Goal: Task Accomplishment & Management: Manage account settings

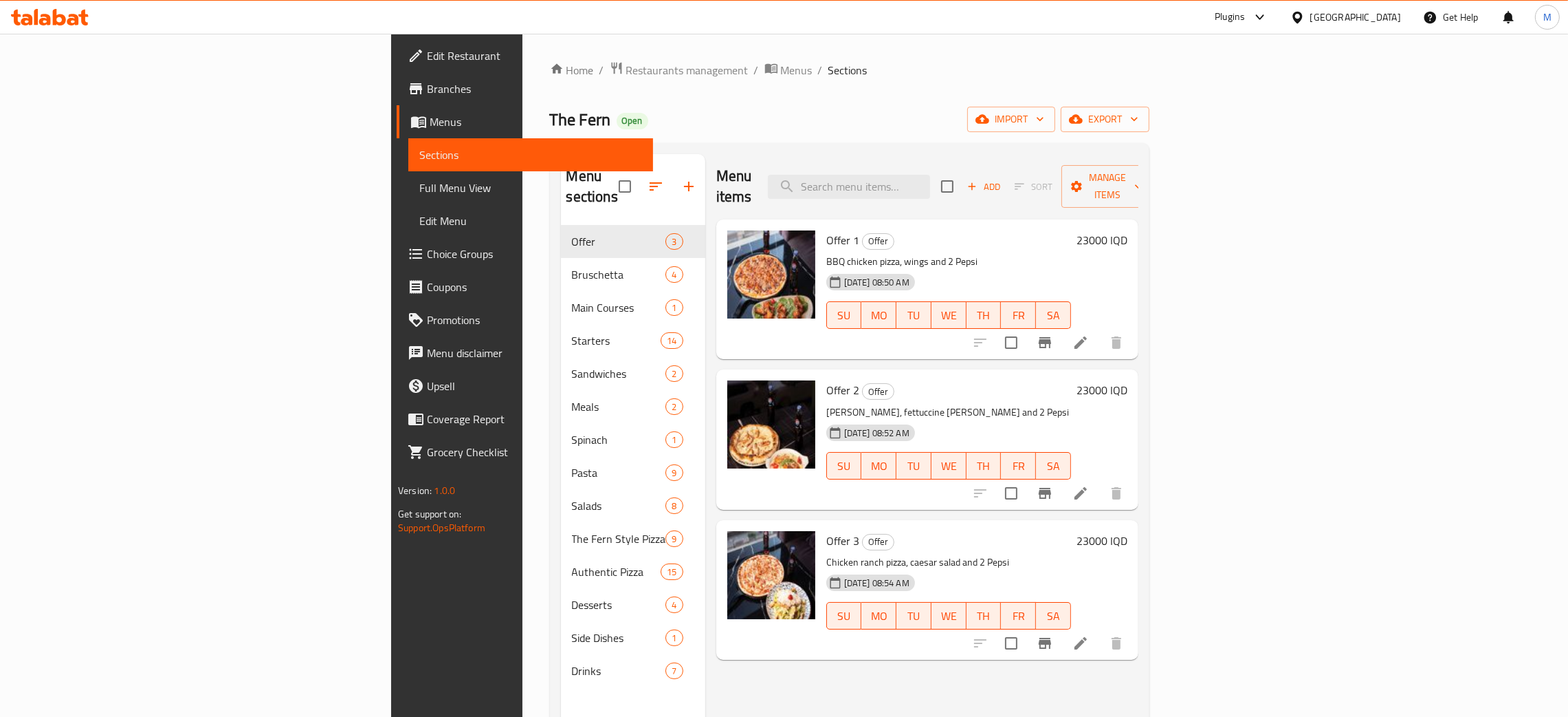
click at [1310, 19] on div at bounding box center [1300, 17] width 20 height 15
click at [1222, 362] on div "[GEOGRAPHIC_DATA]" at bounding box center [1251, 361] width 91 height 15
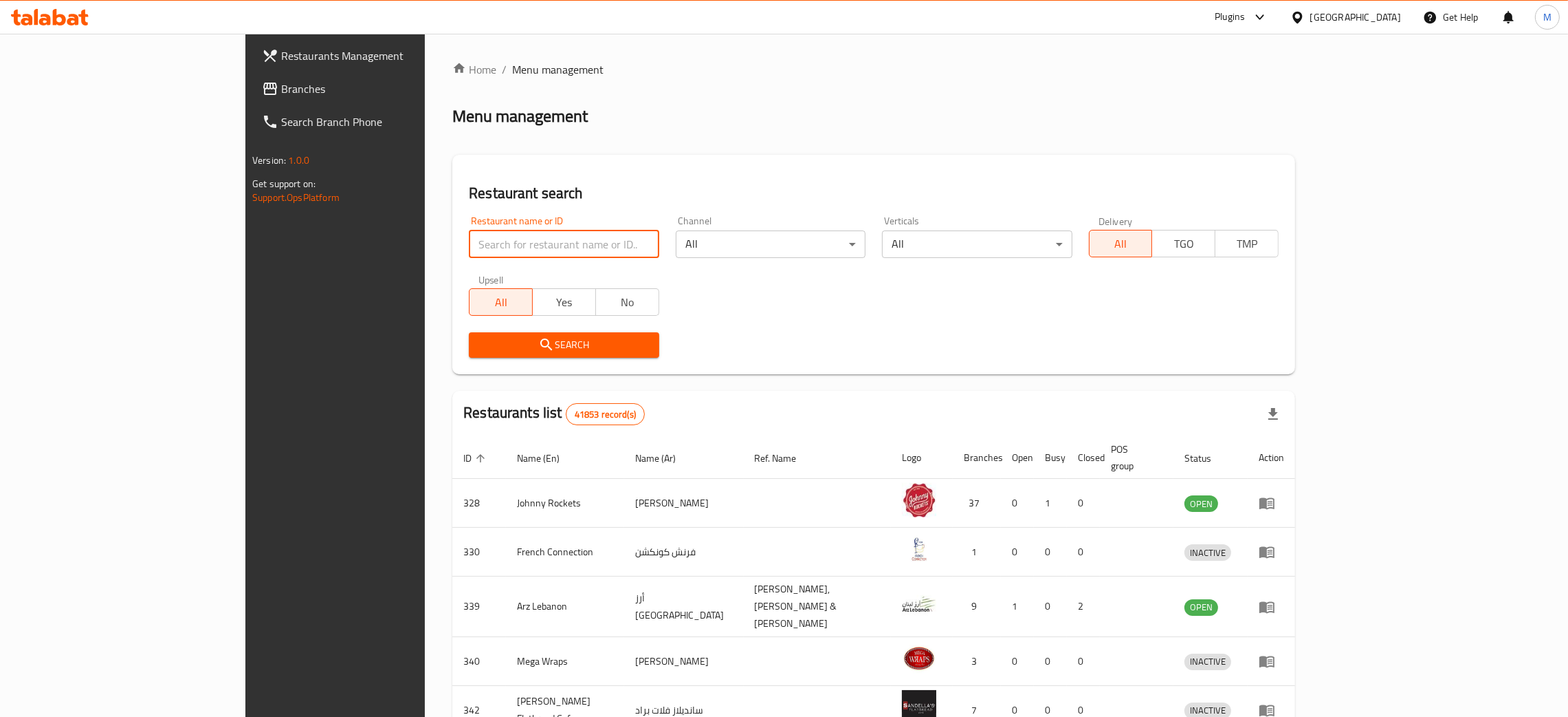
click at [469, 247] on input "search" at bounding box center [564, 243] width 190 height 28
paste input "707280"
type input "707280"
click button "Search" at bounding box center [564, 345] width 190 height 26
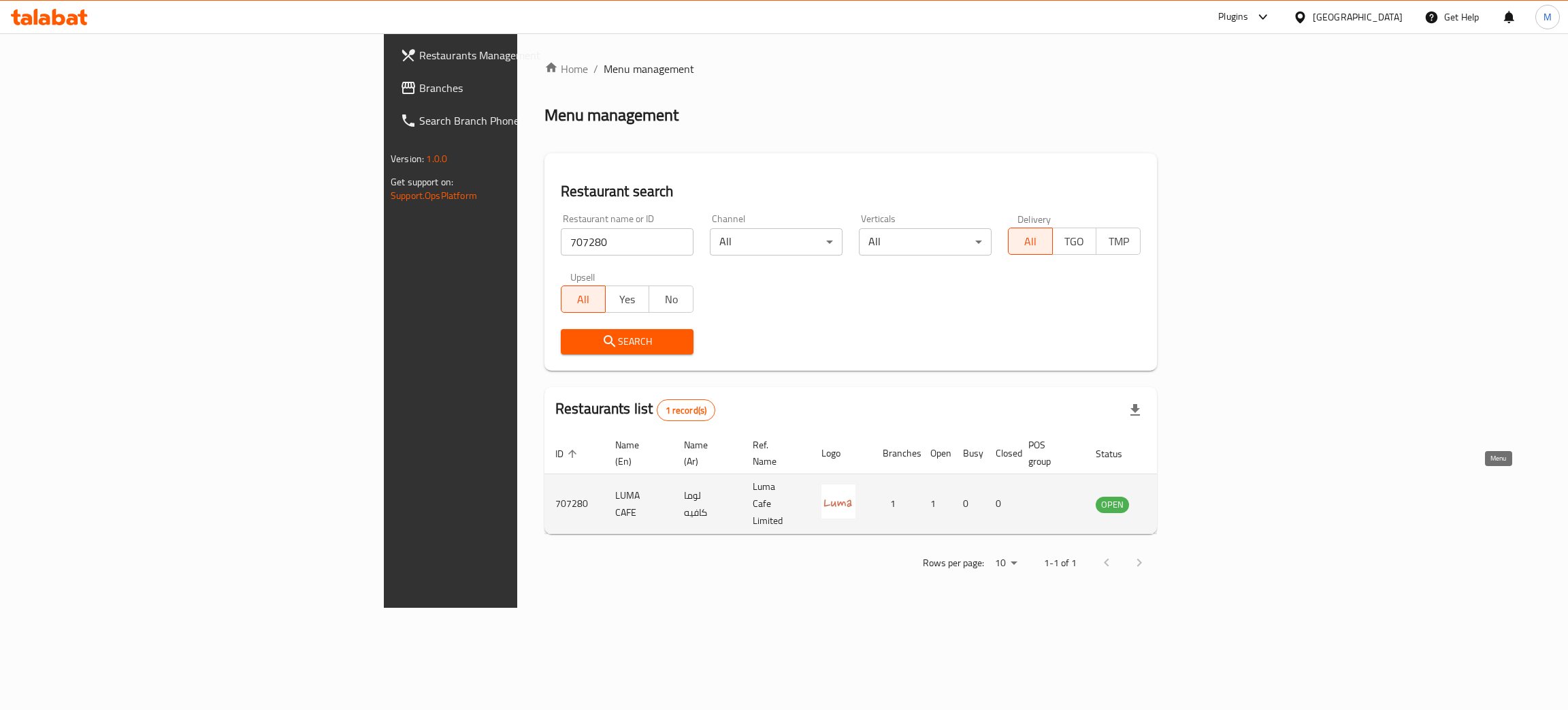
click at [1183, 499] on icon "enhanced table" at bounding box center [1175, 504] width 15 height 11
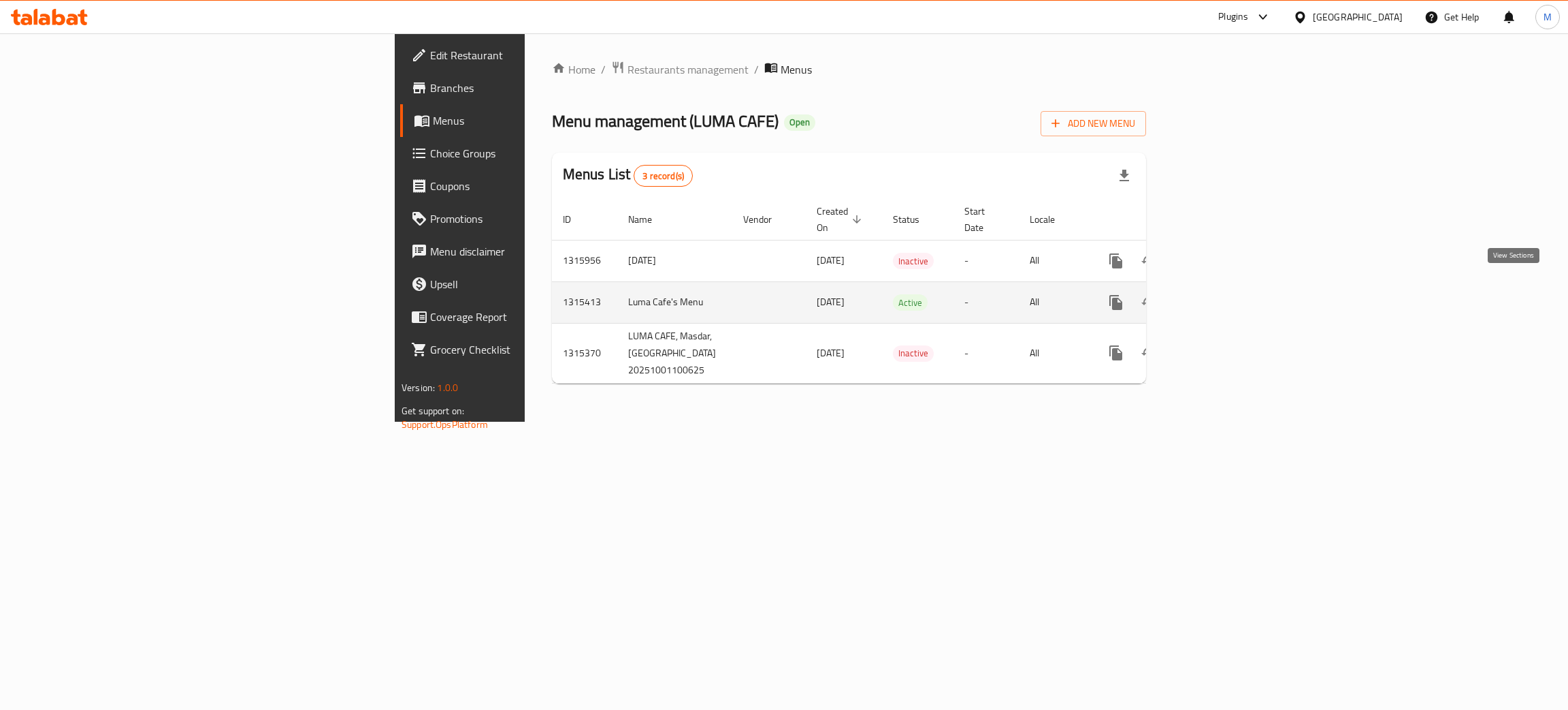
click at [1222, 294] on icon "enhanced table" at bounding box center [1214, 302] width 17 height 17
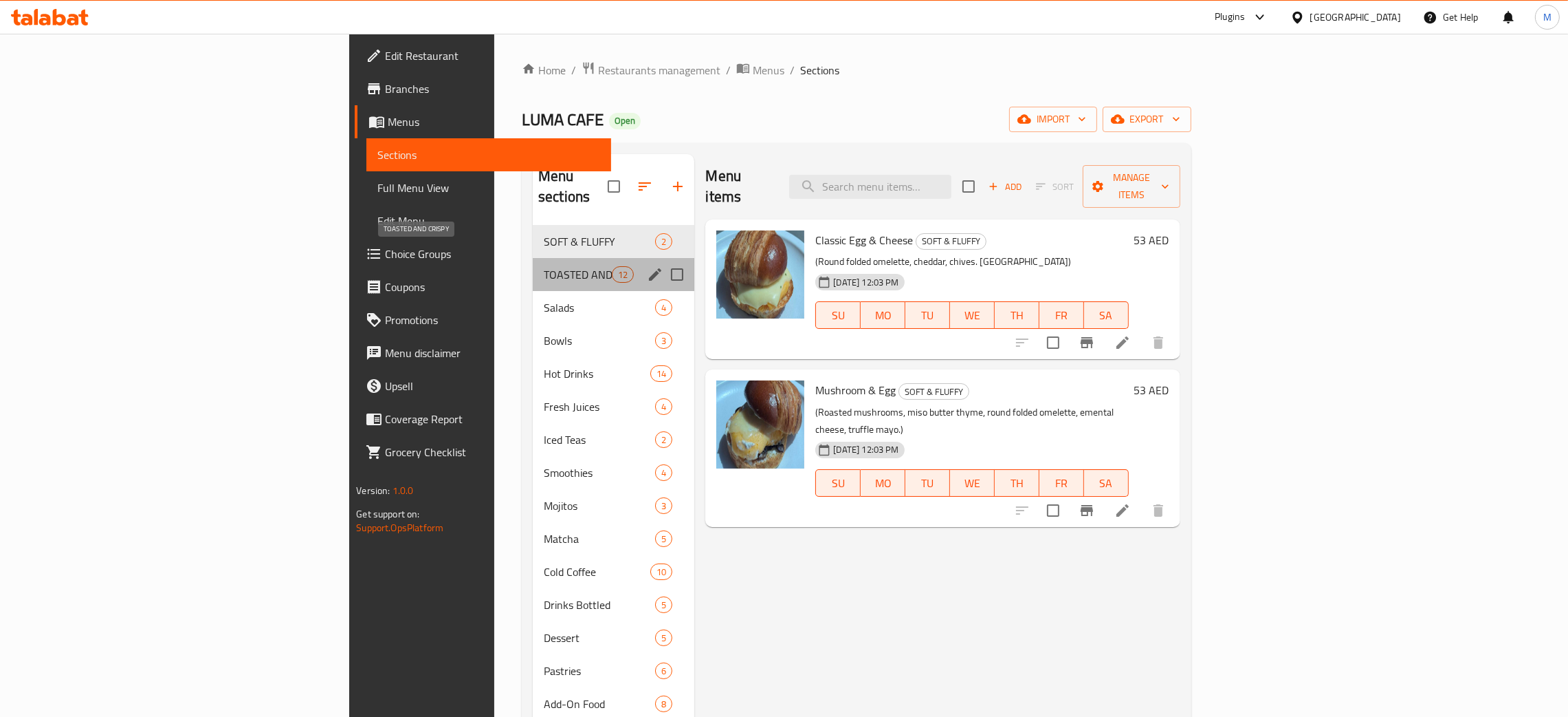
click at [543, 267] on span "TOASTED AND CRISPY" at bounding box center [577, 275] width 68 height 17
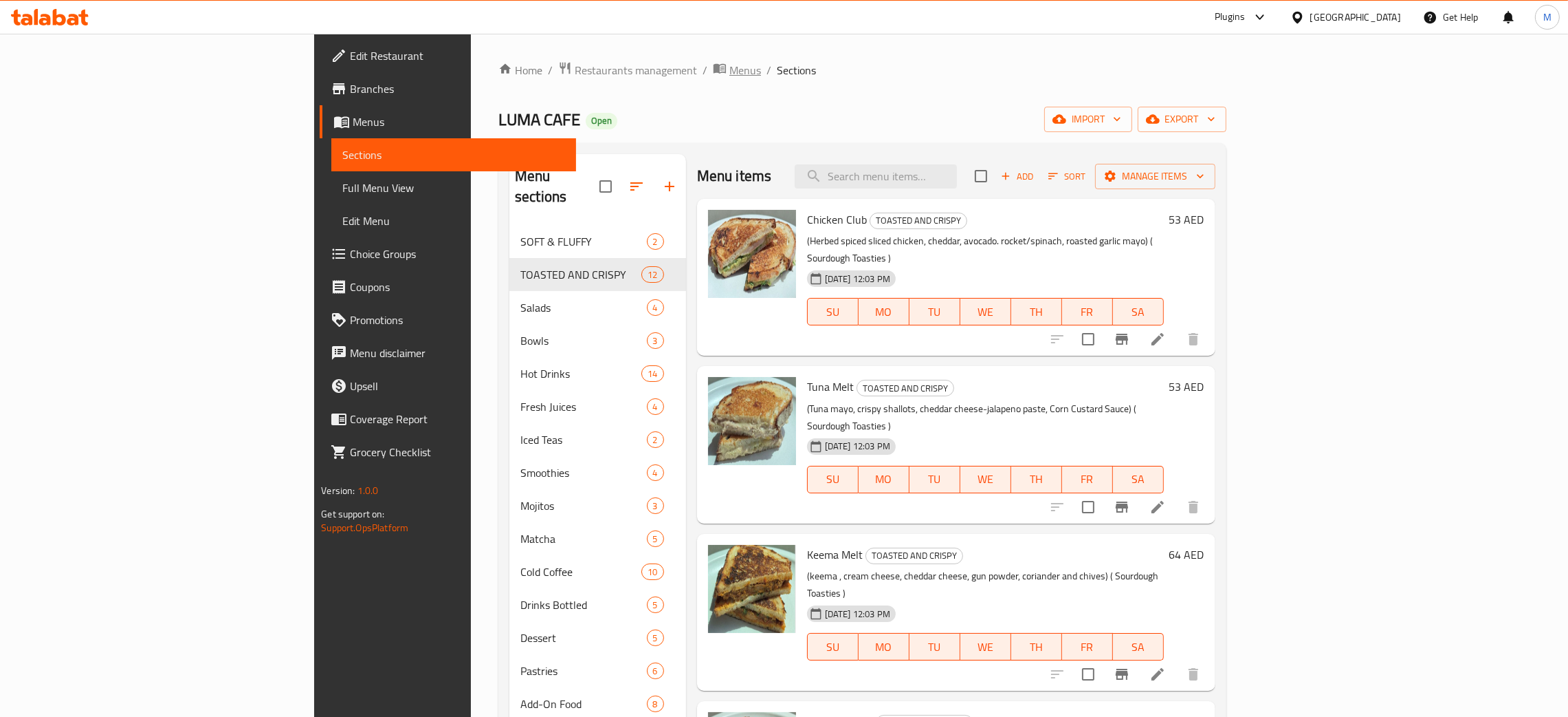
click at [729, 69] on span "Menus" at bounding box center [745, 70] width 32 height 17
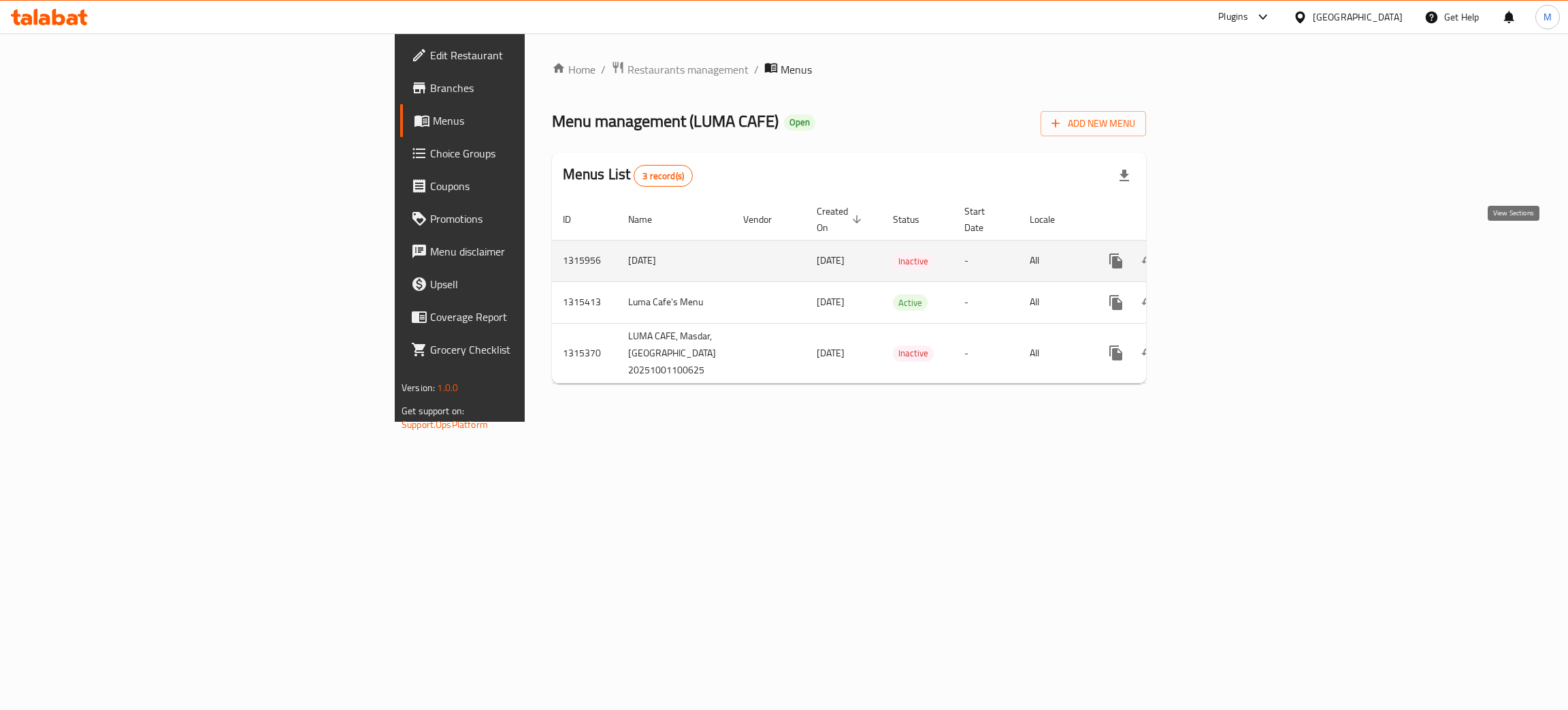
click at [1222, 253] on icon "enhanced table" at bounding box center [1214, 260] width 17 height 17
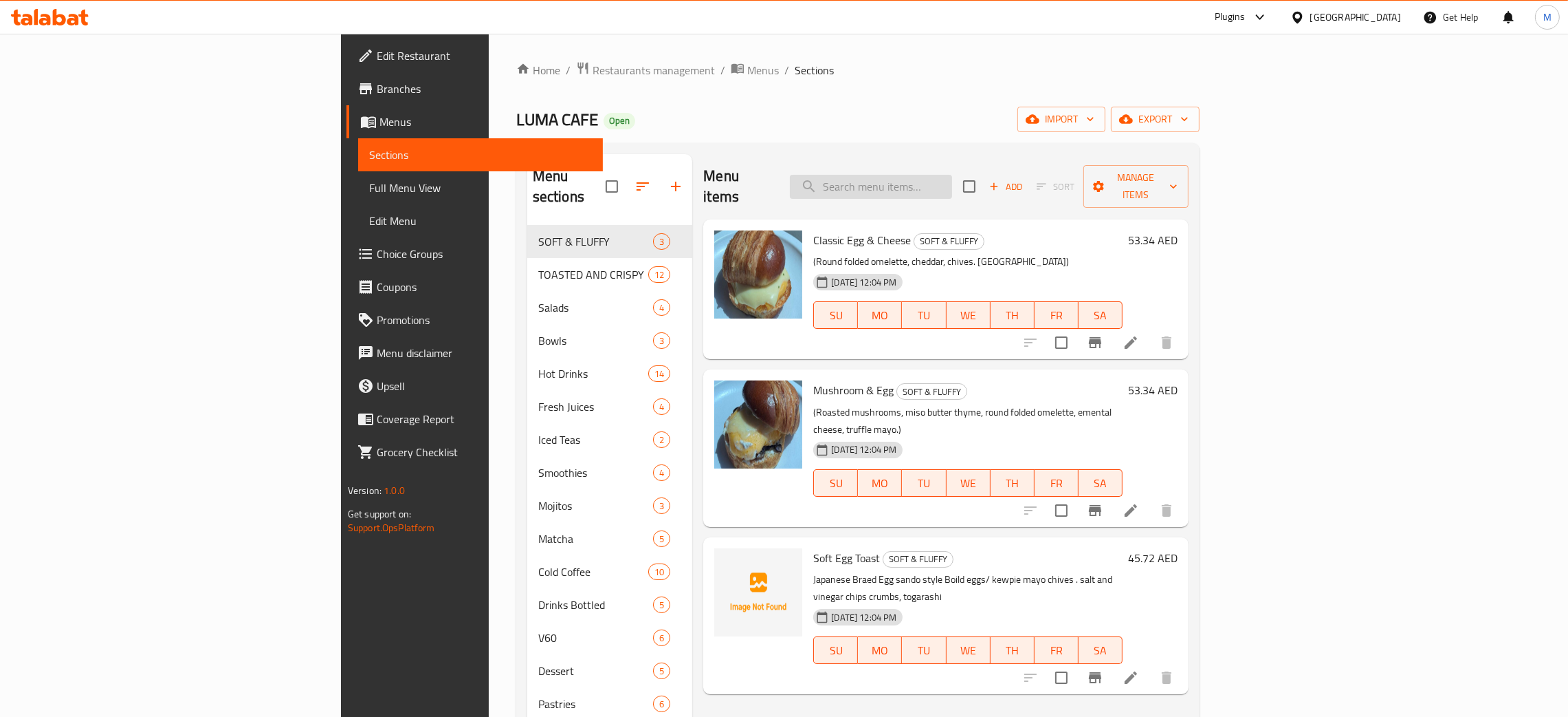
click at [952, 186] on input "search" at bounding box center [870, 187] width 162 height 24
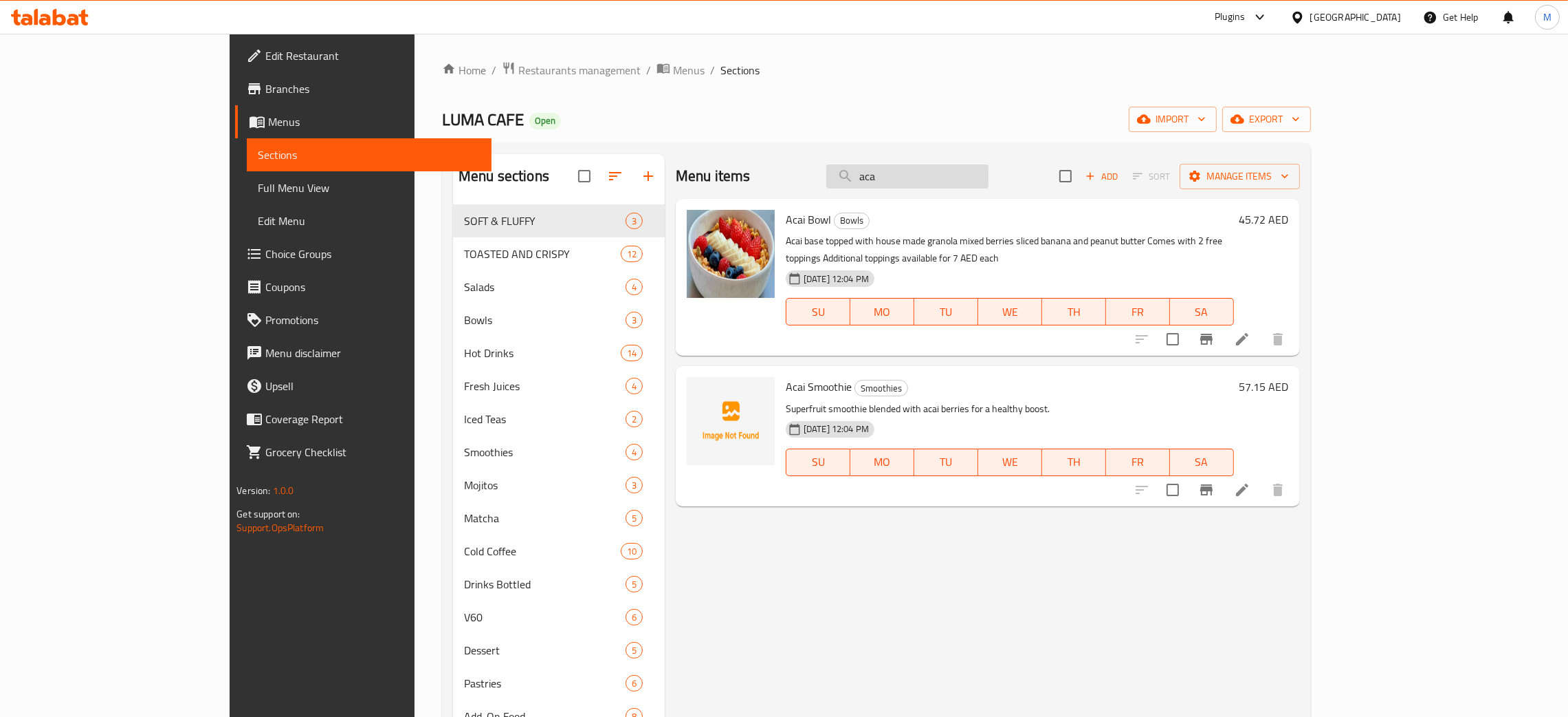
click at [950, 180] on input "aca" at bounding box center [907, 176] width 162 height 24
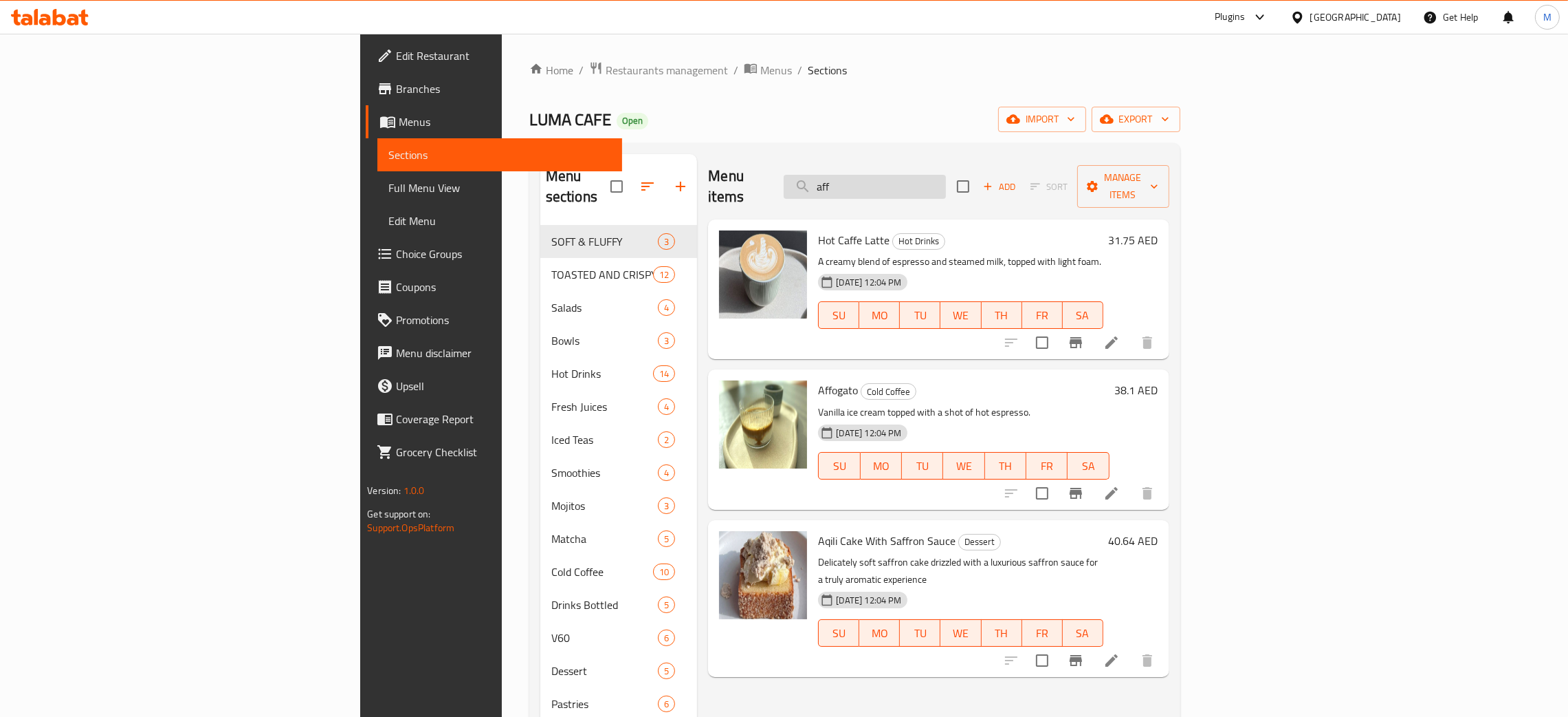
drag, startPoint x: 968, startPoint y: 176, endPoint x: 951, endPoint y: 179, distance: 17.3
click at [946, 179] on input "aff" at bounding box center [864, 187] width 162 height 24
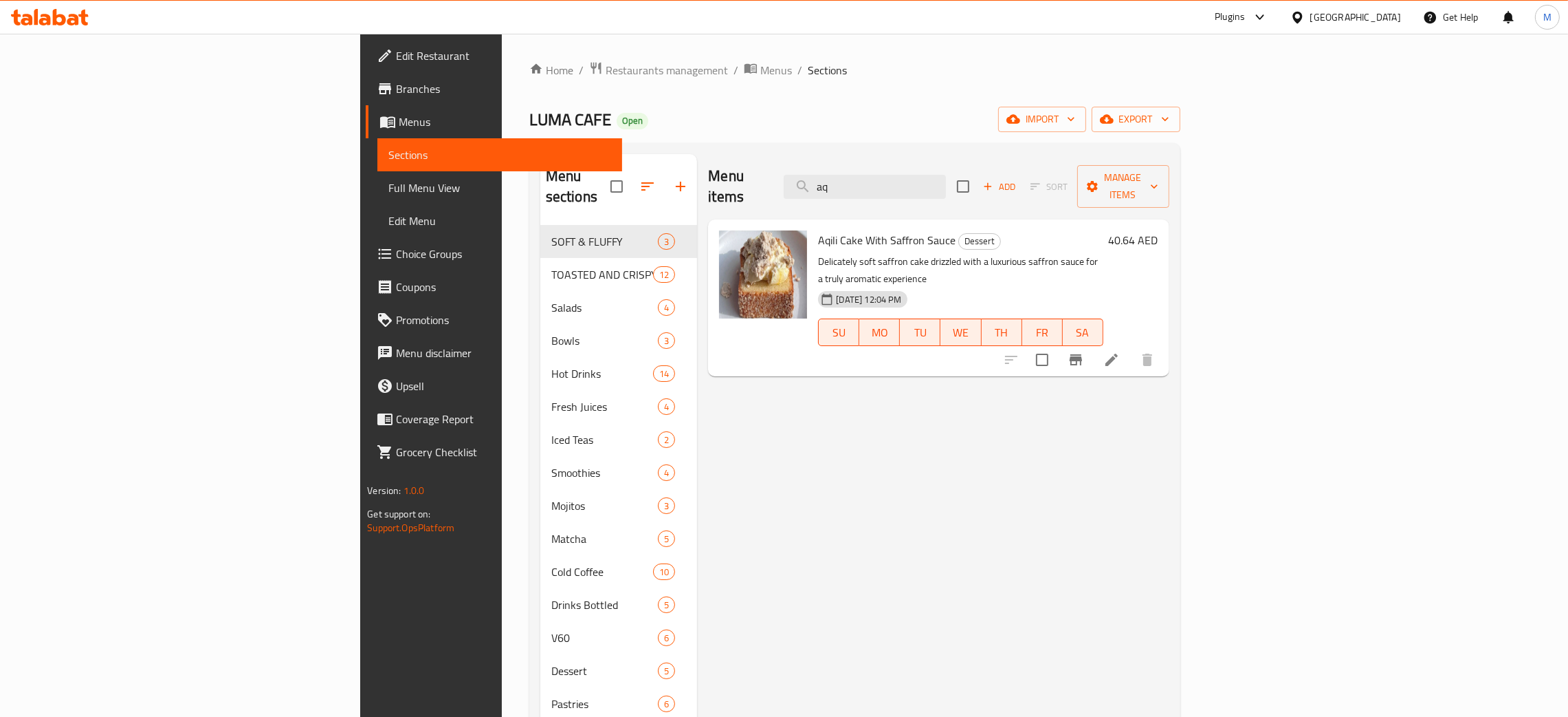
type input "aq"
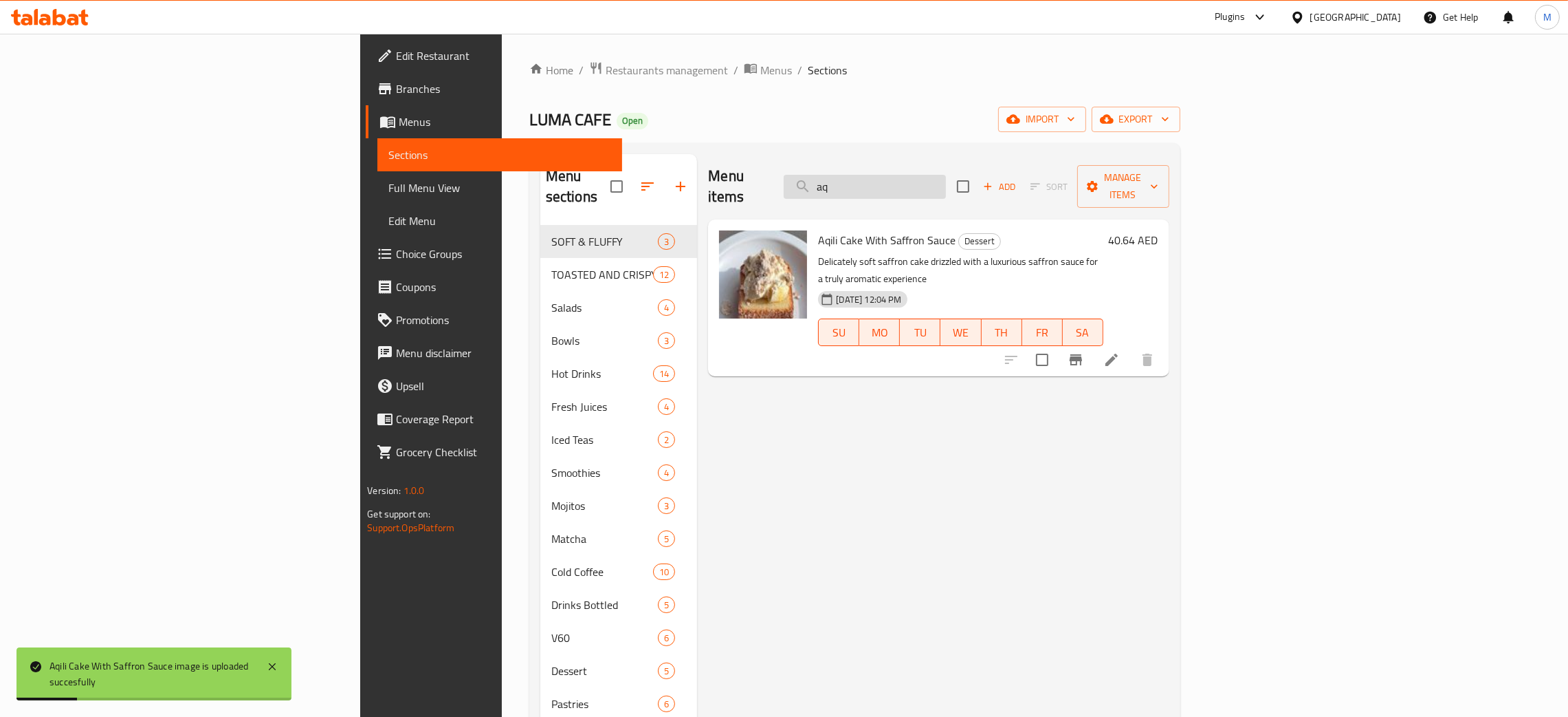
drag, startPoint x: 969, startPoint y: 187, endPoint x: 923, endPoint y: 175, distance: 47.5
click at [923, 181] on input "aq" at bounding box center [864, 187] width 162 height 24
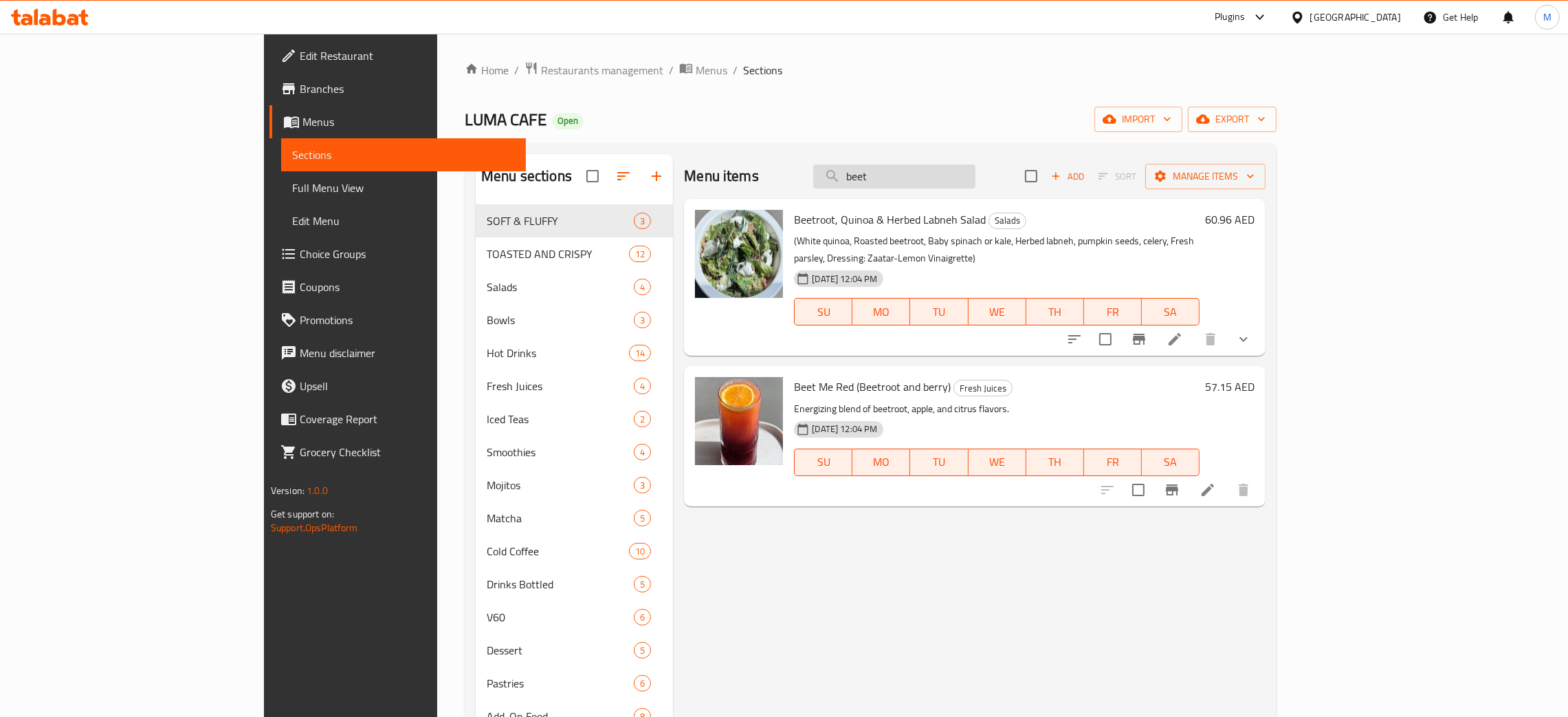
type input "beet"
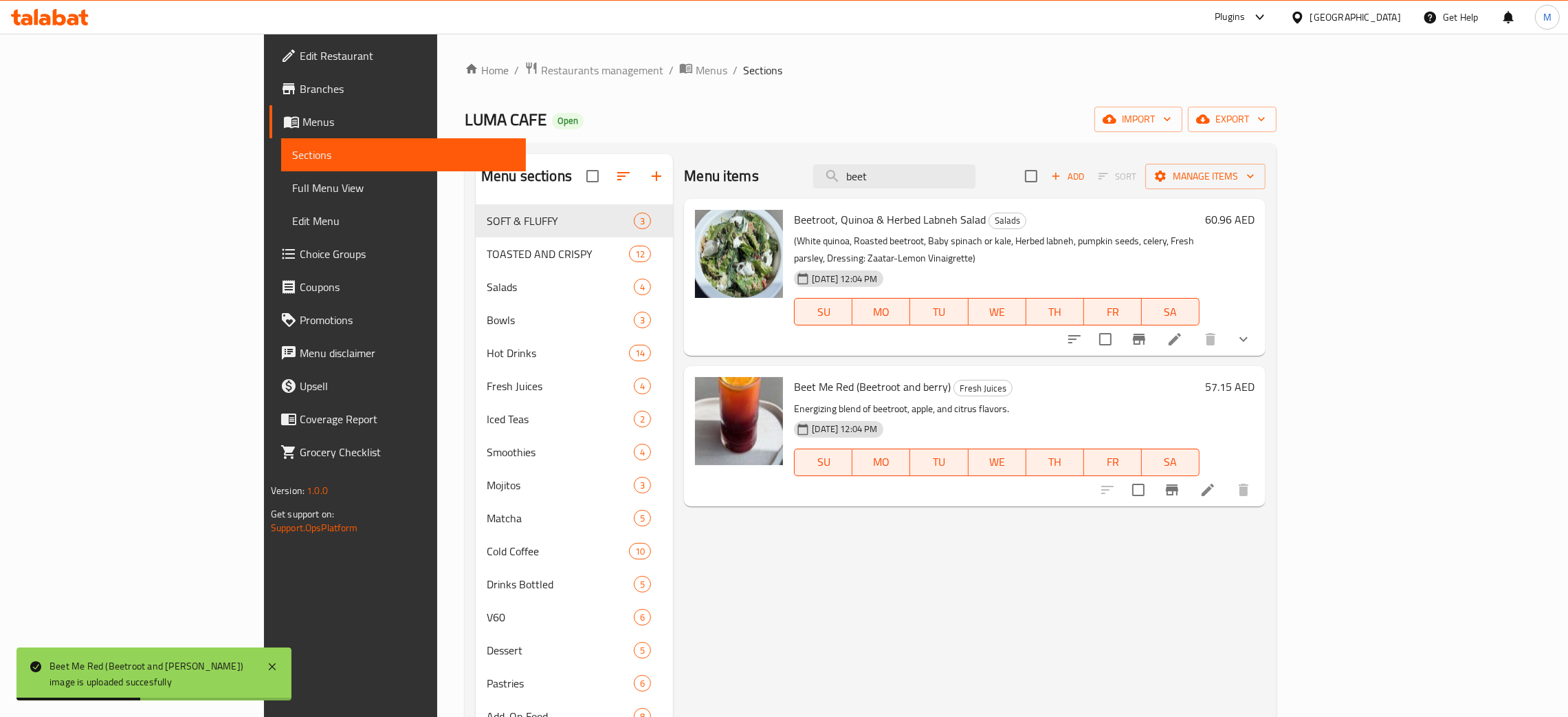
drag, startPoint x: 1040, startPoint y: 184, endPoint x: 853, endPoint y: 146, distance: 190.8
click at [853, 146] on div "Menu sections SOFT & FLUFFY 3 TOASTED AND CRISPY 12 Salads 4 Bowls 3 Hot Drinks…" at bounding box center [870, 512] width 812 height 738
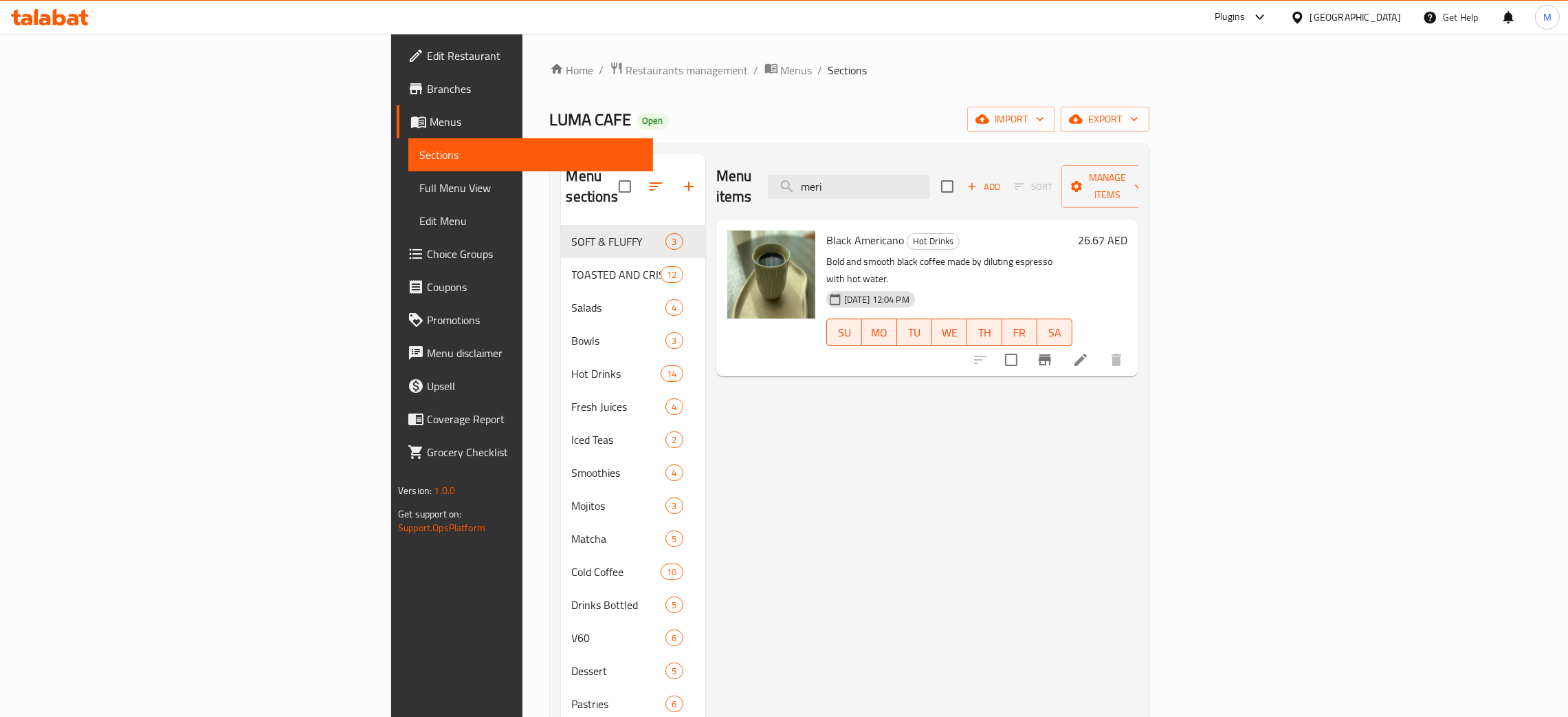
type input "meri"
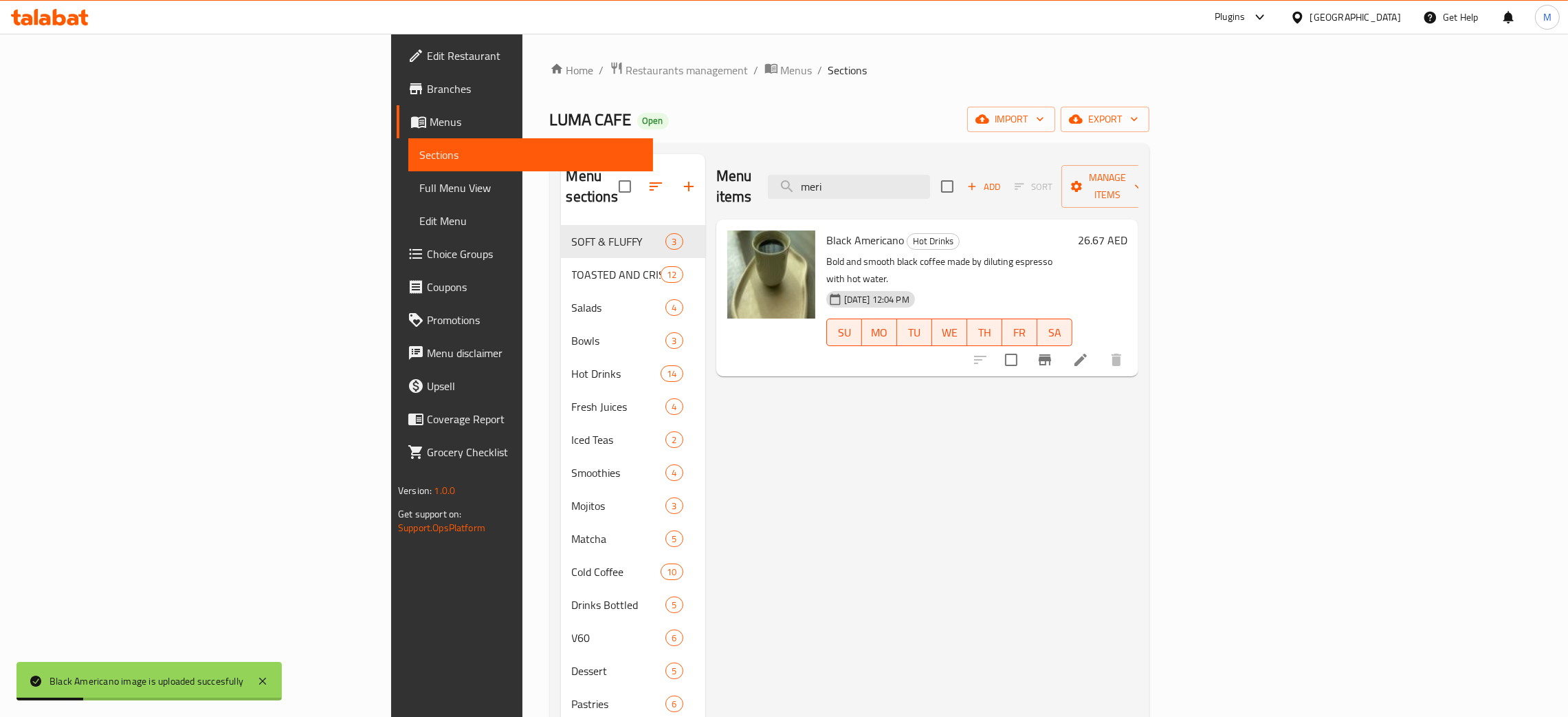
drag, startPoint x: 964, startPoint y: 179, endPoint x: 920, endPoint y: 106, distance: 85.2
click at [923, 175] on input "meri" at bounding box center [849, 187] width 162 height 24
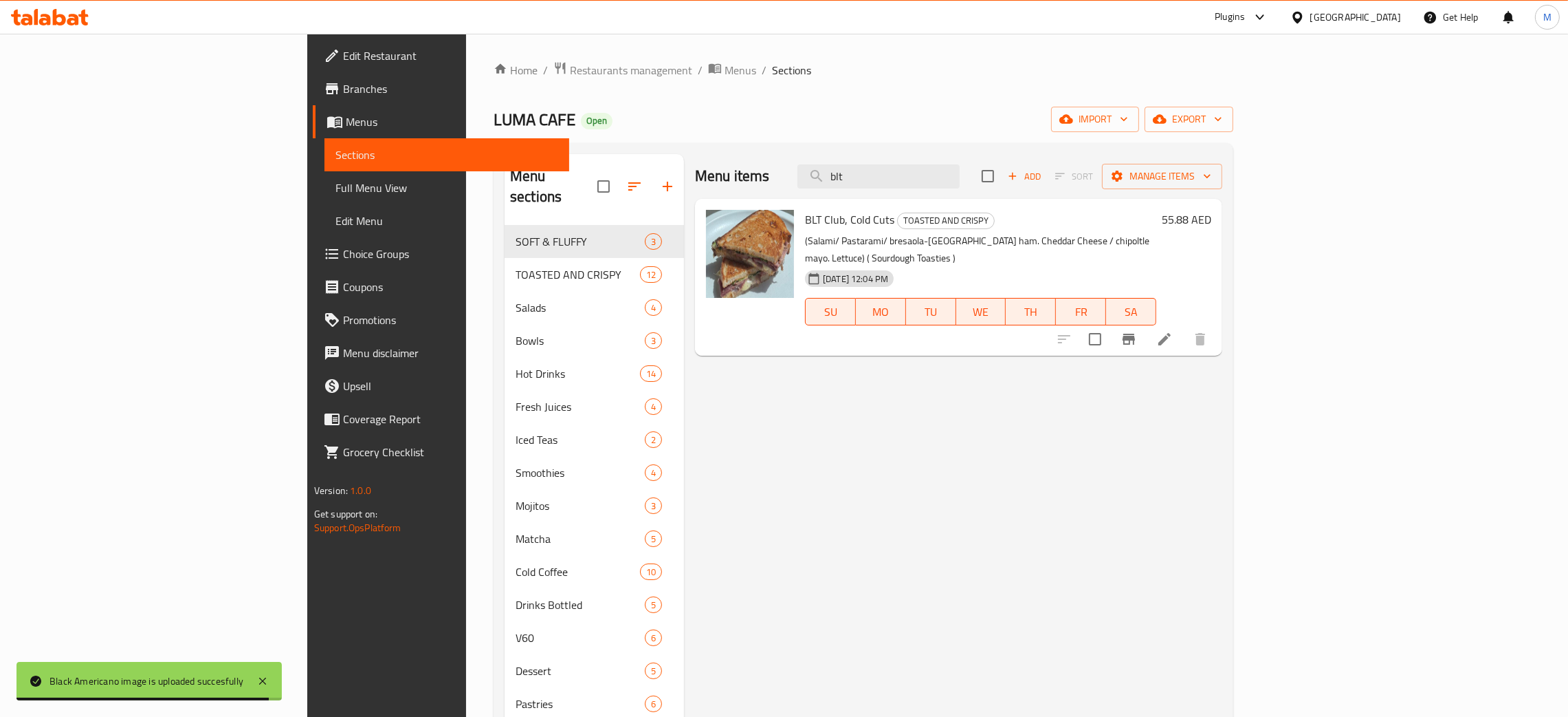
type input "blt"
click at [900, 173] on div "Menu items blt Add Sort Manage items" at bounding box center [959, 176] width 527 height 44
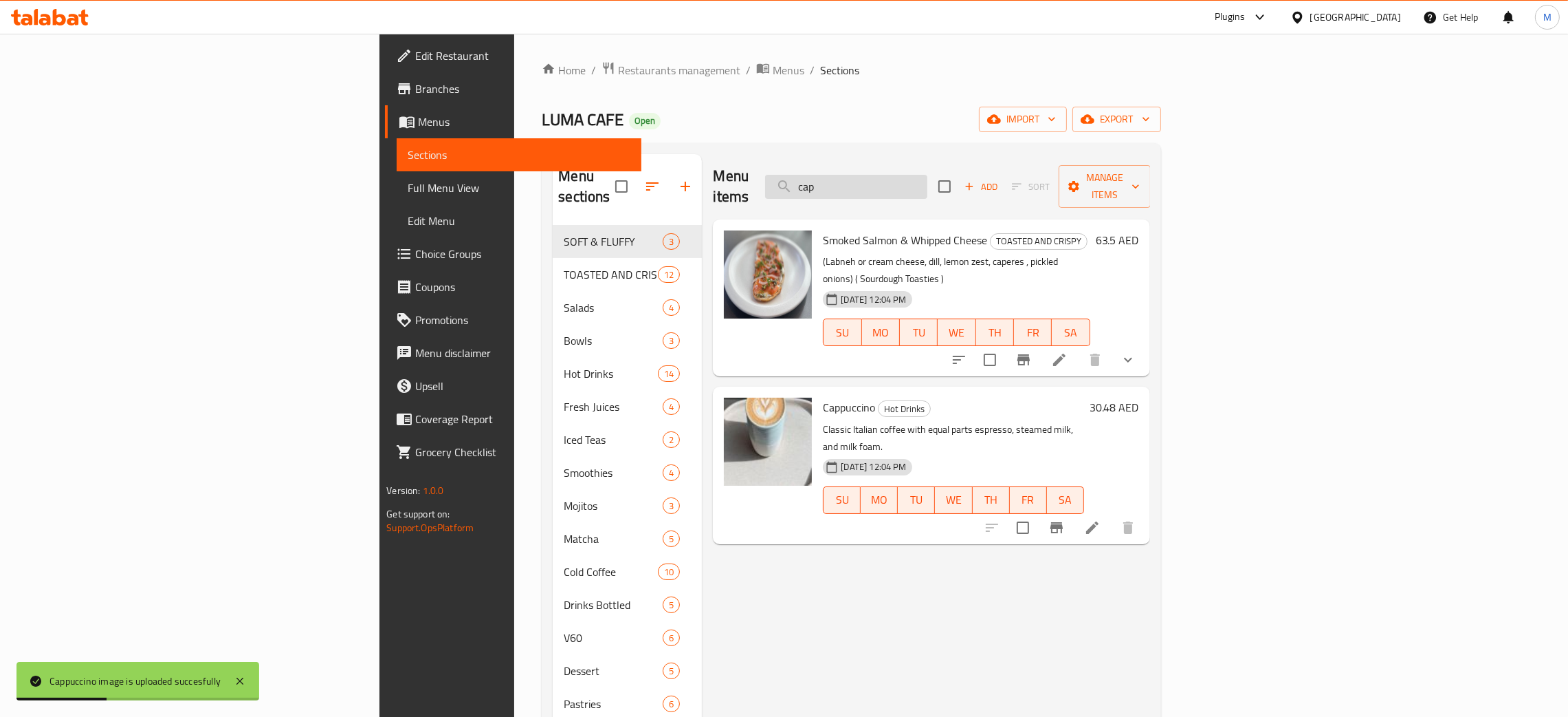
click at [927, 175] on input "cap" at bounding box center [846, 187] width 162 height 24
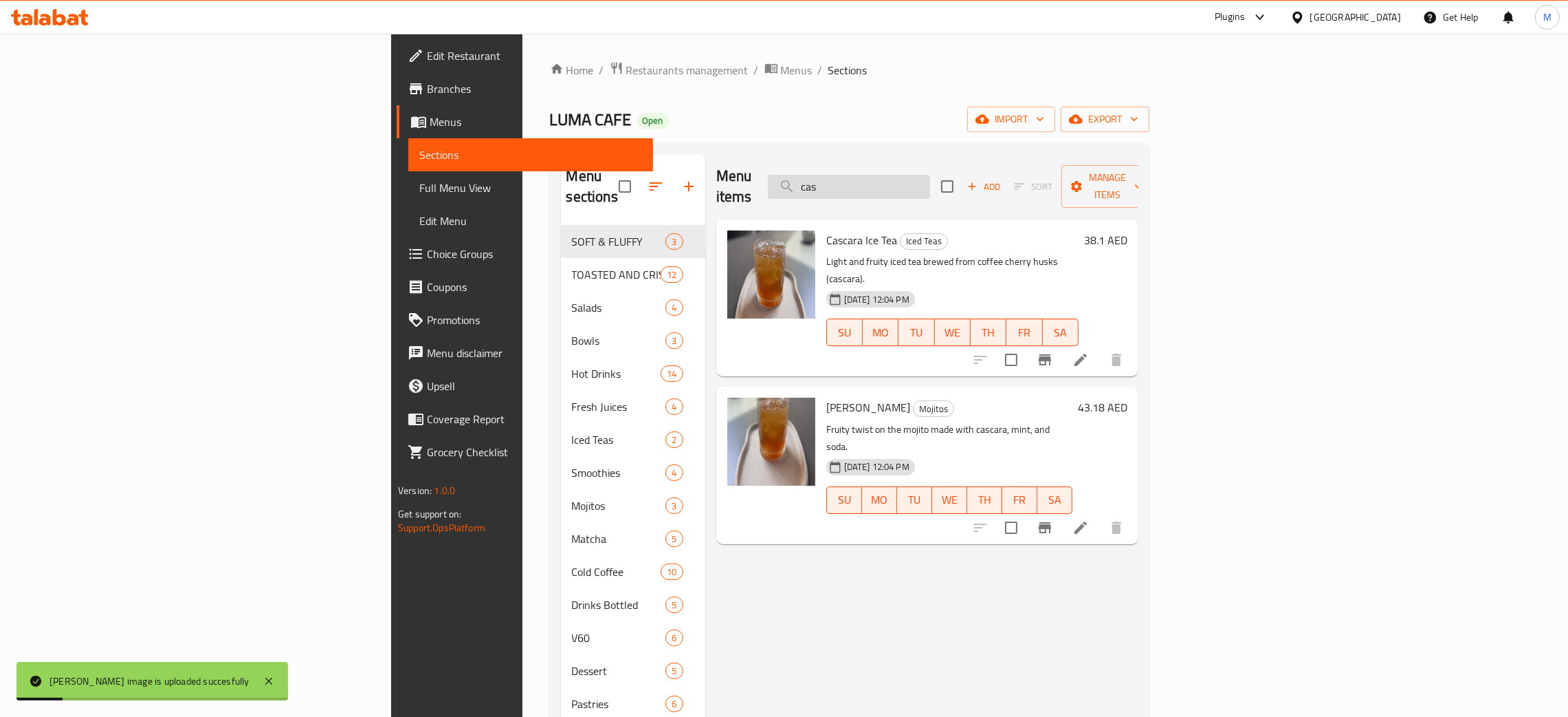
click at [930, 178] on input "cas" at bounding box center [849, 187] width 162 height 24
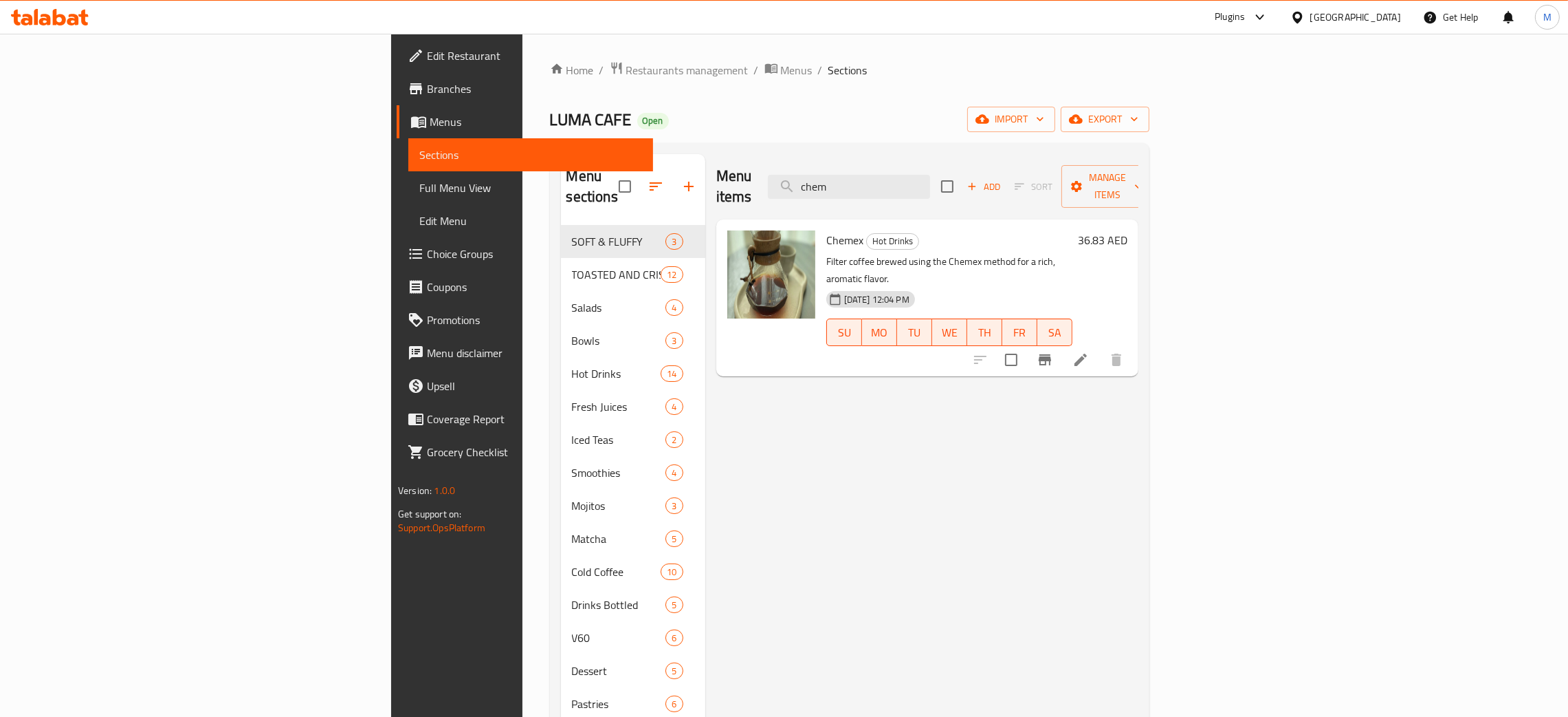
type input "chem"
drag, startPoint x: 990, startPoint y: 172, endPoint x: 877, endPoint y: 151, distance: 114.9
click at [852, 169] on div "Menu items chem Add Sort Manage items" at bounding box center [927, 187] width 422 height 66
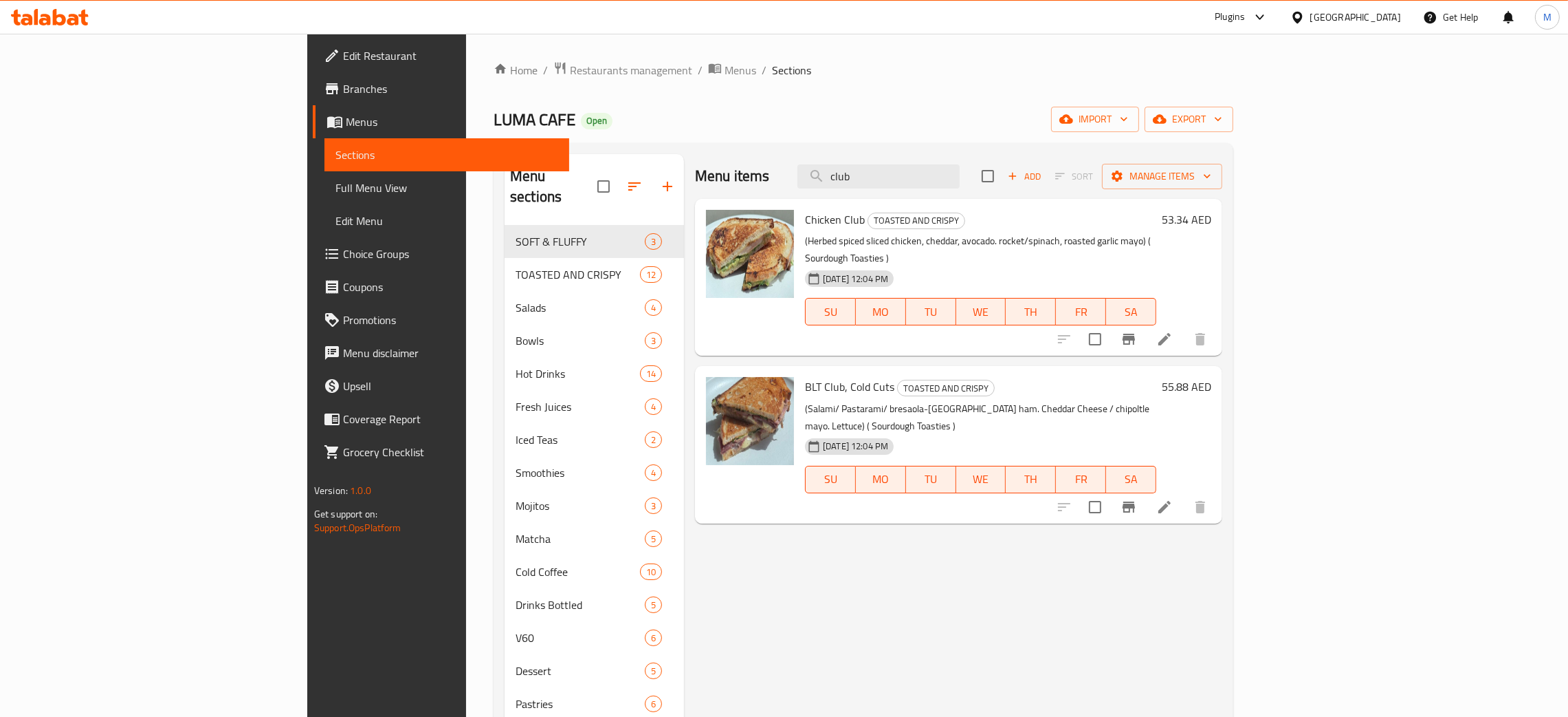
drag, startPoint x: 985, startPoint y: 181, endPoint x: 959, endPoint y: 196, distance: 30.0
click at [950, 181] on input "club" at bounding box center [878, 176] width 162 height 24
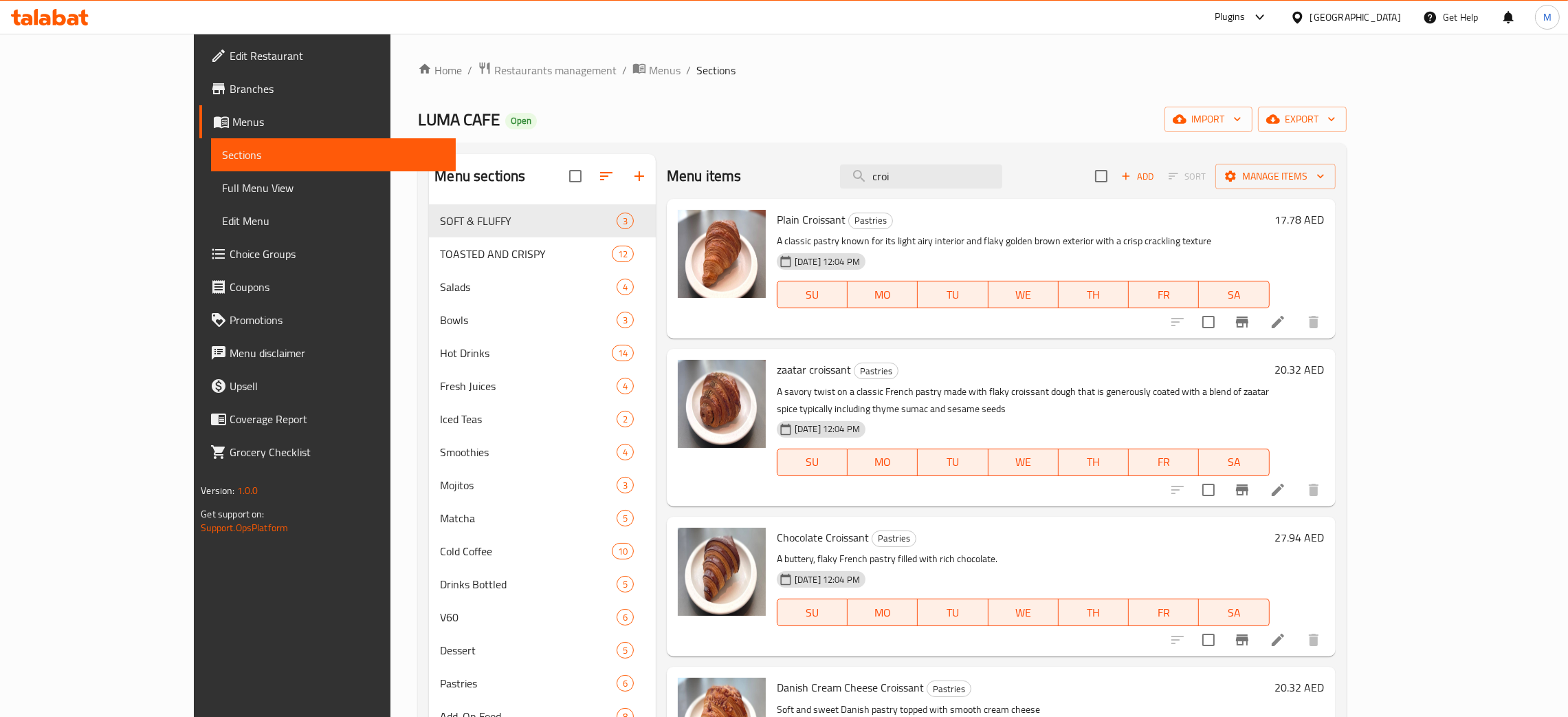
type input "croi"
drag, startPoint x: 991, startPoint y: 169, endPoint x: 884, endPoint y: 195, distance: 110.1
click at [885, 194] on div "Menu items croi Add Sort Manage items" at bounding box center [1001, 176] width 669 height 44
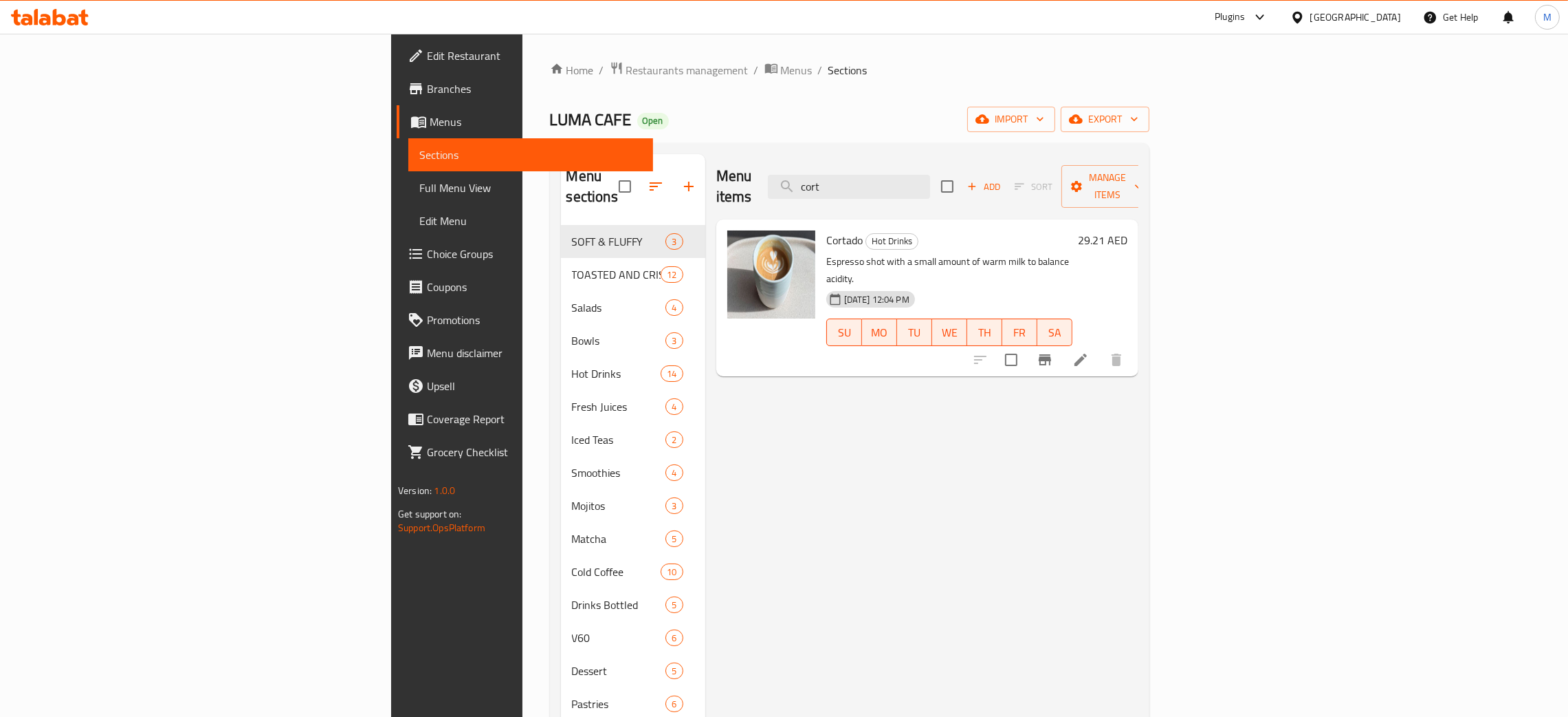
type input "cort"
drag, startPoint x: 978, startPoint y: 169, endPoint x: 899, endPoint y: 167, distance: 79.0
click at [899, 167] on div "Menu items cort Add Sort Manage items" at bounding box center [927, 187] width 422 height 66
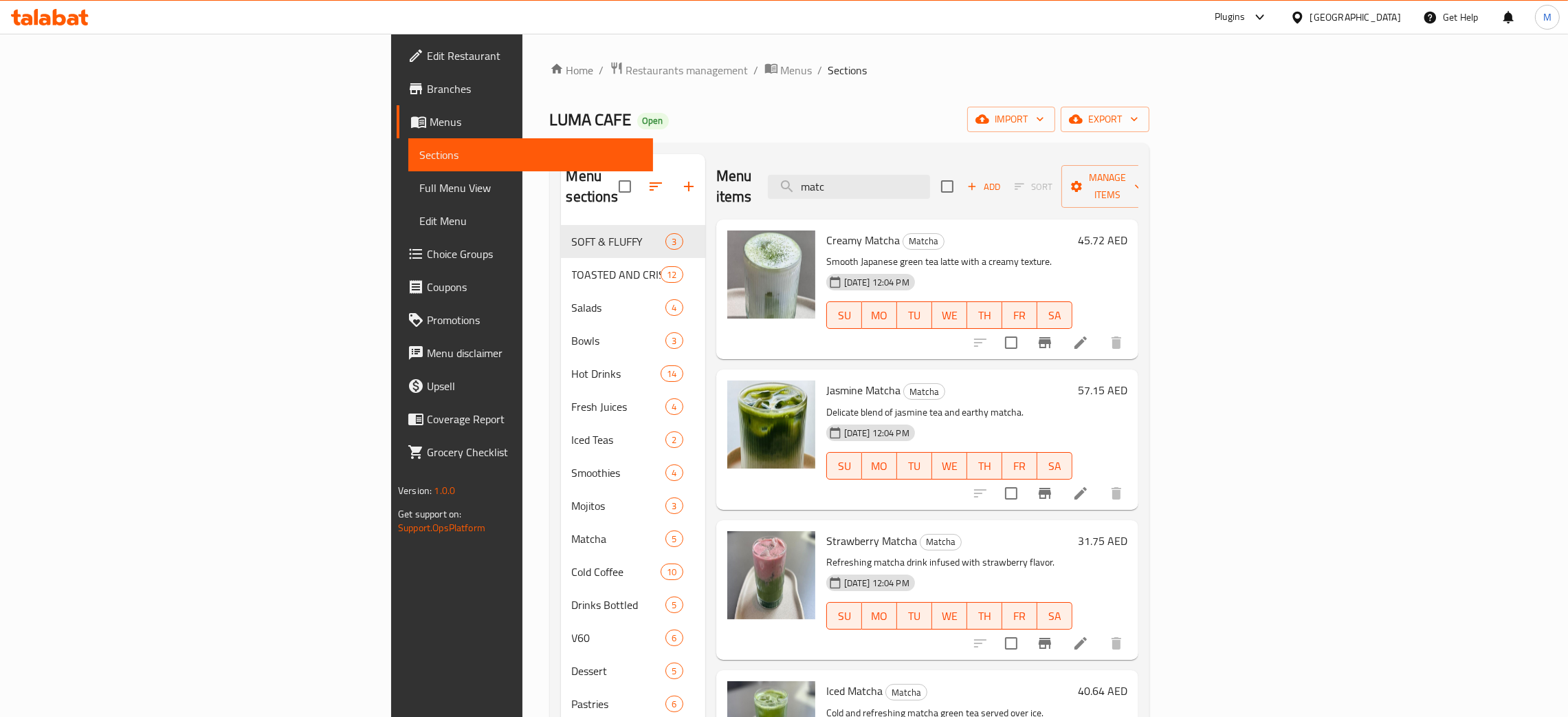
type input "matc"
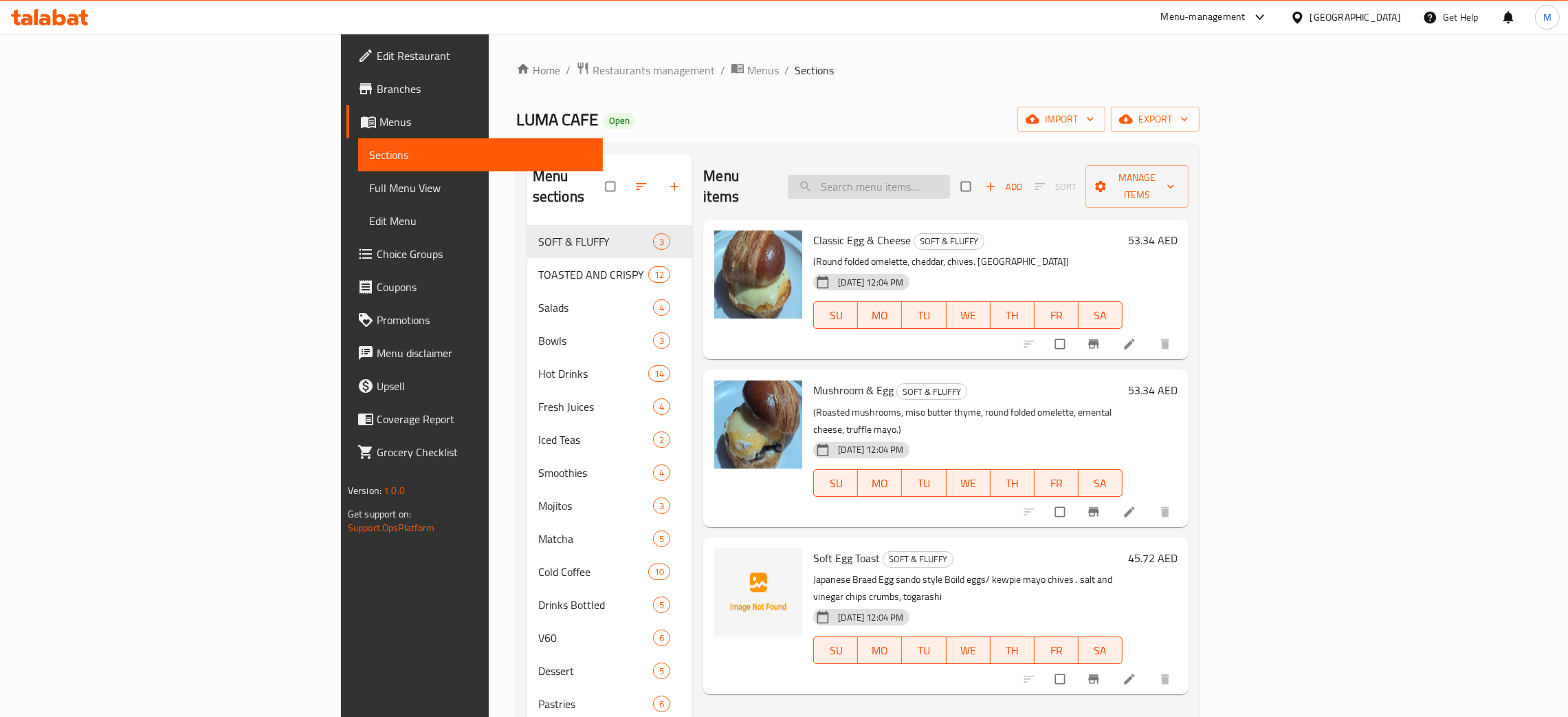
click at [950, 175] on input "search" at bounding box center [868, 187] width 162 height 24
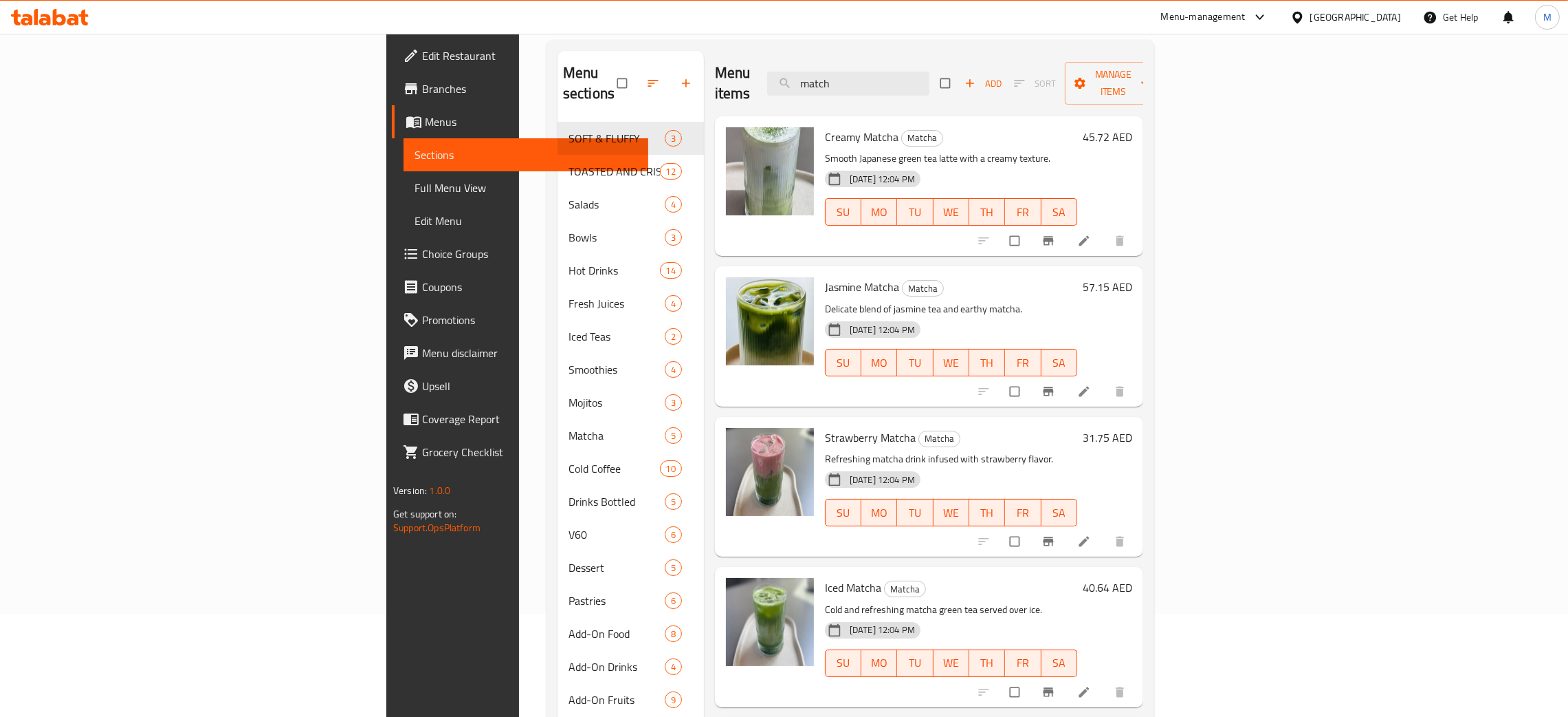
type input "match"
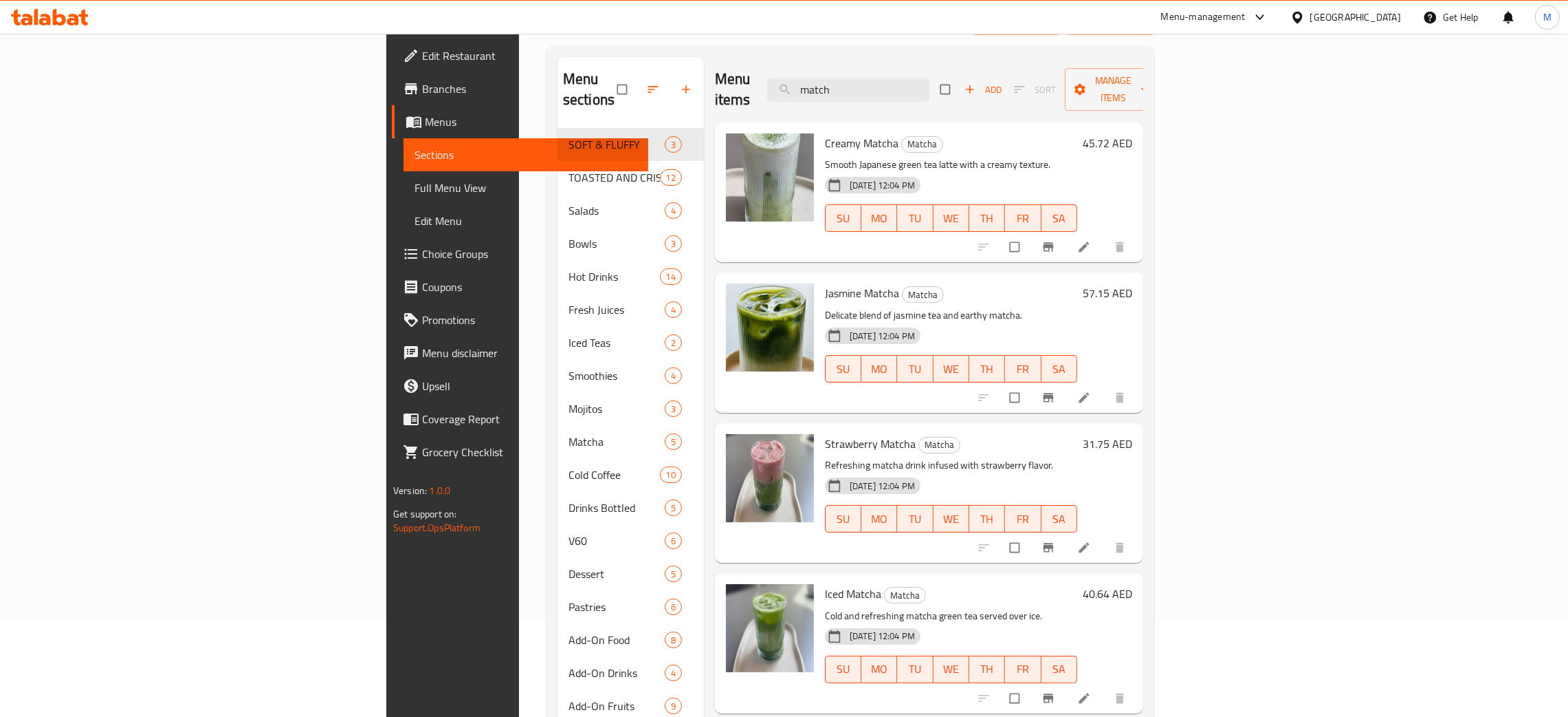
scroll to position [95, 0]
drag, startPoint x: 969, startPoint y: 74, endPoint x: 813, endPoint y: 18, distance: 165.7
click at [805, 15] on div "​ Menu-management [GEOGRAPHIC_DATA] Get Help M Edit Restaurant Branches Menus S…" at bounding box center [784, 280] width 1568 height 683
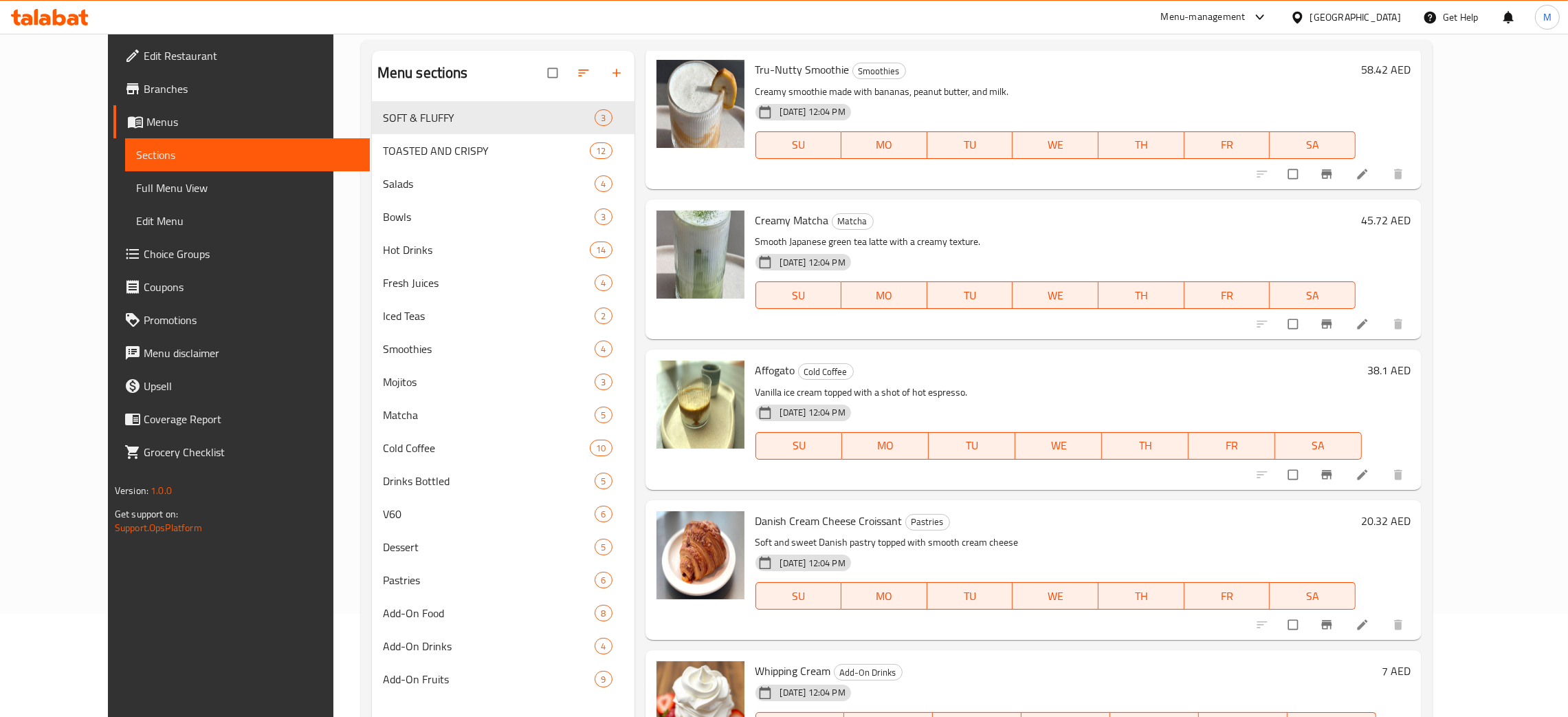
scroll to position [194, 0]
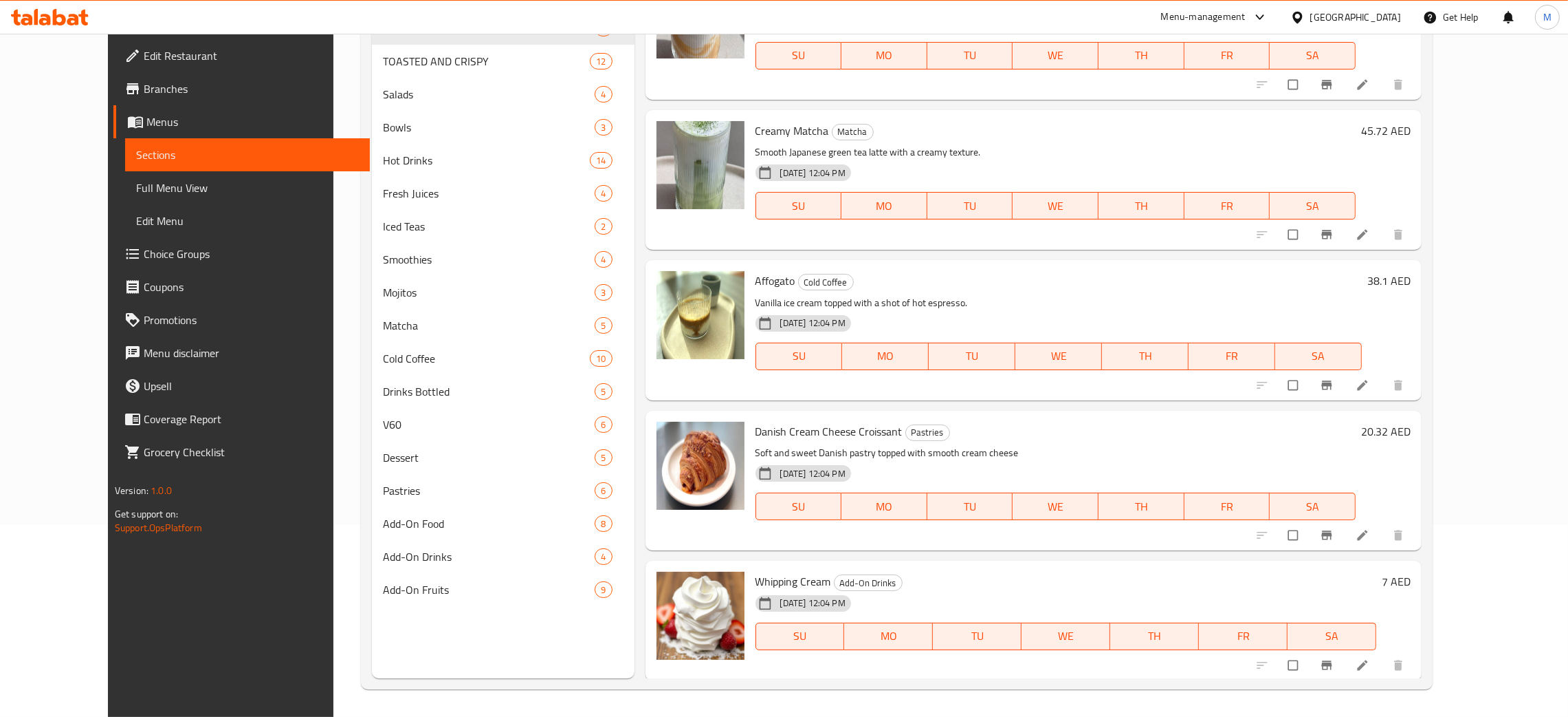
type input "cream"
click at [1350, 440] on div "Danish Cream Cheese Croissant Pastries Soft and sweet Danish pastry topped with…" at bounding box center [1056, 480] width 612 height 129
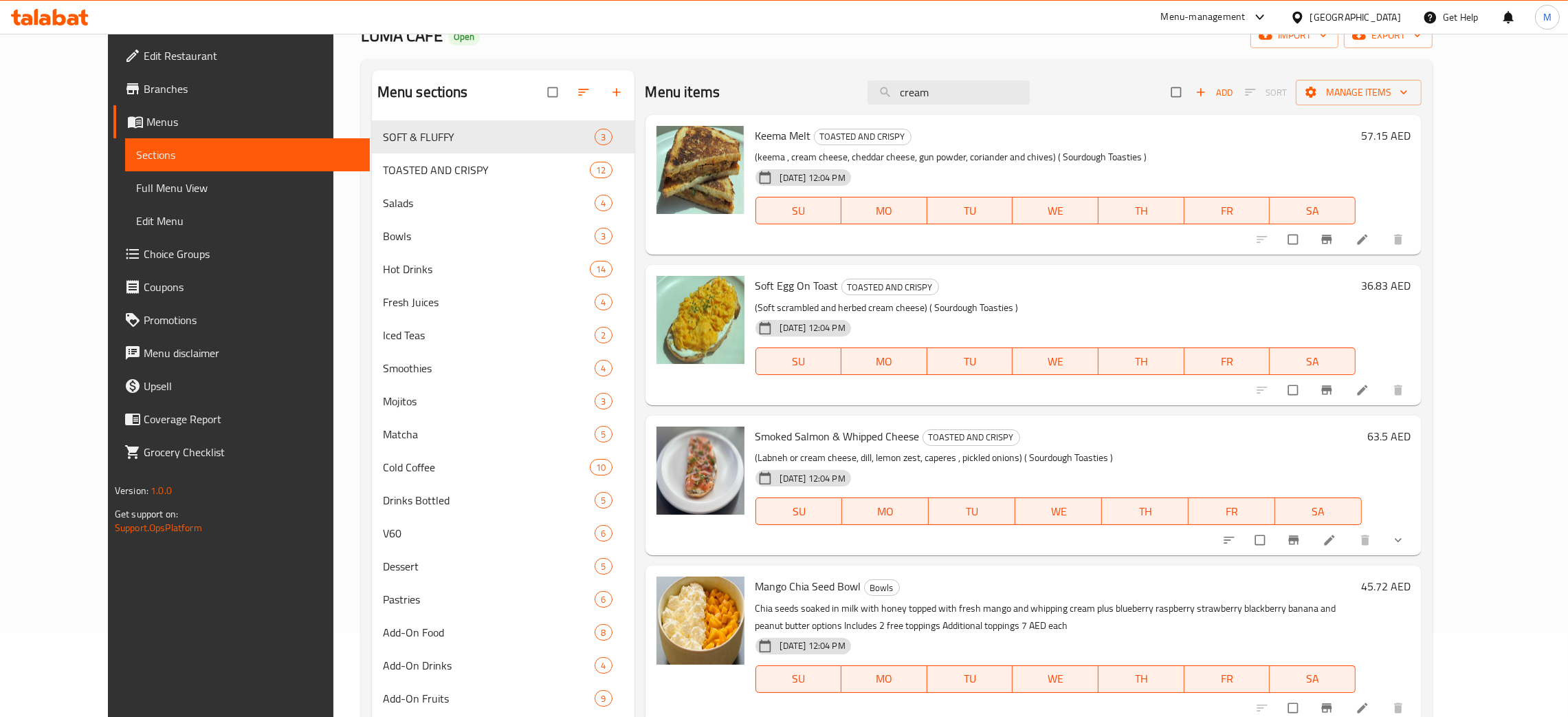
scroll to position [0, 0]
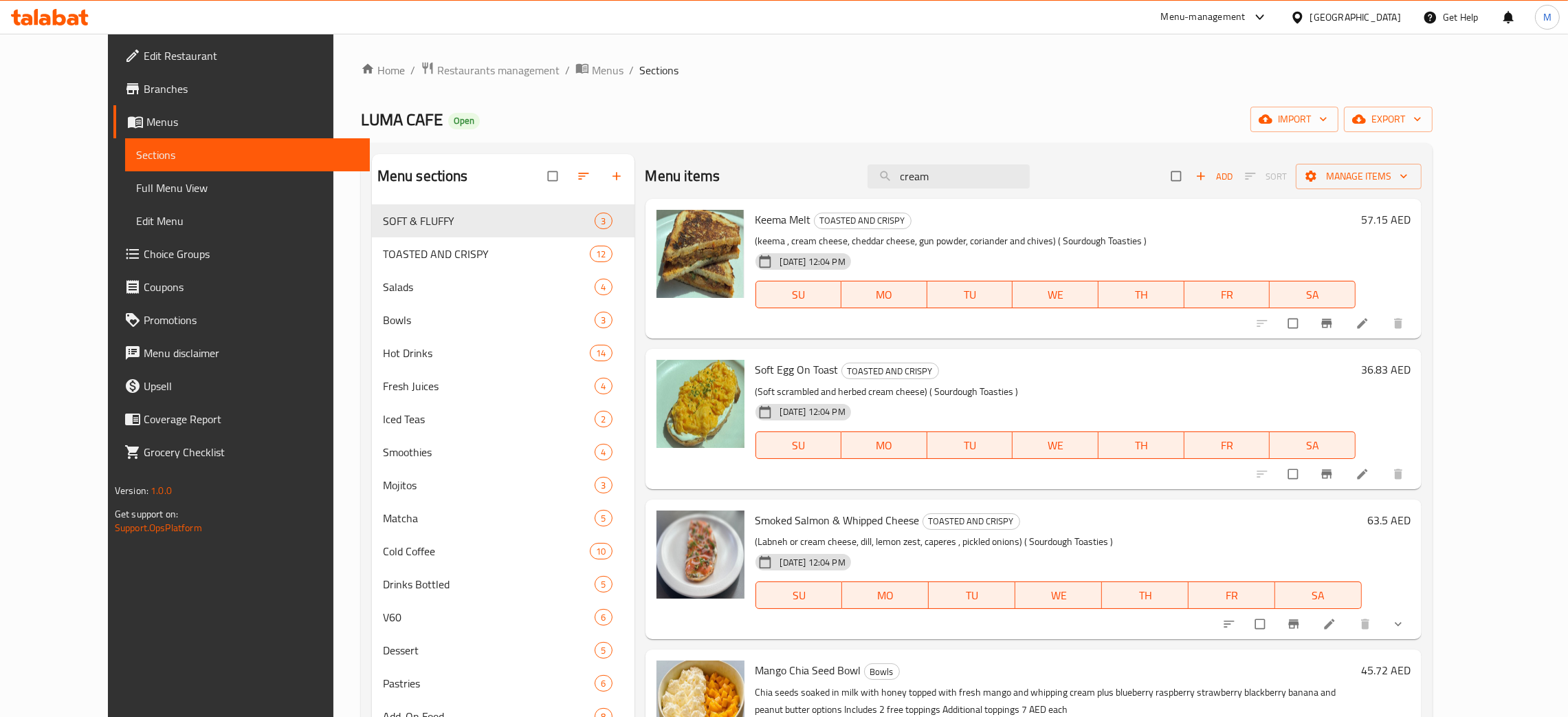
drag, startPoint x: 979, startPoint y: 184, endPoint x: 875, endPoint y: 147, distance: 110.4
click at [875, 147] on div "Menu sections SOFT & FLUFFY 3 TOASTED AND CRISPY 12 Salads 4 Bowls 3 Hot Drinks…" at bounding box center [896, 512] width 1072 height 738
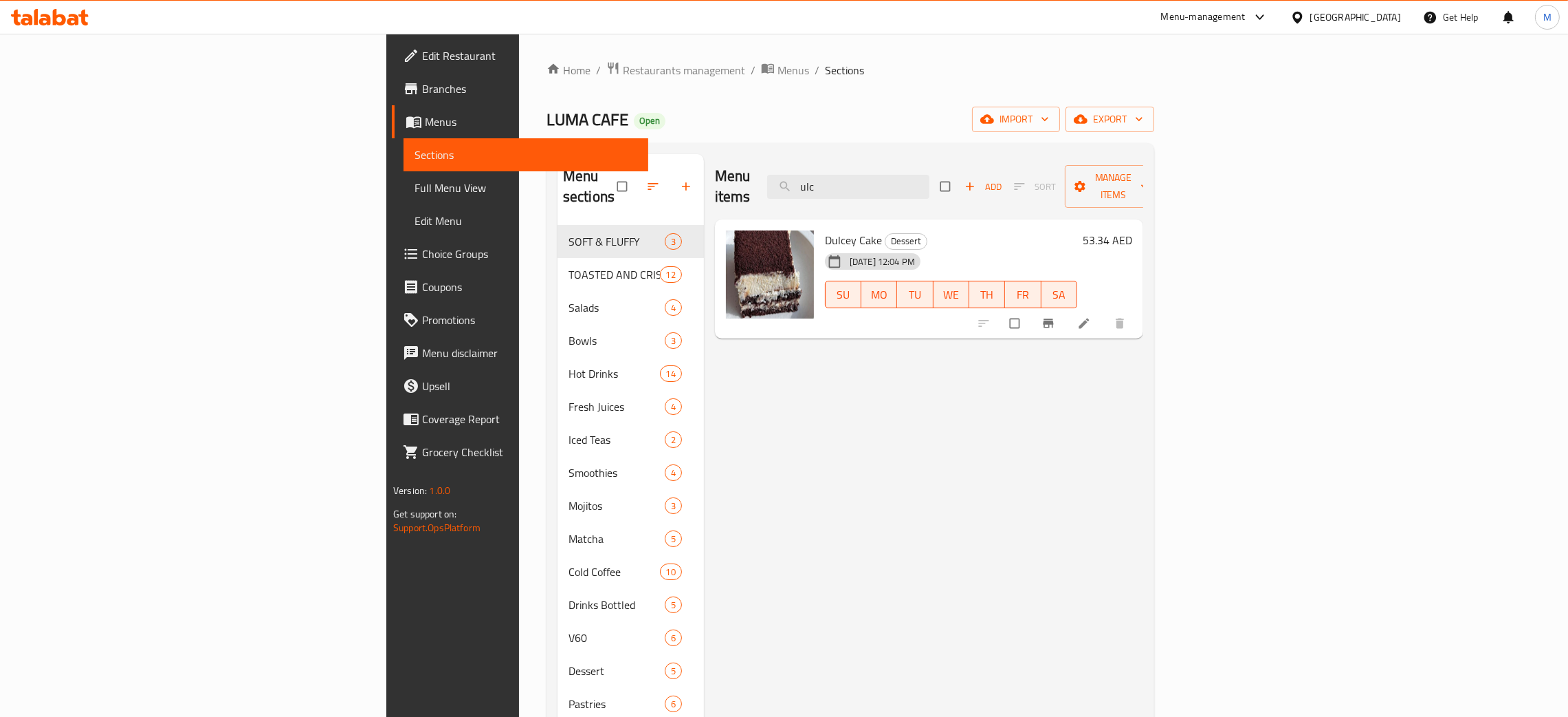
type input "ulc"
drag, startPoint x: 942, startPoint y: 179, endPoint x: 900, endPoint y: 175, distance: 42.2
click at [901, 175] on div "Menu items ulc Add Sort Manage items" at bounding box center [929, 187] width 428 height 66
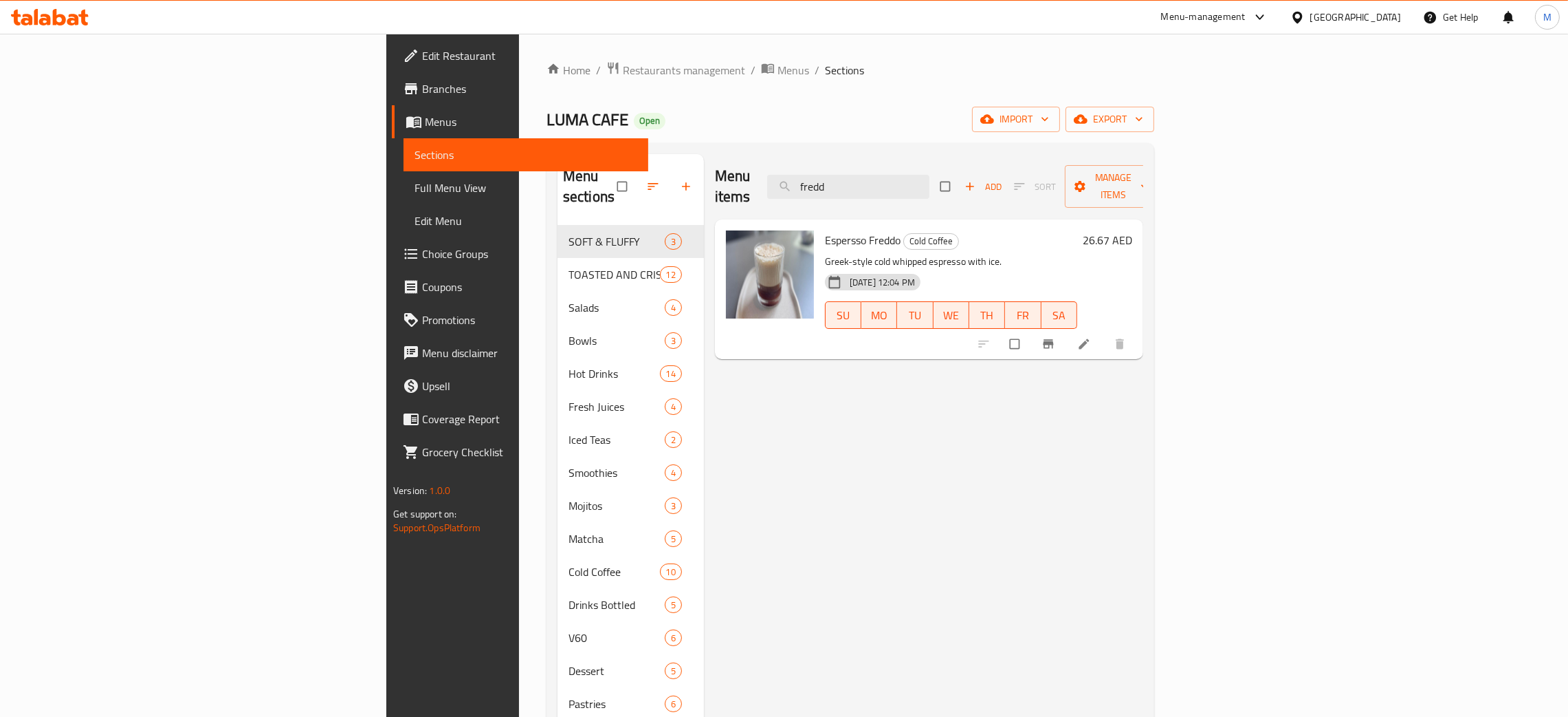
type input "fredd"
drag, startPoint x: 1007, startPoint y: 179, endPoint x: 918, endPoint y: 151, distance: 93.3
click at [920, 152] on div "Menu sections SOFT & FLUFFY 3 TOASTED AND CRISPY 12 Salads 4 Bowls 3 Hot Drinks…" at bounding box center [850, 512] width 607 height 738
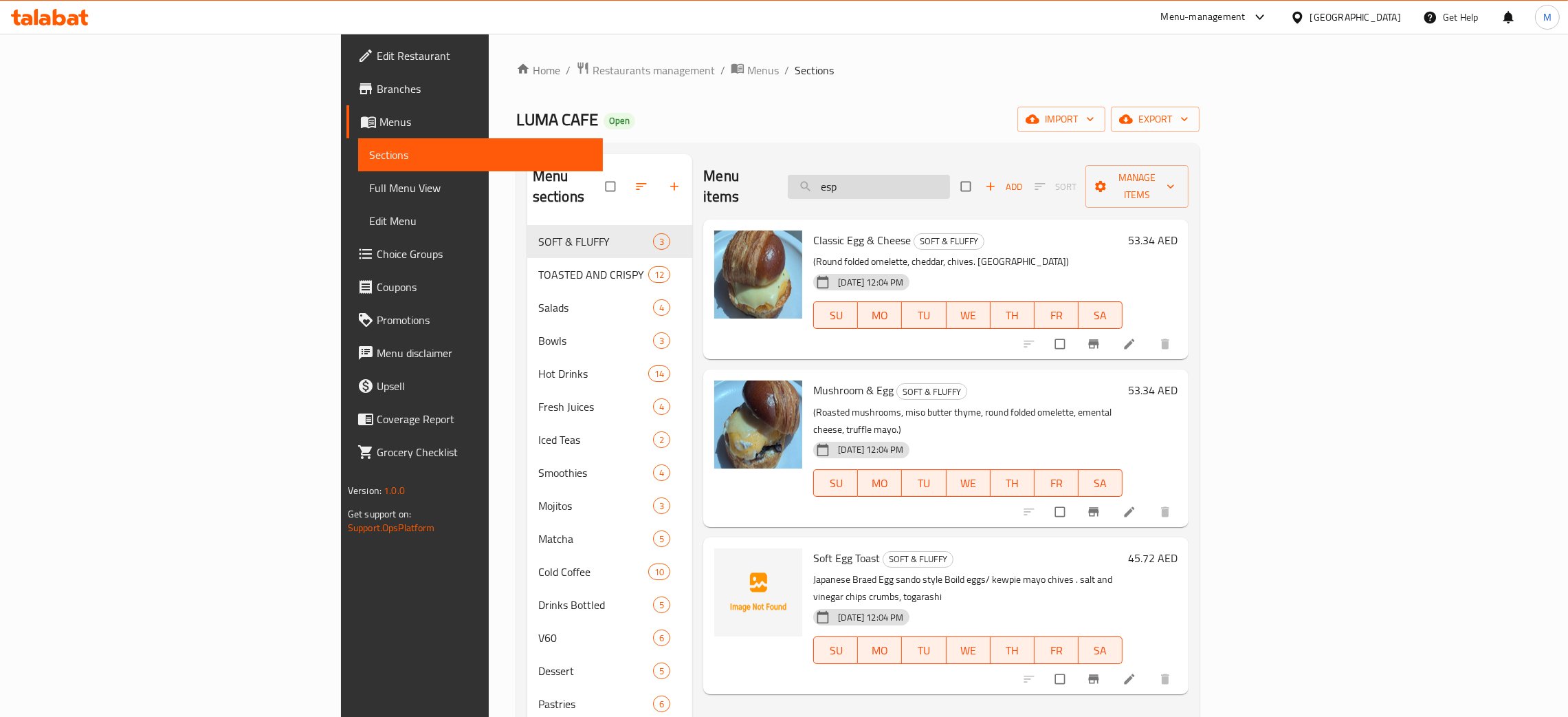
click at [950, 179] on input "esp" at bounding box center [868, 187] width 162 height 24
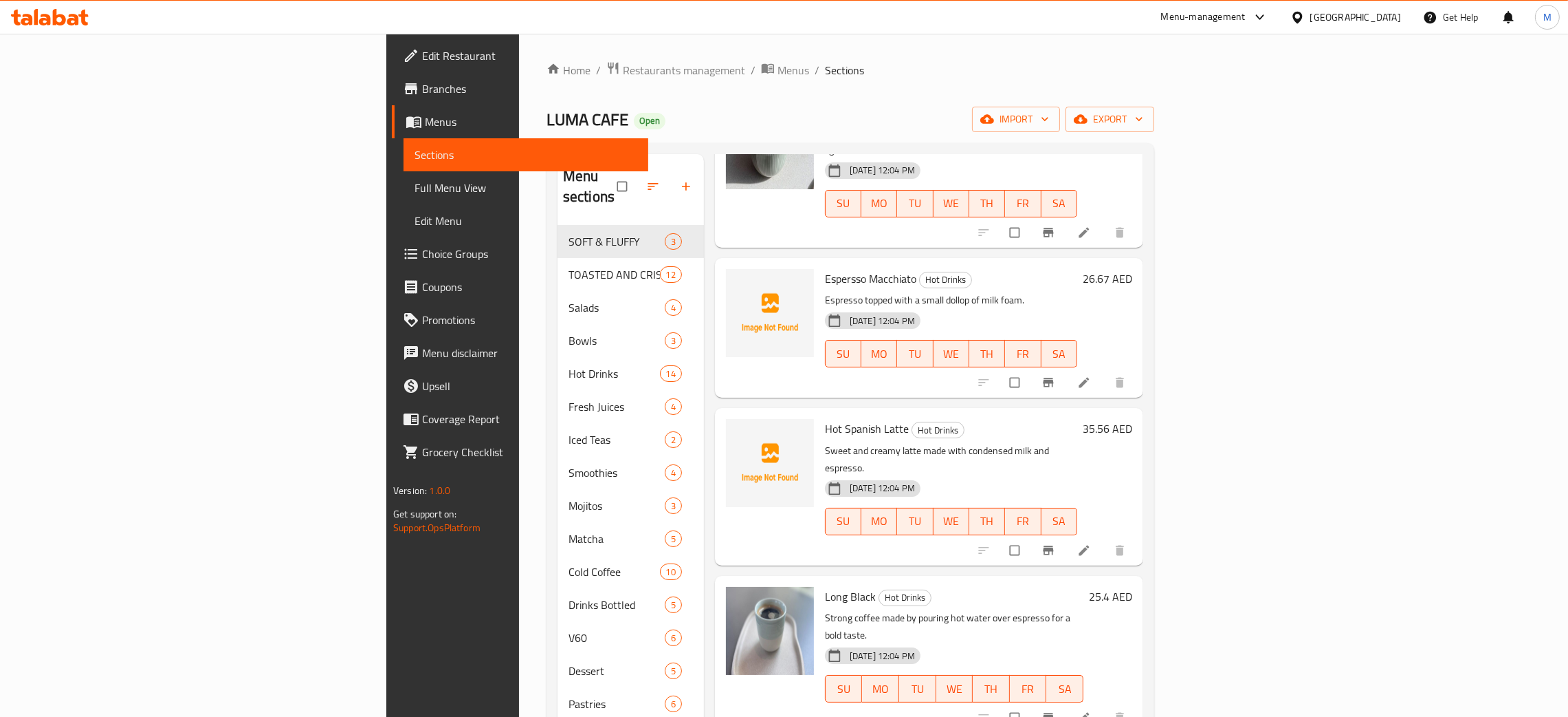
scroll to position [1031, 0]
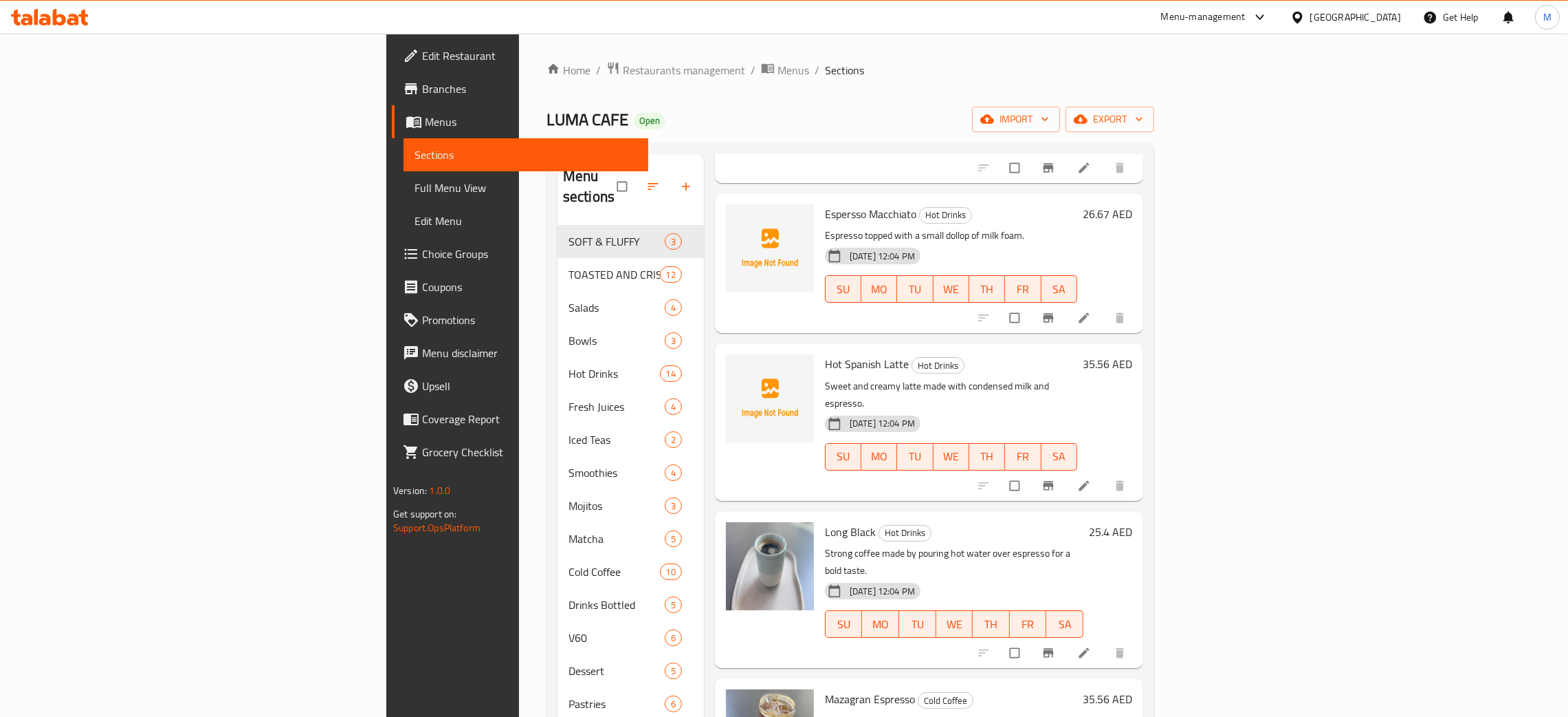
type input "espr"
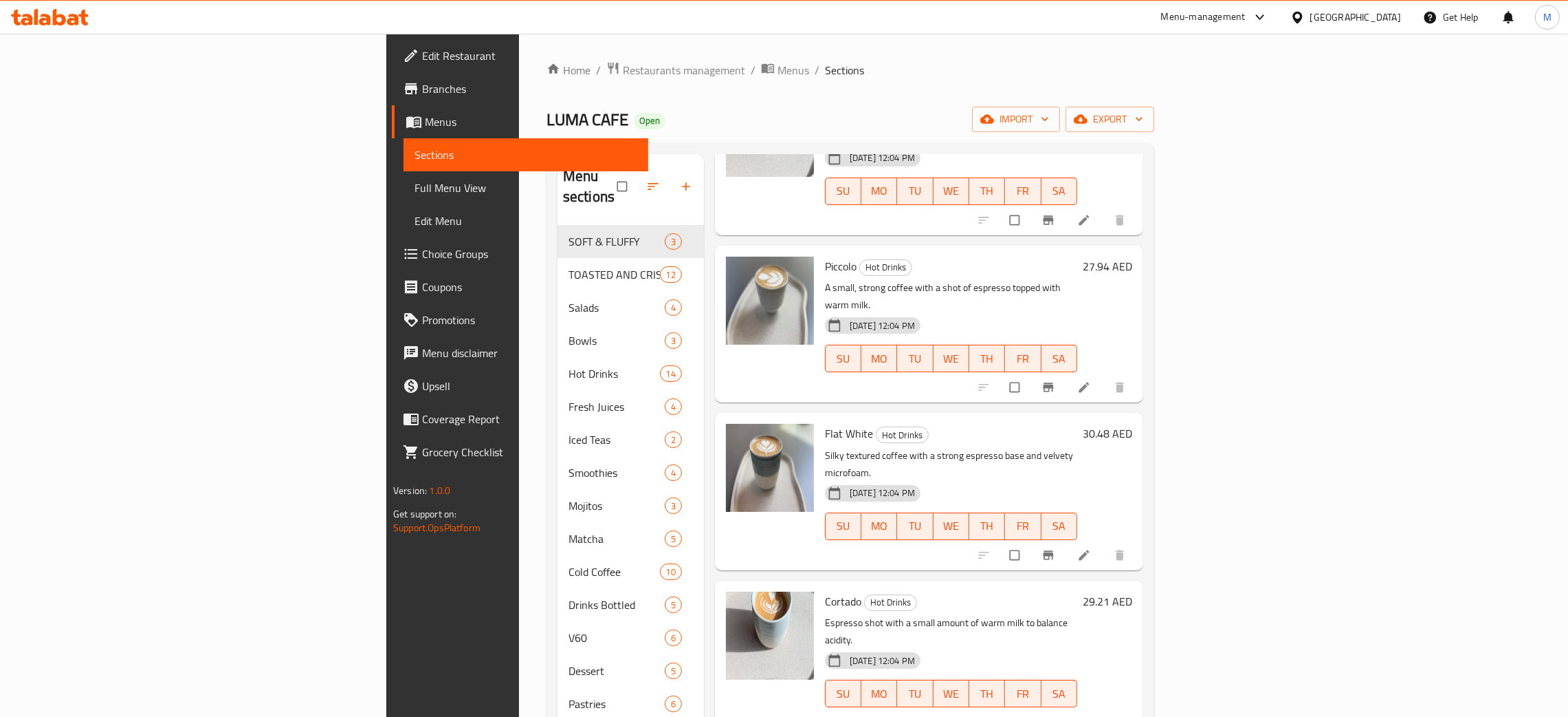
scroll to position [0, 0]
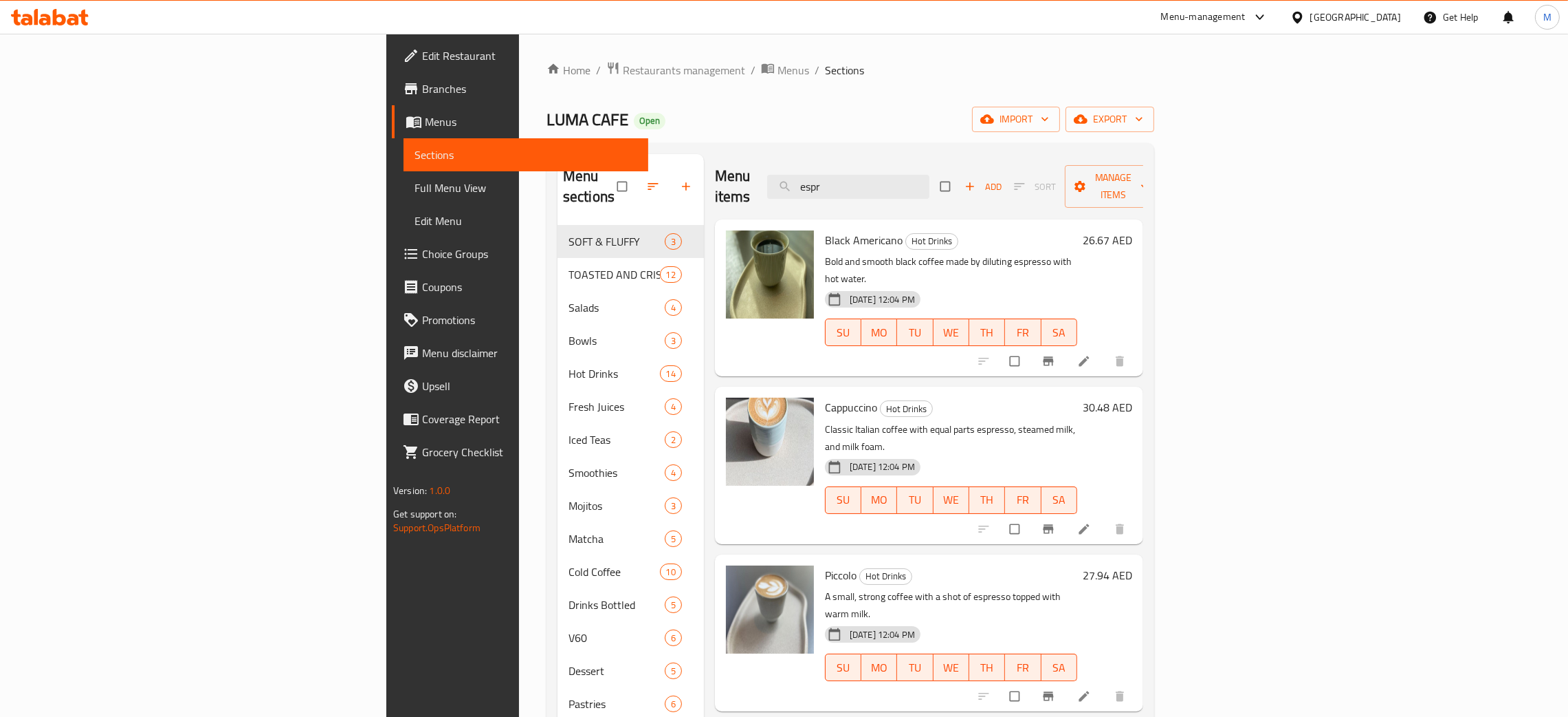
drag, startPoint x: 923, startPoint y: 163, endPoint x: 910, endPoint y: 159, distance: 13.6
click at [910, 159] on div "Menu items espr Add Sort Manage items" at bounding box center [929, 187] width 428 height 66
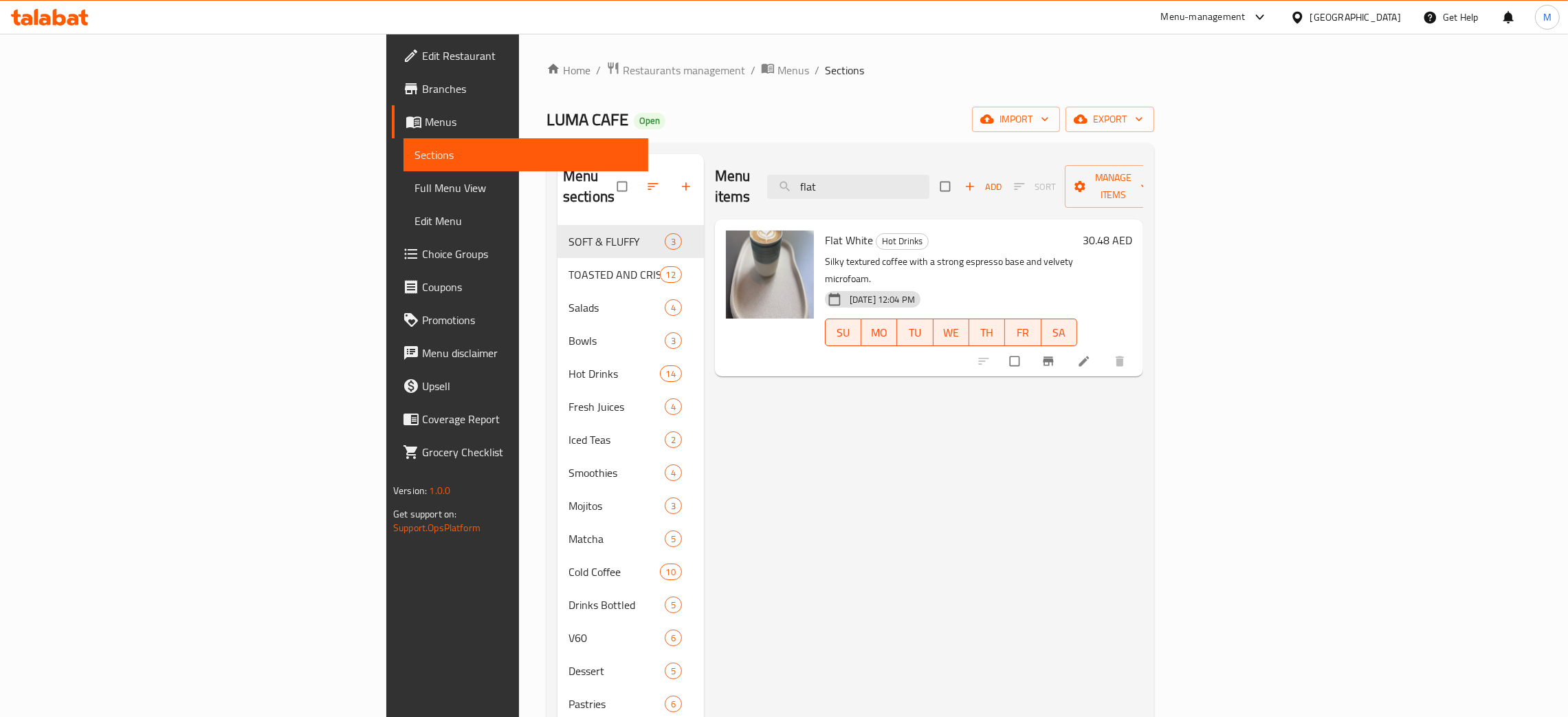
type input "flat"
drag, startPoint x: 977, startPoint y: 172, endPoint x: 853, endPoint y: 123, distance: 133.3
click at [854, 126] on div "Home / Restaurants management / Menus / Sections LUMA CAFE Open import export M…" at bounding box center [850, 471] width 607 height 820
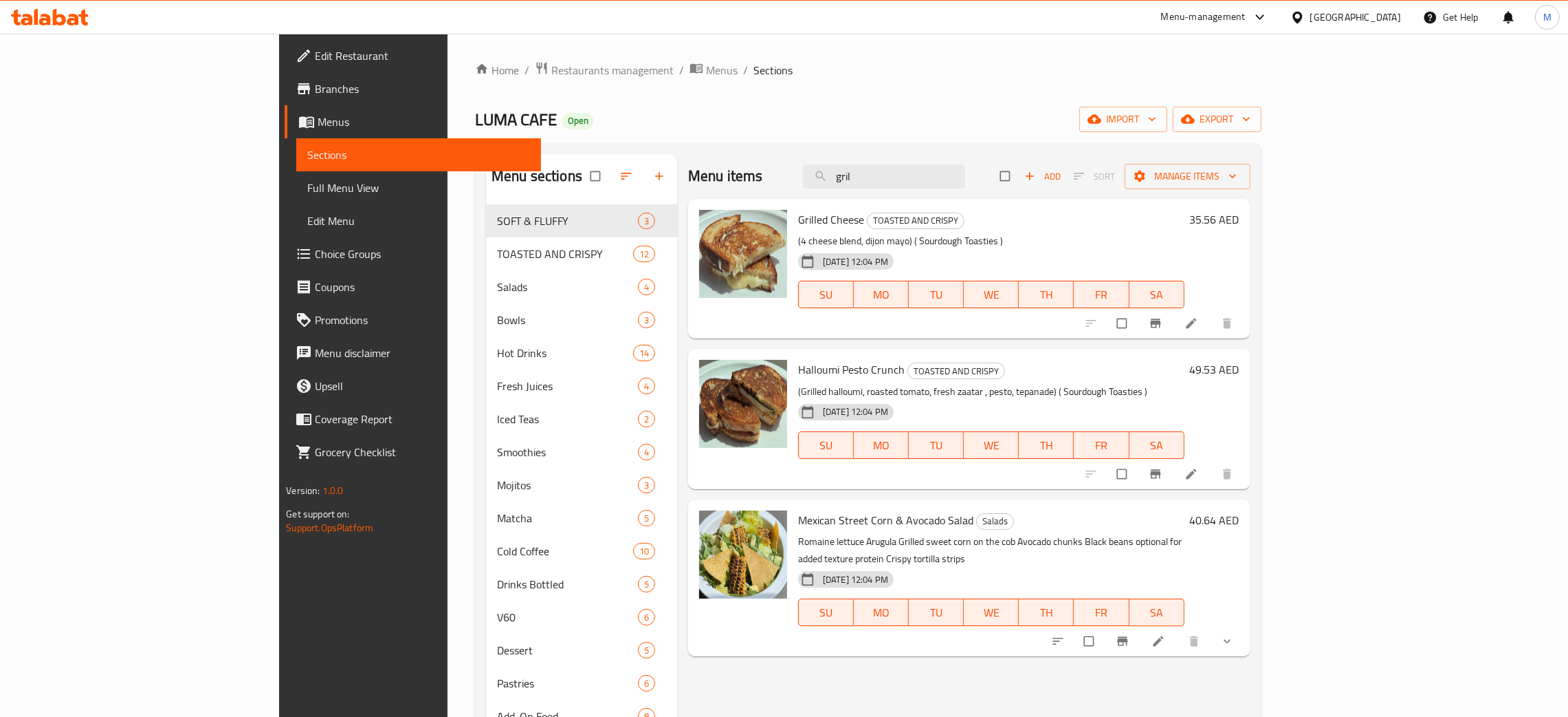
type input "gril"
drag, startPoint x: 991, startPoint y: 171, endPoint x: 908, endPoint y: 160, distance: 83.7
click at [908, 160] on div "Menu items gril Add Sort Manage items" at bounding box center [969, 176] width 562 height 44
drag, startPoint x: 1000, startPoint y: 180, endPoint x: 908, endPoint y: 141, distance: 99.9
click at [908, 142] on div "Home / Restaurants management / Menus / Sections LUMA CAFE Open import export M…" at bounding box center [868, 471] width 787 height 820
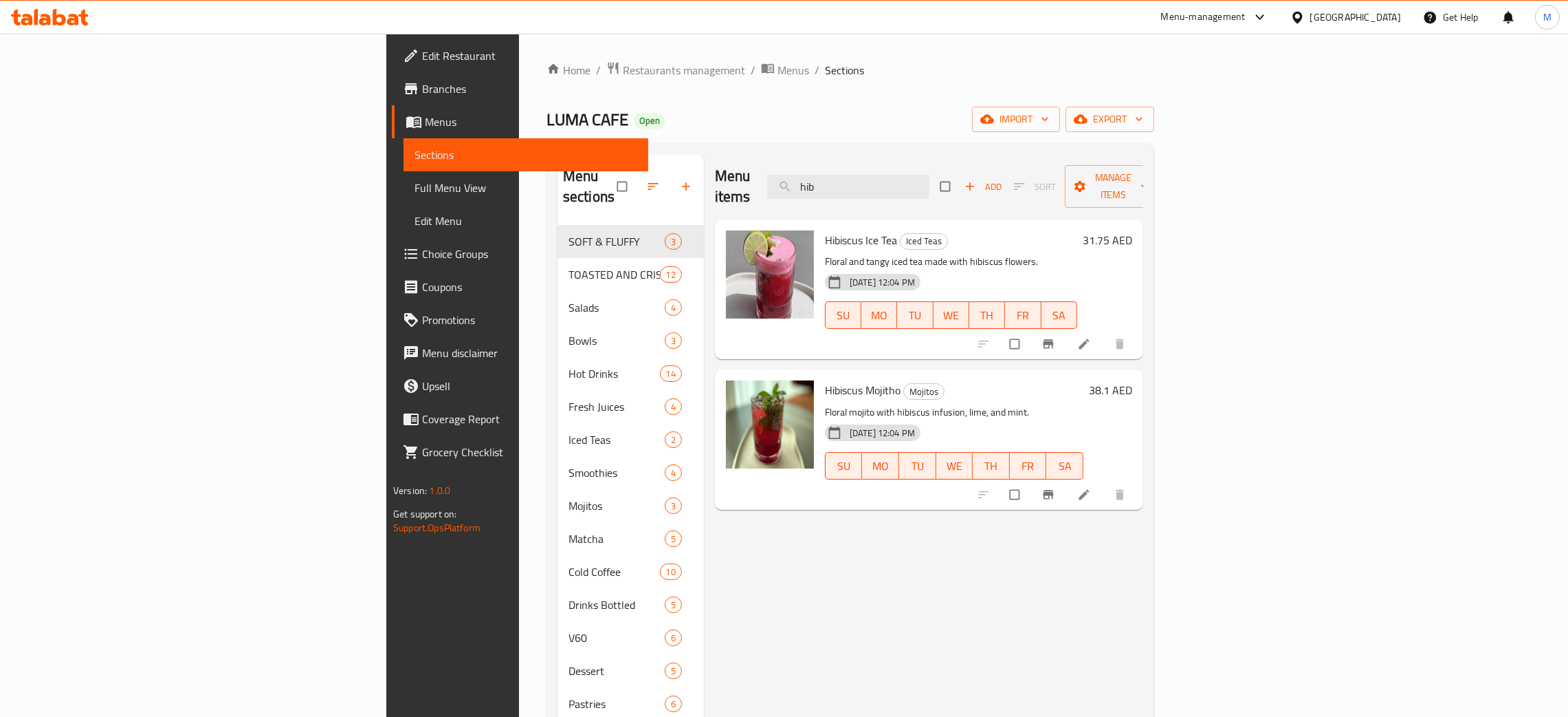
type input "hib"
drag, startPoint x: 996, startPoint y: 171, endPoint x: 887, endPoint y: 153, distance: 110.5
click at [888, 155] on div "Menu items hib Add Sort Manage items" at bounding box center [929, 187] width 428 height 66
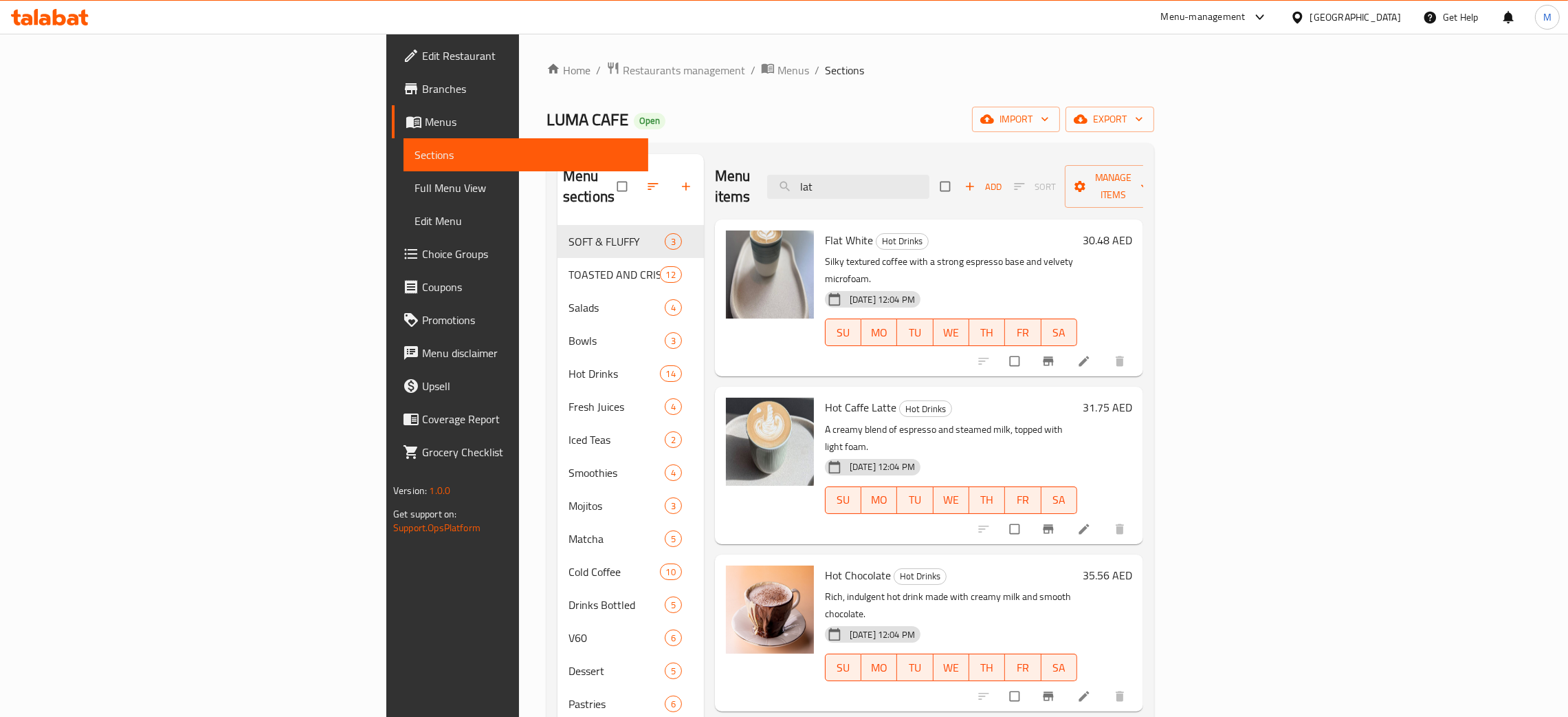
type input "lat"
drag, startPoint x: 985, startPoint y: 173, endPoint x: 882, endPoint y: 134, distance: 110.1
click at [875, 139] on div "Home / Restaurants management / Menus / Sections LUMA CAFE Open import export M…" at bounding box center [850, 471] width 607 height 820
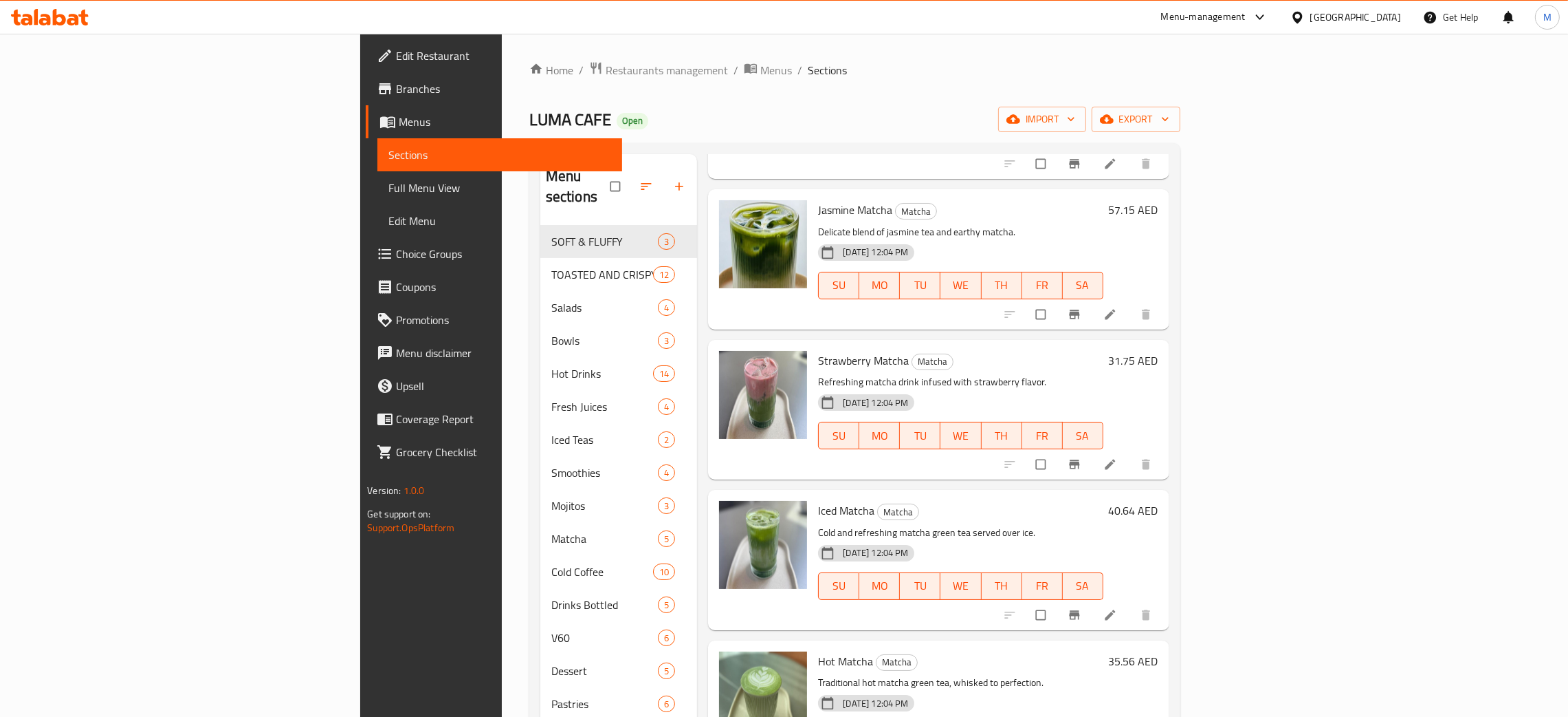
scroll to position [518, 0]
type input "mat"
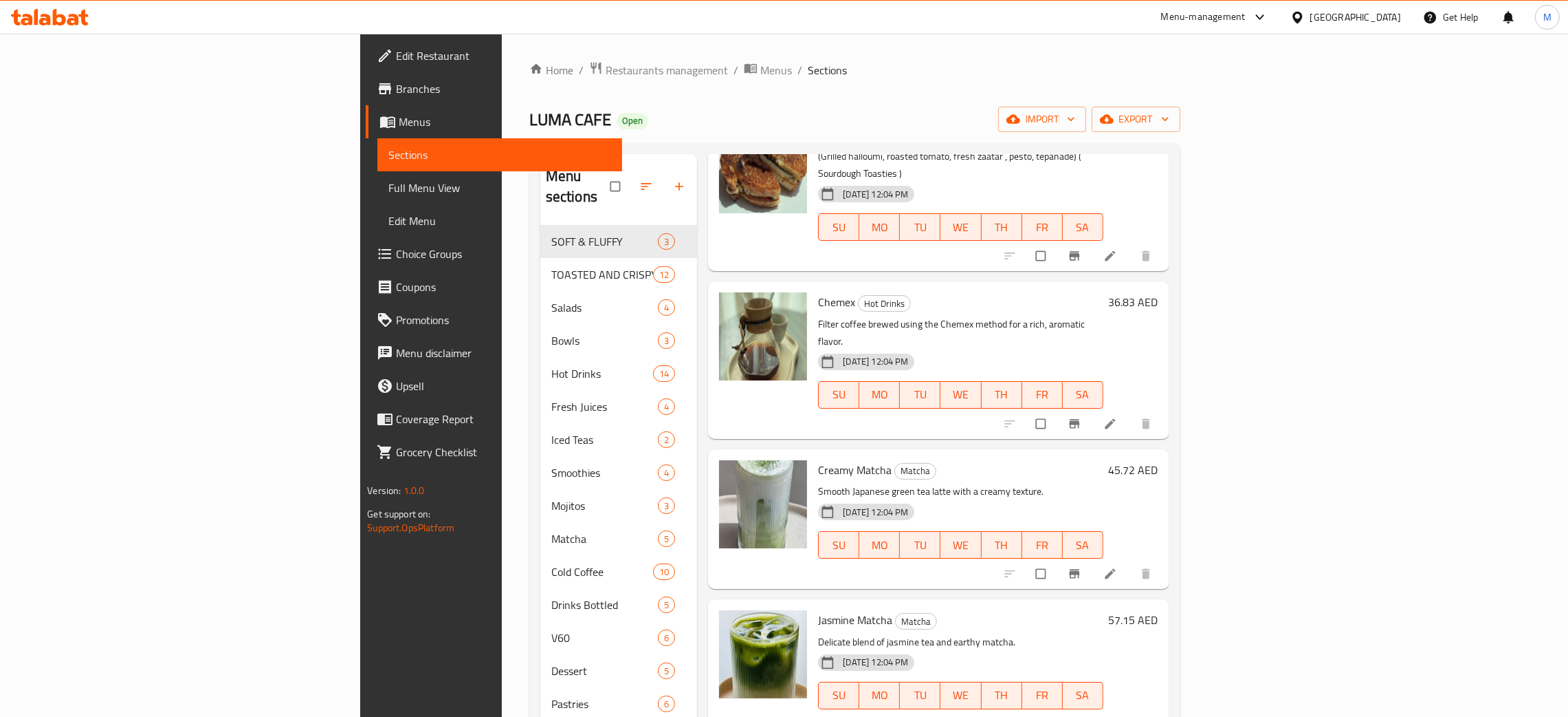
scroll to position [0, 0]
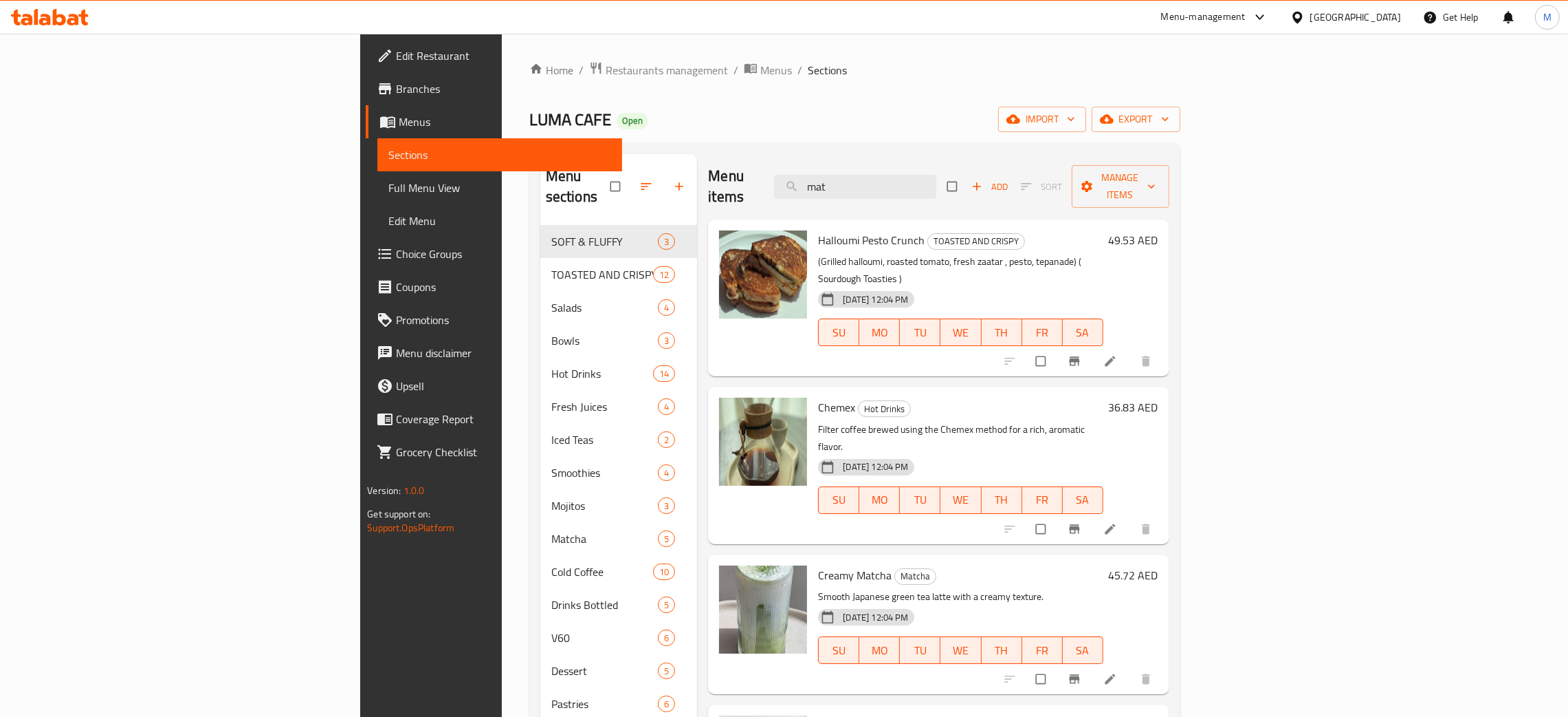
drag, startPoint x: 967, startPoint y: 186, endPoint x: 902, endPoint y: 163, distance: 68.9
click at [902, 163] on div "Menu items mat Add Sort Manage items" at bounding box center [938, 187] width 461 height 66
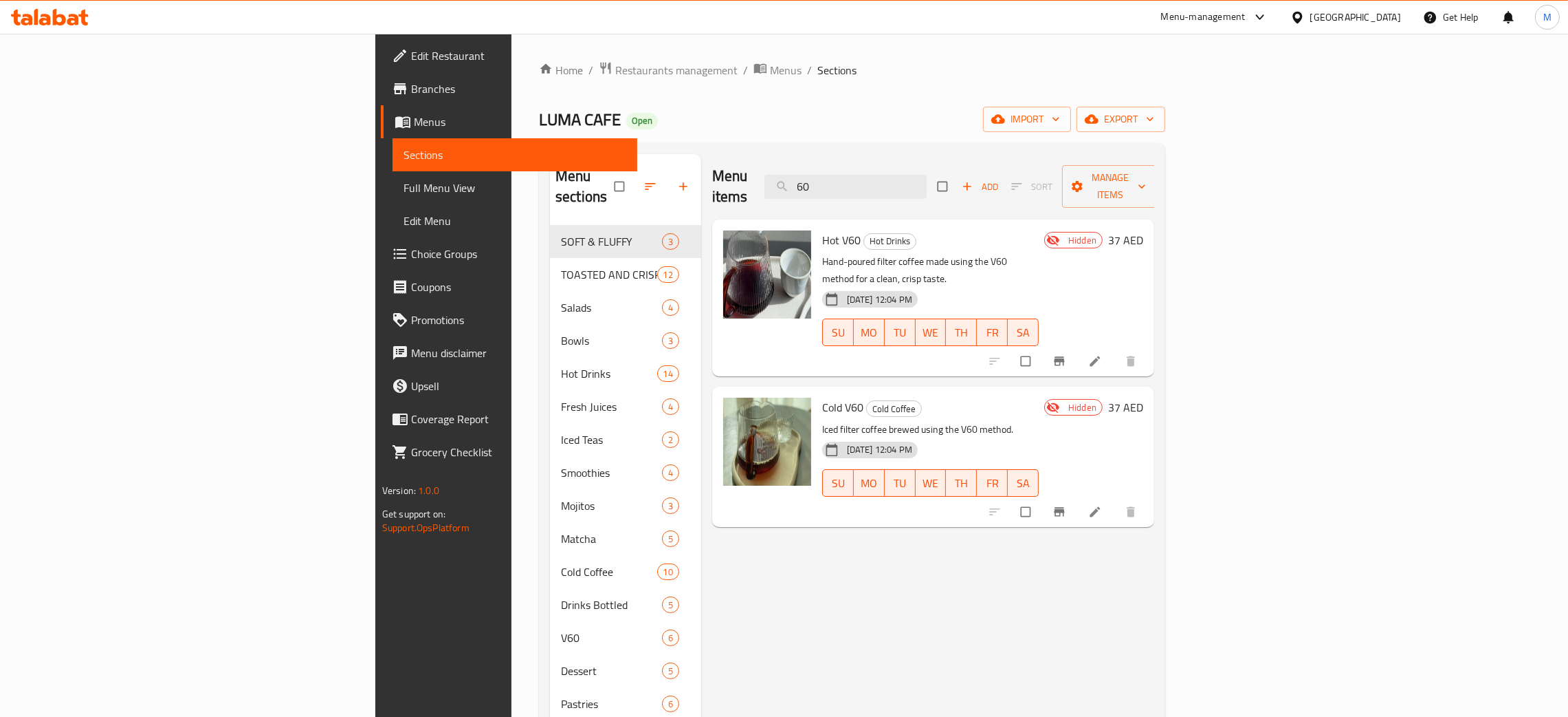
type input "60"
drag, startPoint x: 987, startPoint y: 179, endPoint x: 913, endPoint y: 147, distance: 80.6
click at [913, 147] on div "Menu sections SOFT & FLUFFY 3 TOASTED AND CRISPY 12 Salads 4 Bowls 3 Hot Drinks…" at bounding box center [851, 512] width 626 height 738
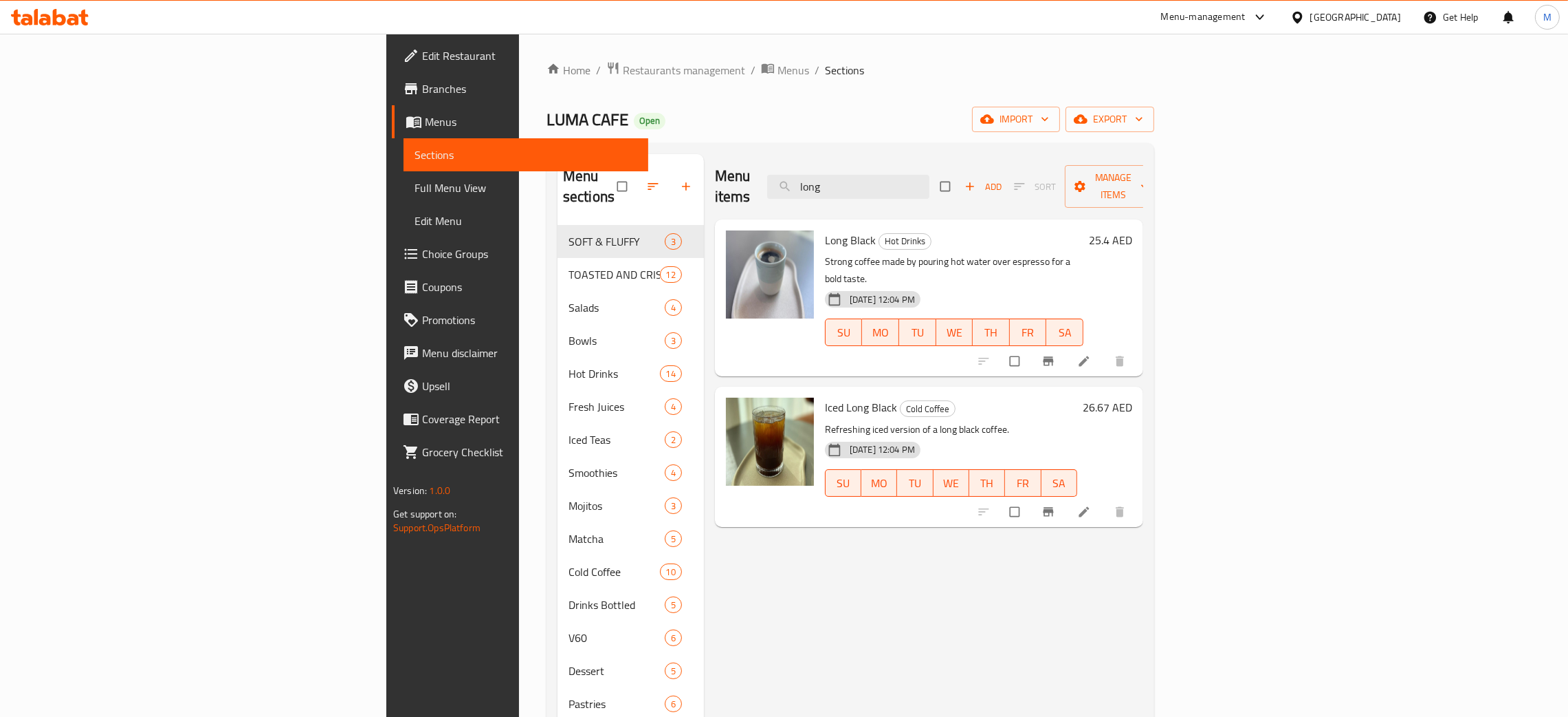
type input "long"
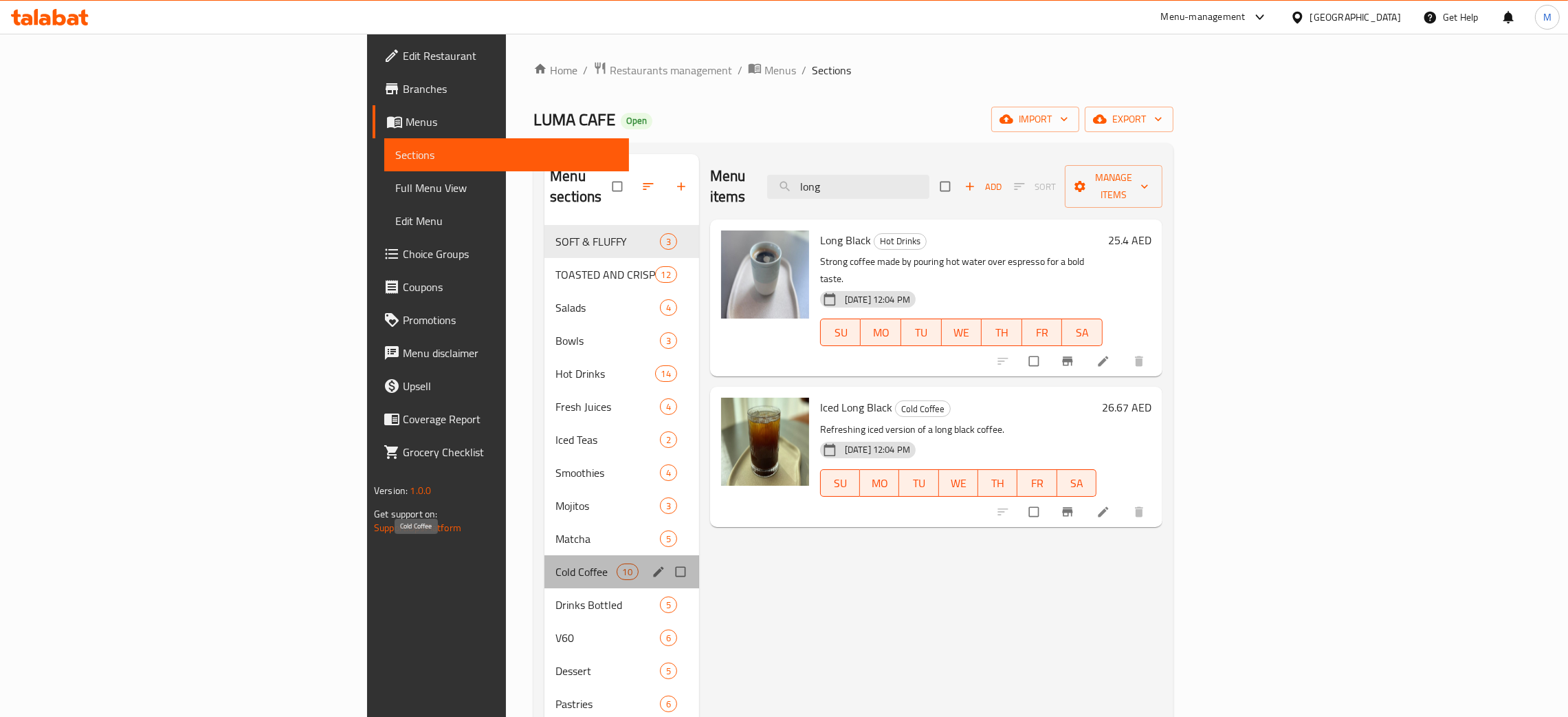
click at [555, 563] on span "Cold Coffee" at bounding box center [585, 571] width 60 height 17
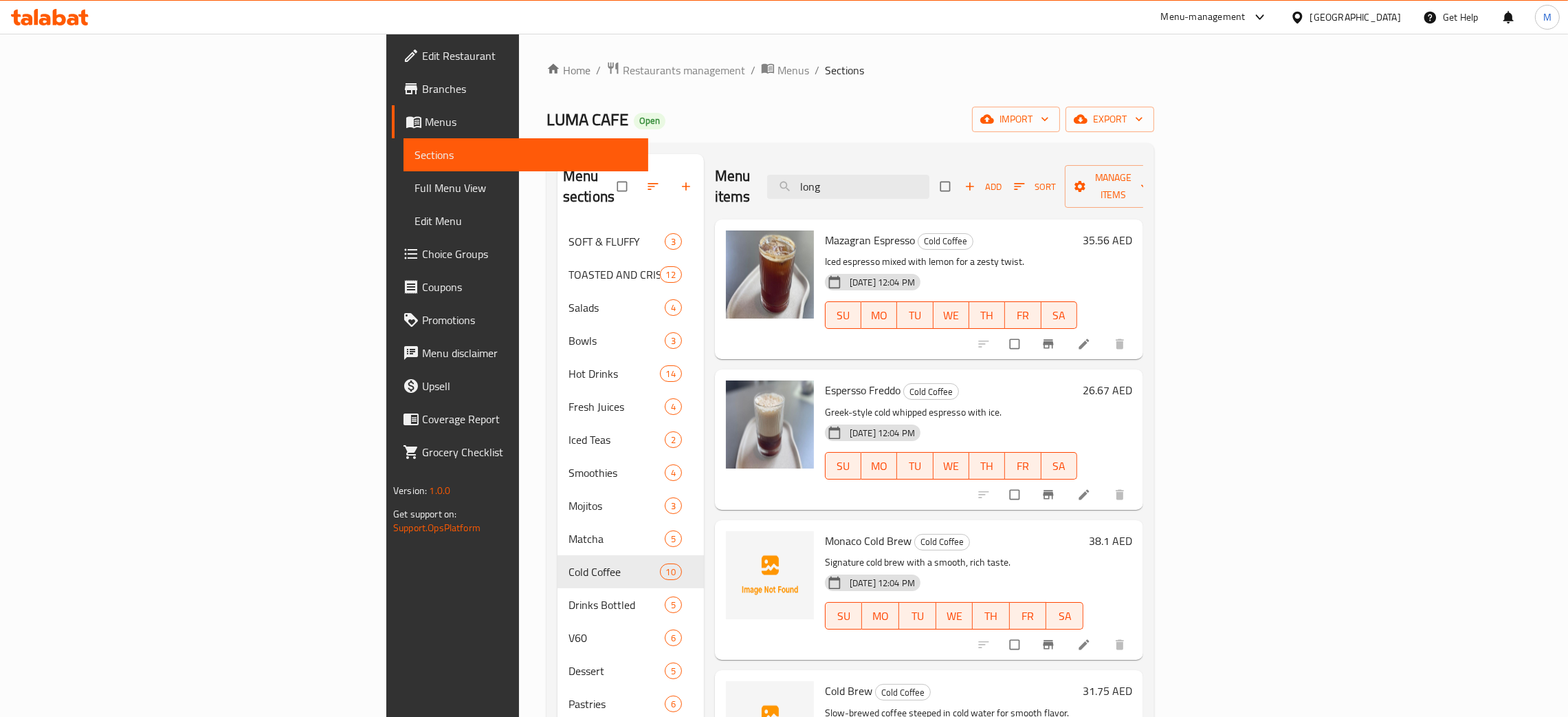
drag, startPoint x: 988, startPoint y: 177, endPoint x: 813, endPoint y: 107, distance: 188.5
click at [812, 109] on div "Home / Restaurants management / Menus / Sections LUMA CAFE Open import export M…" at bounding box center [850, 471] width 607 height 820
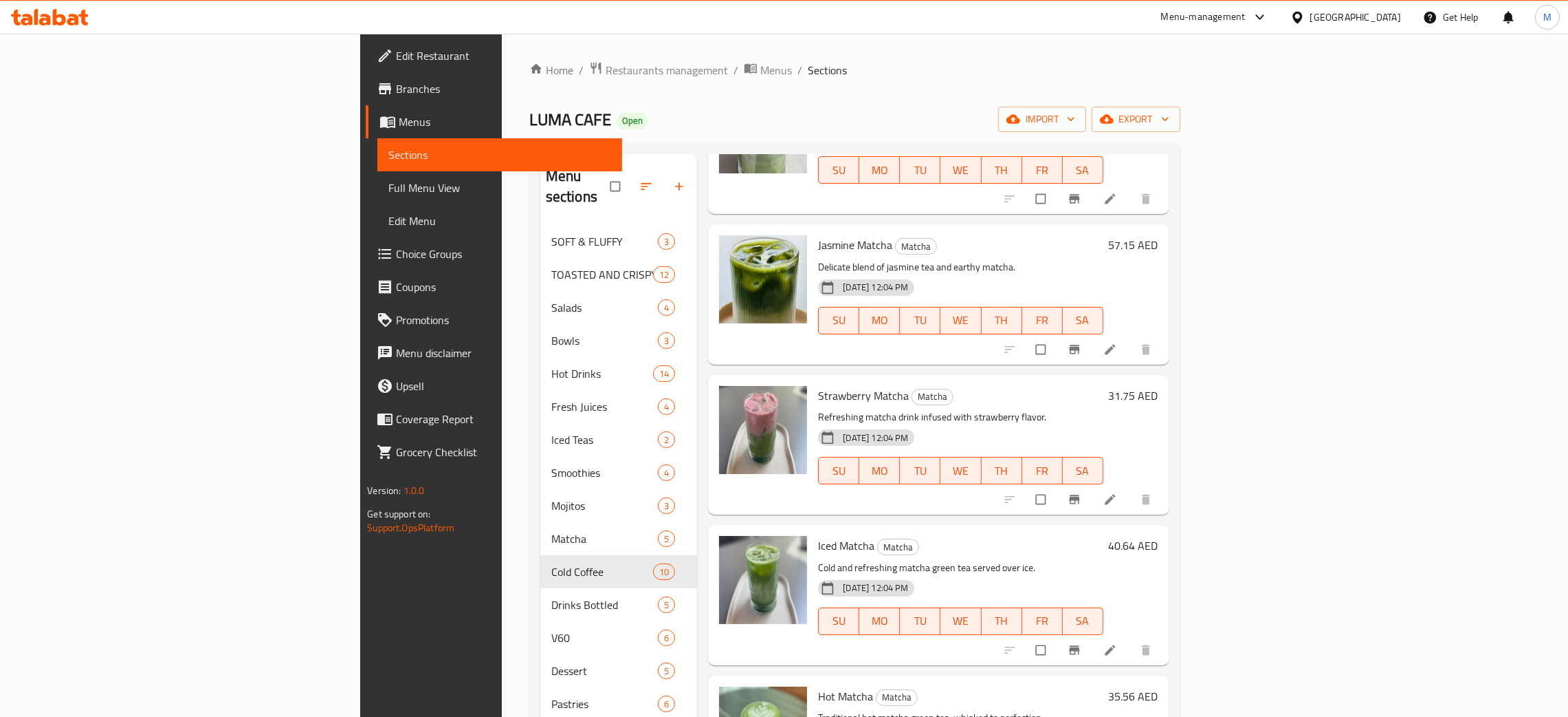
scroll to position [515, 0]
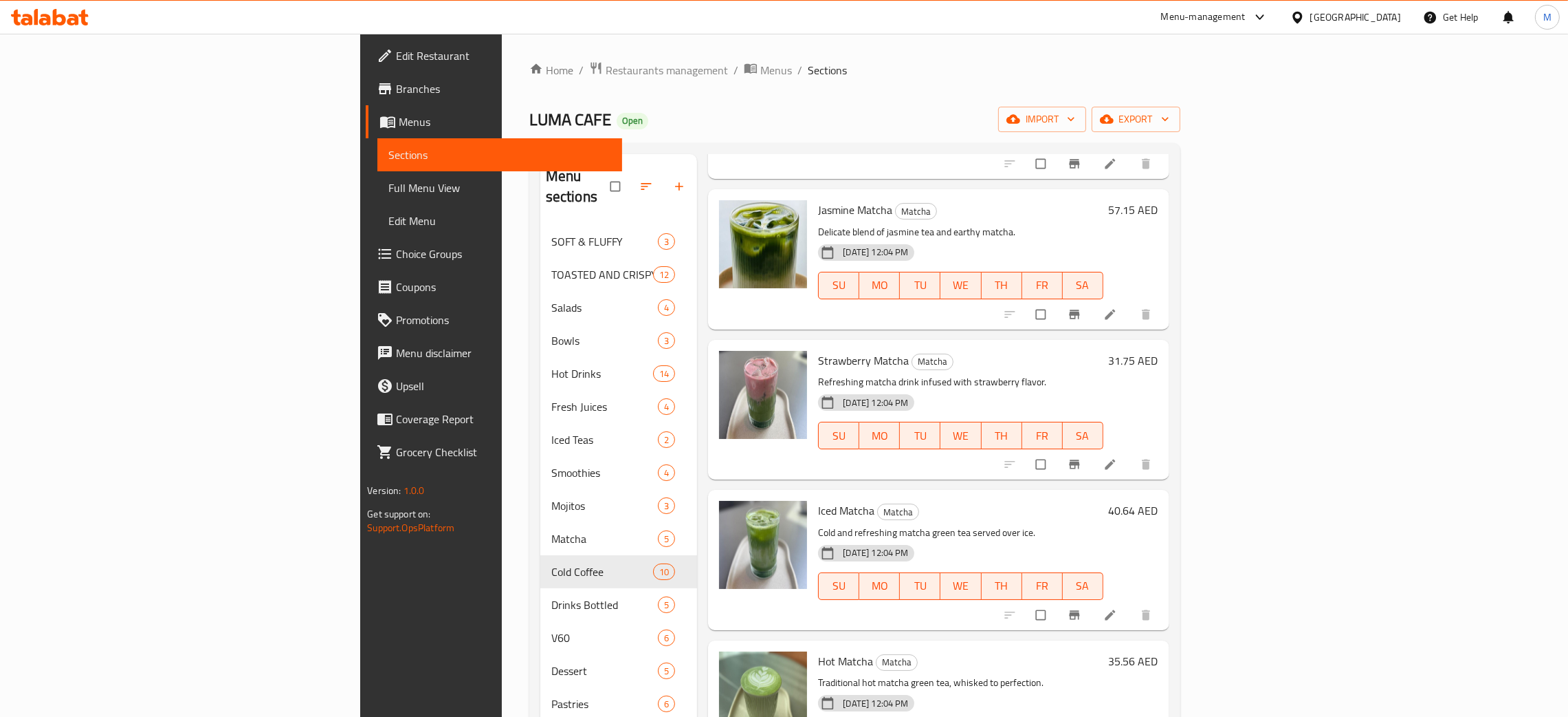
type input "mat"
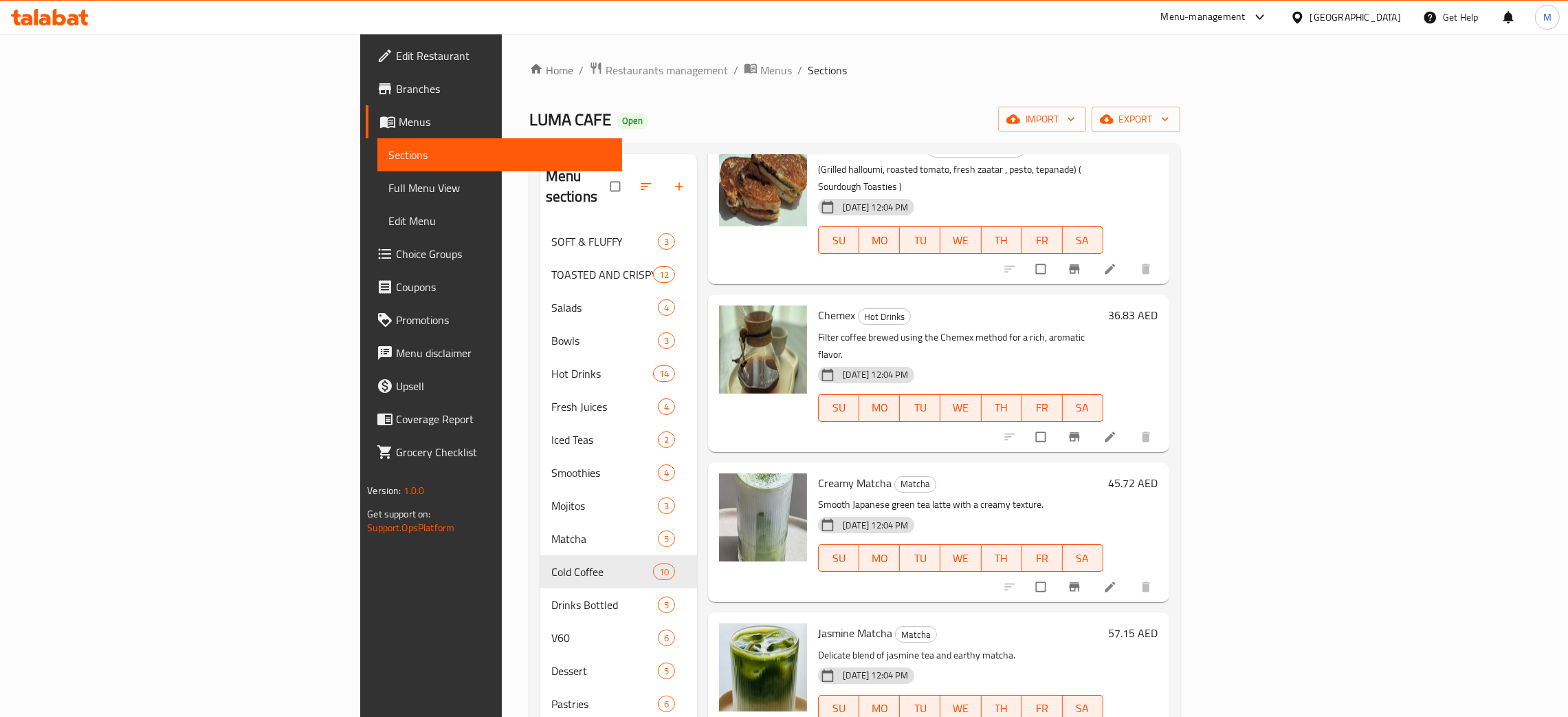
scroll to position [0, 0]
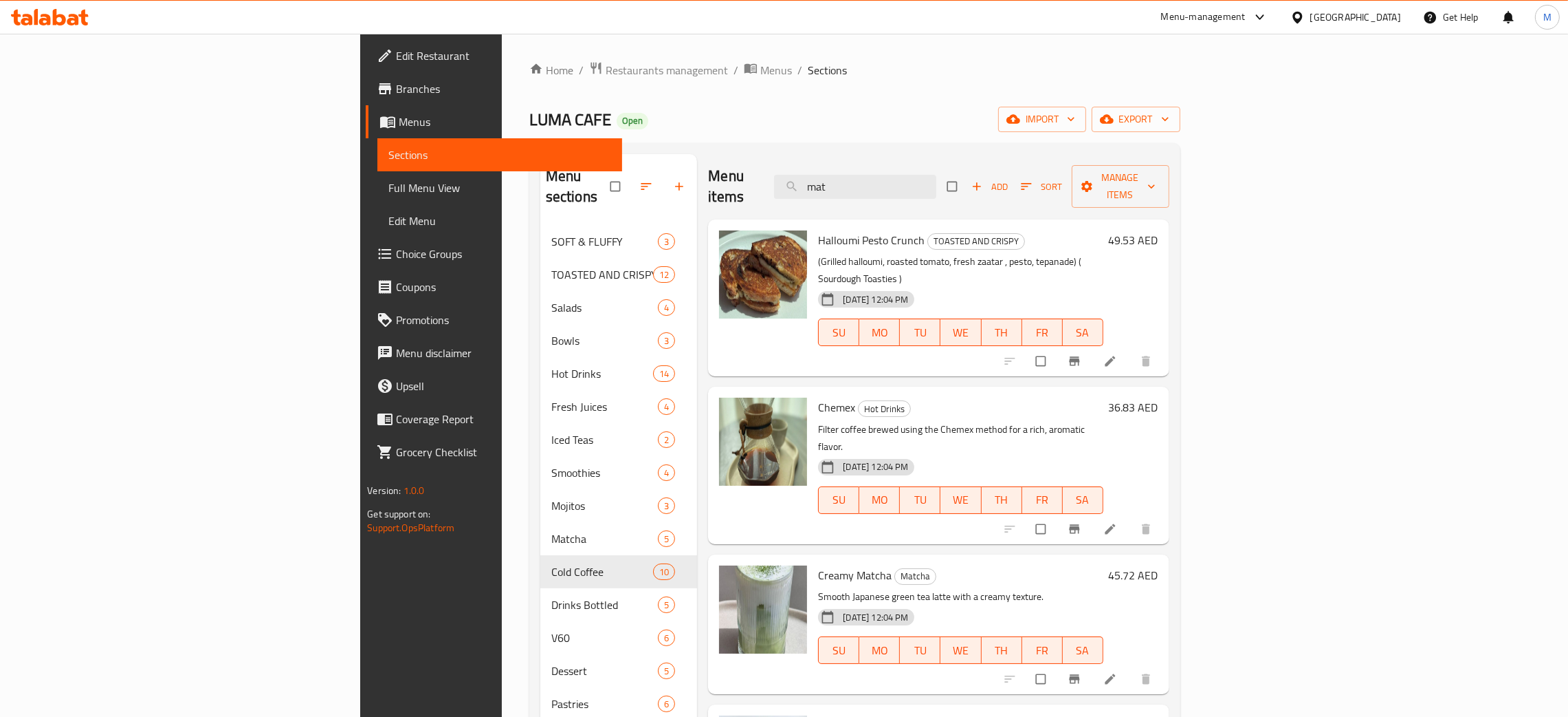
drag, startPoint x: 978, startPoint y: 181, endPoint x: 894, endPoint y: 171, distance: 84.6
click at [894, 171] on div "Menu items mat Add Sort Manage items" at bounding box center [938, 187] width 461 height 66
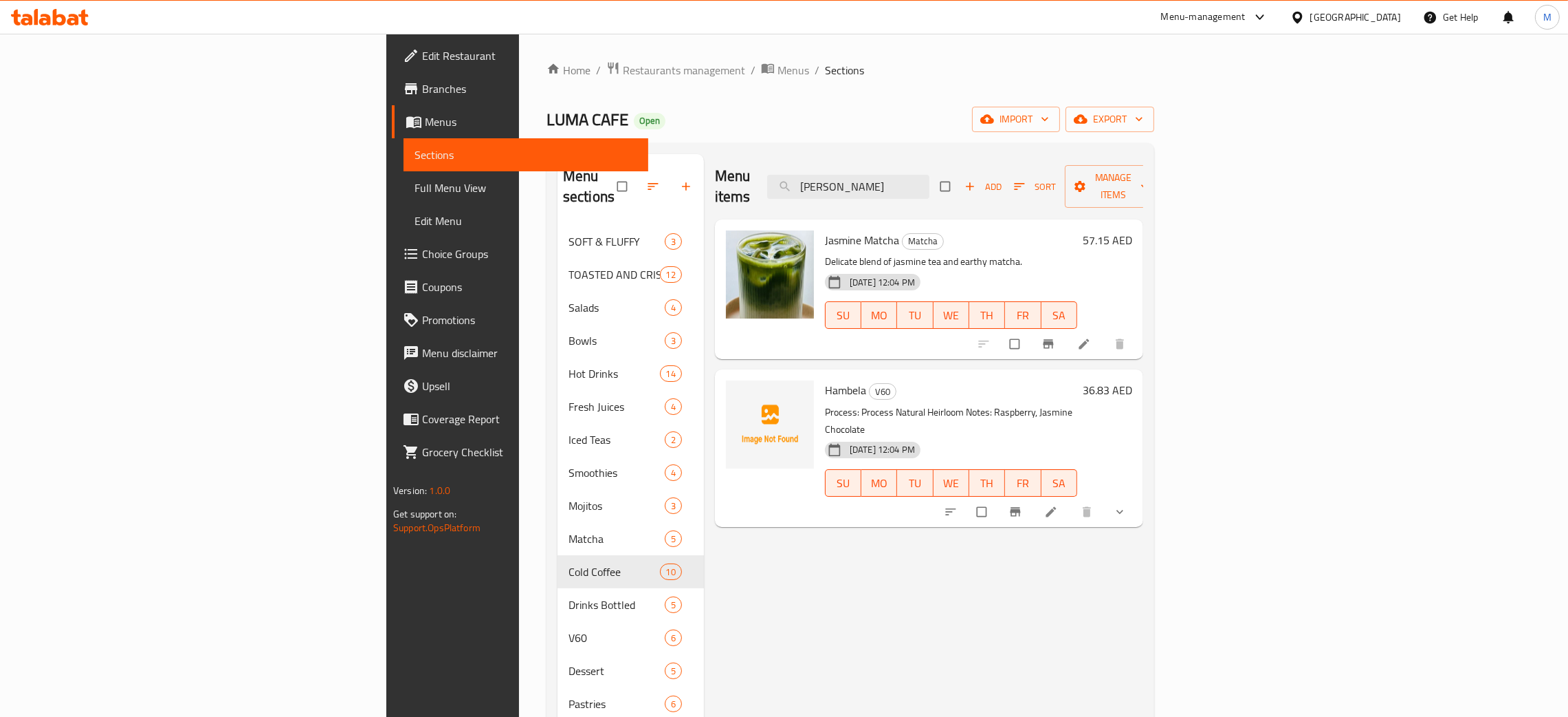
type input "jas"
drag, startPoint x: 972, startPoint y: 173, endPoint x: 890, endPoint y: 155, distance: 84.0
click at [890, 167] on div "Menu items jas Add Sort Manage items" at bounding box center [929, 187] width 428 height 66
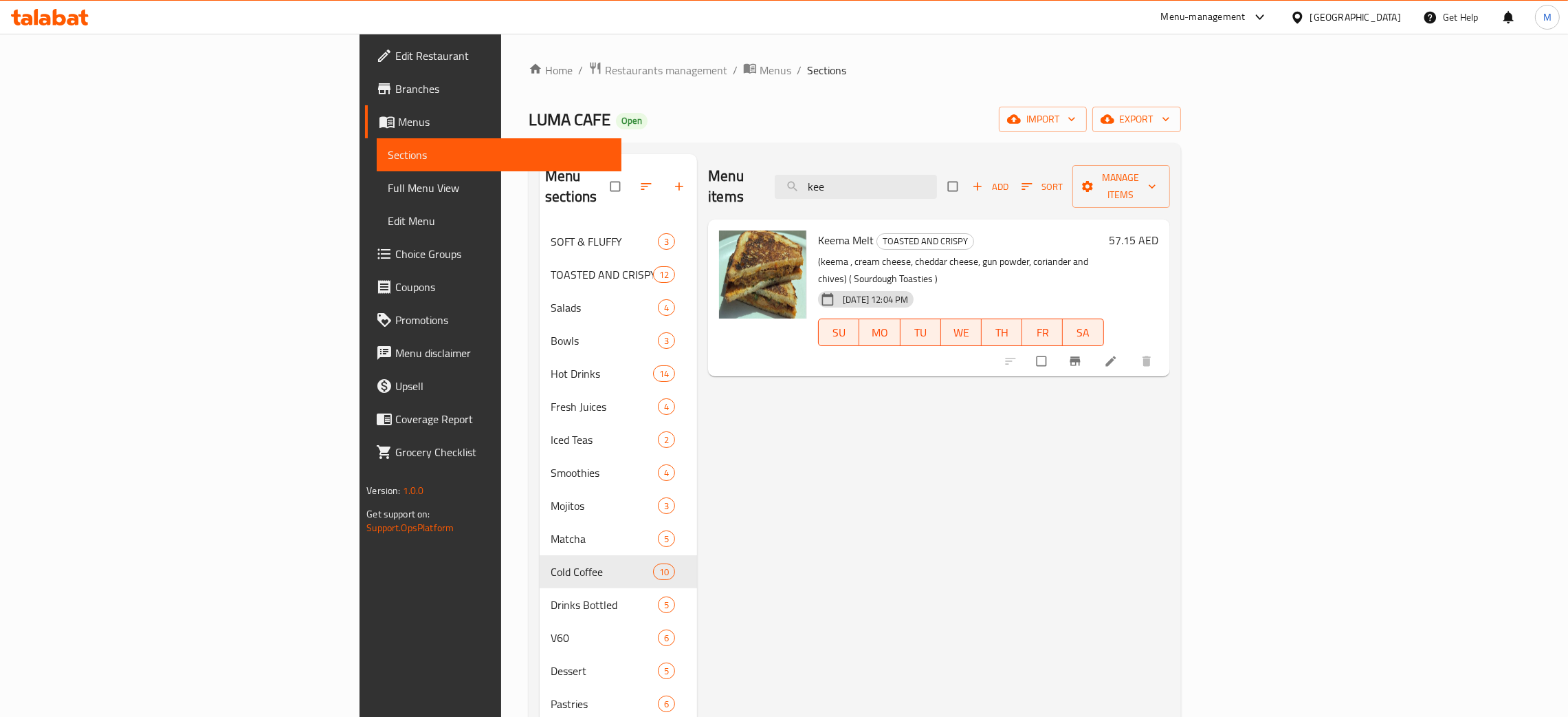
type input "kee"
drag, startPoint x: 974, startPoint y: 177, endPoint x: 924, endPoint y: 171, distance: 50.4
click at [924, 175] on input "kee" at bounding box center [855, 187] width 162 height 24
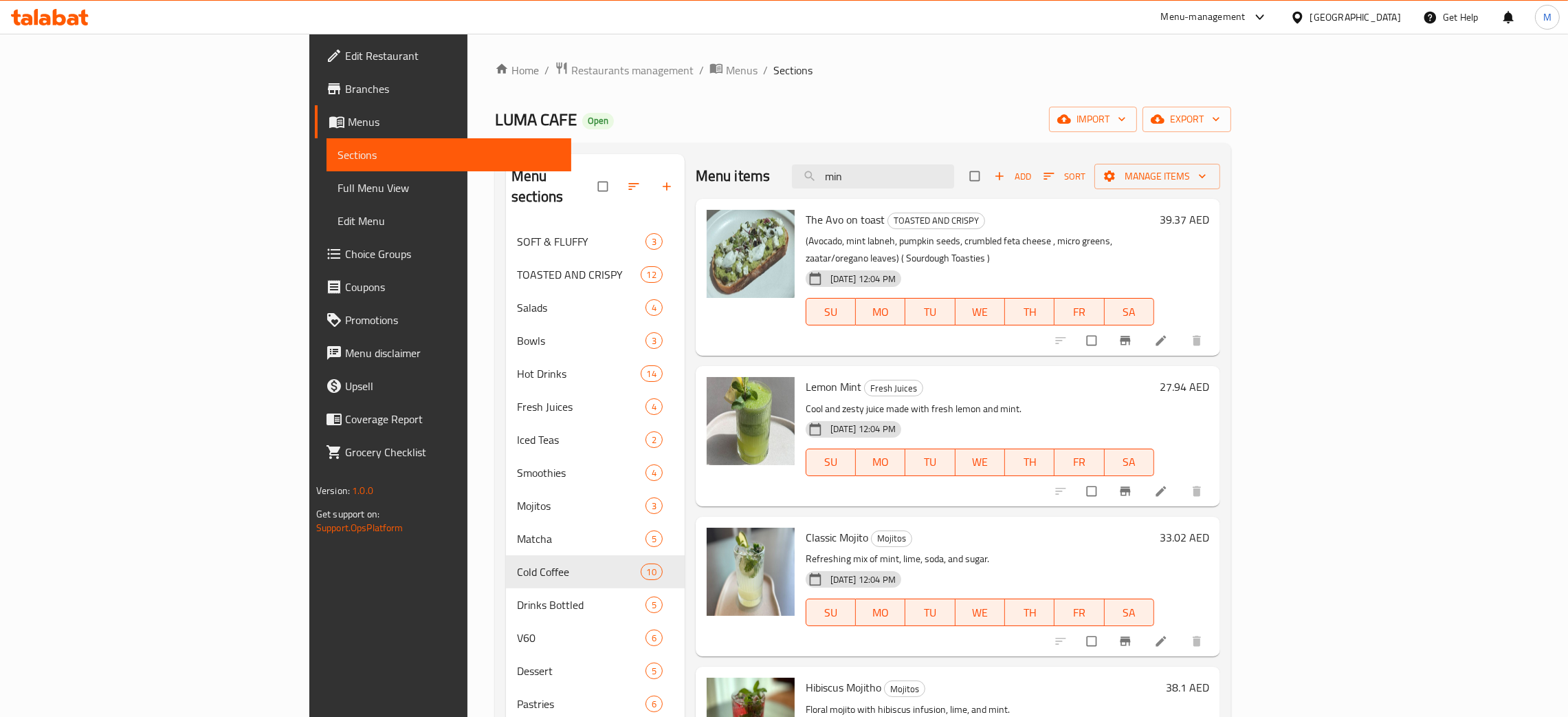
type input "min"
drag, startPoint x: 999, startPoint y: 181, endPoint x: 890, endPoint y: 139, distance: 116.8
click at [890, 139] on div "Home / Restaurants management / Menus / Sections LUMA CAFE Open import export M…" at bounding box center [862, 471] width 736 height 820
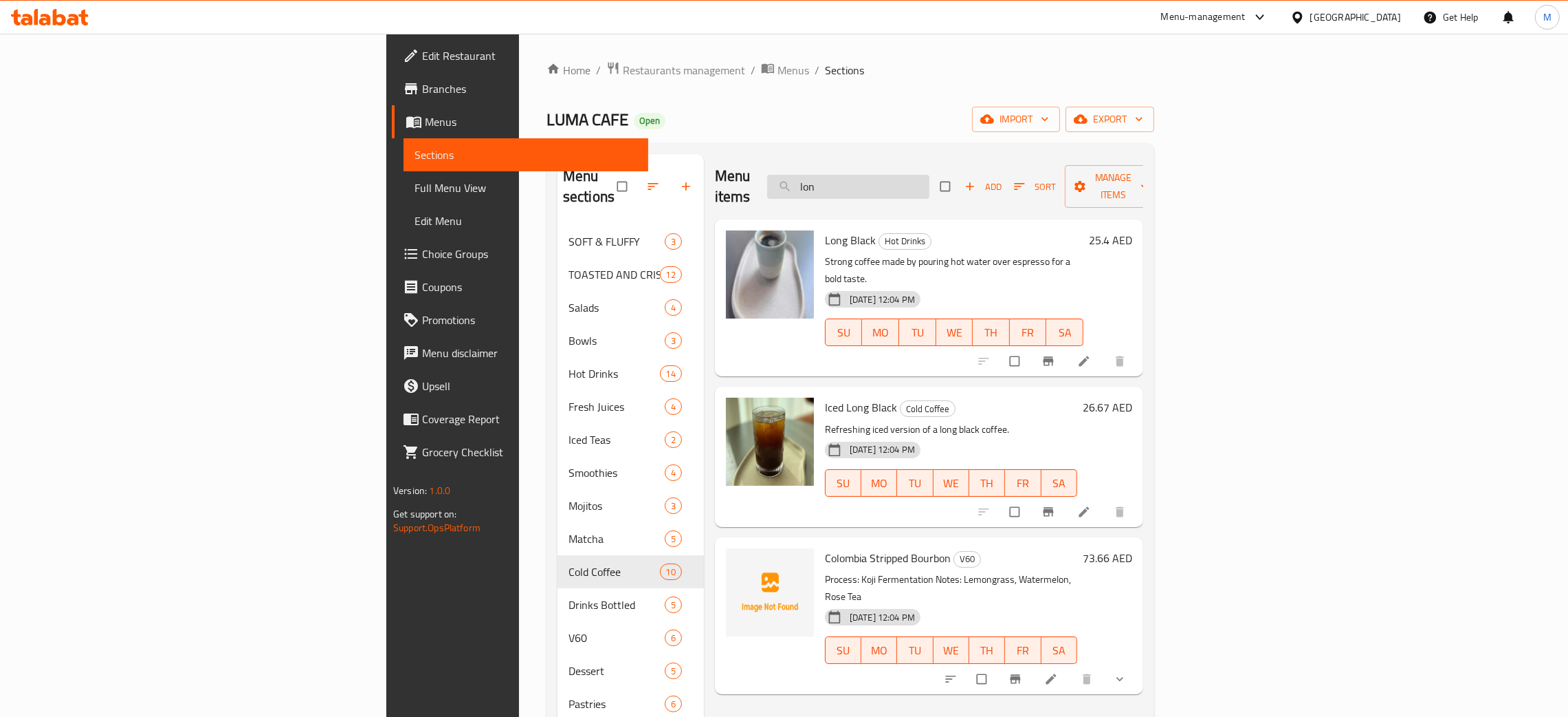
drag, startPoint x: 972, startPoint y: 172, endPoint x: 943, endPoint y: 171, distance: 29.0
click at [930, 175] on input "lon" at bounding box center [848, 187] width 162 height 24
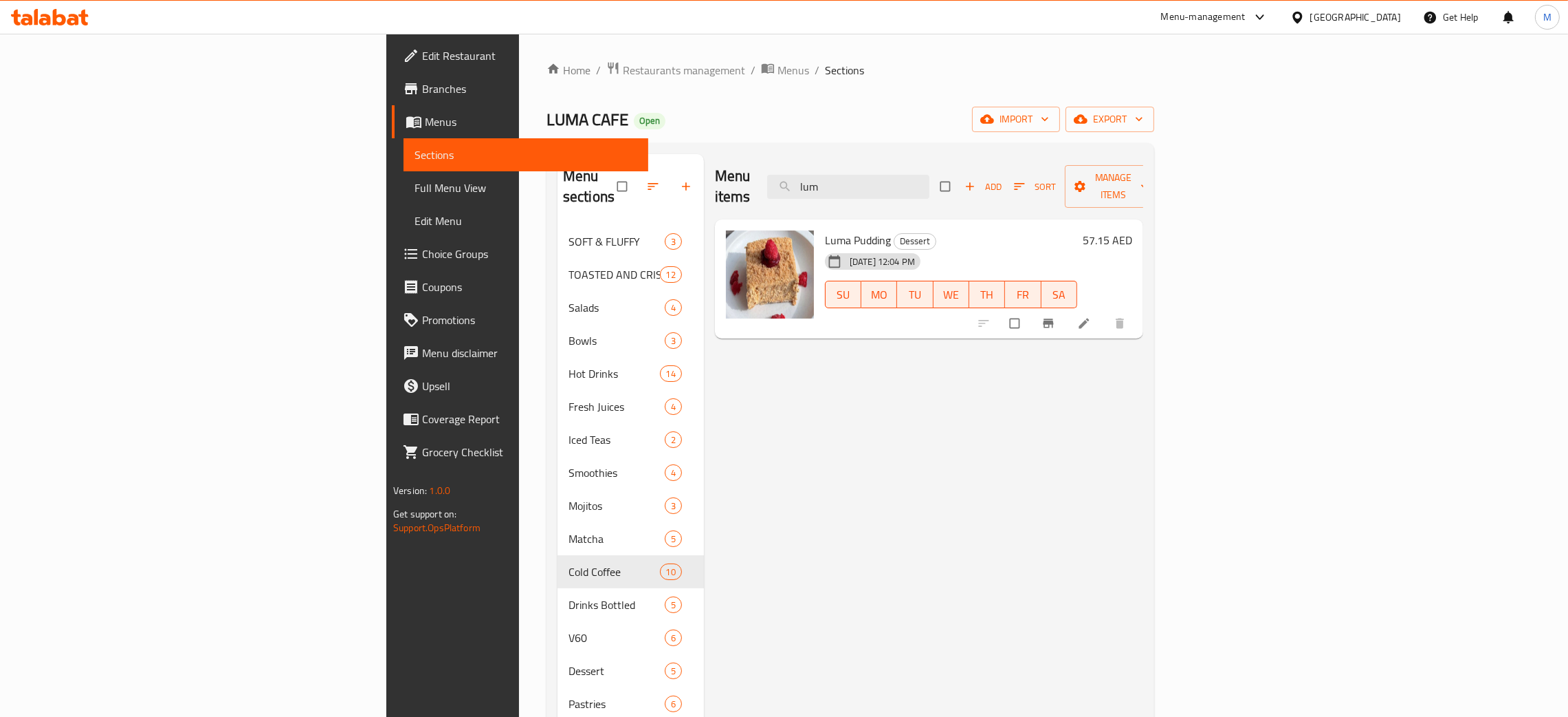
type input "lum"
drag, startPoint x: 966, startPoint y: 184, endPoint x: 877, endPoint y: 180, distance: 89.1
click at [877, 180] on div "Menu items lum Add Sort Manage items" at bounding box center [929, 187] width 428 height 66
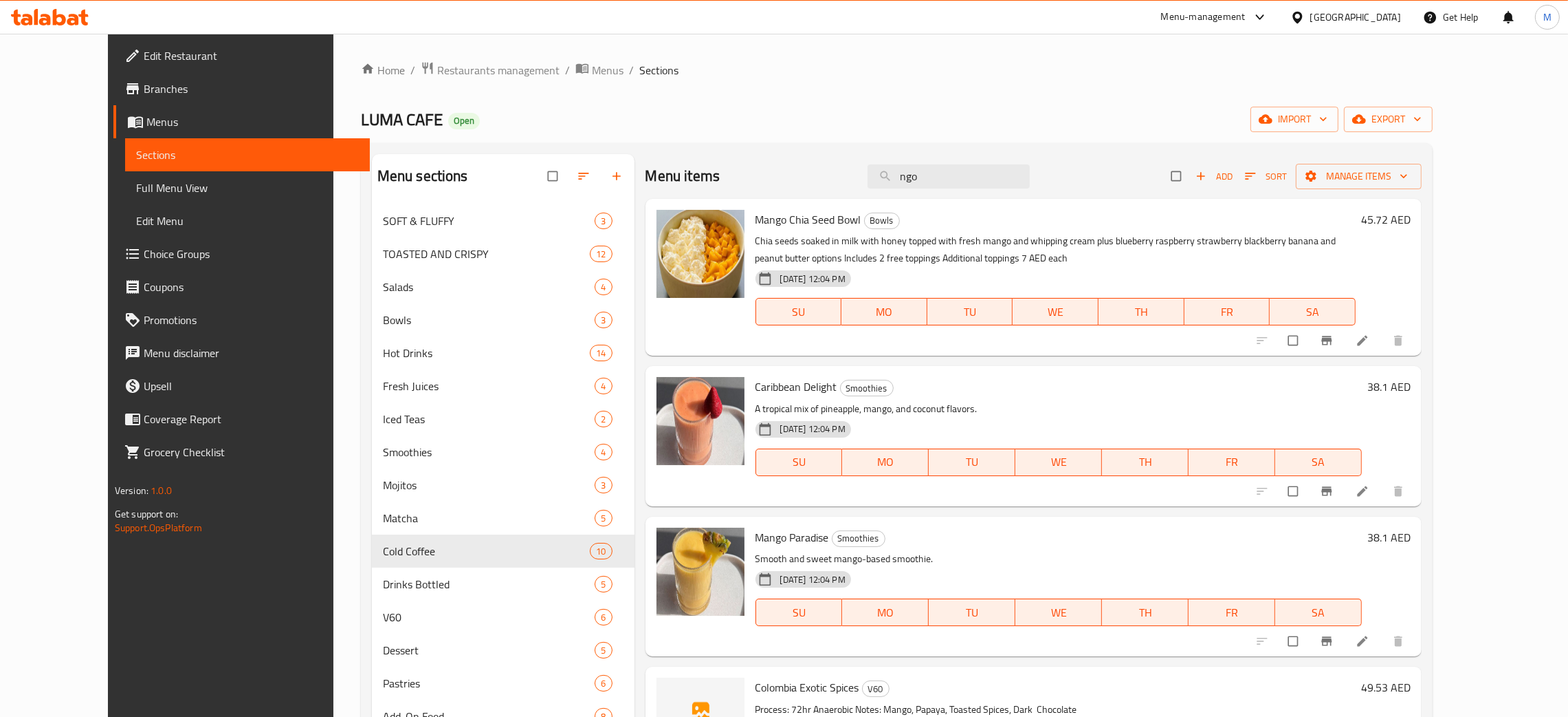
type input "ngo"
drag, startPoint x: 976, startPoint y: 171, endPoint x: 704, endPoint y: 114, distance: 277.9
click at [704, 114] on div "Home / Restaurants management / Menus / Sections LUMA CAFE Open import export M…" at bounding box center [896, 471] width 1072 height 820
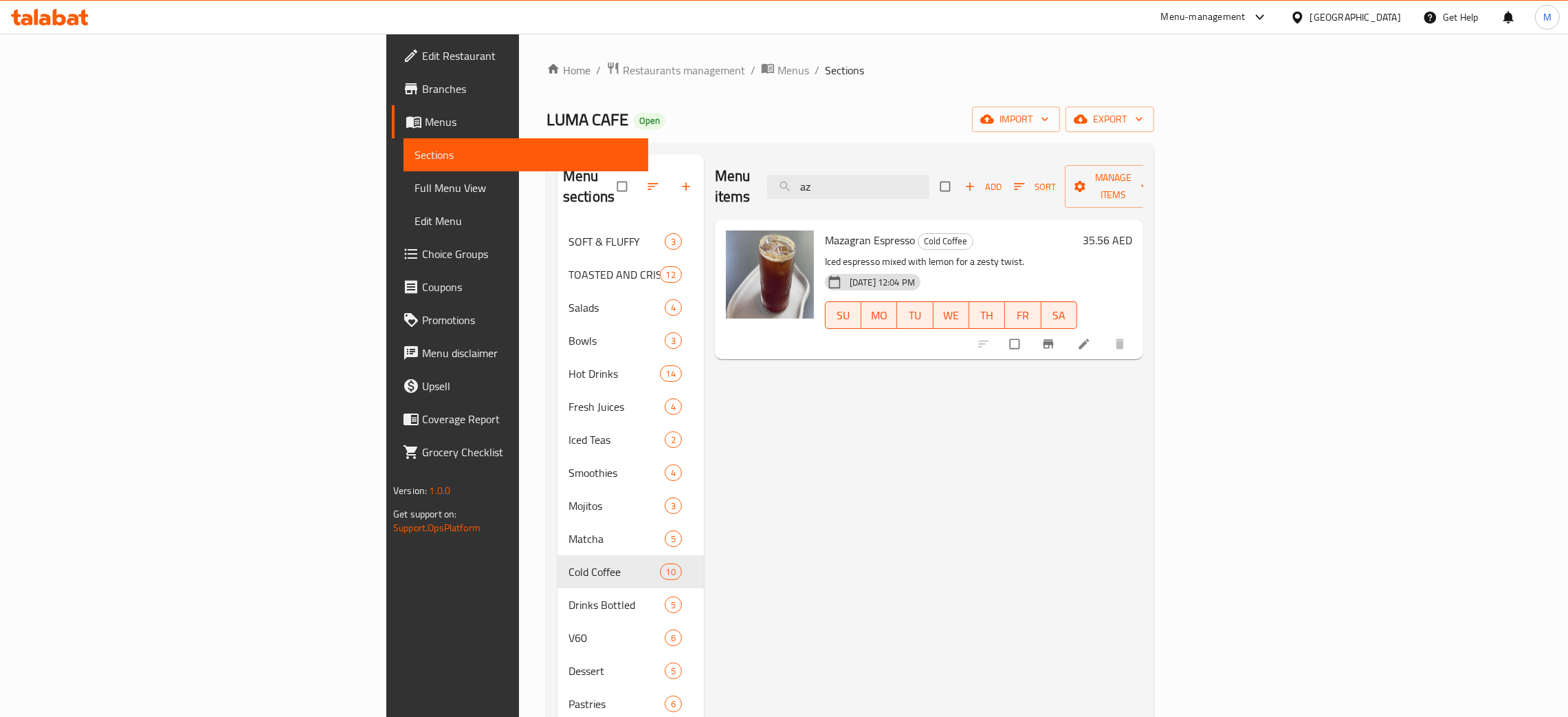
type input "az"
drag, startPoint x: 938, startPoint y: 152, endPoint x: 885, endPoint y: 130, distance: 57.4
click at [885, 130] on div "Home / Restaurants management / Menus / Sections LUMA CAFE Open import export M…" at bounding box center [850, 471] width 607 height 820
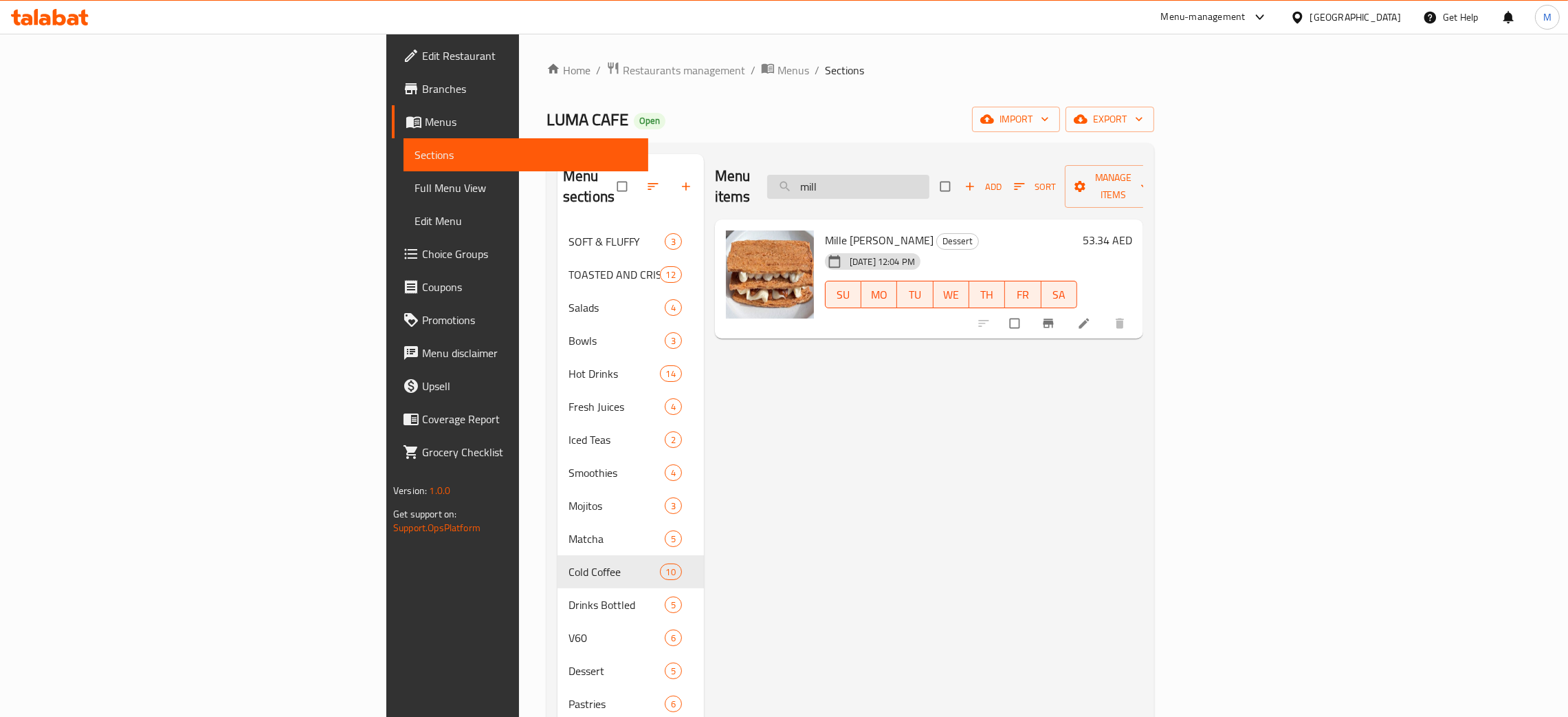
type input "mill"
drag, startPoint x: 982, startPoint y: 177, endPoint x: 912, endPoint y: 175, distance: 70.0
click at [912, 175] on input "mill" at bounding box center [848, 187] width 162 height 24
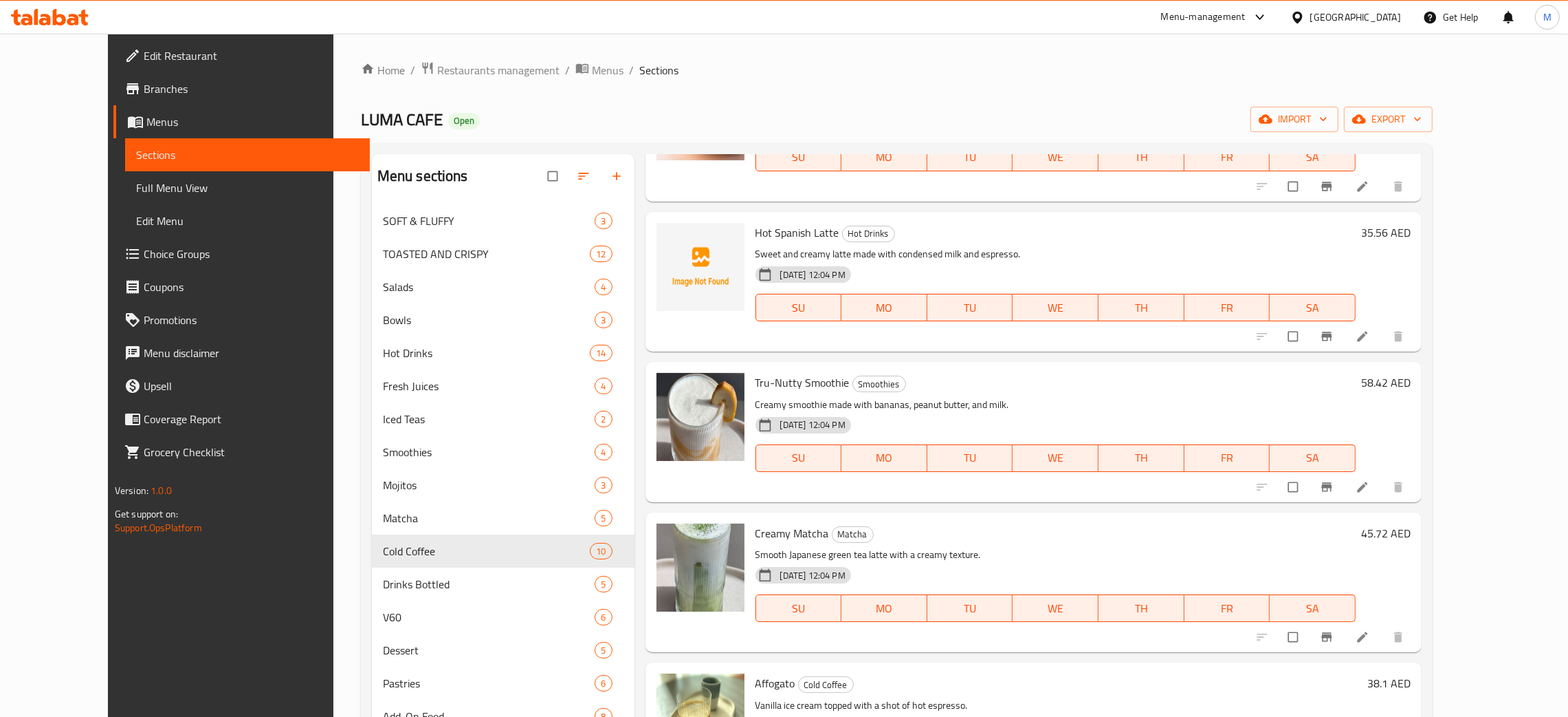
scroll to position [1031, 0]
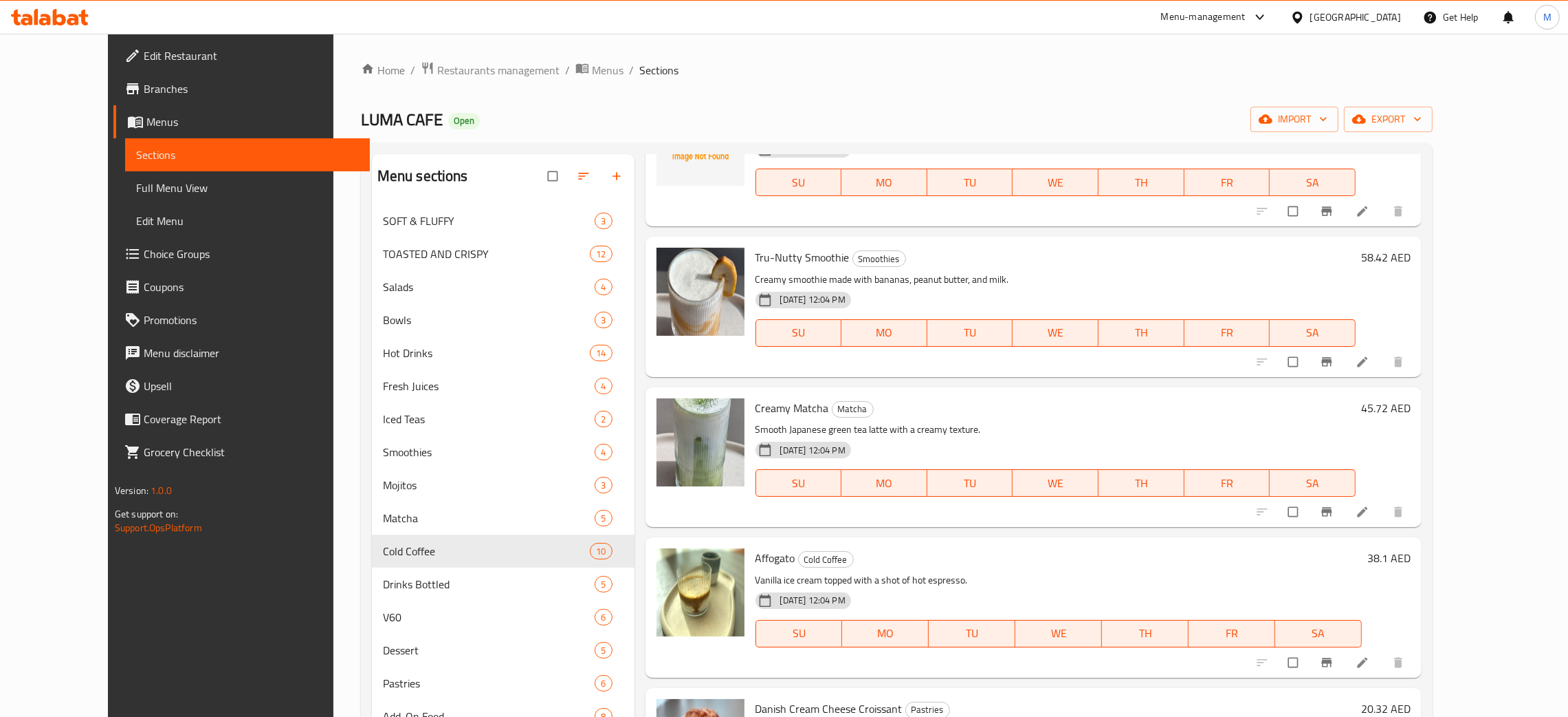
type input "crea"
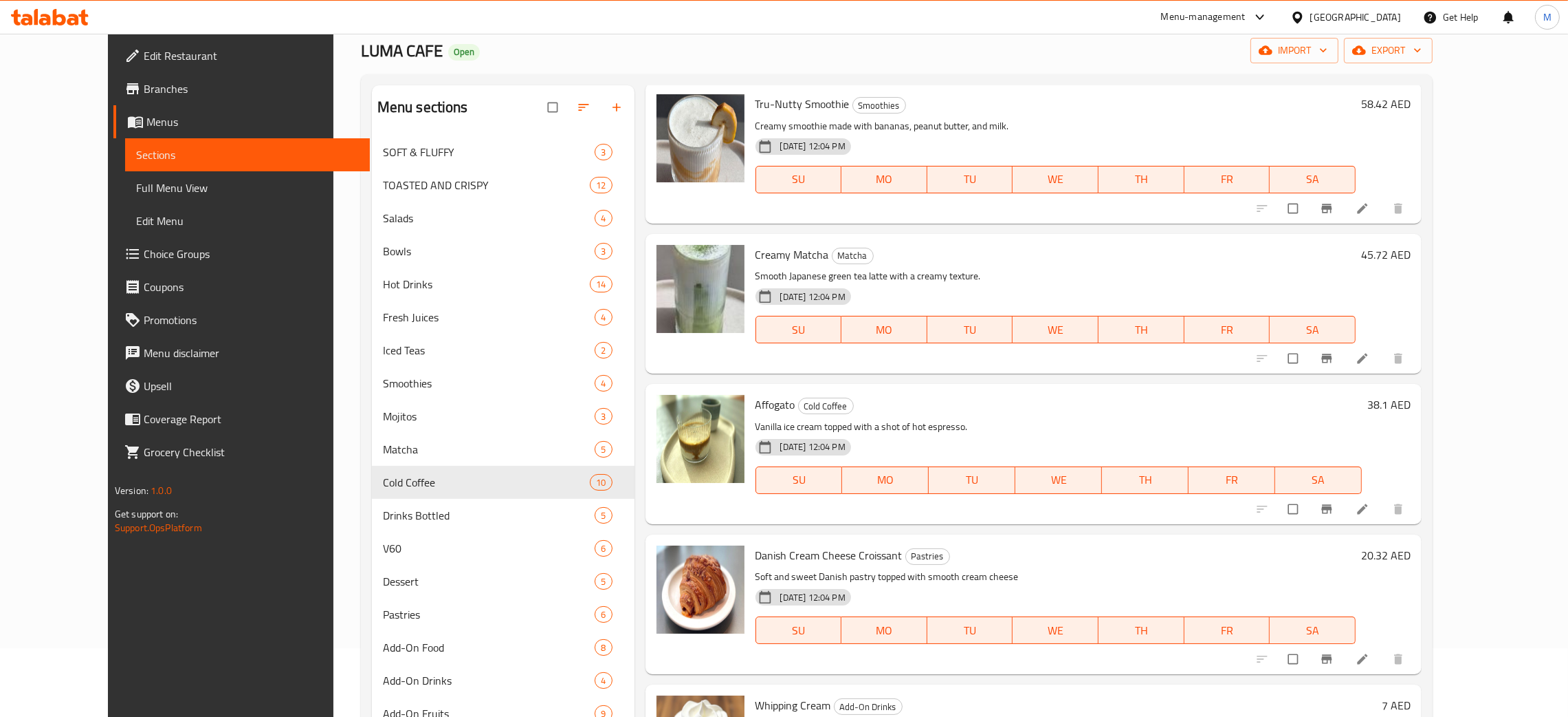
scroll to position [194, 0]
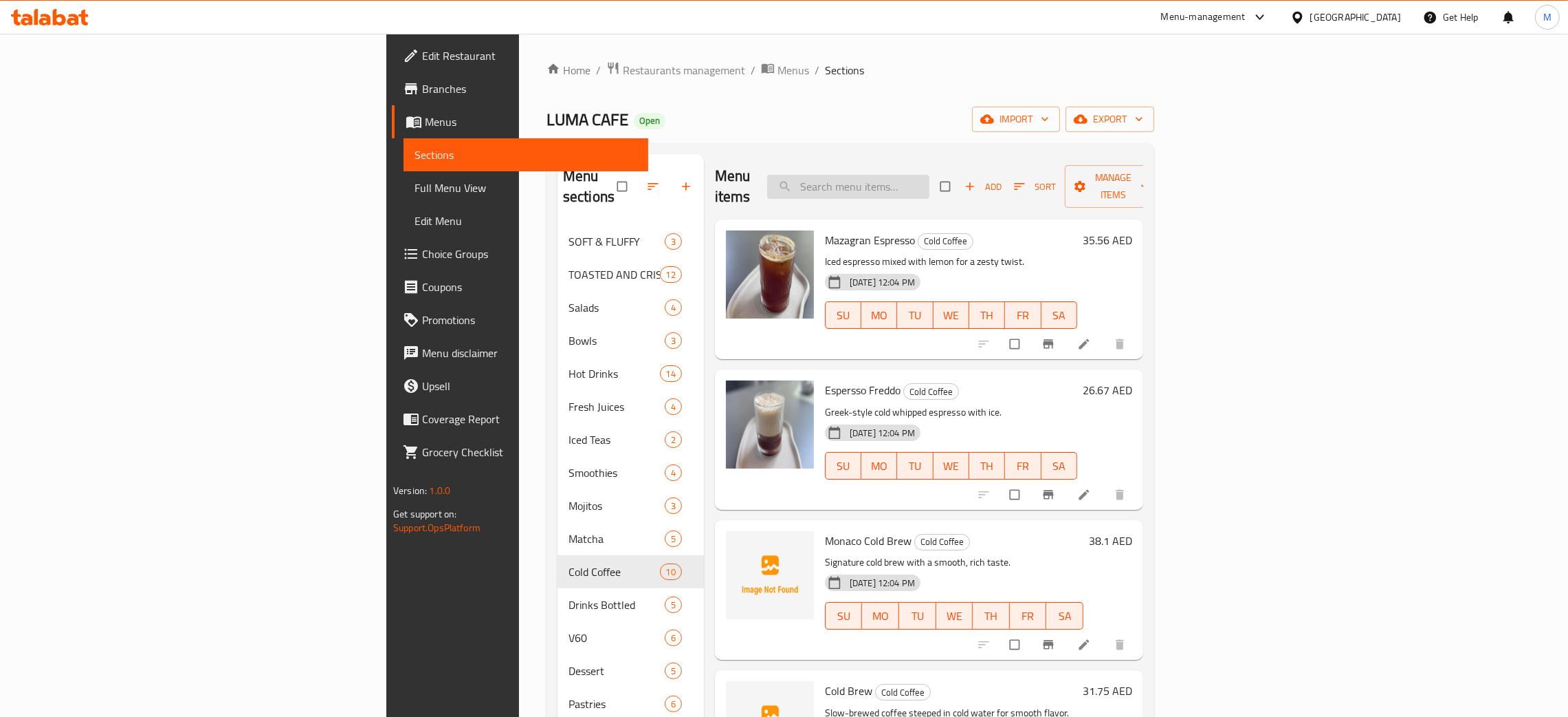
click at [930, 175] on input "search" at bounding box center [848, 187] width 162 height 24
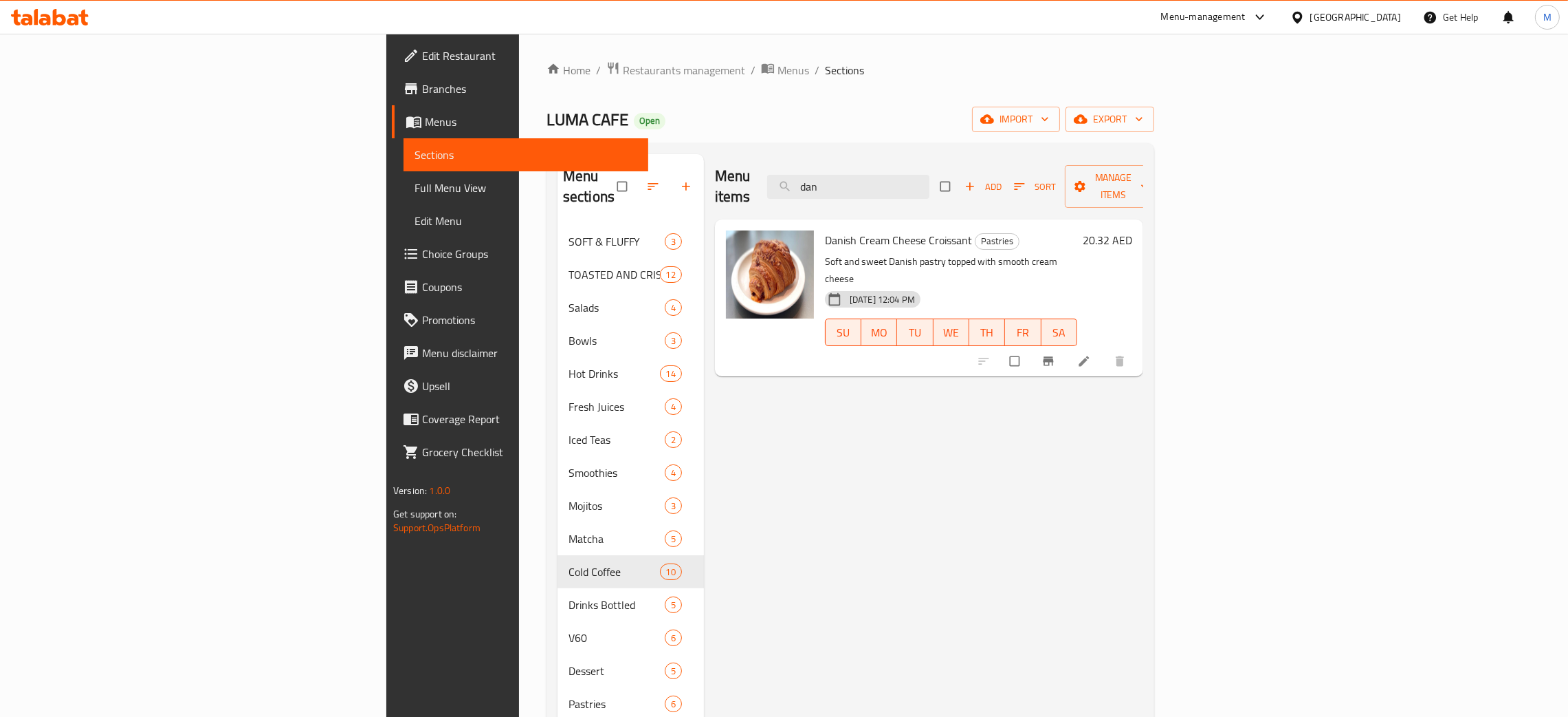
type input "dan"
drag, startPoint x: 1026, startPoint y: 179, endPoint x: 811, endPoint y: 151, distance: 216.8
click at [838, 132] on div "Home / Restaurants management / Menus / Sections LUMA CAFE Open import export M…" at bounding box center [850, 471] width 607 height 820
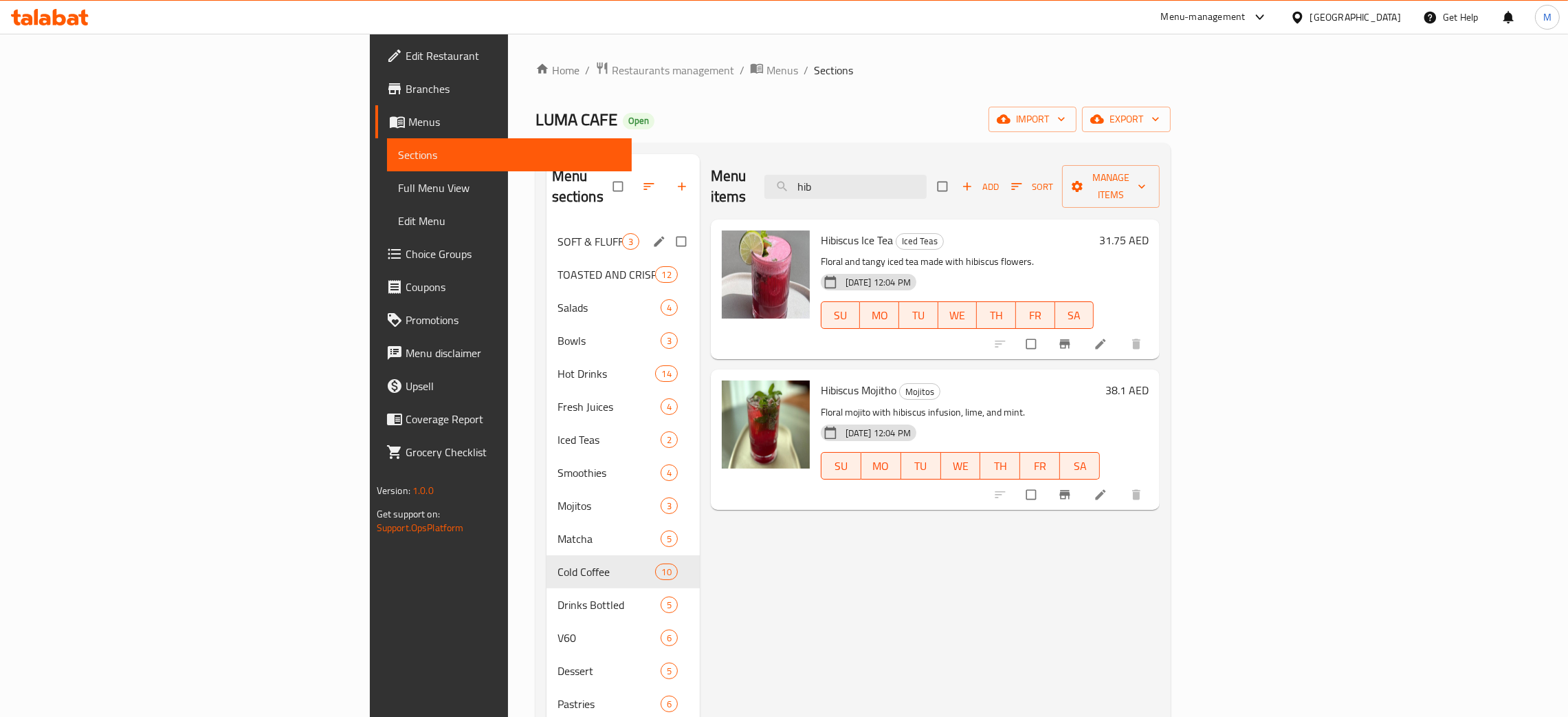
type input "hib"
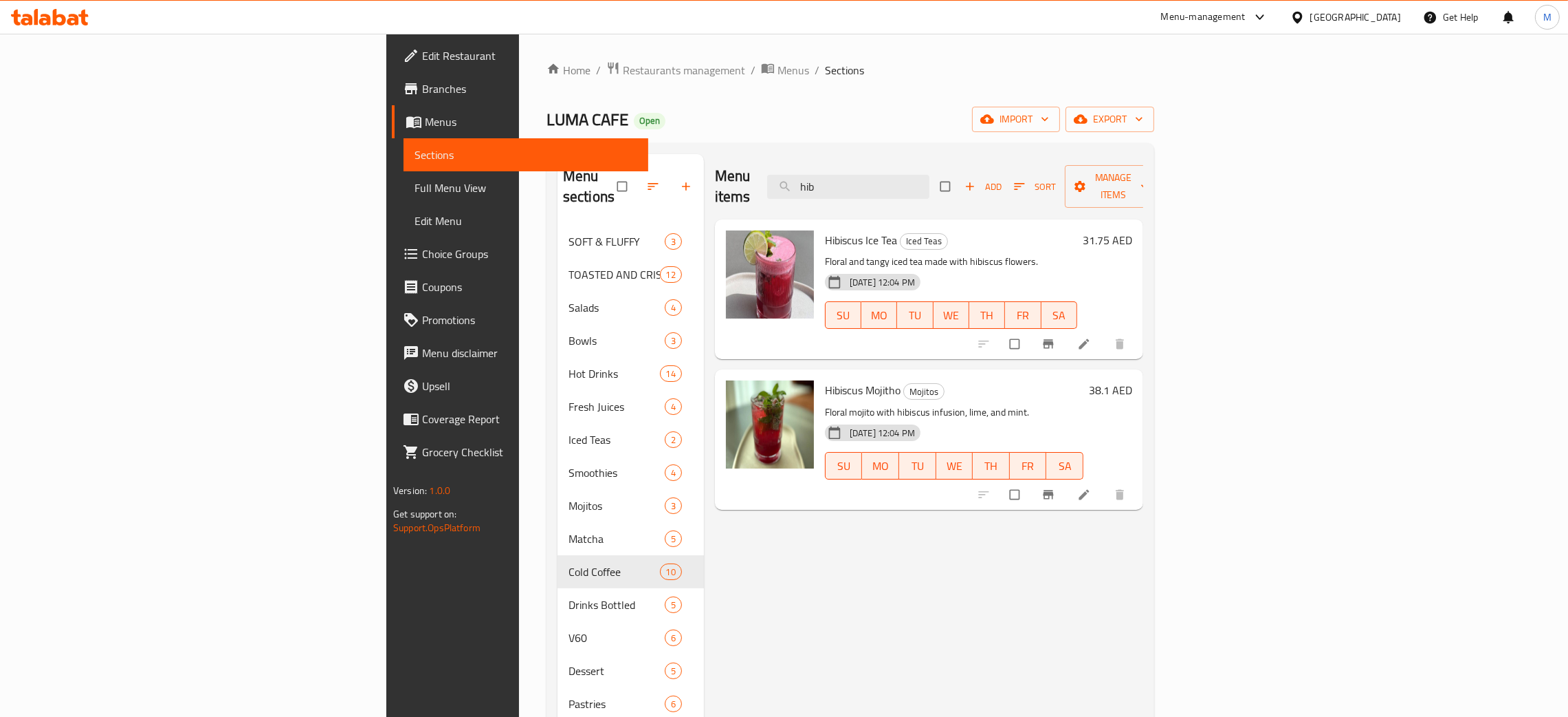
drag, startPoint x: 1011, startPoint y: 166, endPoint x: 875, endPoint y: 169, distance: 136.0
click at [875, 169] on div "Menu items hib Add Sort Manage items" at bounding box center [929, 187] width 428 height 66
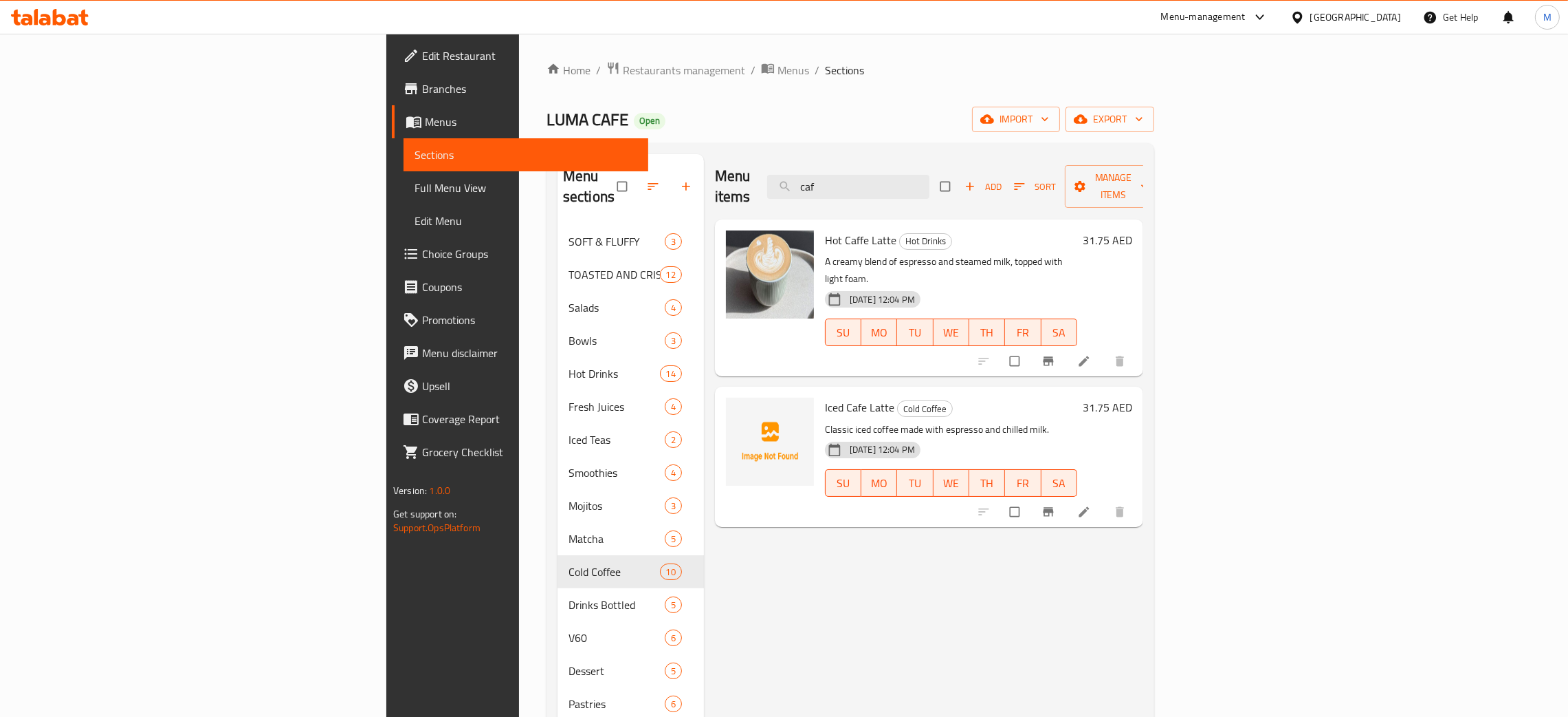
type input "caf"
drag, startPoint x: 960, startPoint y: 175, endPoint x: 974, endPoint y: 32, distance: 143.7
click at [923, 175] on input "caf" at bounding box center [848, 187] width 162 height 24
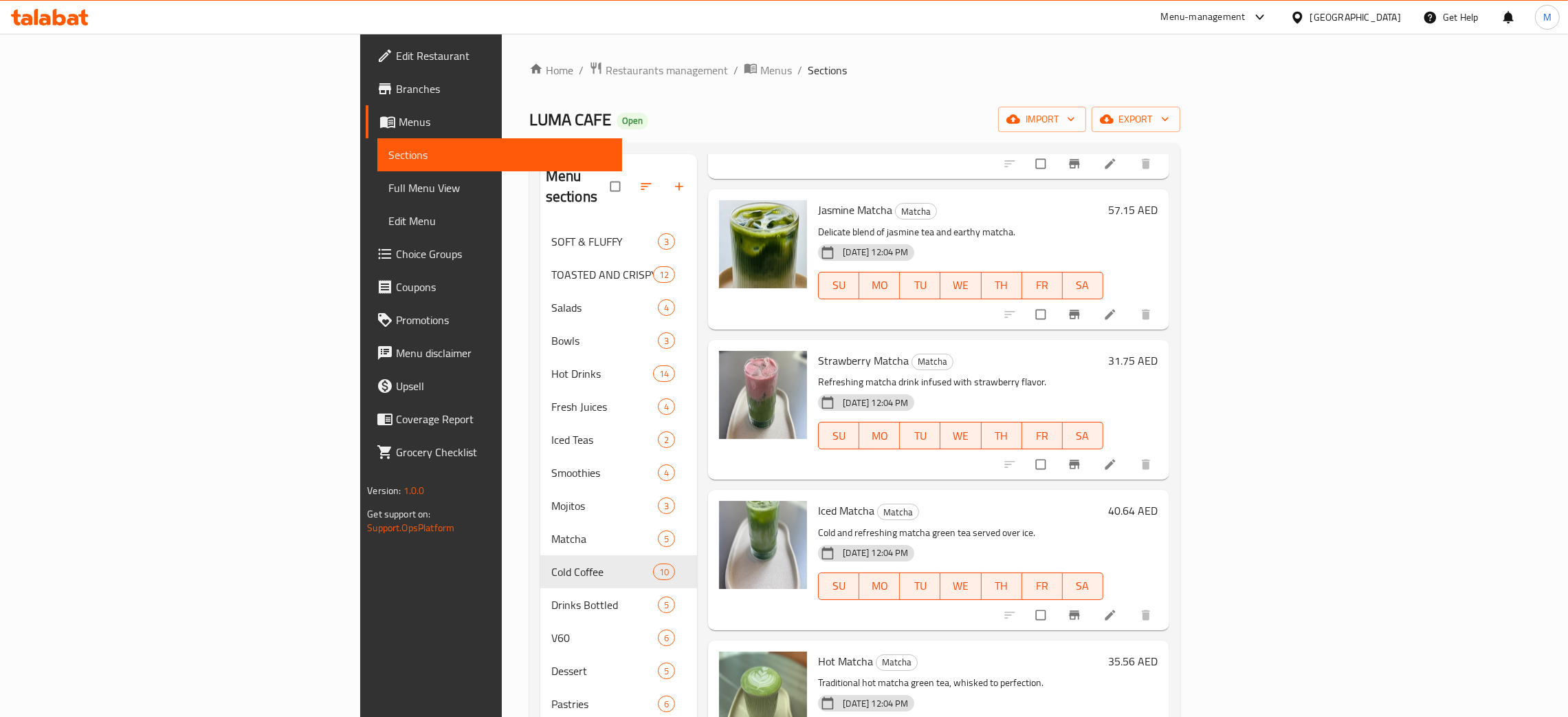
scroll to position [518, 0]
type input "mat"
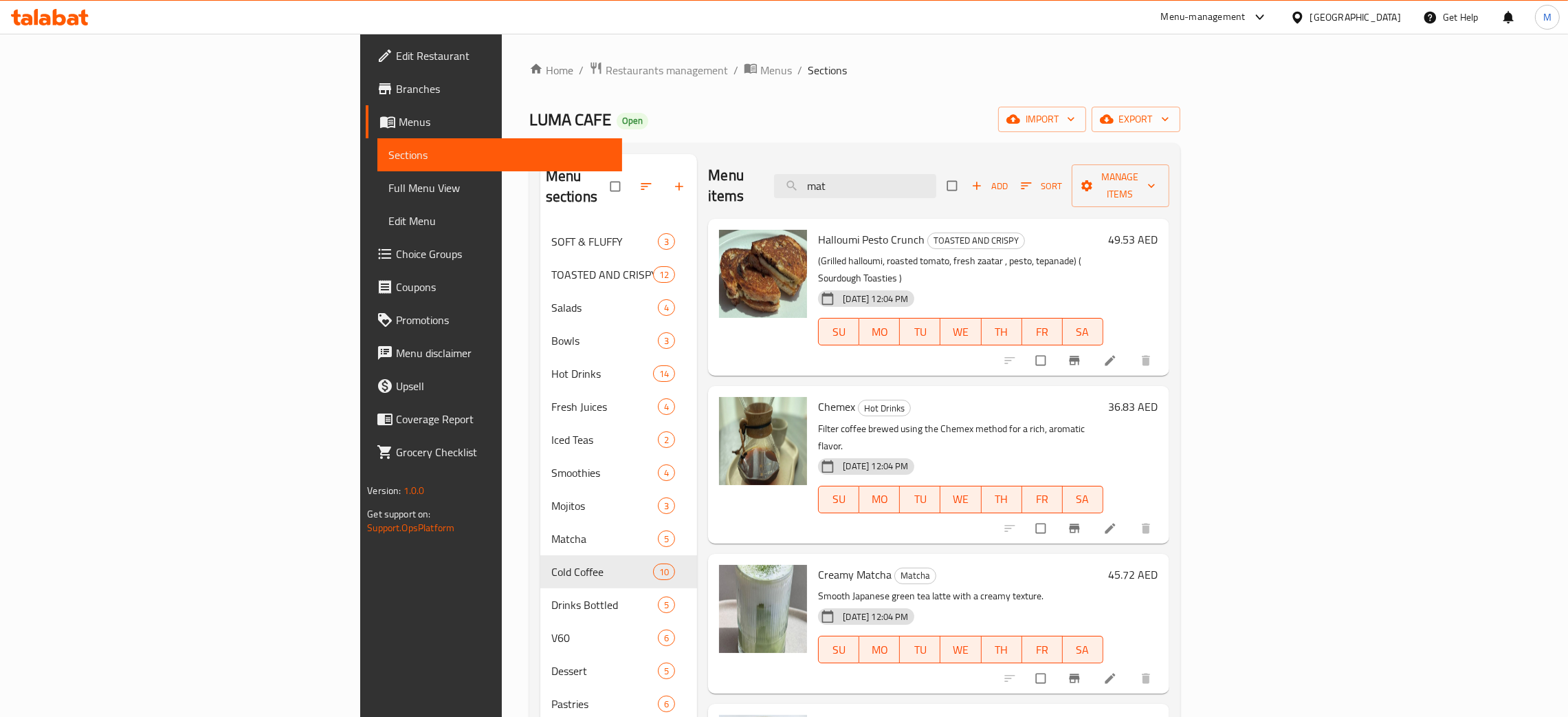
scroll to position [0, 0]
drag, startPoint x: 1004, startPoint y: 184, endPoint x: 860, endPoint y: 130, distance: 153.8
click at [849, 139] on div "Home / Restaurants management / Menus / Sections LUMA CAFE Open import export M…" at bounding box center [854, 471] width 651 height 820
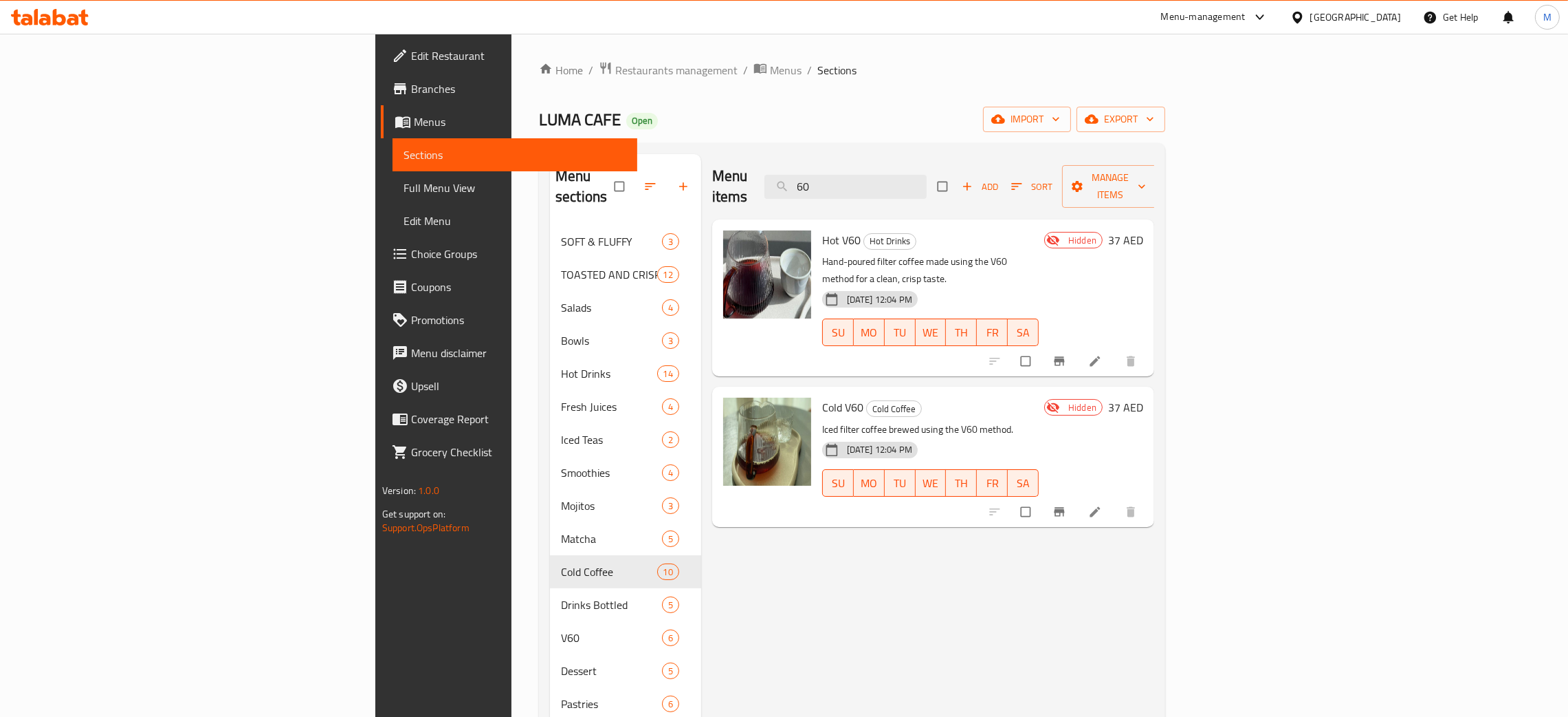
type input "60"
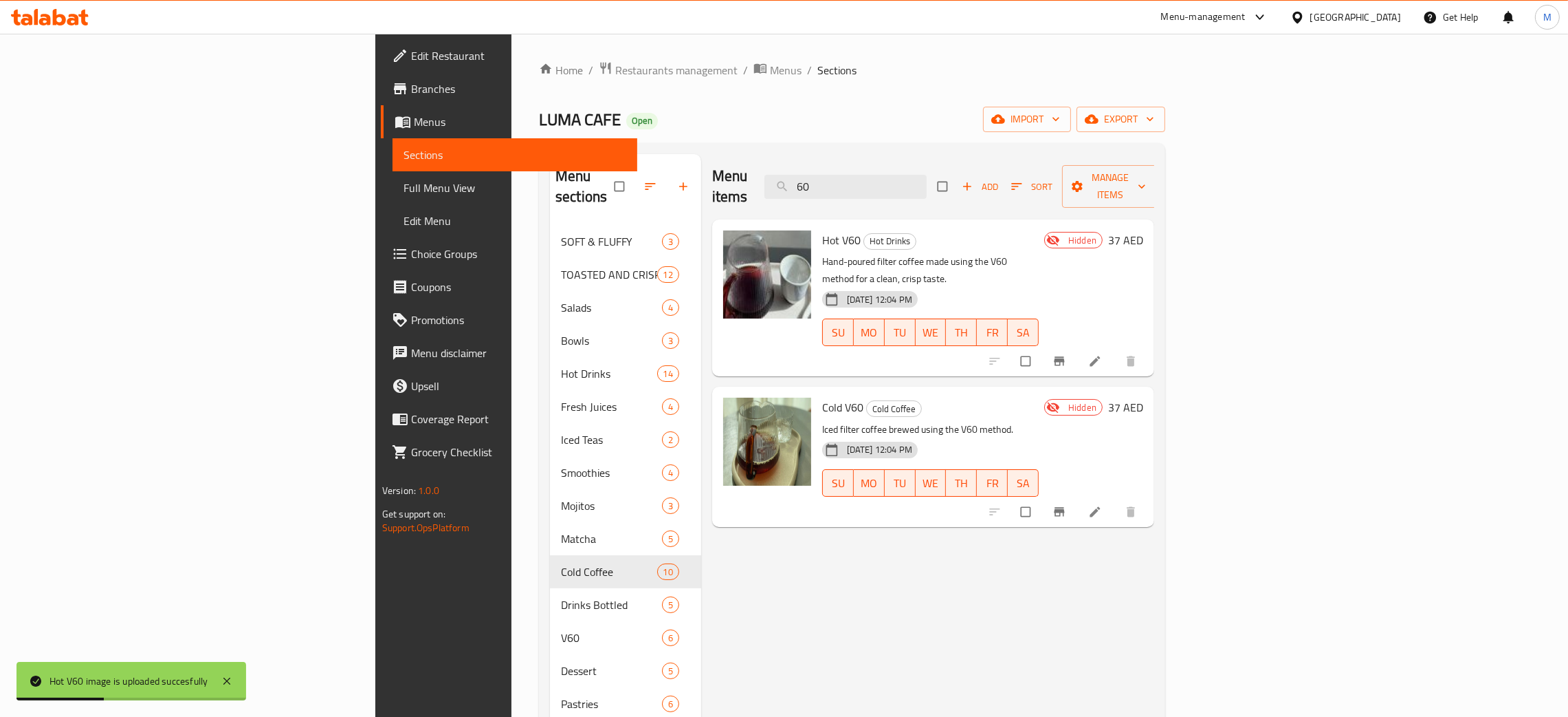
drag, startPoint x: 981, startPoint y: 173, endPoint x: 888, endPoint y: 160, distance: 93.9
click at [889, 160] on div "Menu items 60 Add Sort Manage items" at bounding box center [933, 187] width 442 height 66
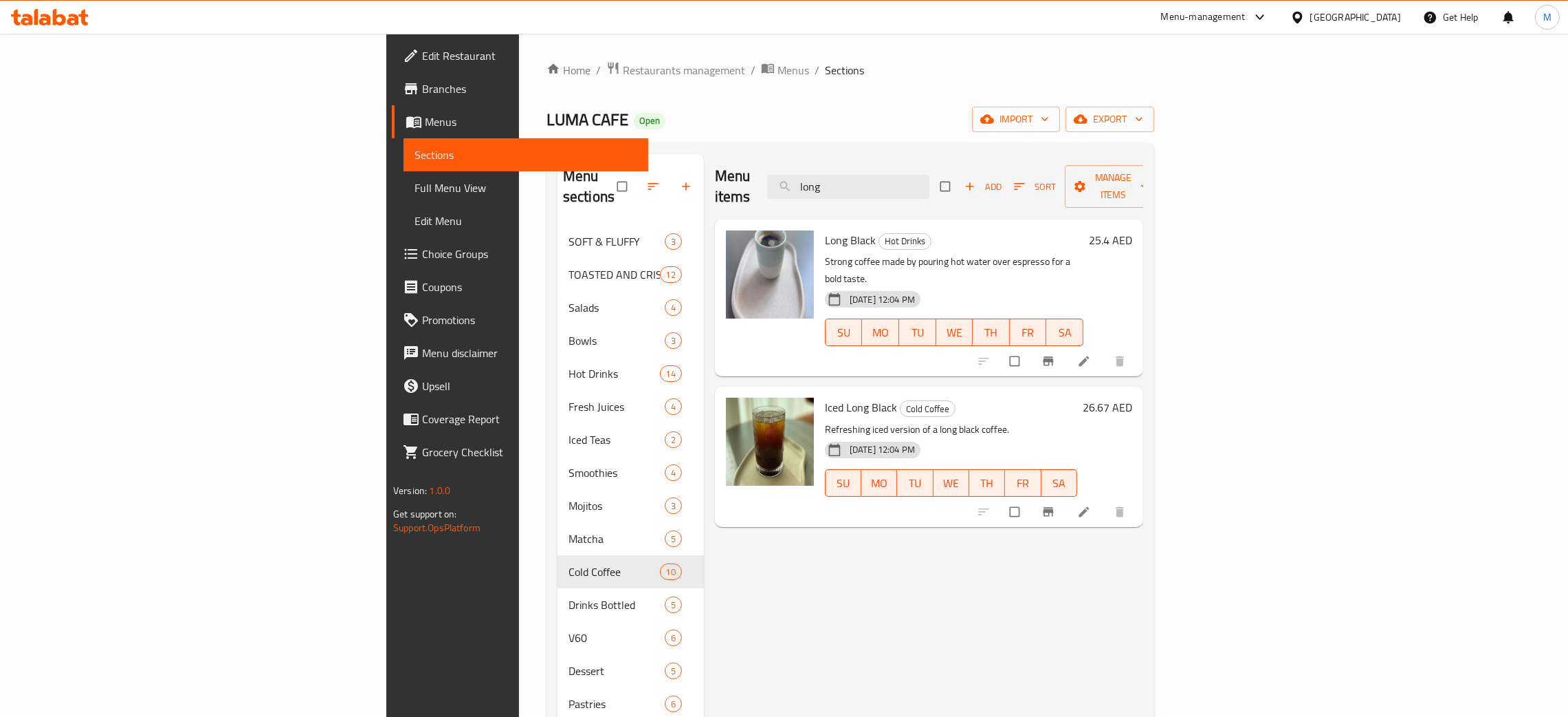
type input "long"
drag, startPoint x: 964, startPoint y: 175, endPoint x: 826, endPoint y: 123, distance: 147.5
click at [853, 128] on div "Home / Restaurants management / Menus / Sections LUMA CAFE Open import export M…" at bounding box center [850, 471] width 607 height 820
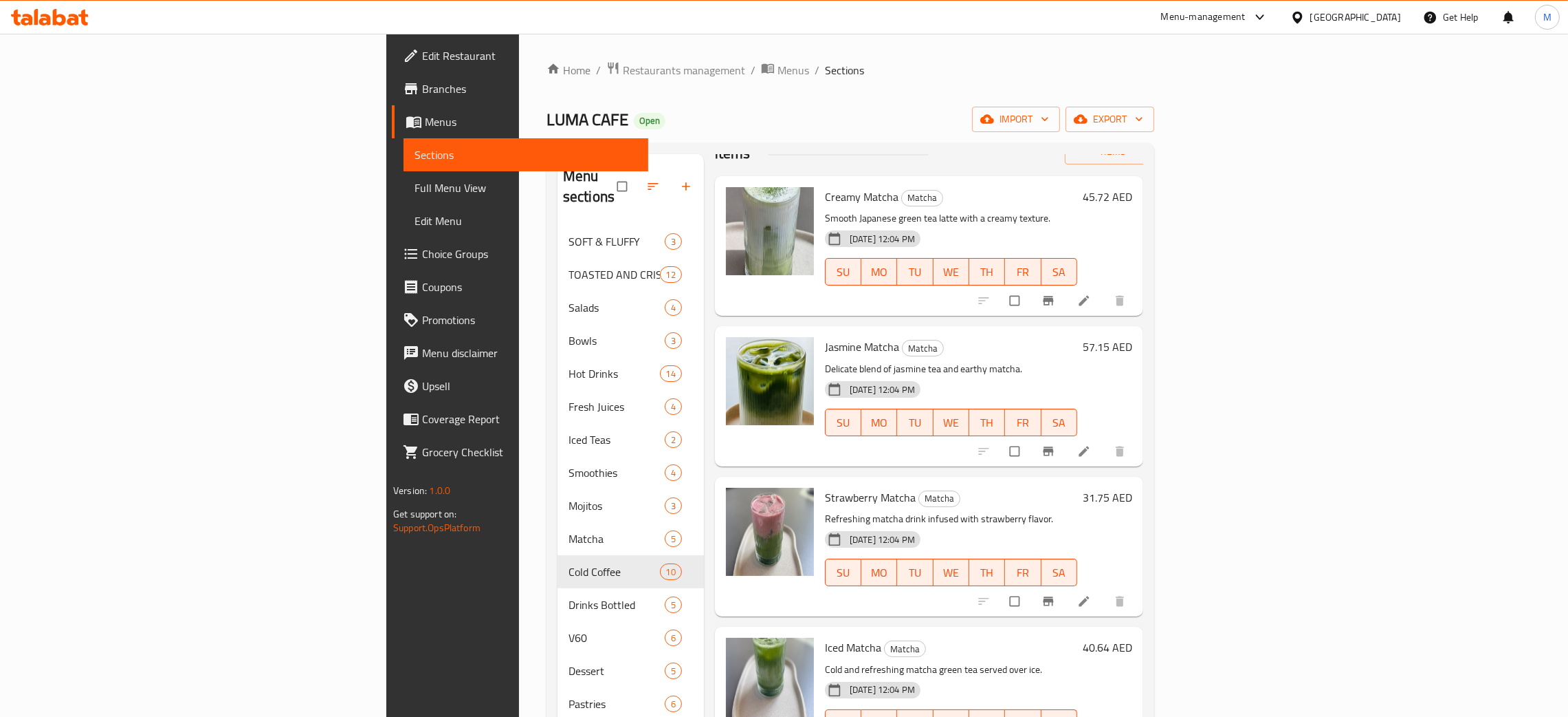
scroll to position [68, 0]
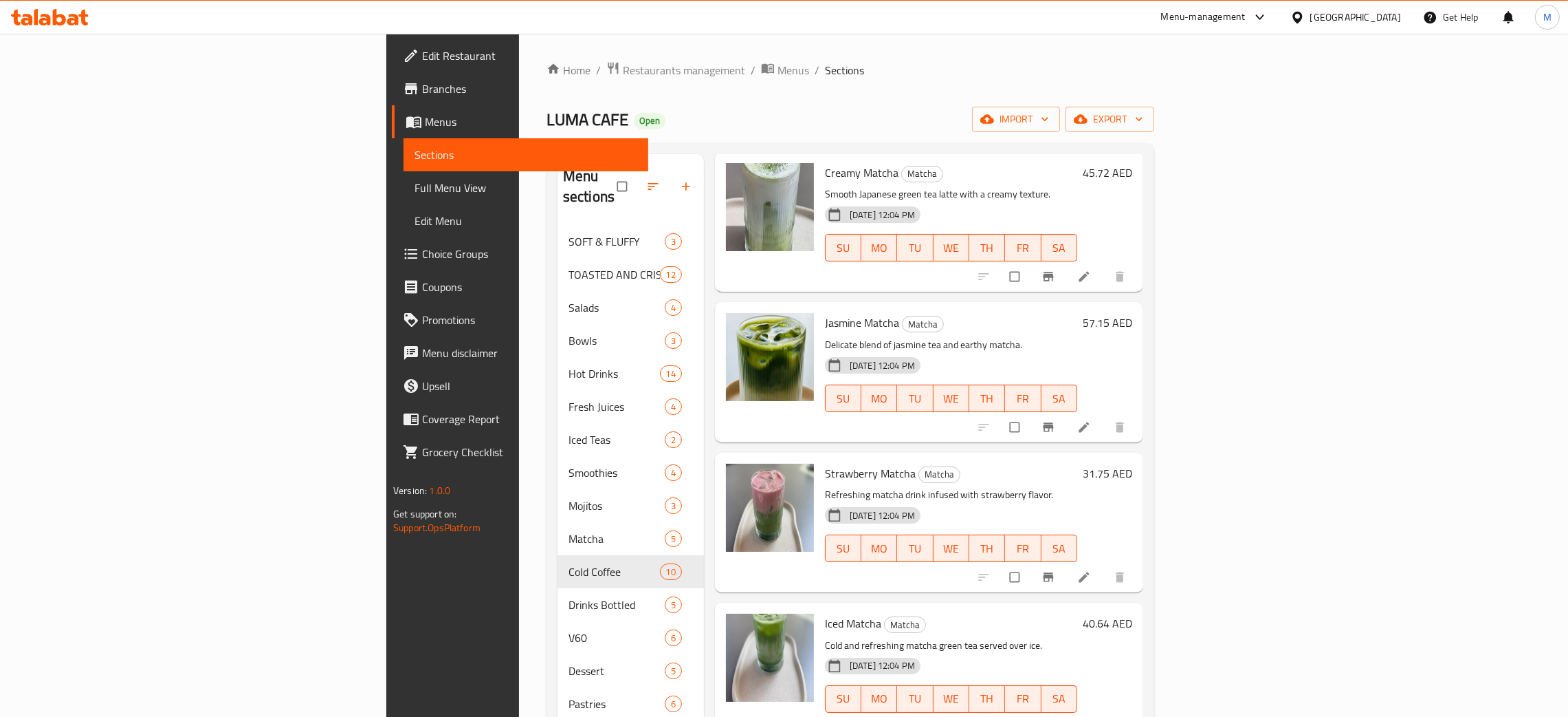
type input "matc"
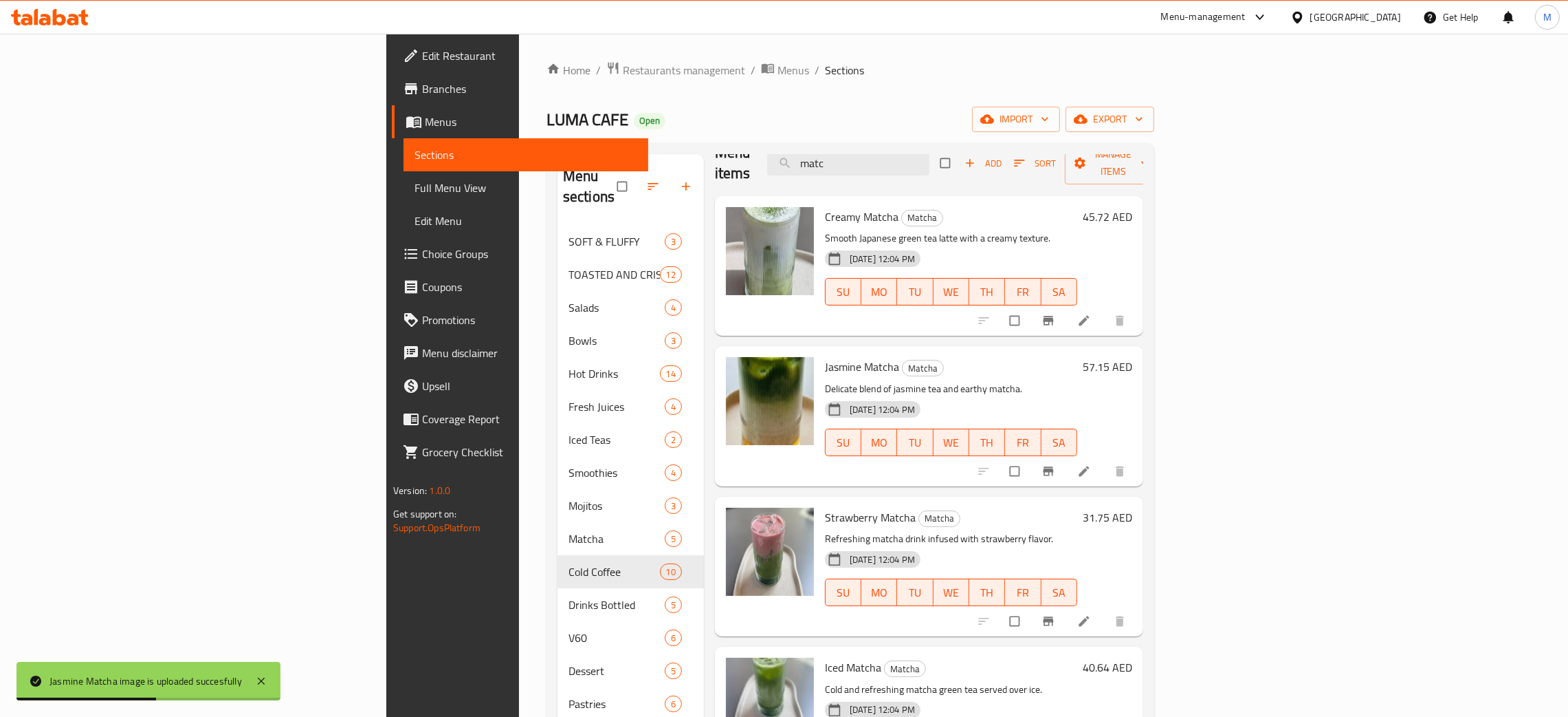
scroll to position [0, 0]
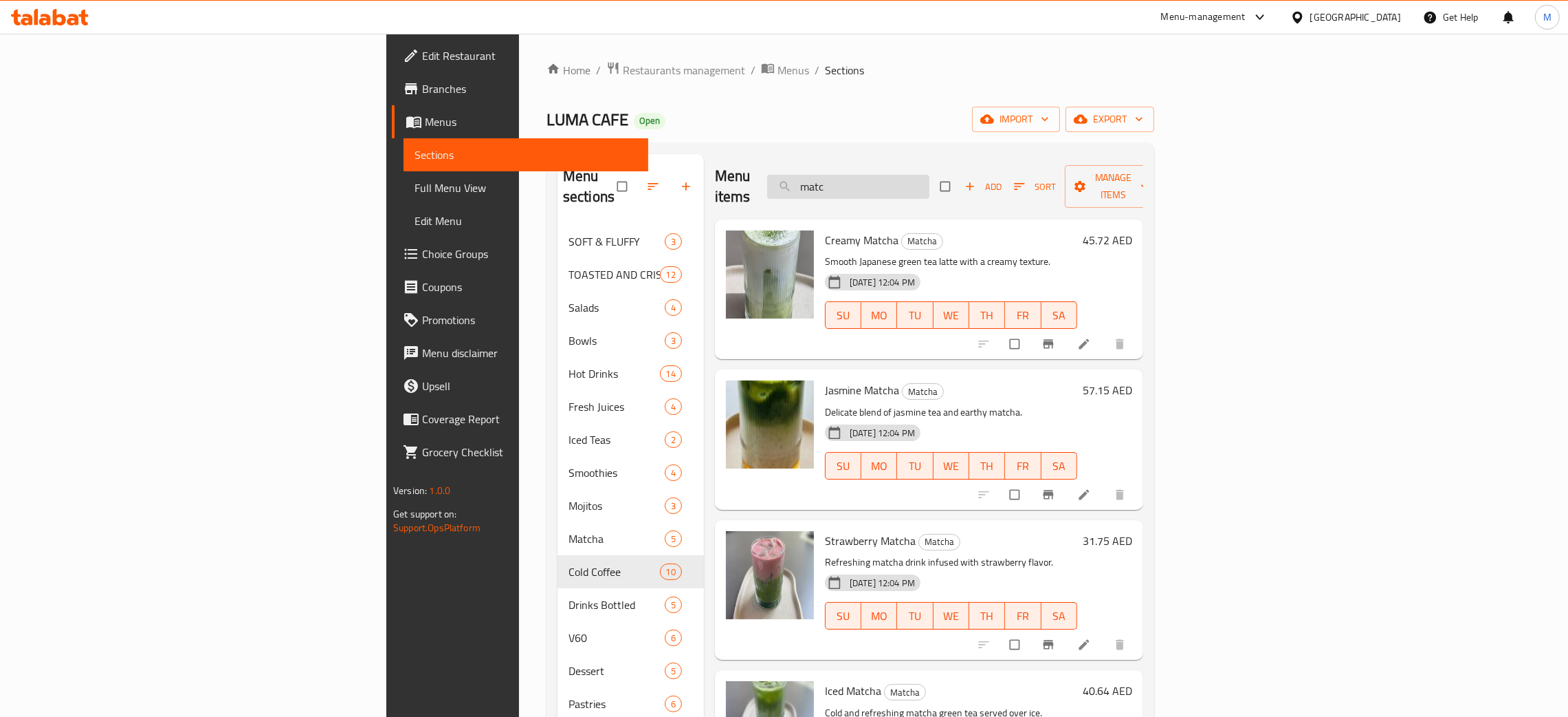
drag, startPoint x: 960, startPoint y: 183, endPoint x: 915, endPoint y: 181, distance: 45.0
click at [915, 181] on input "matc" at bounding box center [848, 187] width 162 height 24
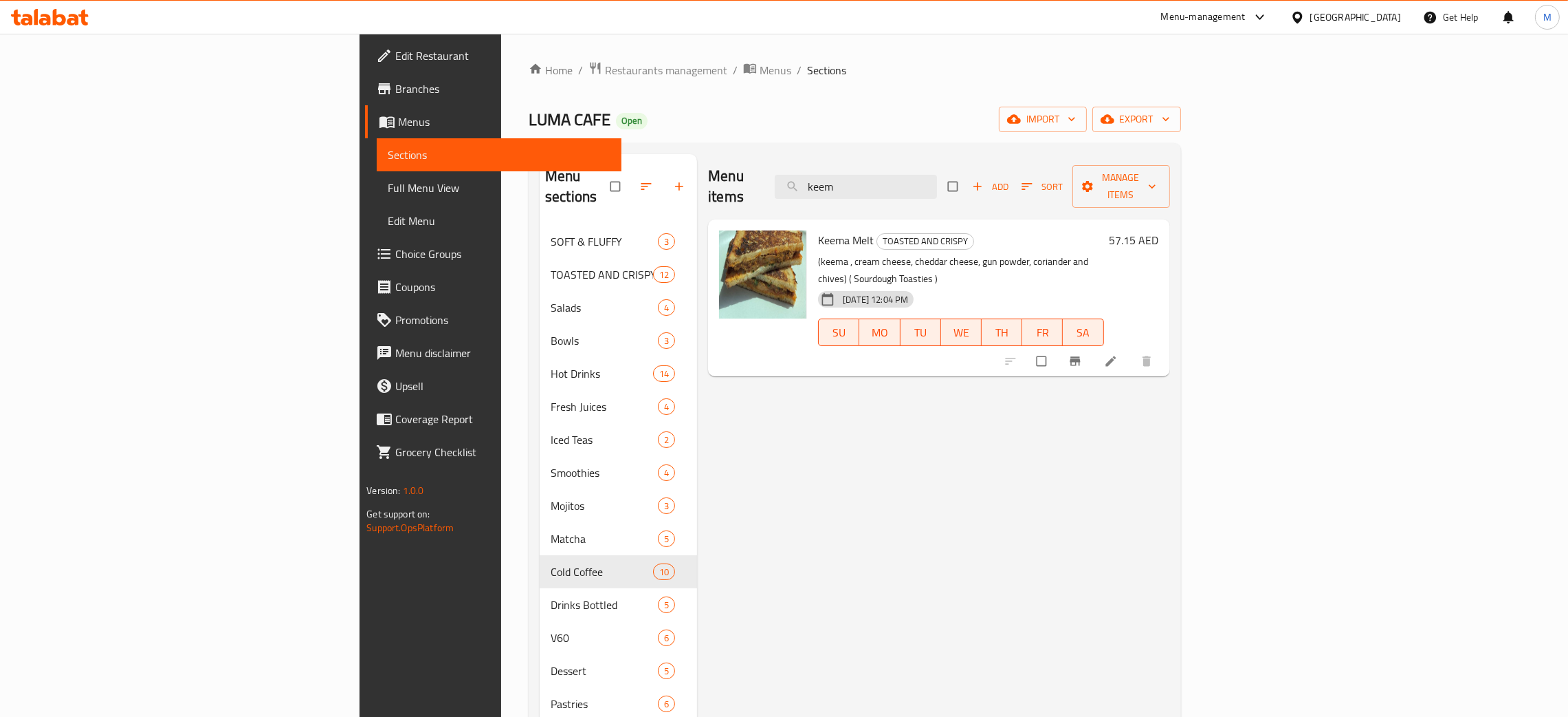
type input "keem"
drag, startPoint x: 990, startPoint y: 176, endPoint x: 853, endPoint y: 147, distance: 140.0
click at [853, 147] on div "Menu sections SOFT & FLUFFY 3 TOASTED AND CRISPY 12 Salads 4 Bowls 3 Hot Drinks…" at bounding box center [854, 512] width 653 height 738
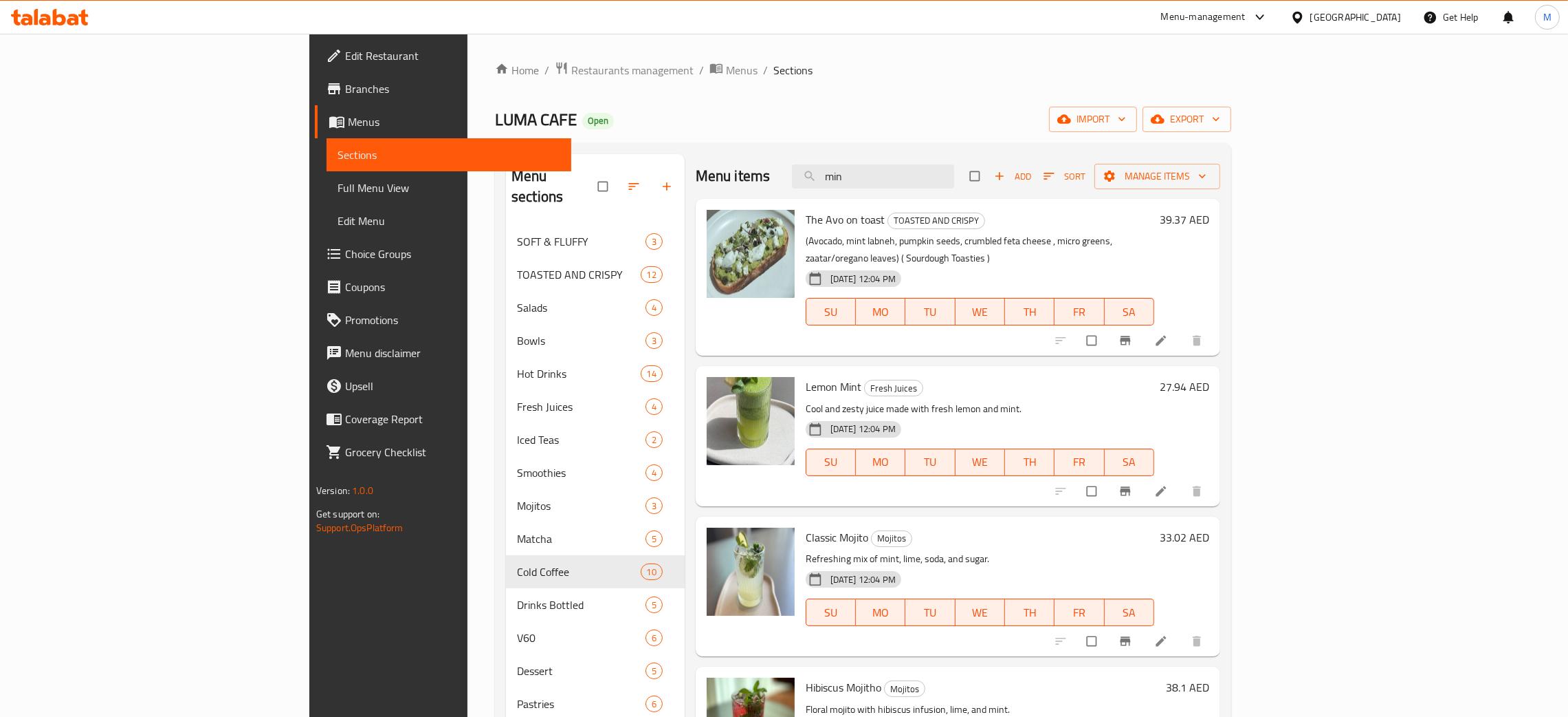
type input "min"
drag, startPoint x: 974, startPoint y: 178, endPoint x: 902, endPoint y: 163, distance: 73.5
click at [902, 163] on div "Menu items min Add Sort Manage items" at bounding box center [957, 176] width 525 height 44
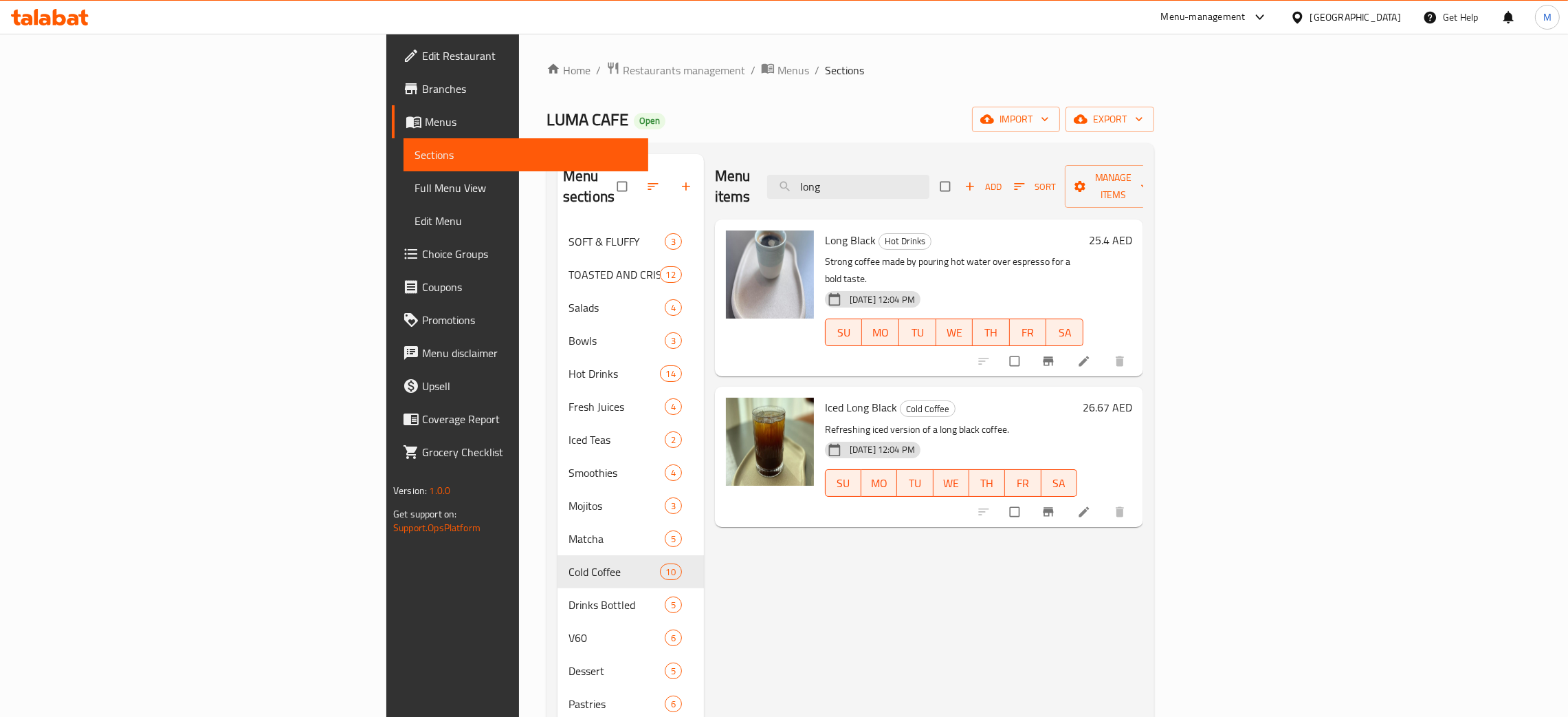
type input "long"
drag, startPoint x: 982, startPoint y: 179, endPoint x: 899, endPoint y: 167, distance: 83.9
click at [902, 168] on div "Menu items long Add Sort Manage items" at bounding box center [929, 187] width 428 height 66
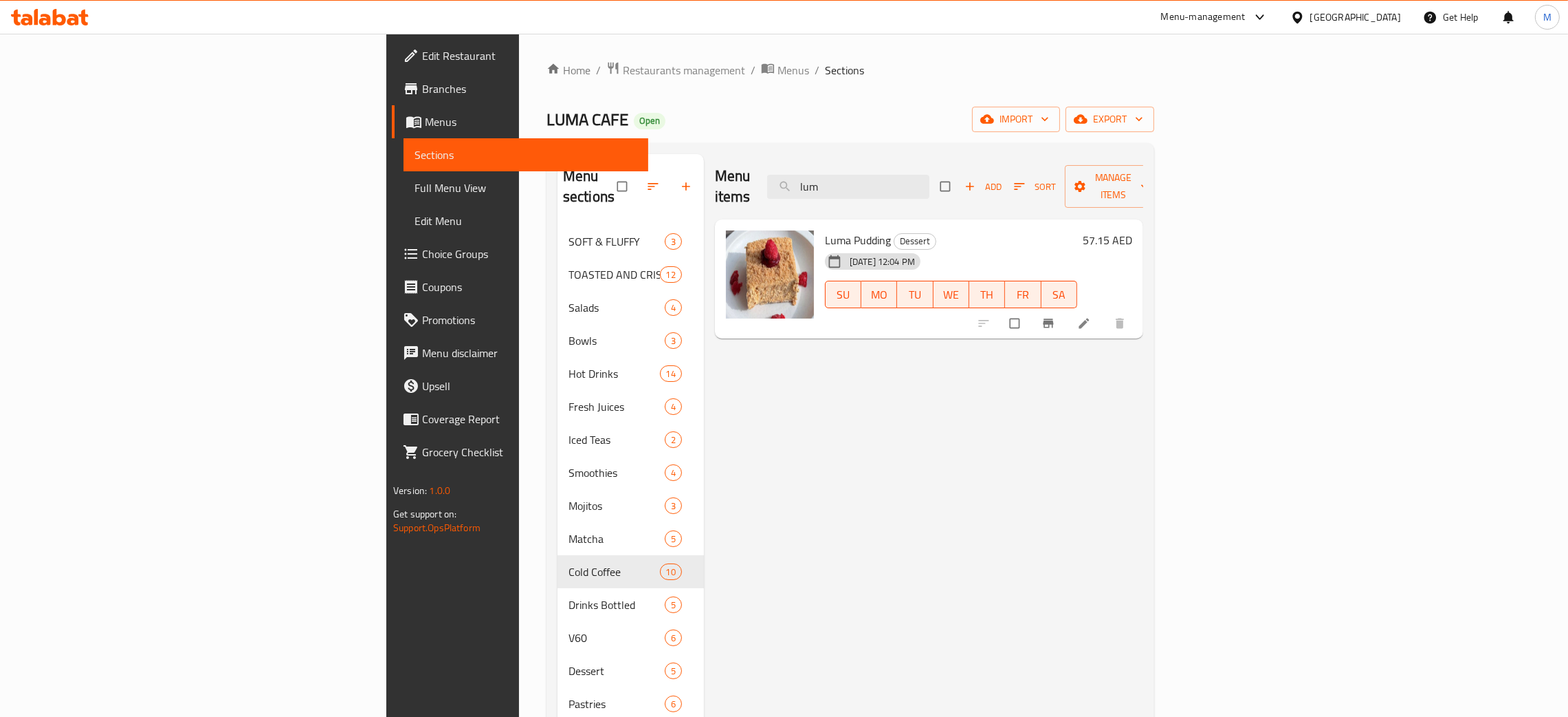
type input "lum"
drag, startPoint x: 970, startPoint y: 178, endPoint x: 871, endPoint y: 142, distance: 105.3
click at [868, 159] on div "Menu items lum Add Sort Manage items" at bounding box center [929, 187] width 428 height 66
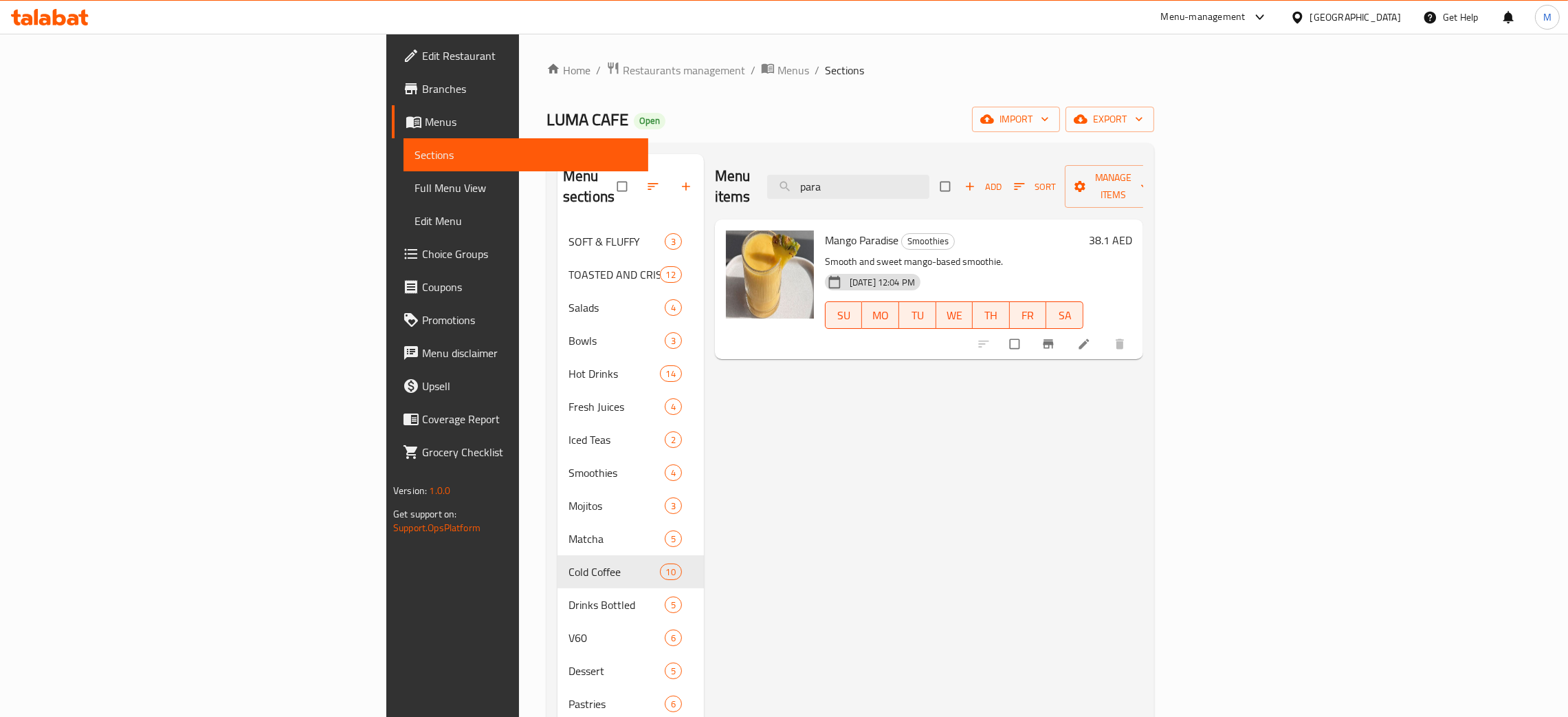
type input "para"
drag, startPoint x: 999, startPoint y: 181, endPoint x: 917, endPoint y: 96, distance: 118.1
click at [920, 105] on div "Home / Restaurants management / Menus / Sections LUMA CAFE Open import export M…" at bounding box center [850, 471] width 607 height 820
type input "maz"
drag, startPoint x: 971, startPoint y: 184, endPoint x: 912, endPoint y: 164, distance: 62.3
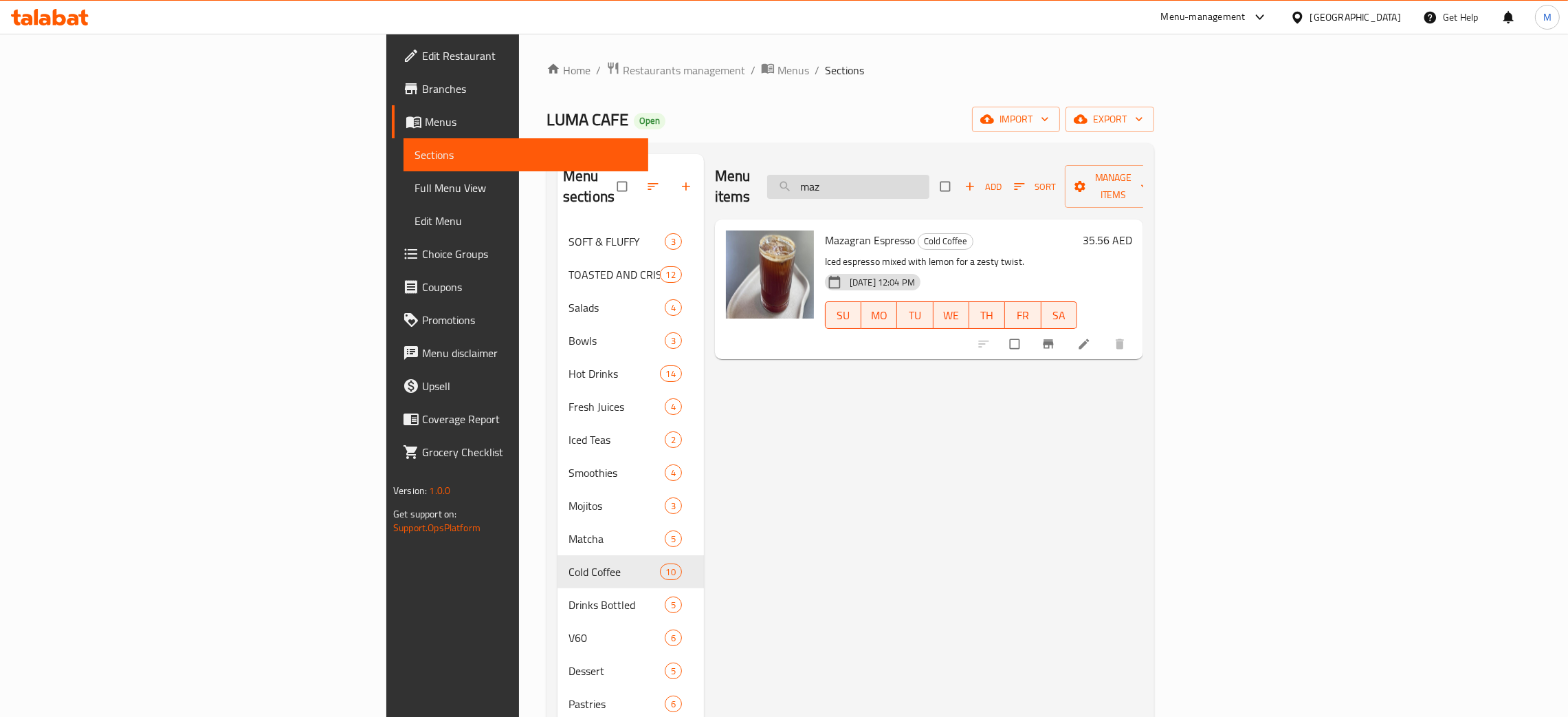
click at [912, 175] on input "maz" at bounding box center [848, 187] width 162 height 24
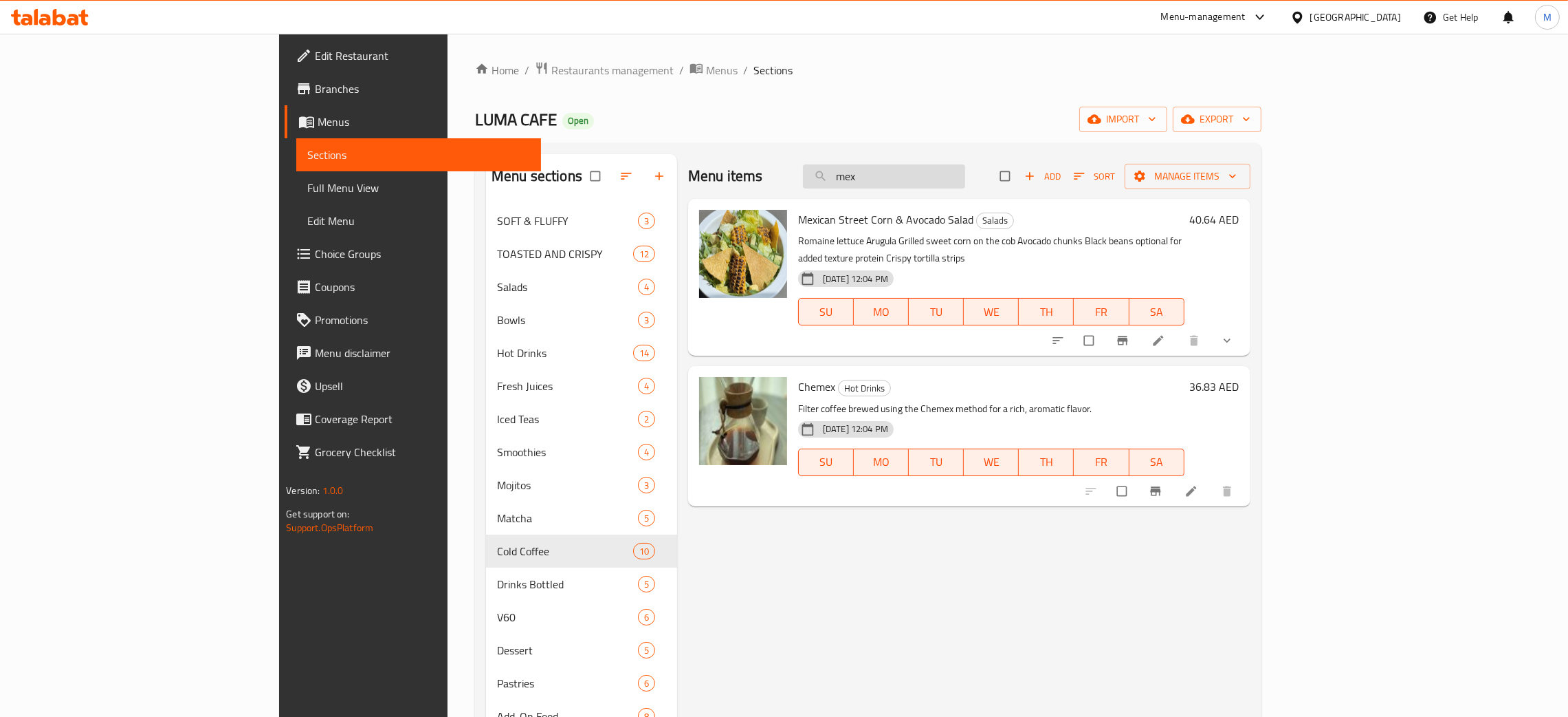
click at [965, 183] on input "mex" at bounding box center [883, 176] width 162 height 24
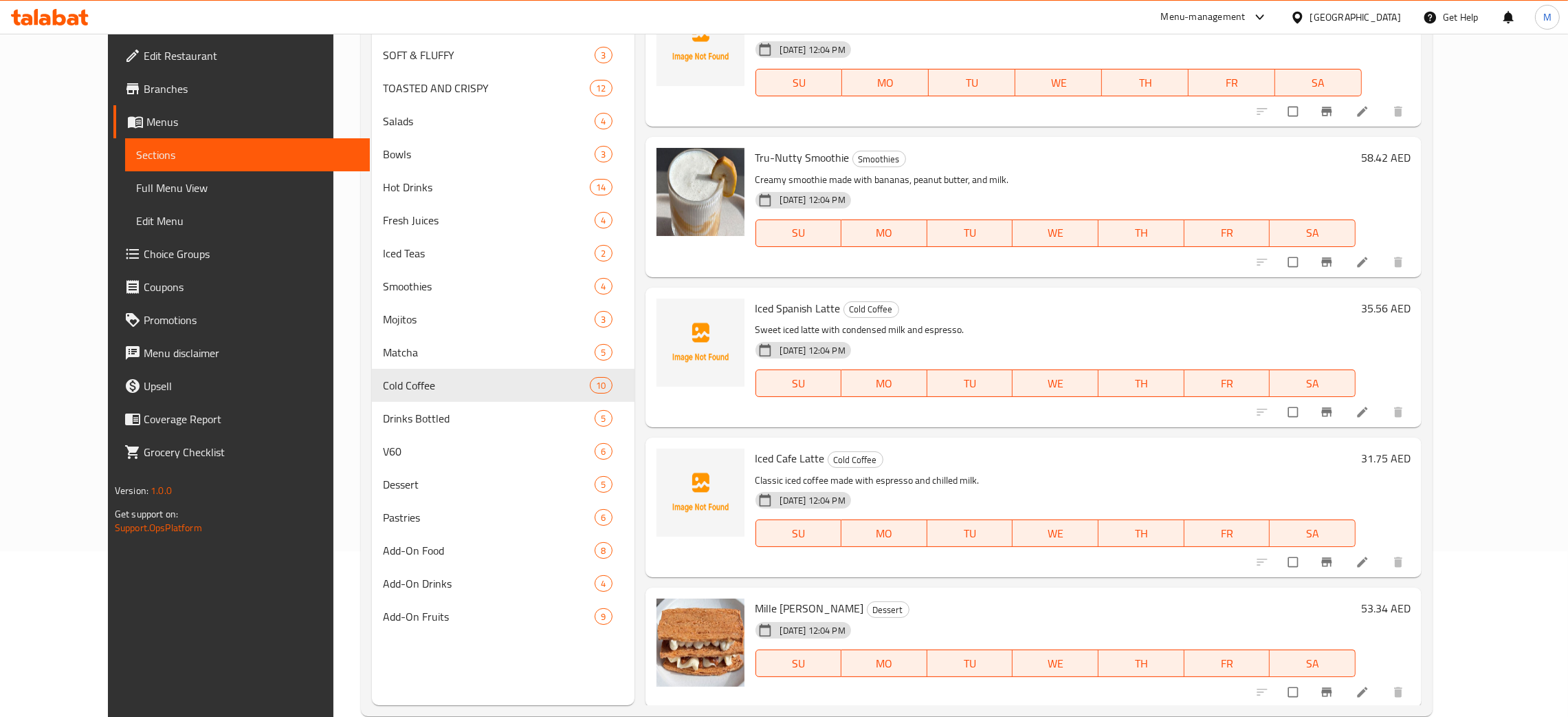
scroll to position [194, 0]
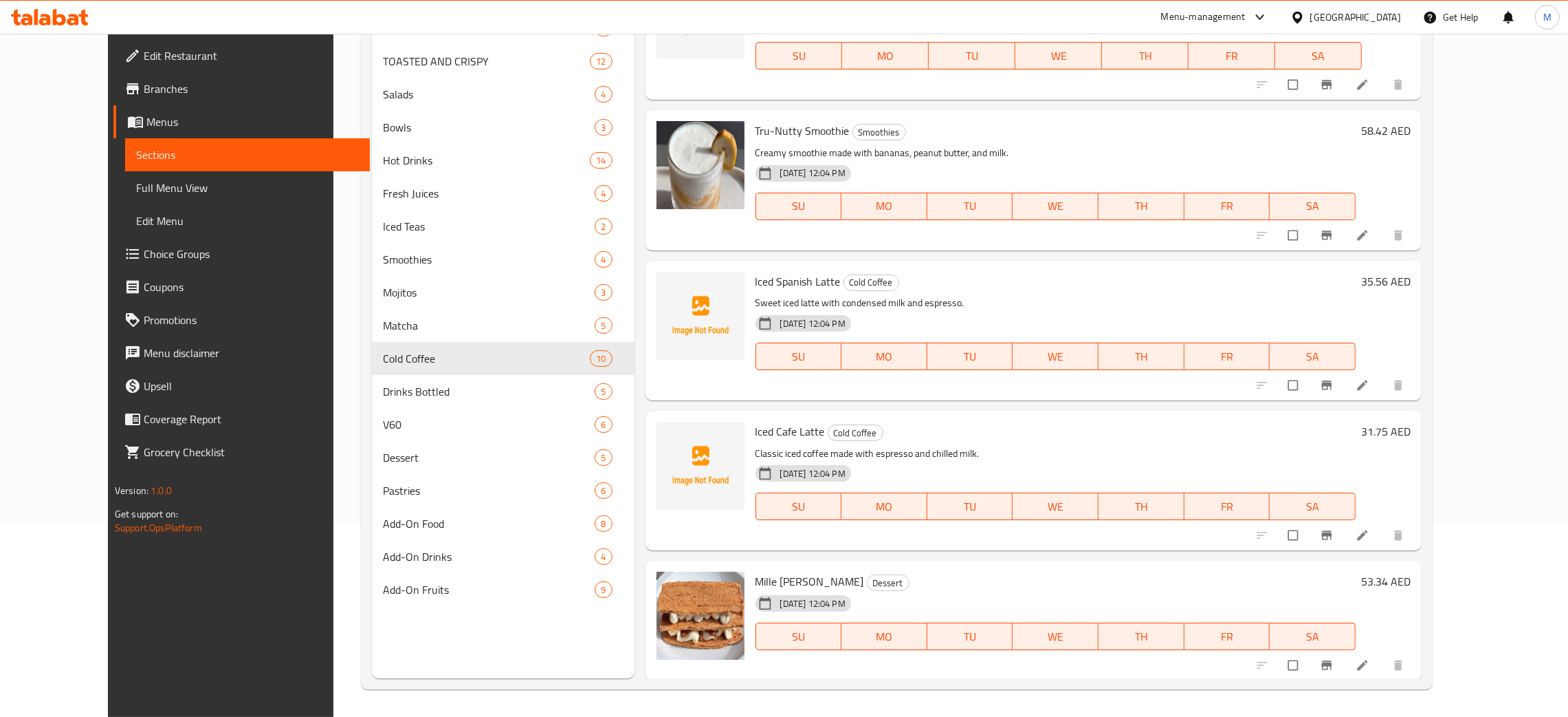
type input "mil"
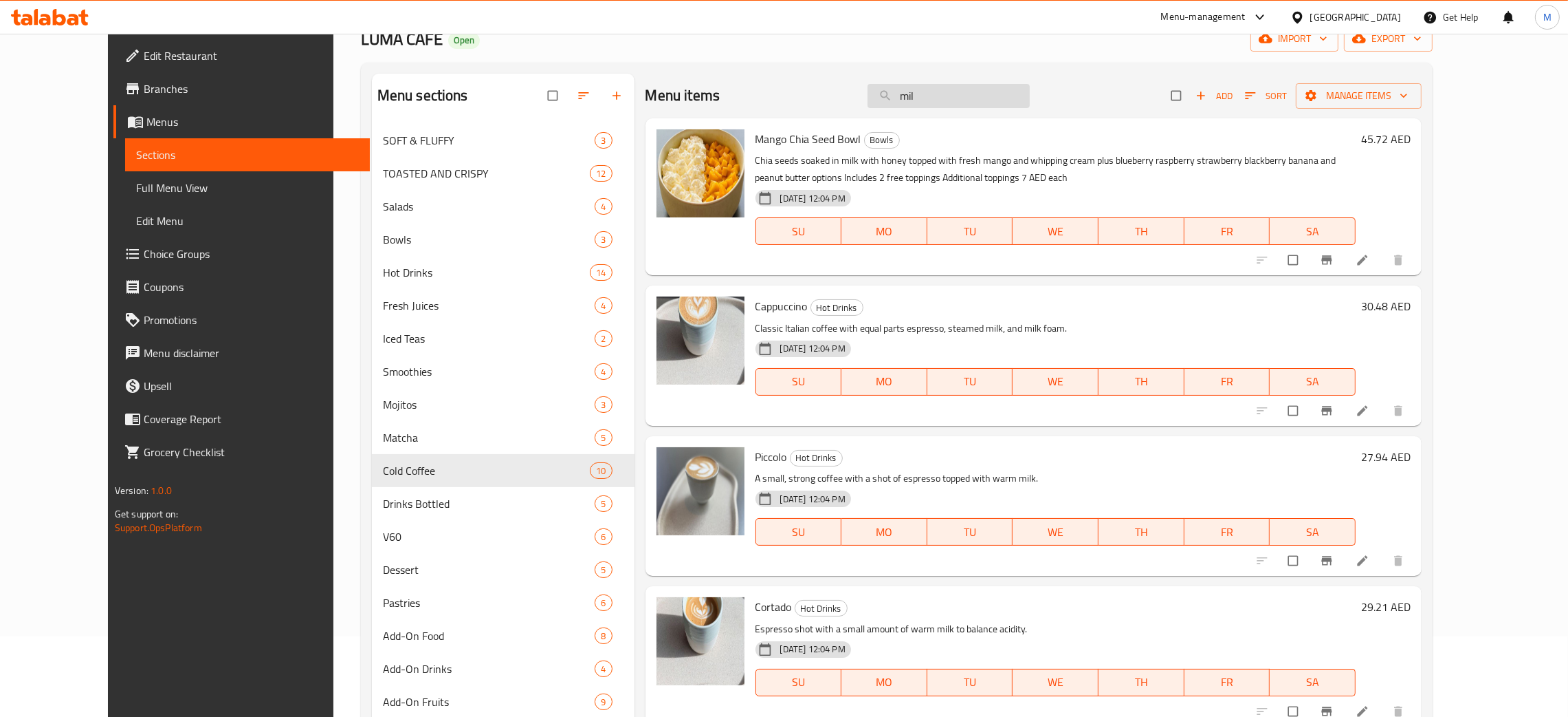
scroll to position [0, 0]
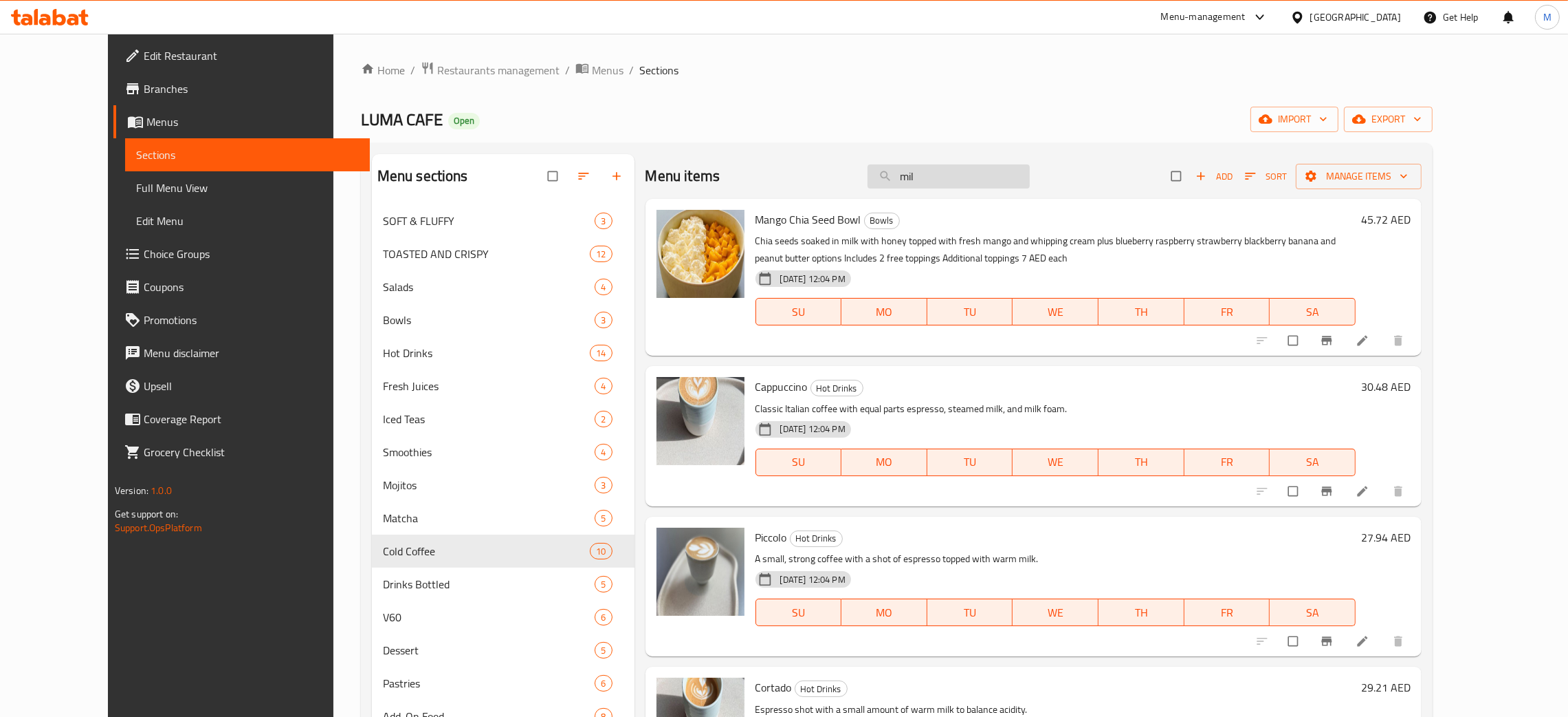
drag, startPoint x: 960, startPoint y: 167, endPoint x: 929, endPoint y: 166, distance: 31.0
click at [929, 166] on input "mil" at bounding box center [948, 176] width 162 height 24
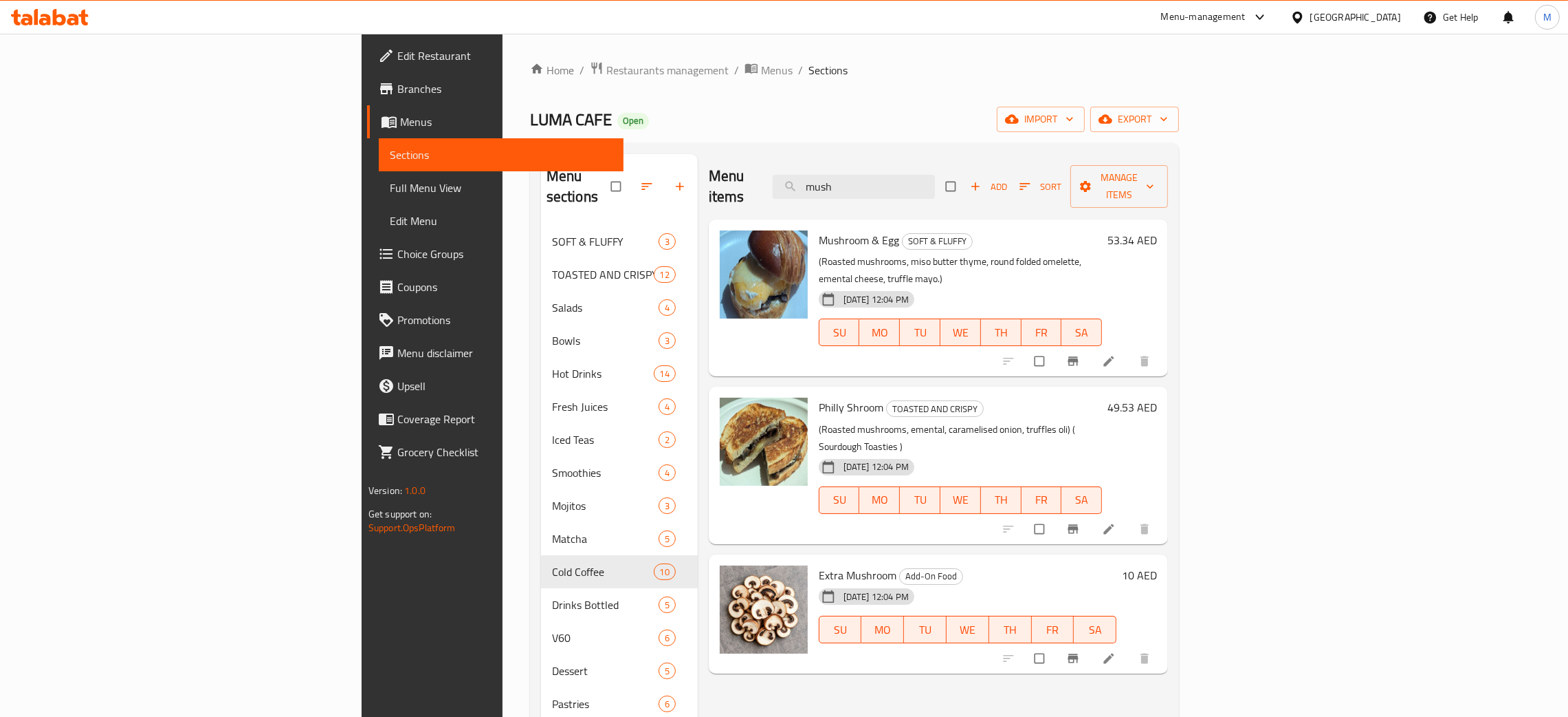
type input "mush"
drag, startPoint x: 995, startPoint y: 164, endPoint x: 914, endPoint y: 154, distance: 81.6
click at [914, 154] on div "Menu sections SOFT & FLUFFY 3 TOASTED AND CRISPY 12 Salads 4 Bowls 3 Hot Drinks…" at bounding box center [854, 512] width 649 height 738
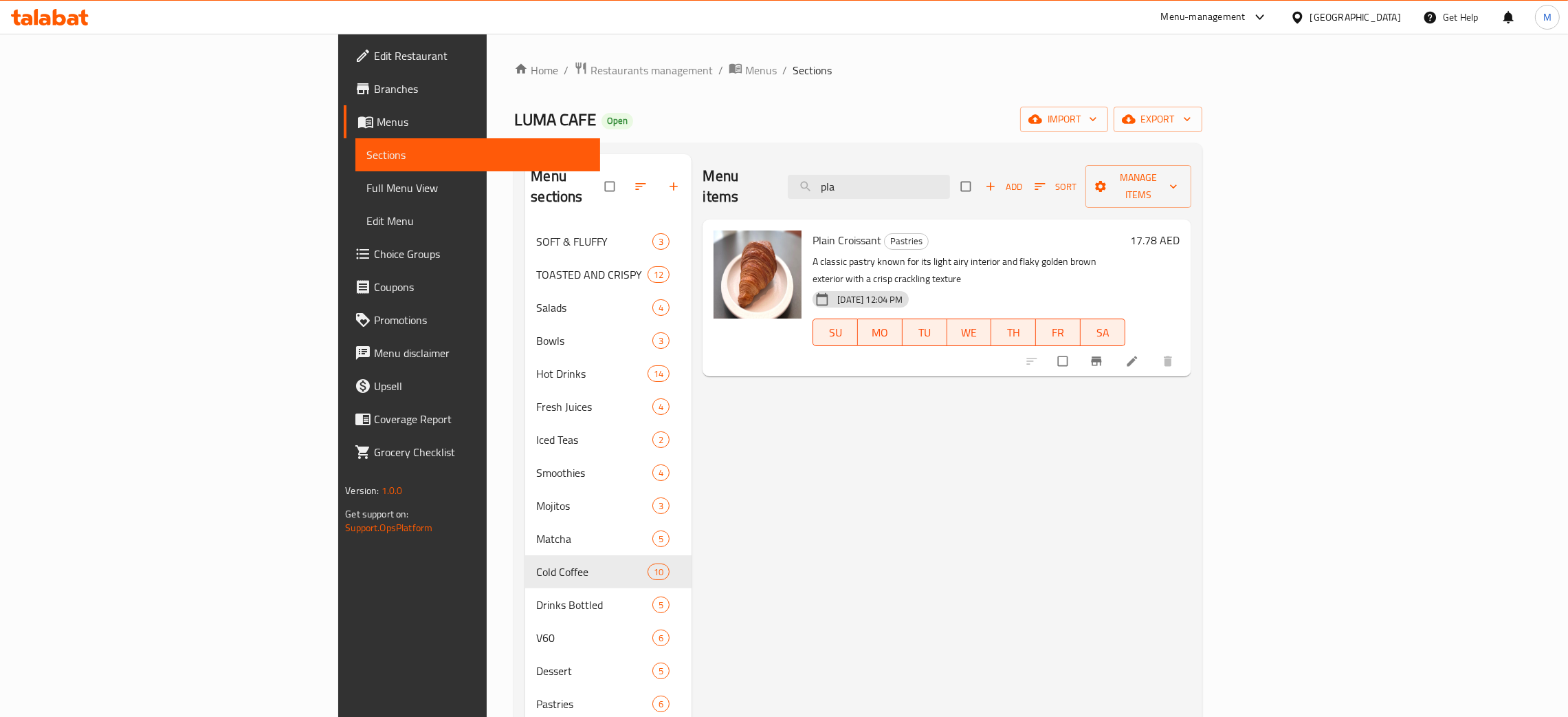
type input "pla"
drag, startPoint x: 993, startPoint y: 169, endPoint x: 867, endPoint y: 148, distance: 127.7
click at [871, 148] on div "Menu sections SOFT & FLUFFY 3 TOASTED AND CRISPY 12 Salads 4 Bowls 3 Hot Drinks…" at bounding box center [858, 512] width 687 height 738
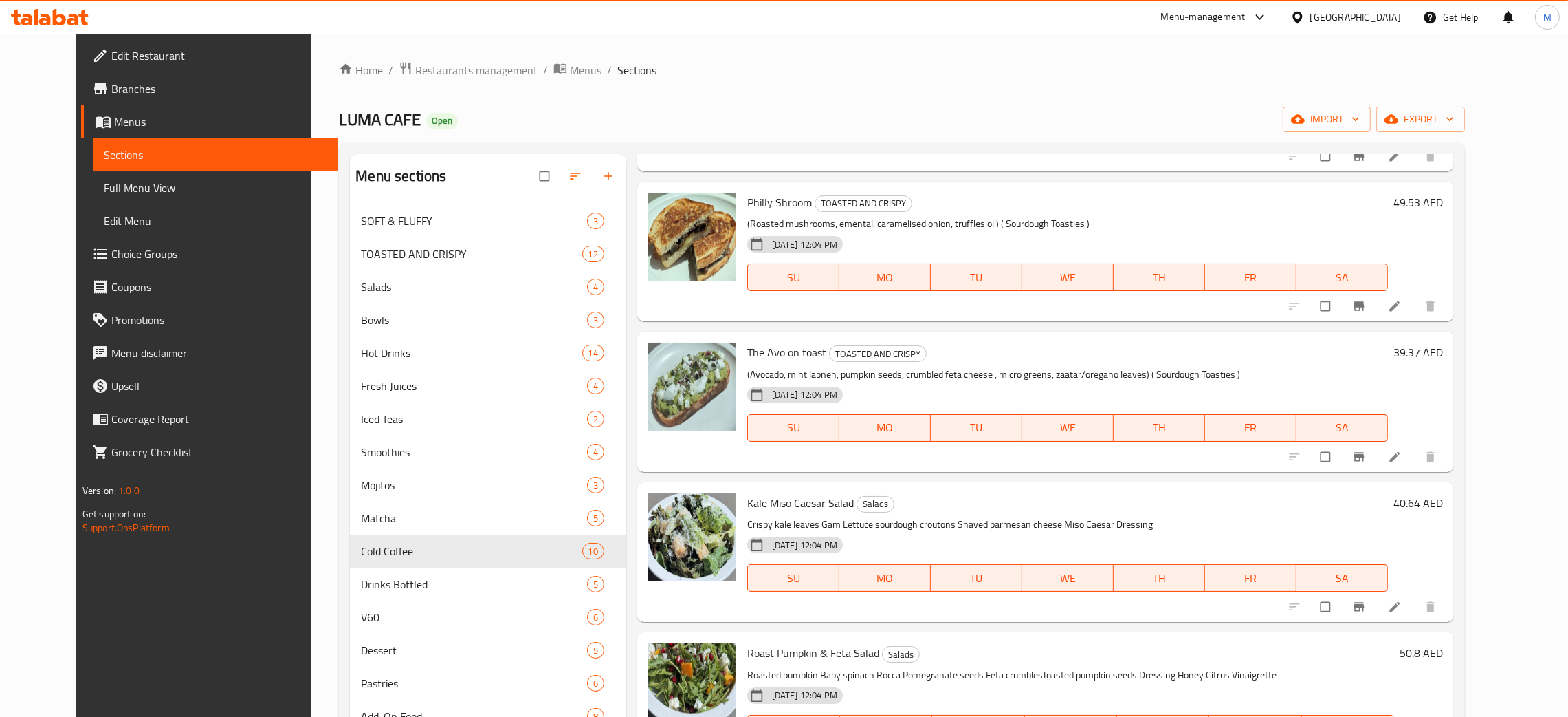
scroll to position [825, 0]
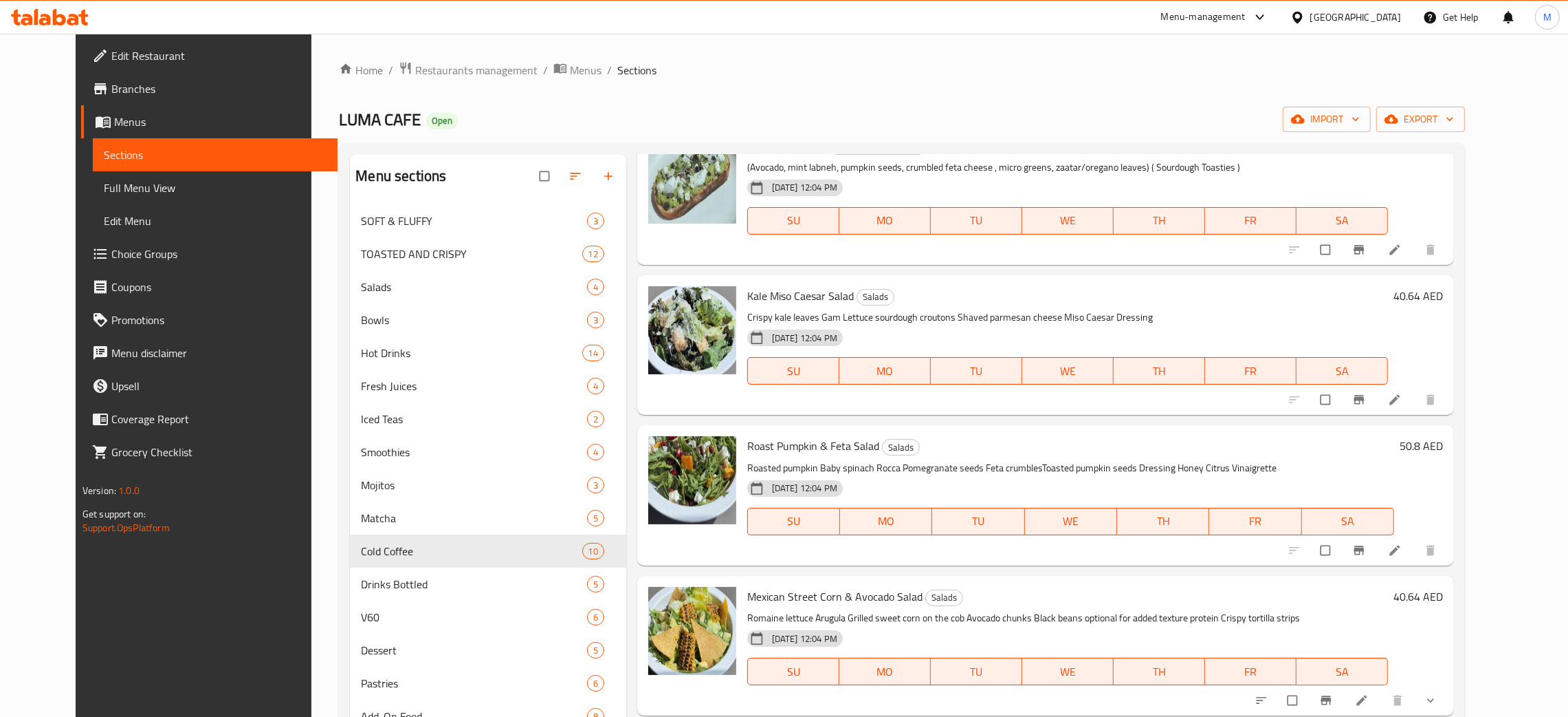
type input "ro"
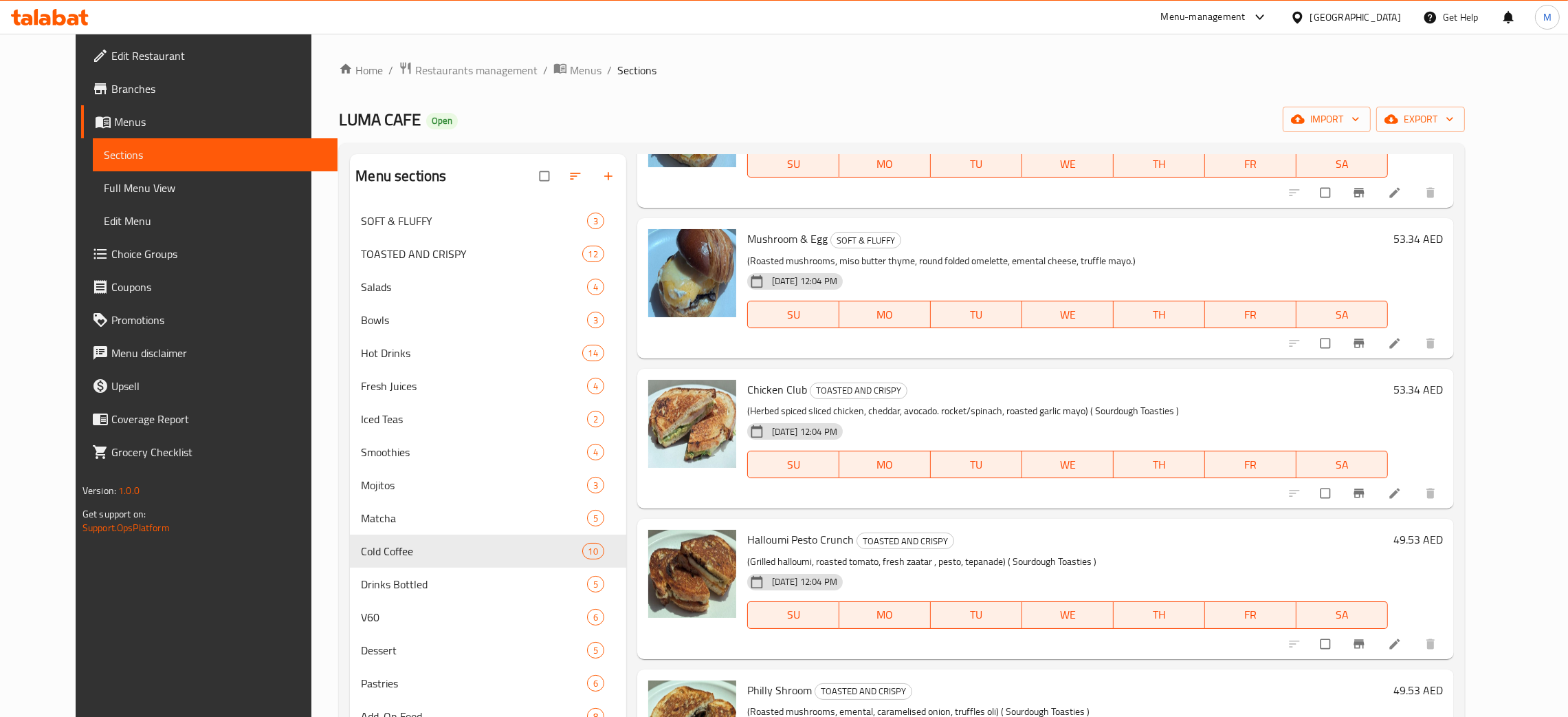
scroll to position [0, 0]
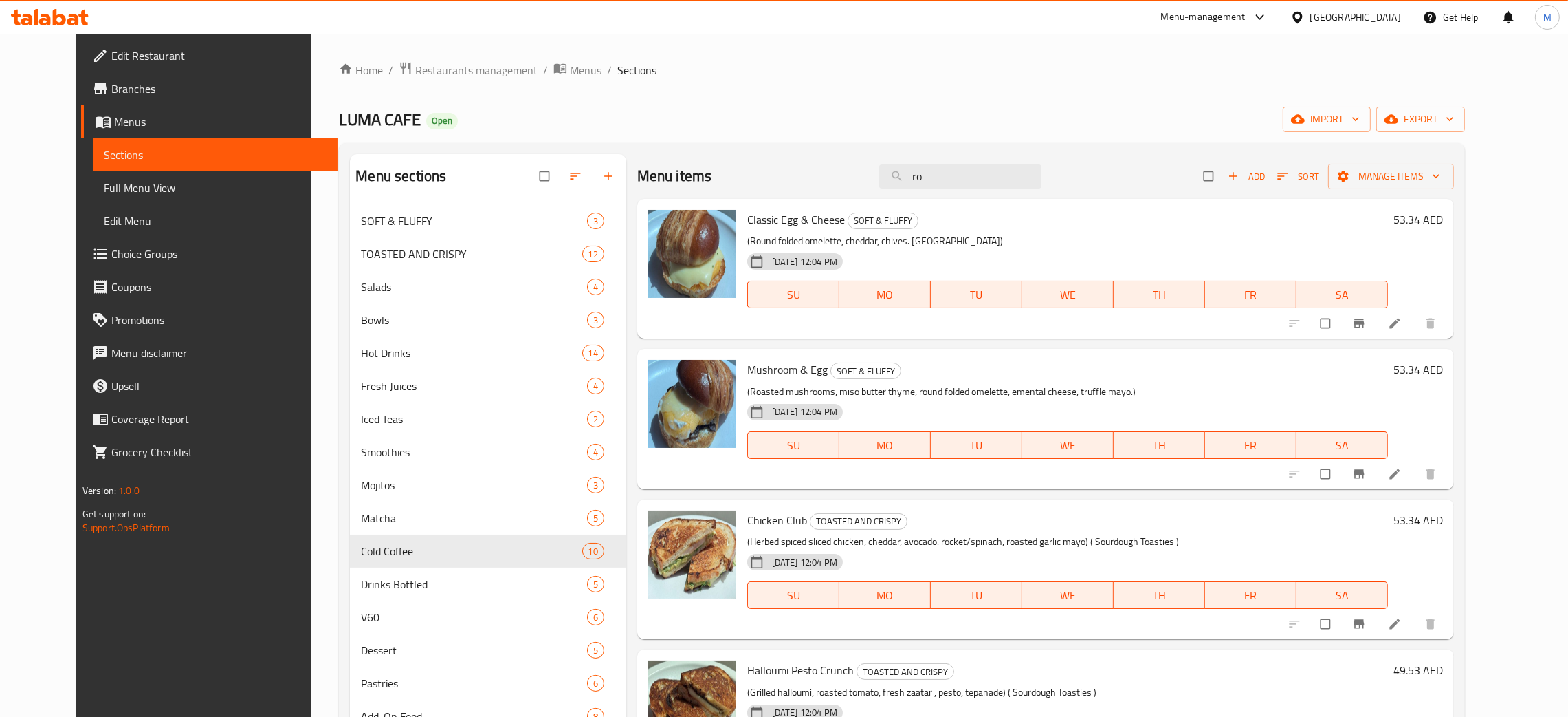
drag, startPoint x: 982, startPoint y: 175, endPoint x: 877, endPoint y: 114, distance: 121.4
click at [877, 118] on div "Home / Restaurants management / Menus / Sections LUMA CAFE Open import export M…" at bounding box center [902, 471] width 1126 height 820
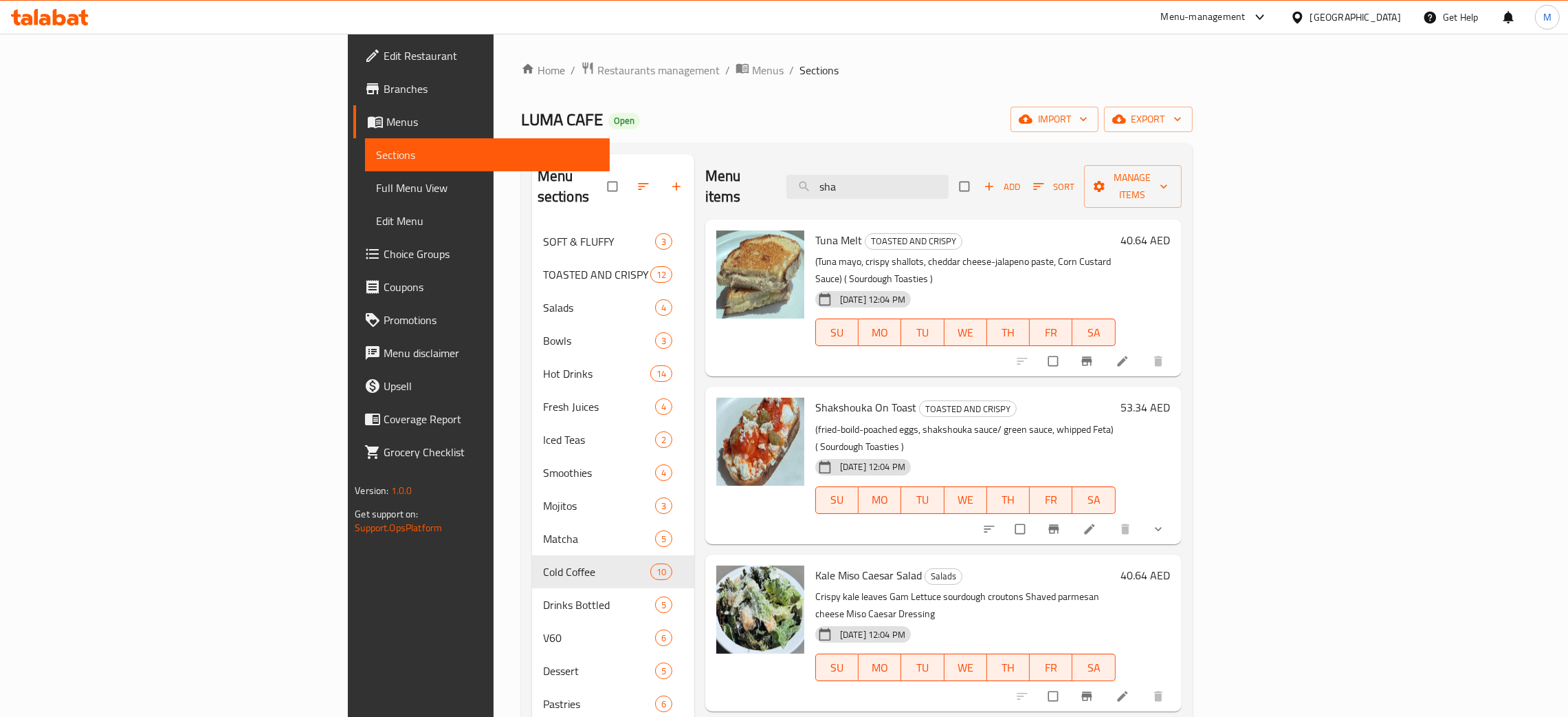
type input "sha"
drag, startPoint x: 975, startPoint y: 178, endPoint x: 905, endPoint y: 163, distance: 71.6
click at [905, 163] on div "Menu items sha Add Sort Manage items" at bounding box center [943, 187] width 476 height 66
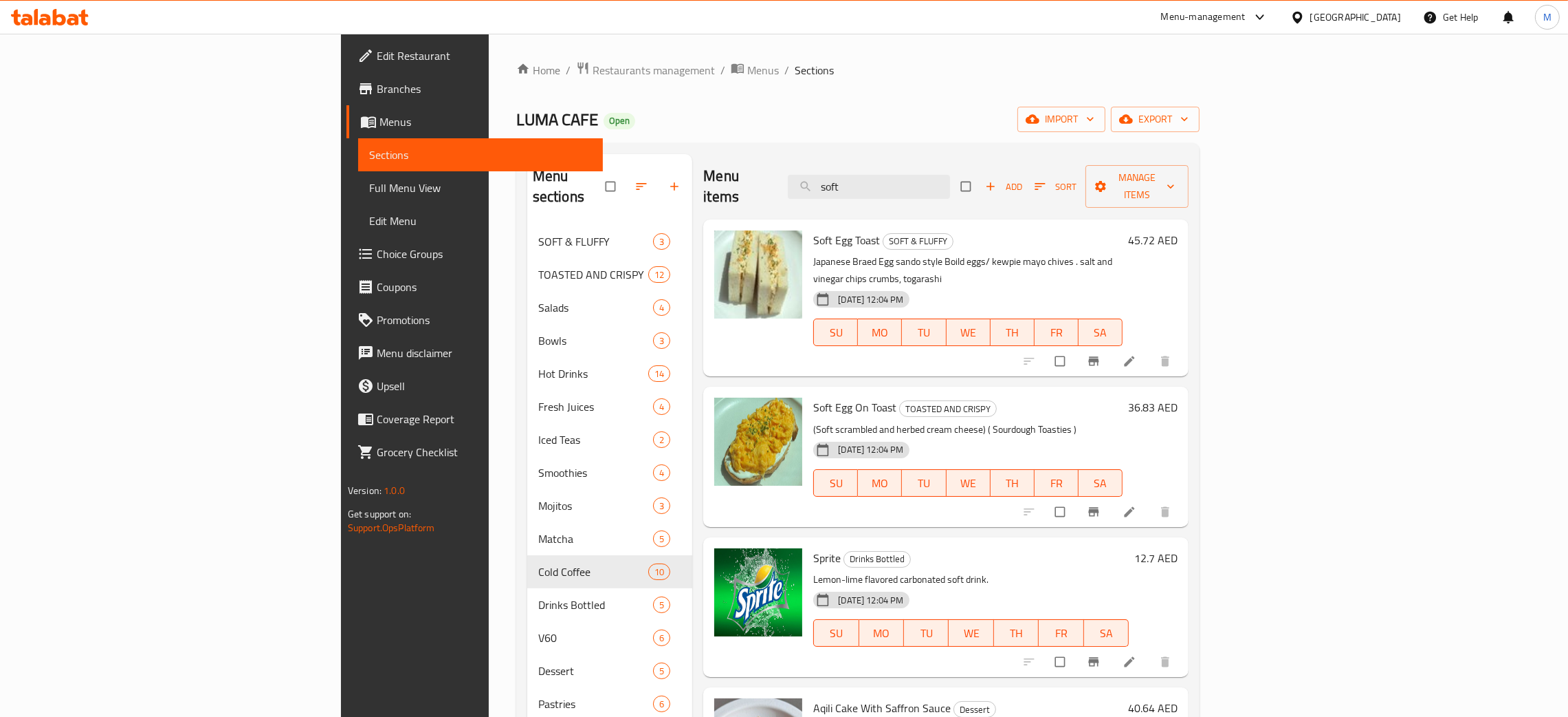
drag, startPoint x: 963, startPoint y: 181, endPoint x: 936, endPoint y: 189, distance: 28.2
click at [936, 189] on div "Menu items soft Add Sort Manage items" at bounding box center [946, 187] width 485 height 66
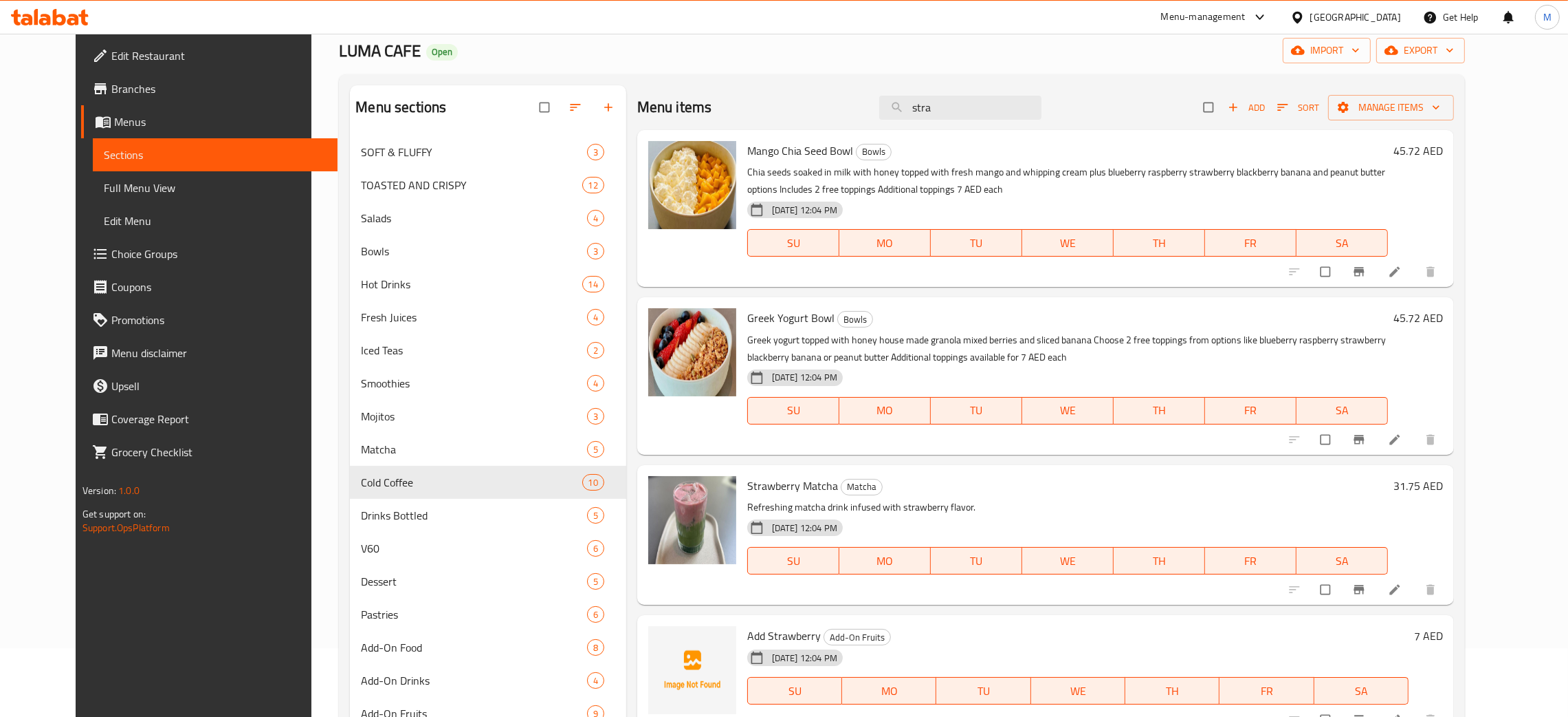
scroll to position [103, 0]
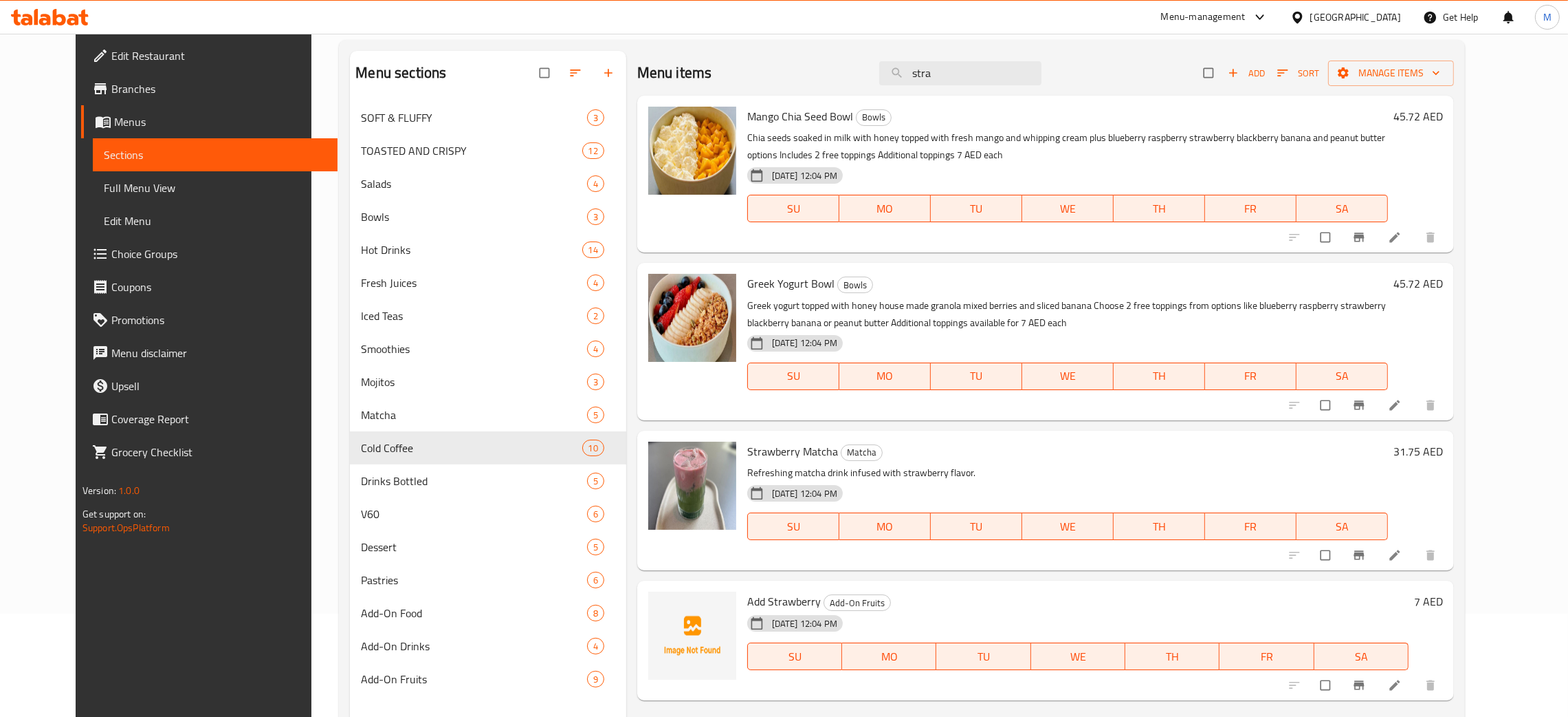
type input "stra"
drag, startPoint x: 985, startPoint y: 75, endPoint x: 820, endPoint y: 52, distance: 166.6
click at [826, 52] on div "Menu items stra Add Sort Manage items" at bounding box center [1046, 73] width 817 height 44
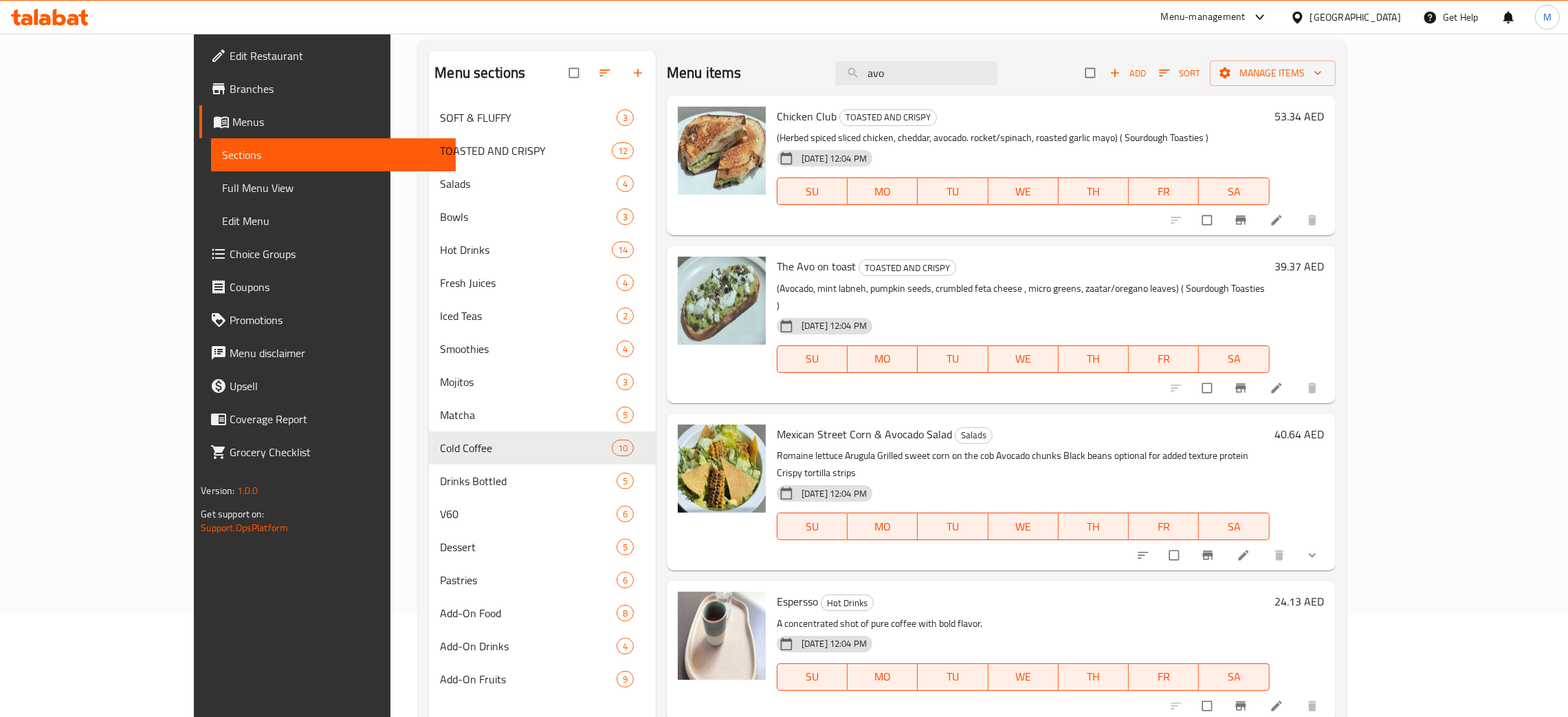
type input "avo"
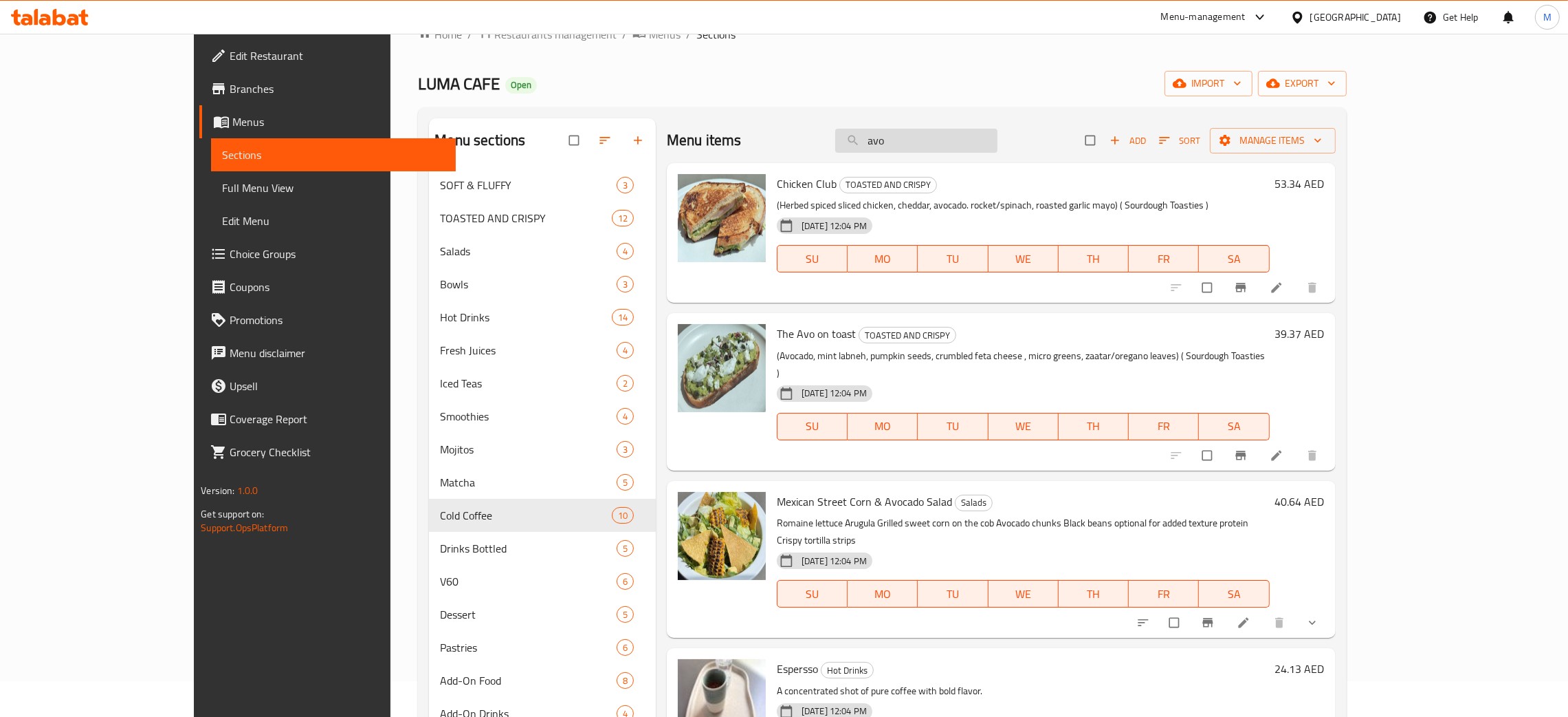
scroll to position [0, 0]
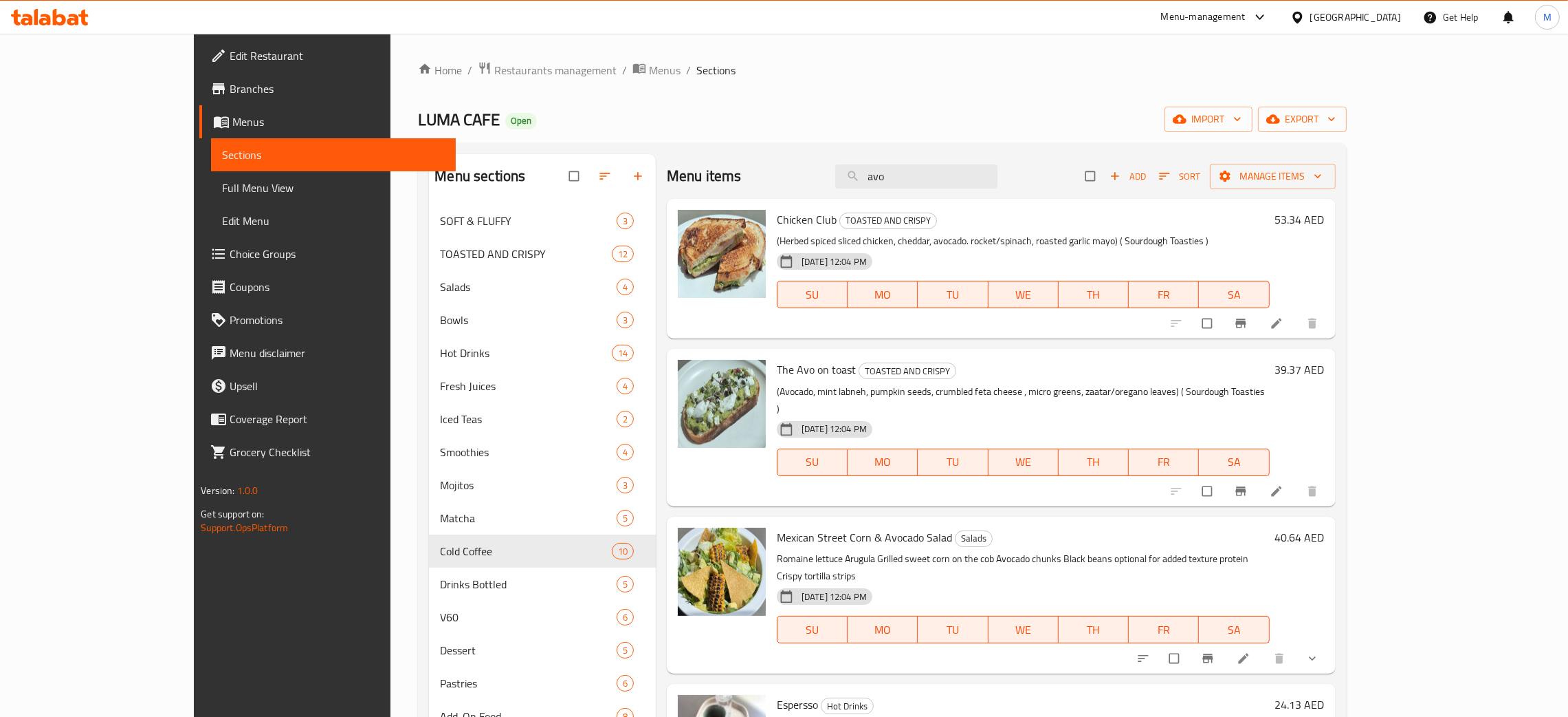
drag, startPoint x: 975, startPoint y: 181, endPoint x: 851, endPoint y: 155, distance: 126.7
click at [851, 155] on div "Menu items avo Add Sort Manage items" at bounding box center [1001, 176] width 669 height 44
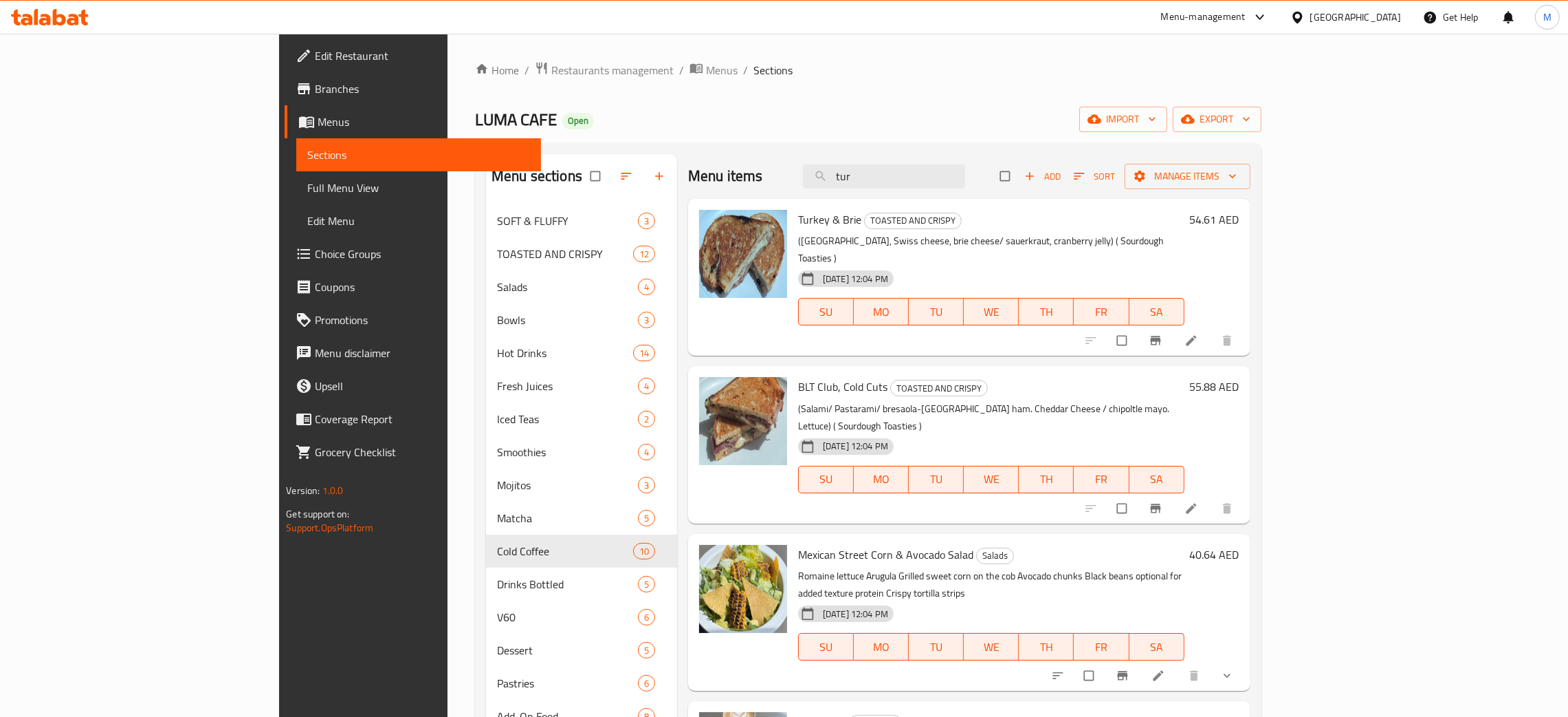
type input "tur"
drag, startPoint x: 970, startPoint y: 179, endPoint x: 873, endPoint y: 100, distance: 125.1
click at [807, 102] on div "Home / Restaurants management / Menus / Sections LUMA CAFE Open import export M…" at bounding box center [868, 471] width 787 height 820
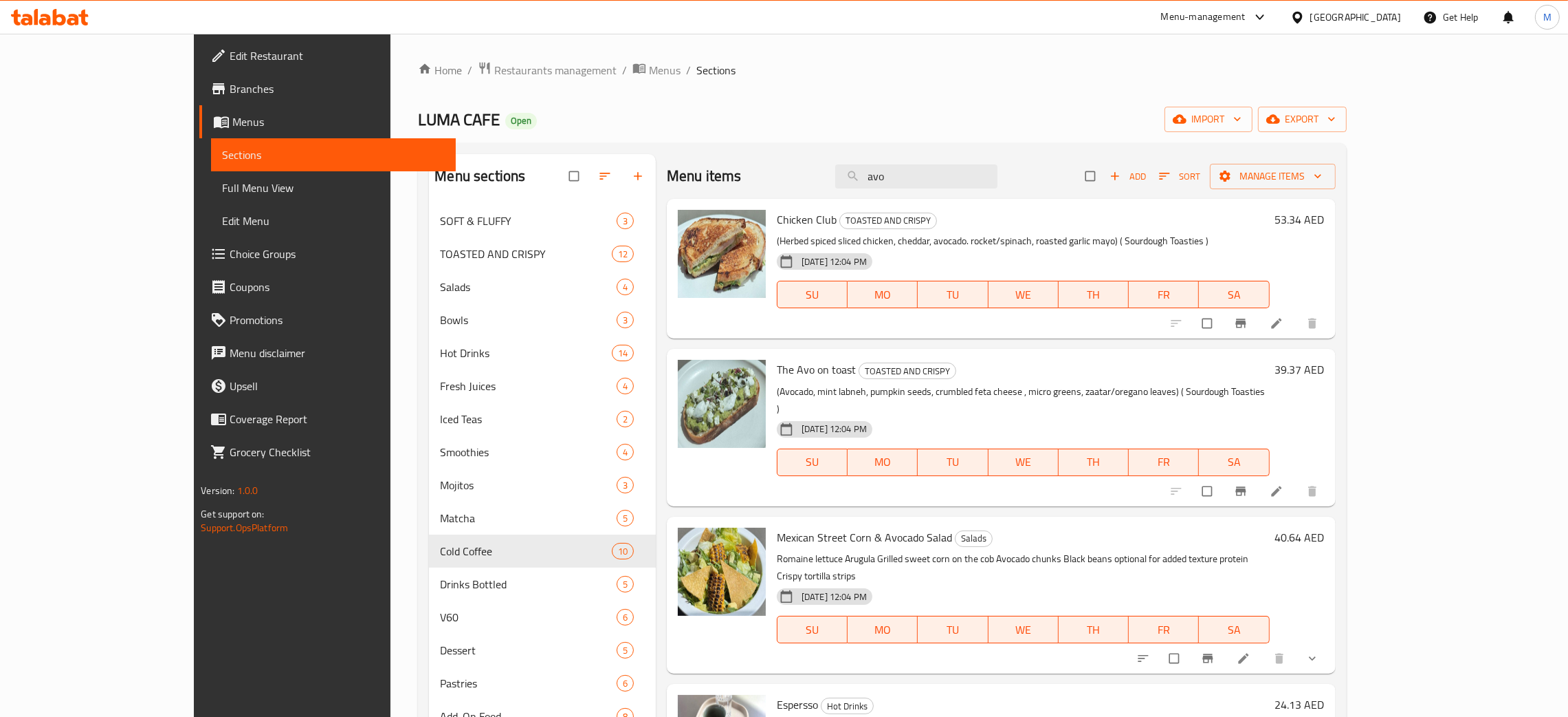
type input "avo"
drag, startPoint x: 975, startPoint y: 179, endPoint x: 905, endPoint y: 165, distance: 71.4
click at [905, 165] on input "avo" at bounding box center [915, 176] width 162 height 24
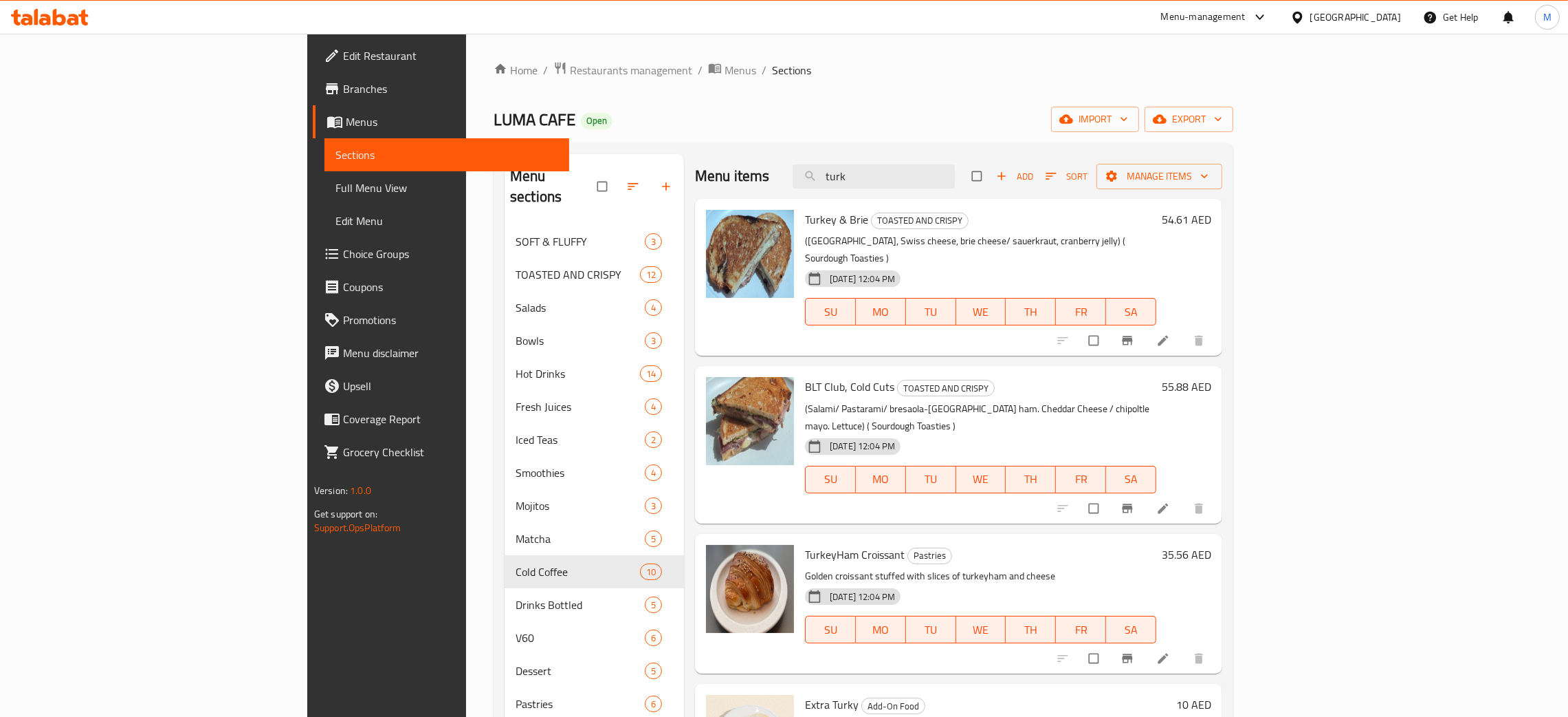
type input "turk"
drag, startPoint x: 984, startPoint y: 172, endPoint x: 865, endPoint y: 165, distance: 119.2
click at [861, 166] on div "Menu items turk Add Sort Manage items" at bounding box center [959, 176] width 527 height 44
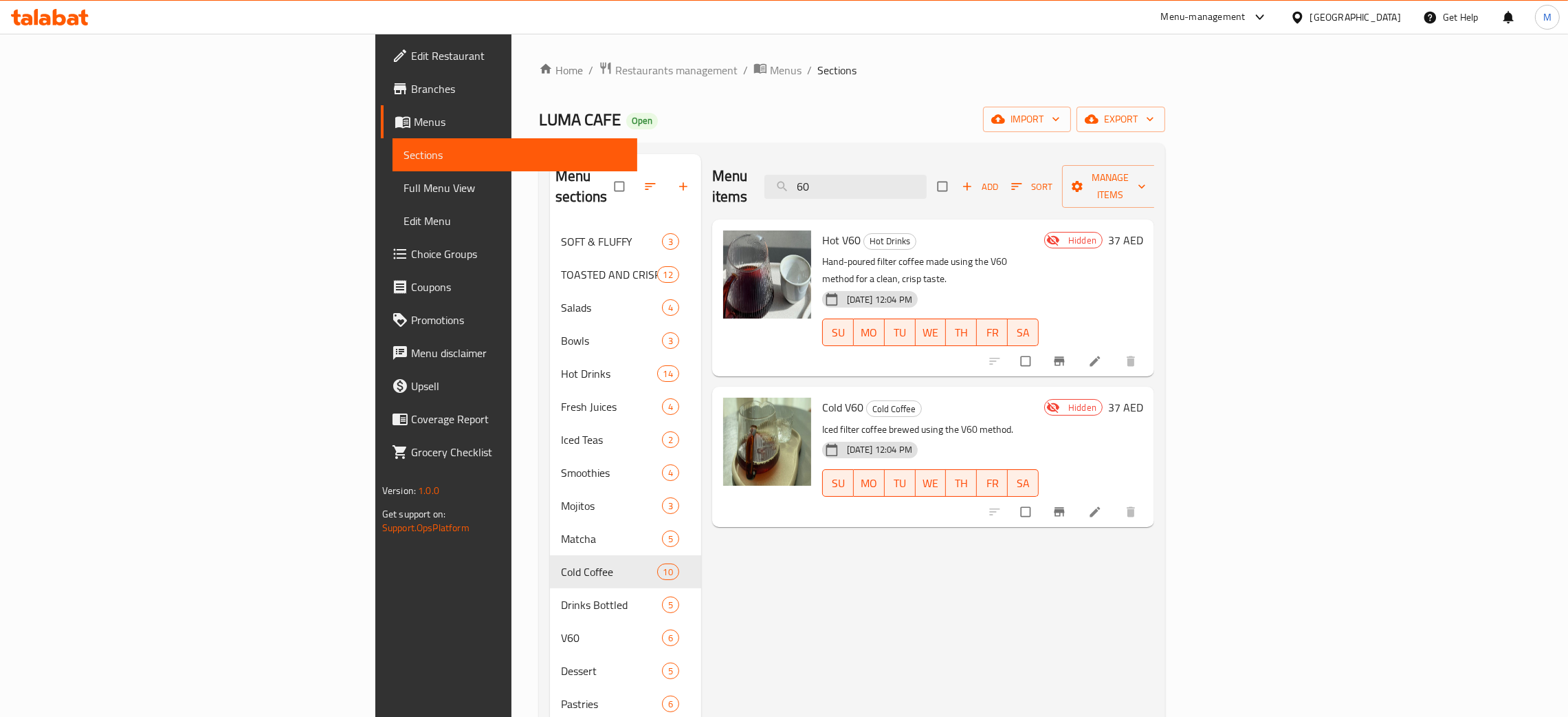
type input "60"
drag, startPoint x: 1002, startPoint y: 177, endPoint x: 812, endPoint y: 146, distance: 192.5
click at [811, 147] on div "Menu sections SOFT & FLUFFY 3 TOASTED AND CRISPY 12 Salads 4 Bowls 3 Hot Drinks…" at bounding box center [851, 512] width 626 height 738
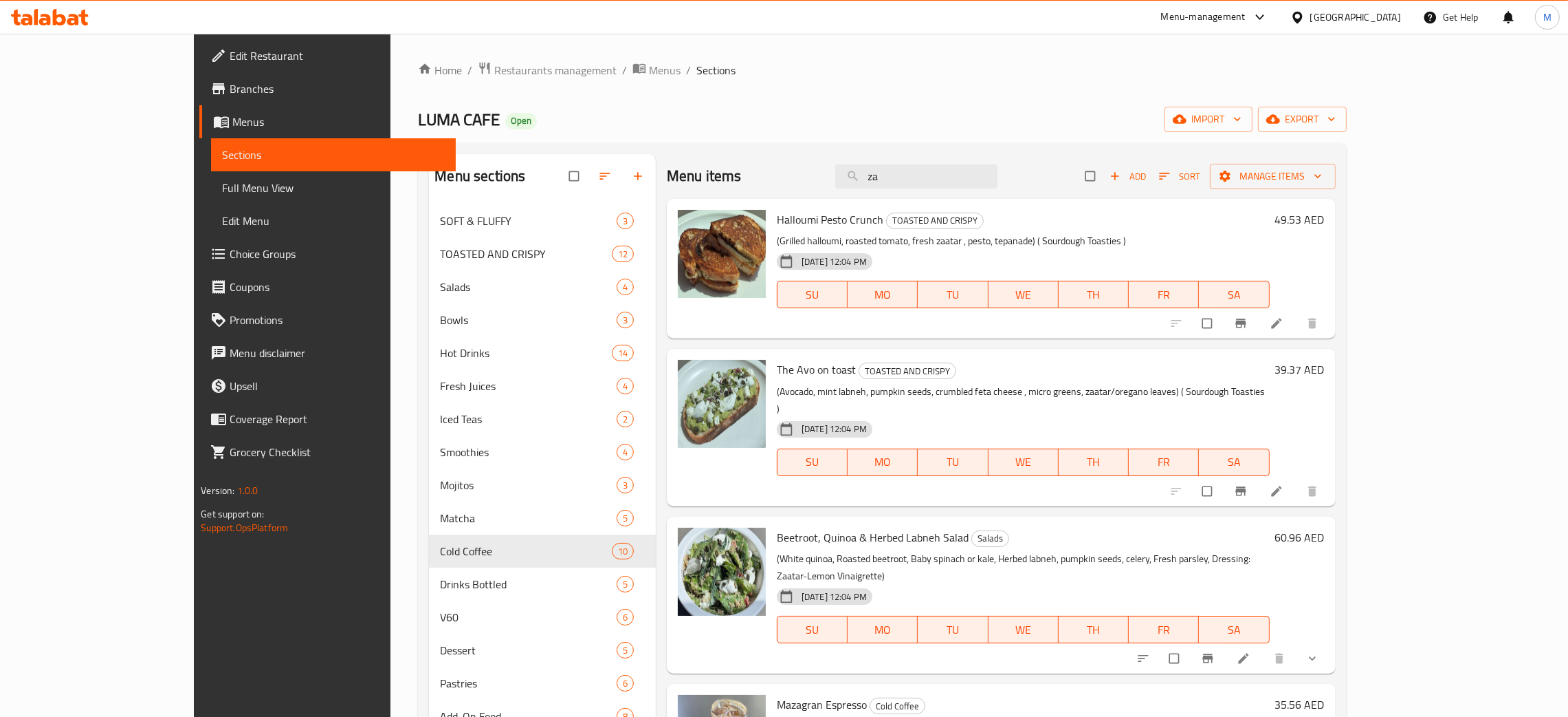
type input "zaa"
drag, startPoint x: 984, startPoint y: 169, endPoint x: 798, endPoint y: 147, distance: 187.3
click at [798, 147] on div "Menu sections SOFT & FLUFFY 3 TOASTED AND CRISPY 12 Salads 4 Bowls 3 Hot Drinks…" at bounding box center [882, 512] width 928 height 738
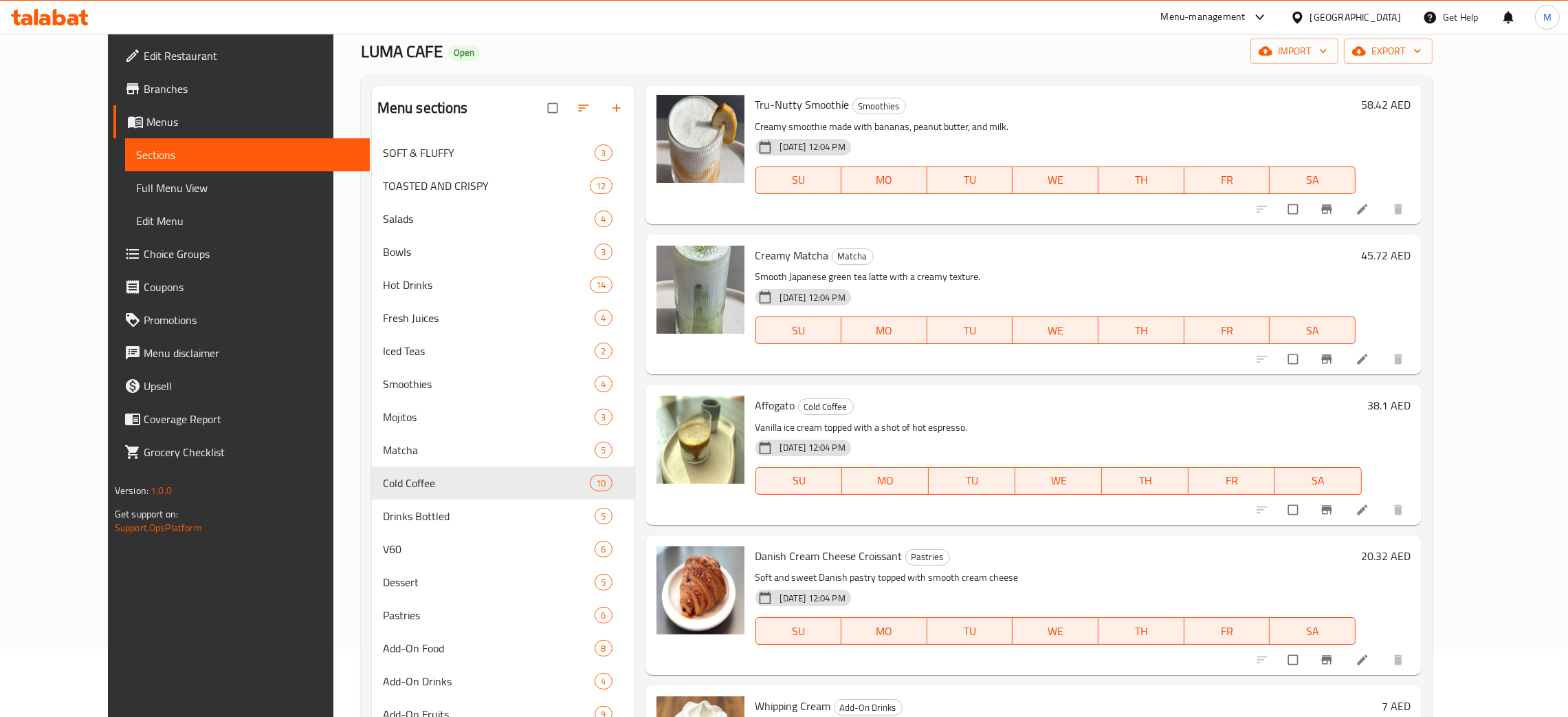
scroll to position [194, 0]
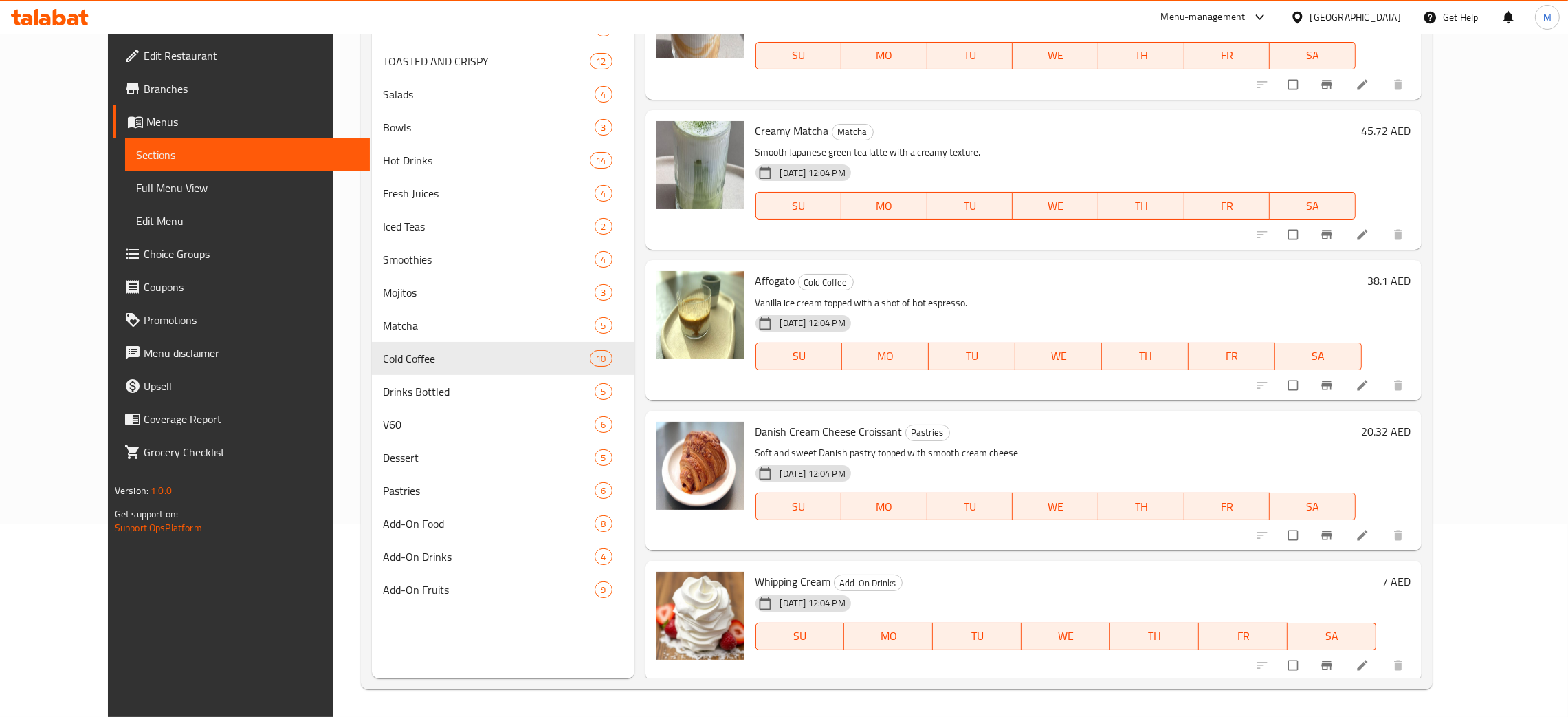
type input "crea"
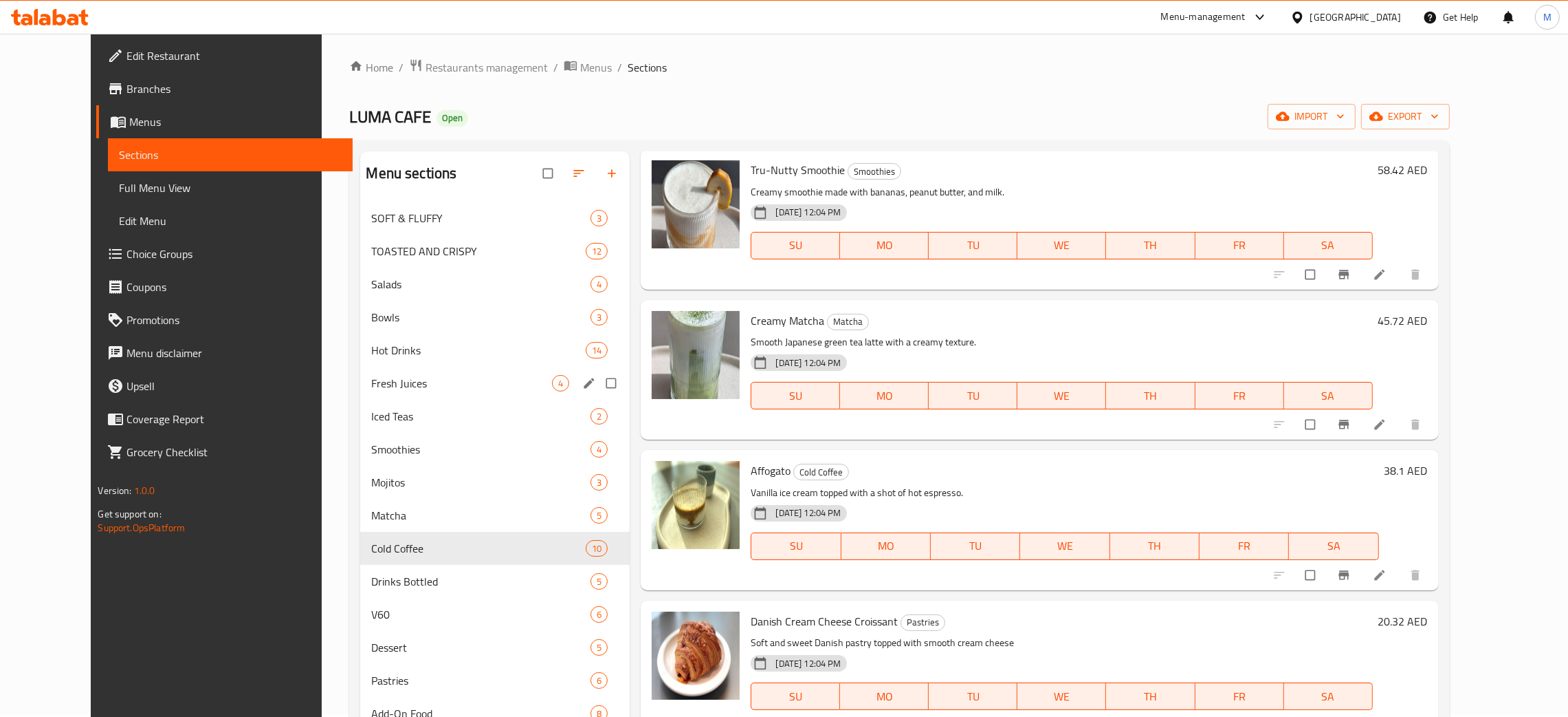
scroll to position [0, 0]
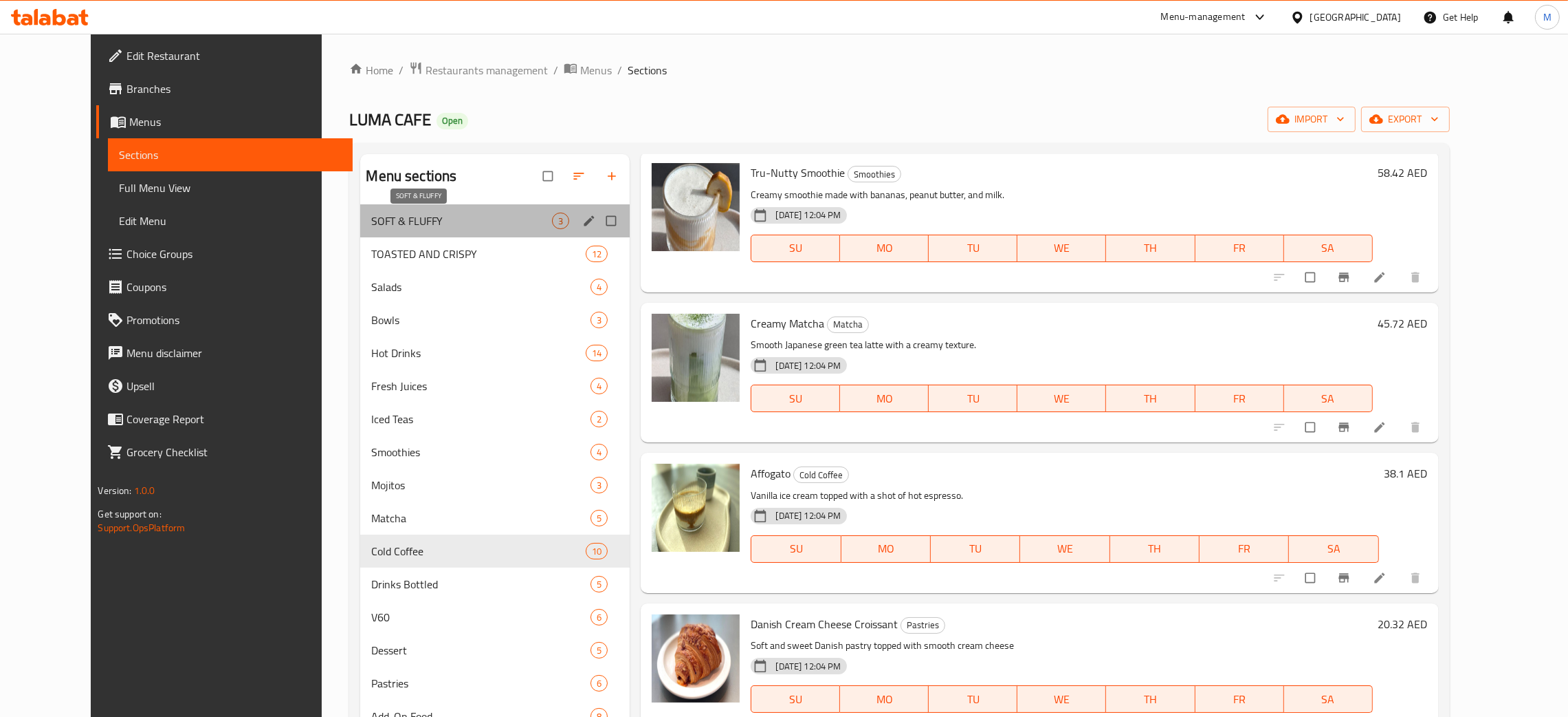
click at [371, 228] on span "SOFT & FLUFFY" at bounding box center [462, 220] width 181 height 17
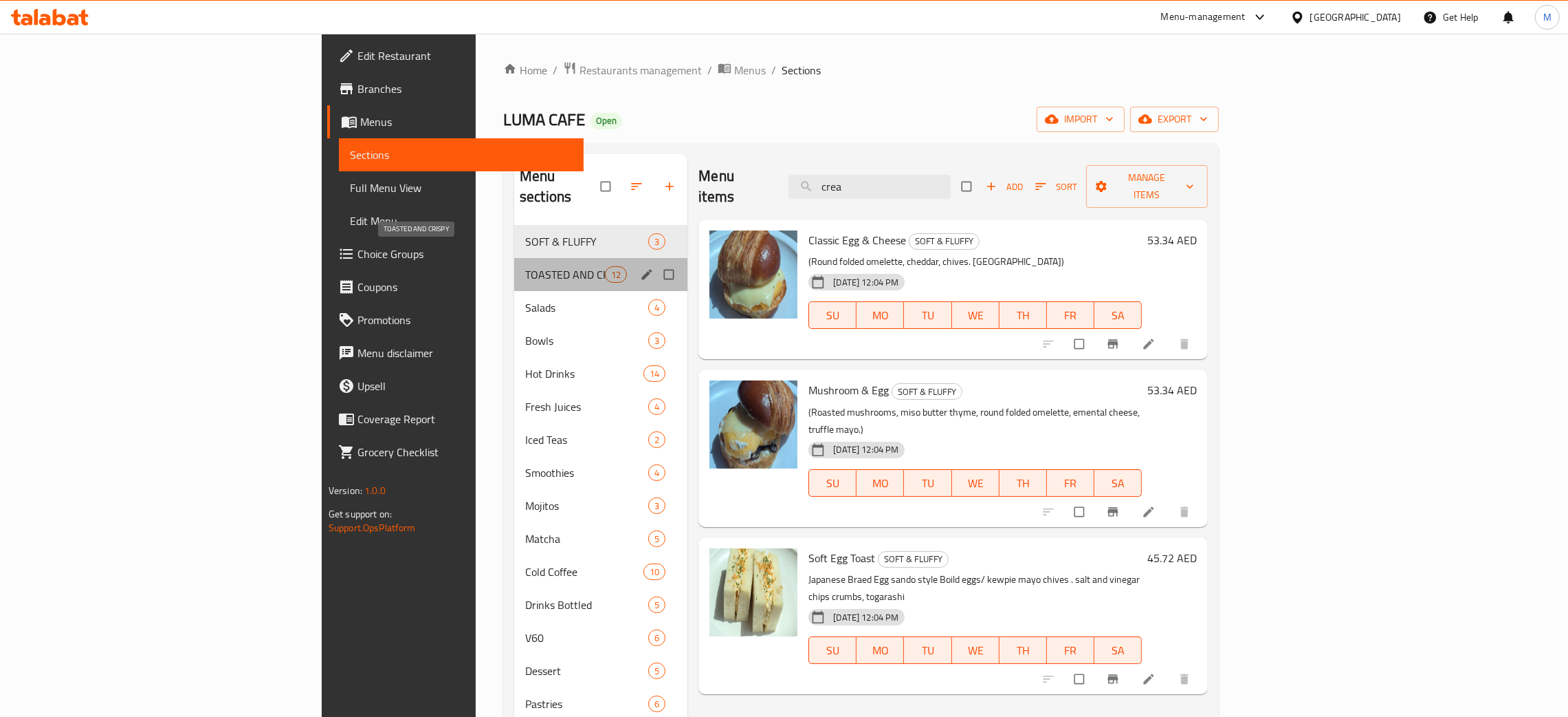
click at [525, 267] on span "TOASTED AND CRISPY" at bounding box center [565, 275] width 80 height 17
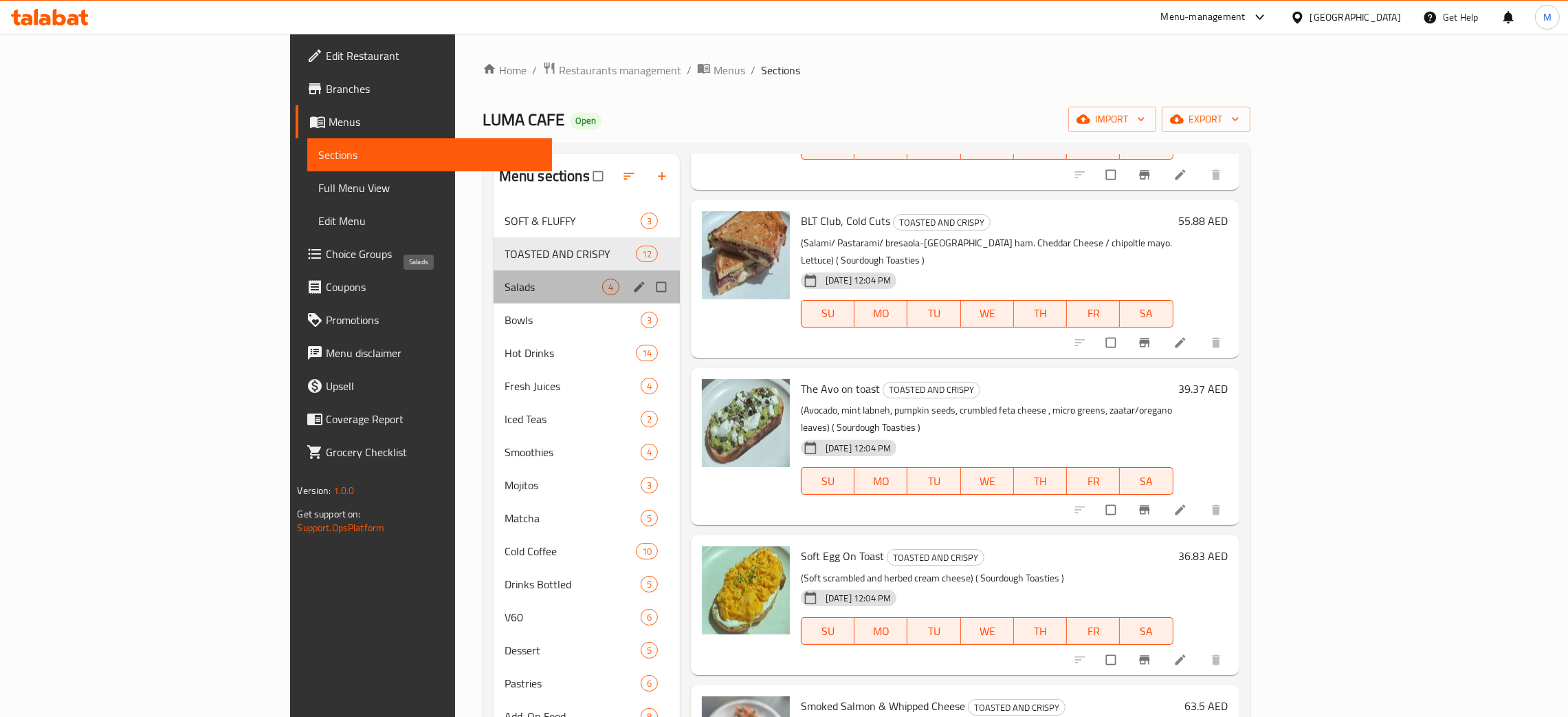
click at [494, 278] on div "Salads 4" at bounding box center [587, 286] width 186 height 33
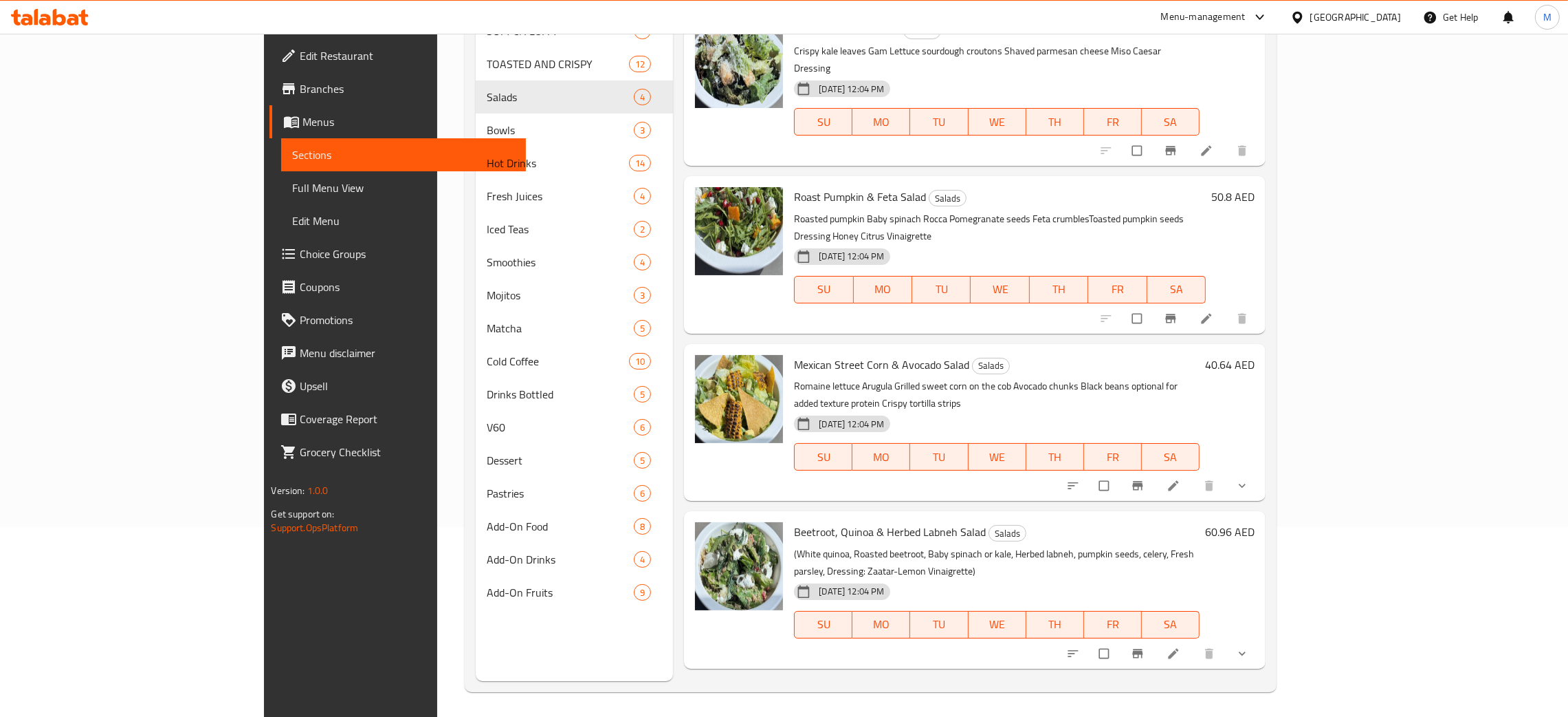
scroll to position [194, 0]
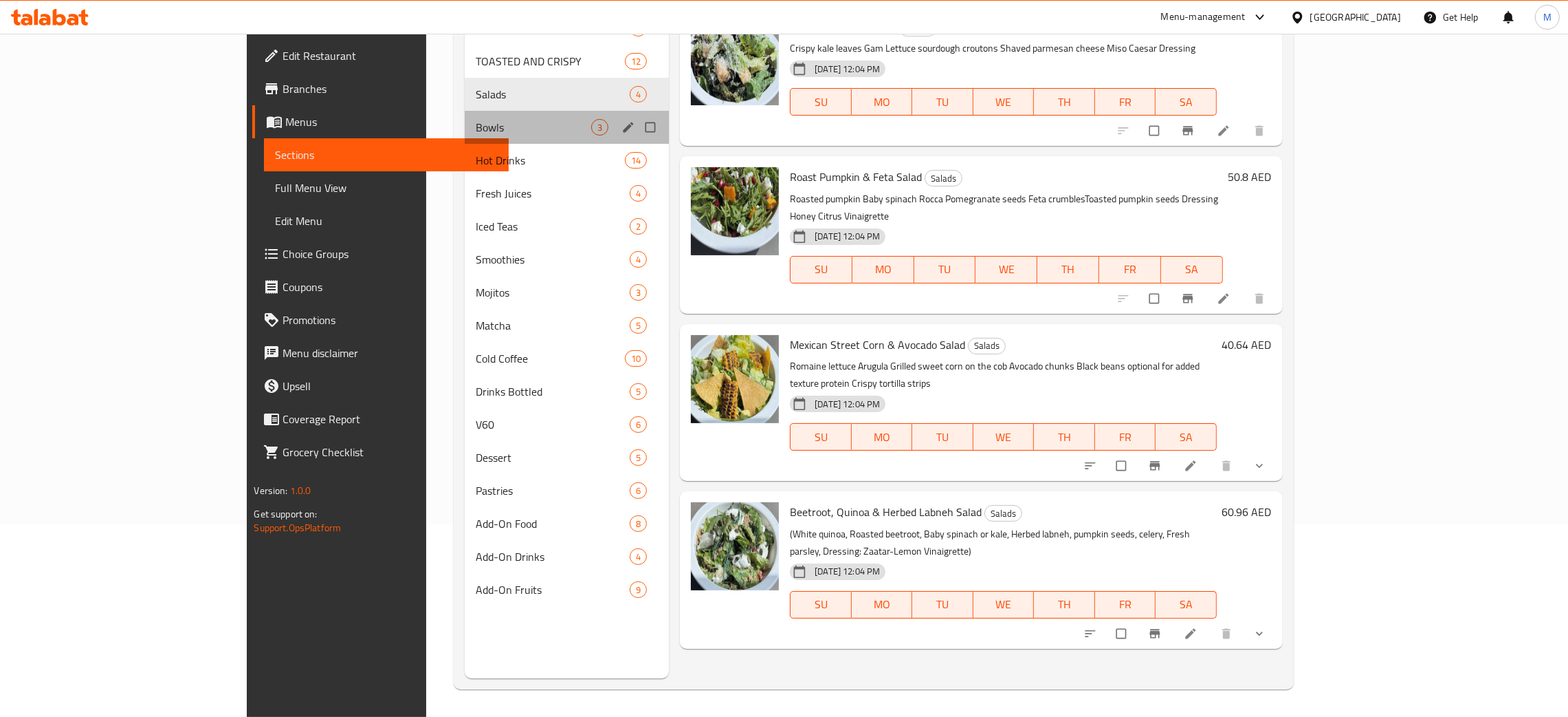
click at [464, 125] on div "Bowls 3" at bounding box center [566, 127] width 204 height 33
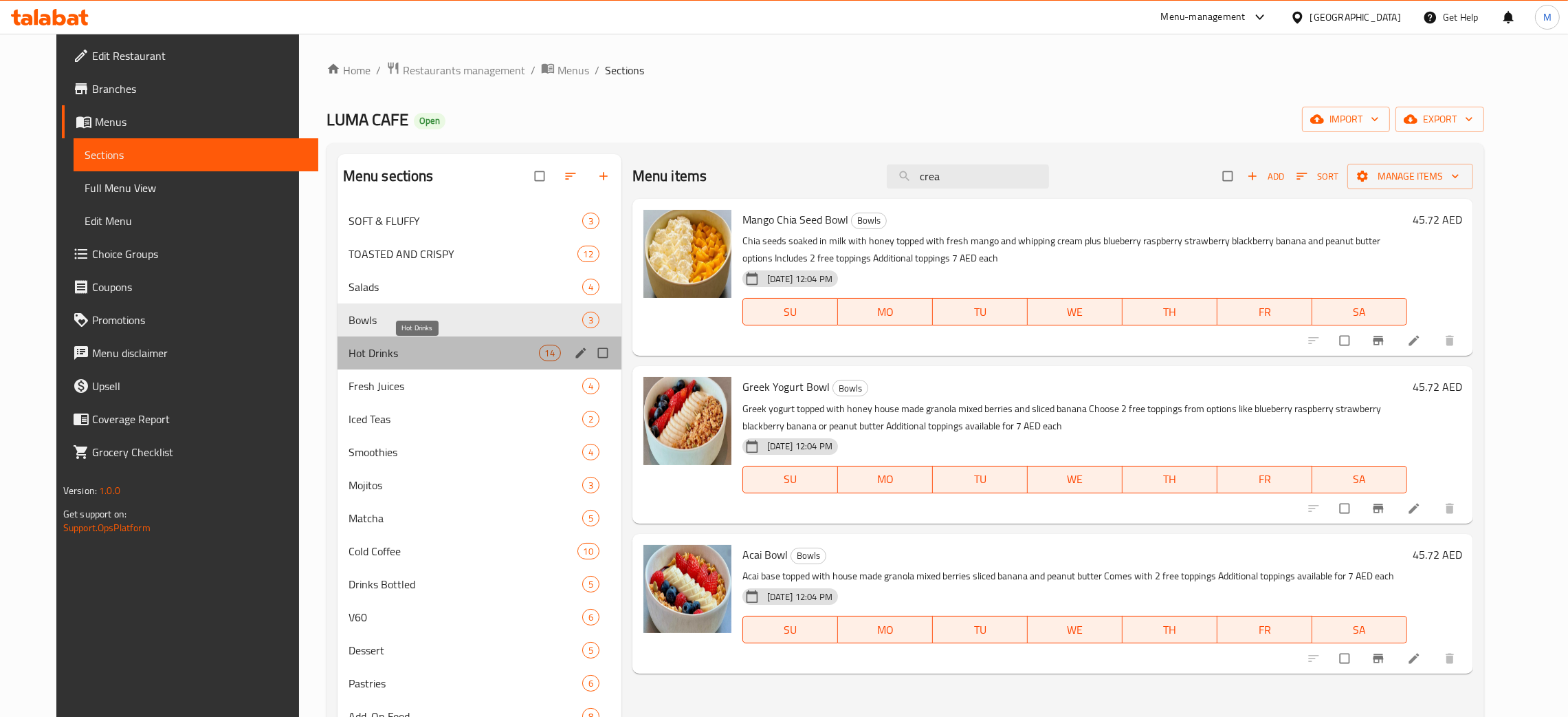
click at [348, 349] on span "Hot Drinks" at bounding box center [443, 353] width 190 height 17
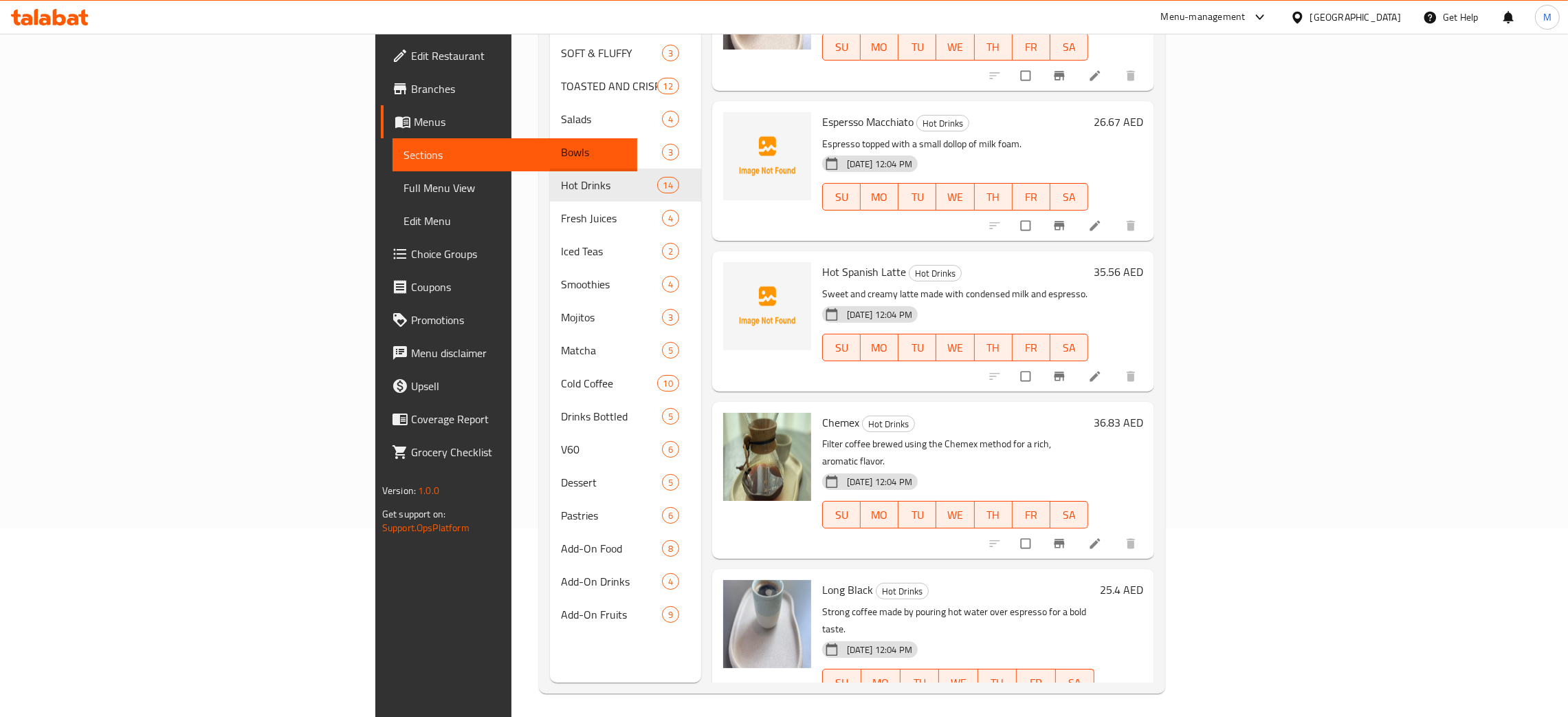
scroll to position [194, 0]
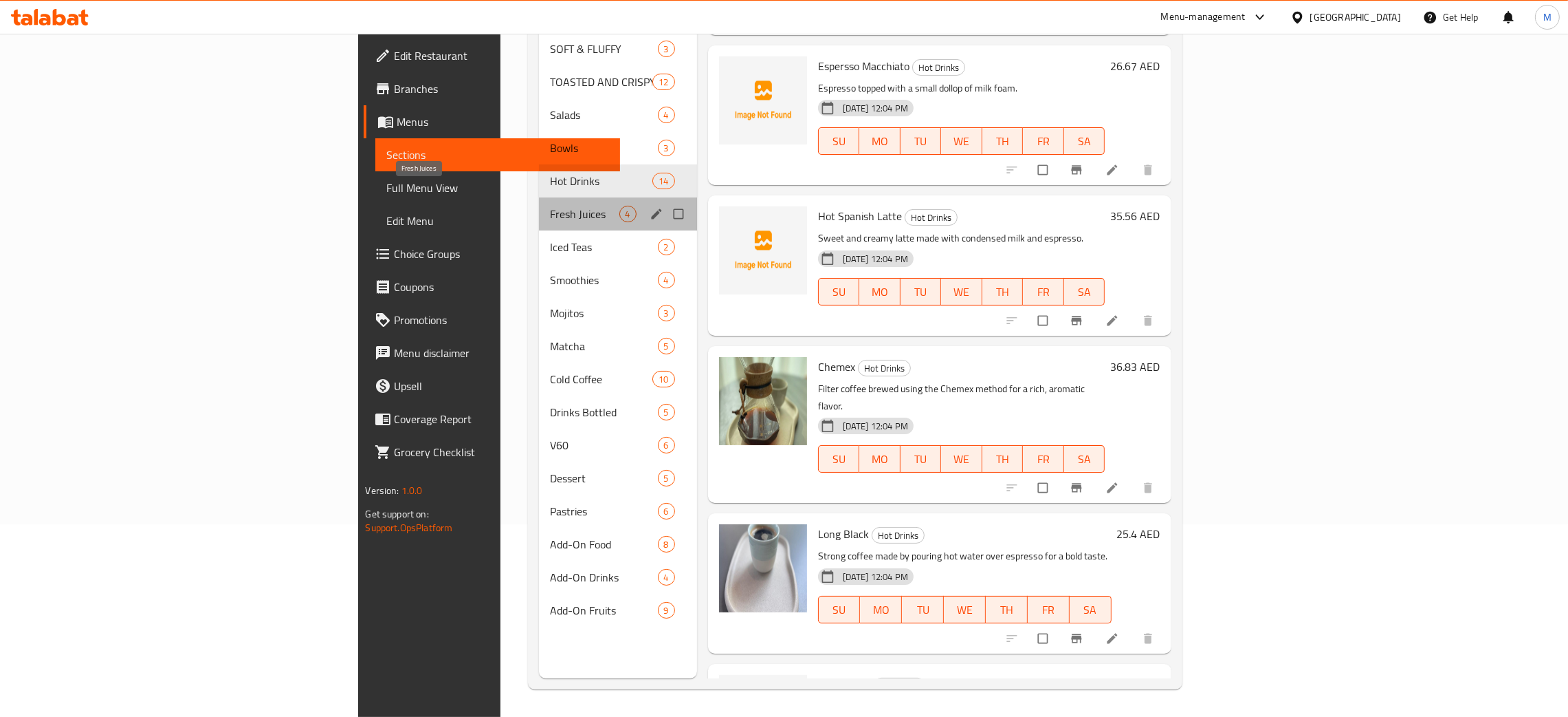
click at [550, 205] on span "Fresh Juices" at bounding box center [584, 213] width 69 height 17
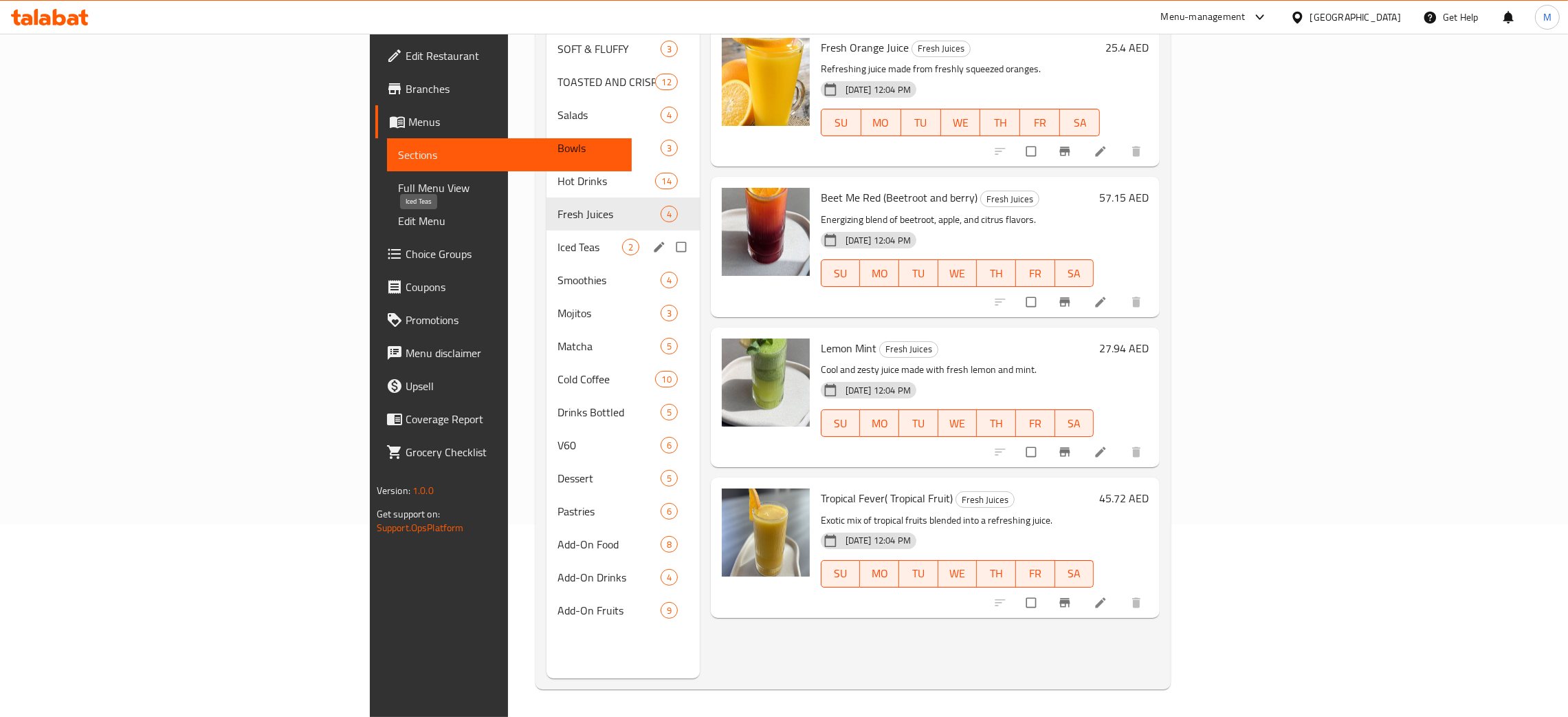
click at [558, 239] on span "Iced Teas" at bounding box center [590, 247] width 65 height 17
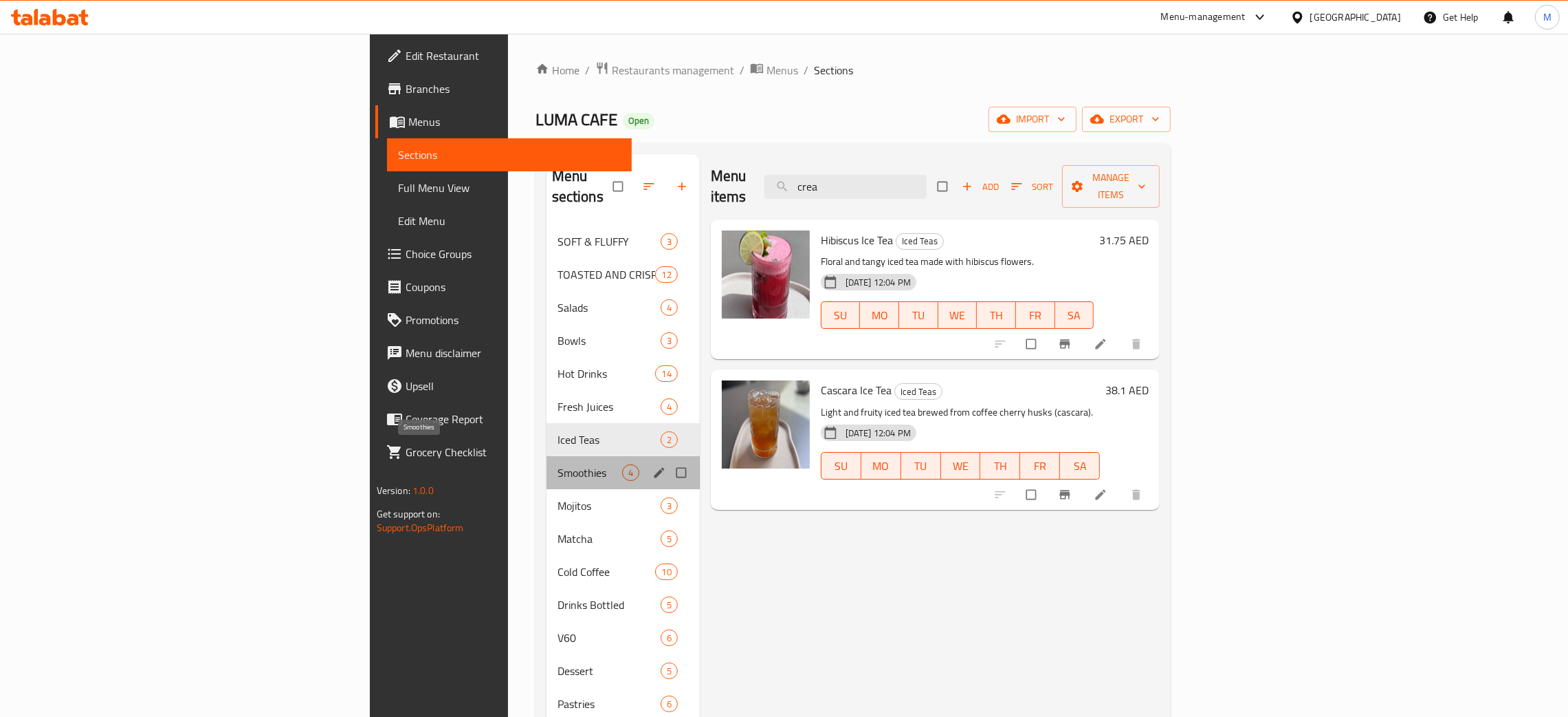
click at [558, 464] on span "Smoothies" at bounding box center [590, 472] width 65 height 17
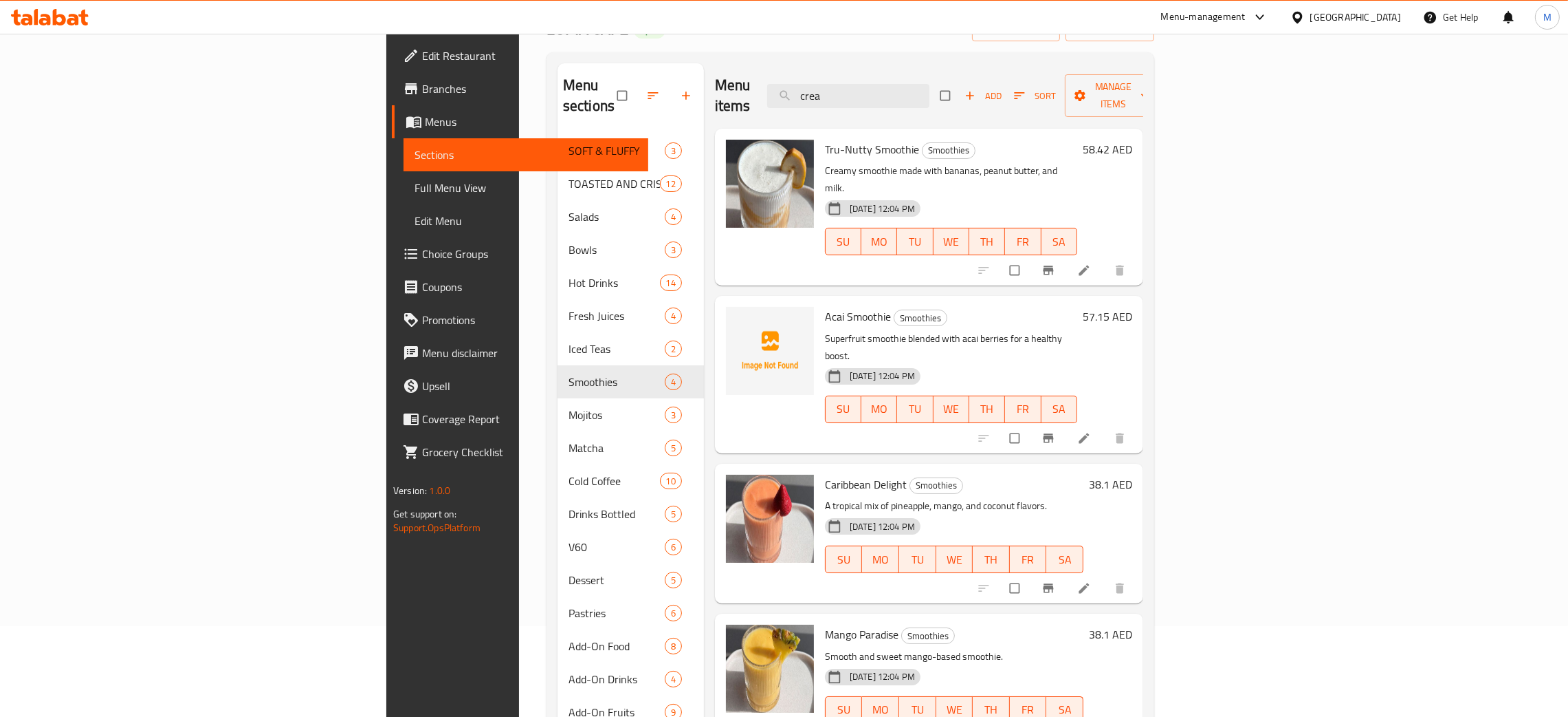
scroll to position [194, 0]
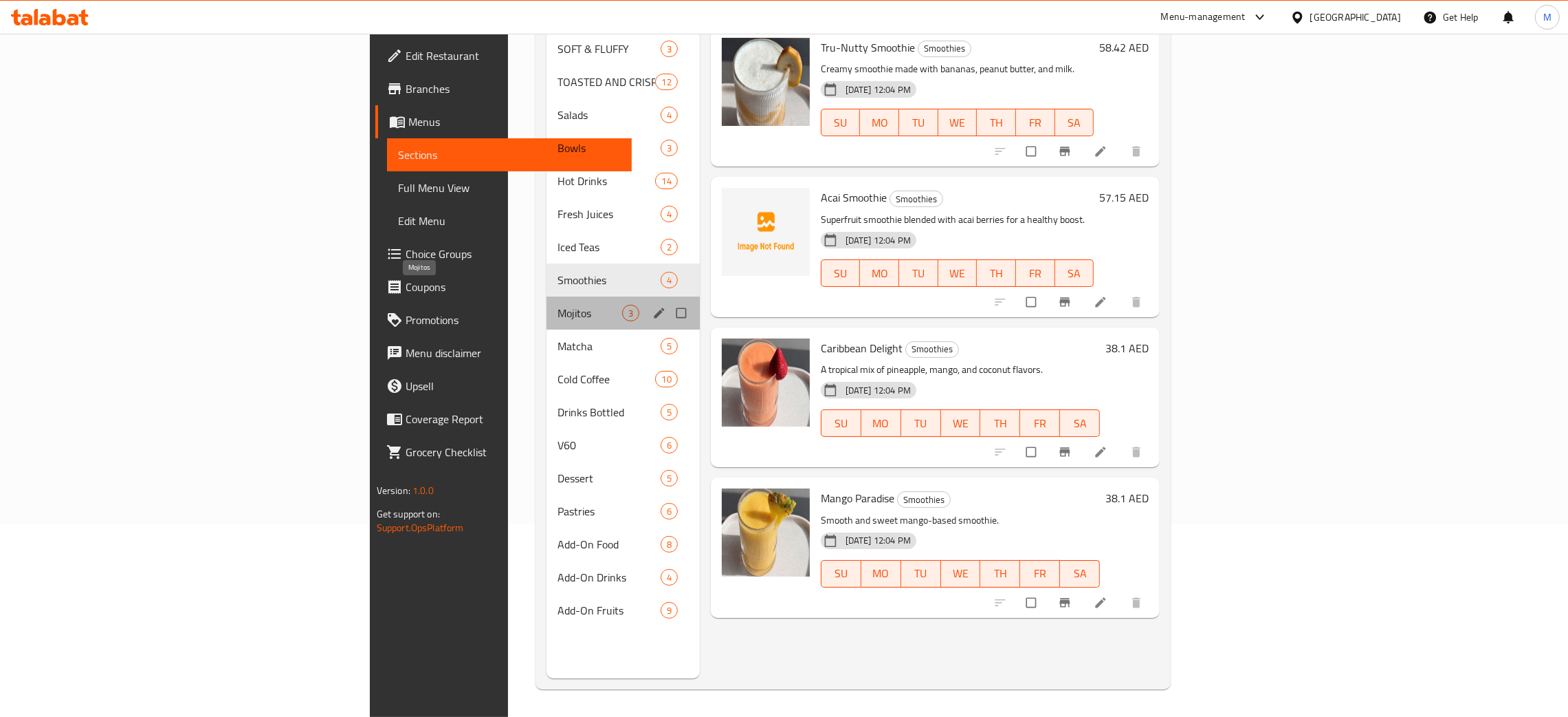
click at [558, 305] on span "Mojitos" at bounding box center [590, 313] width 65 height 17
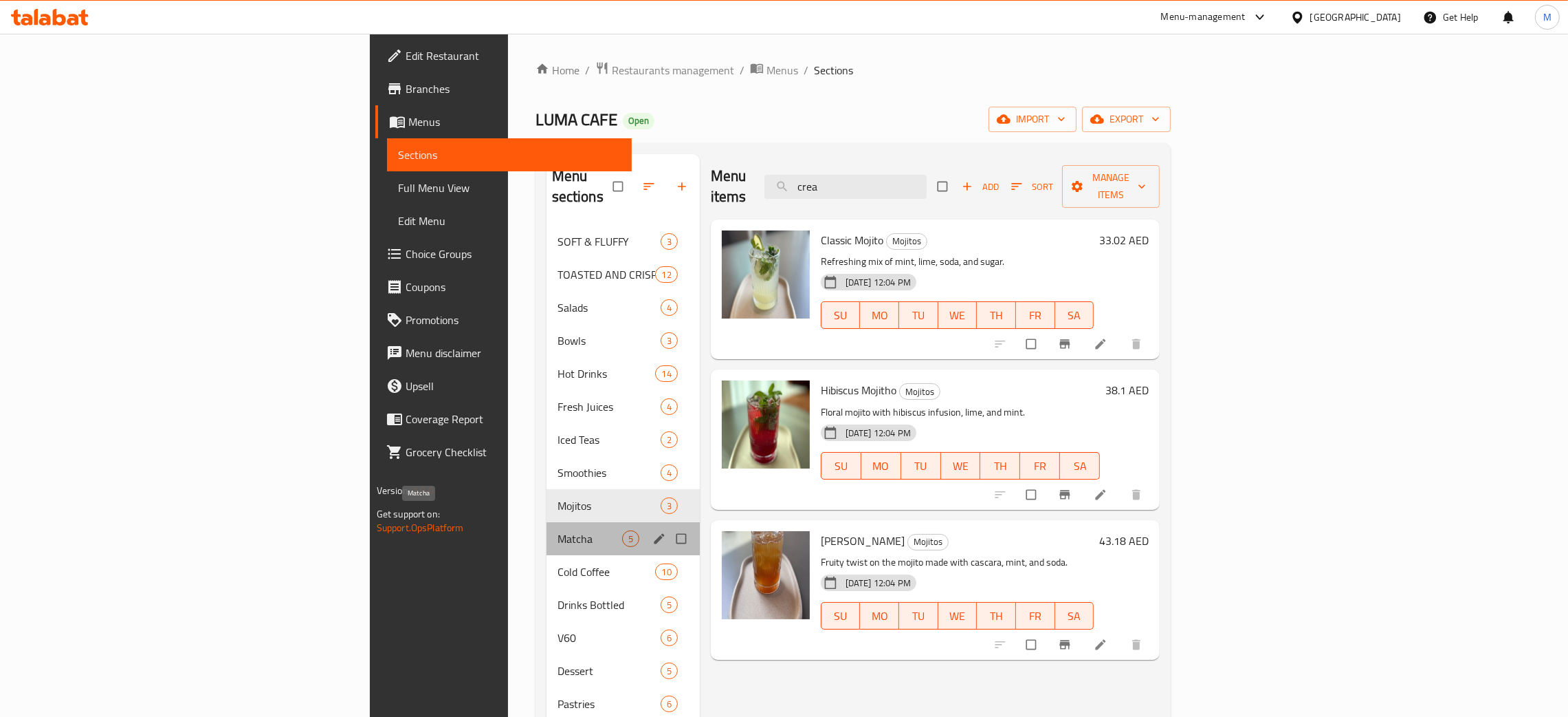
click at [558, 530] on span "Matcha" at bounding box center [590, 538] width 65 height 17
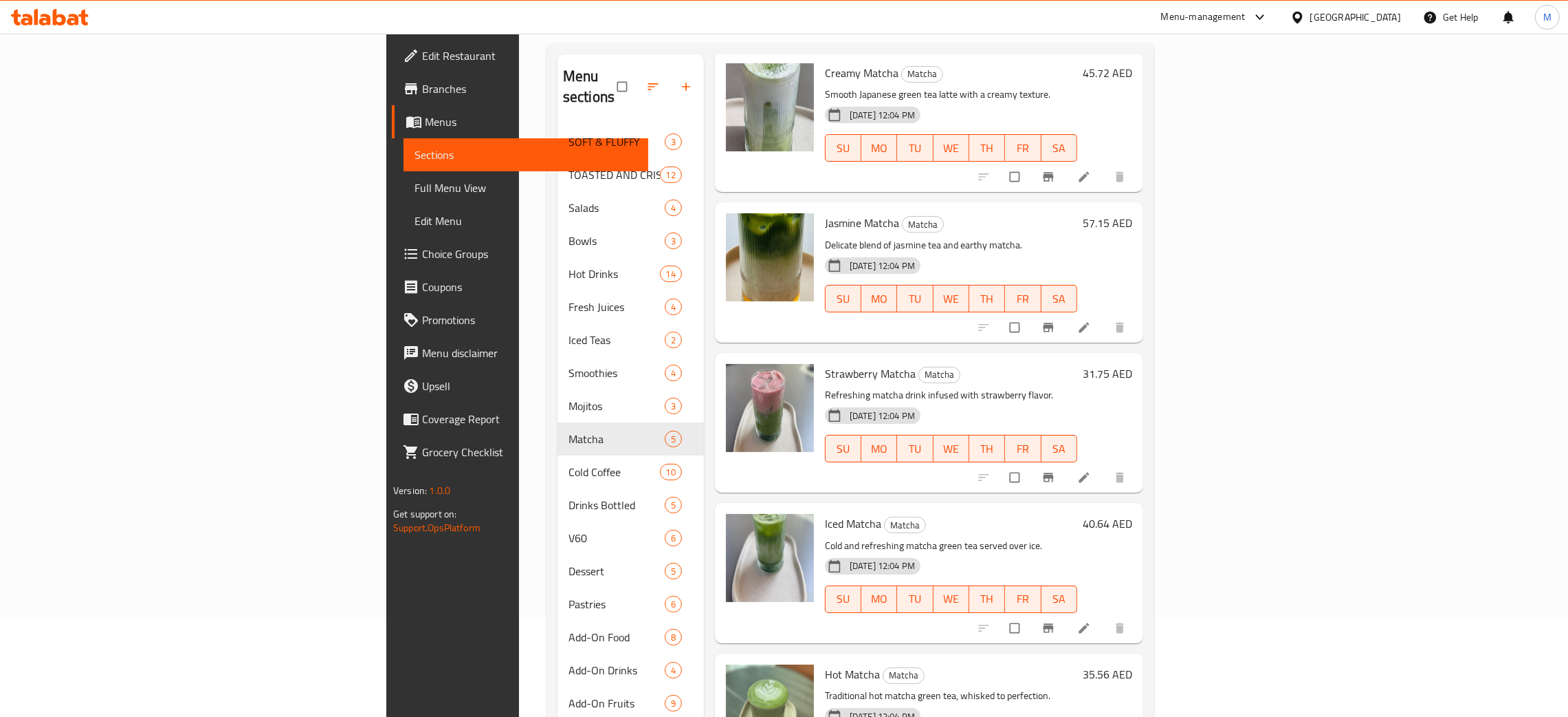
scroll to position [194, 0]
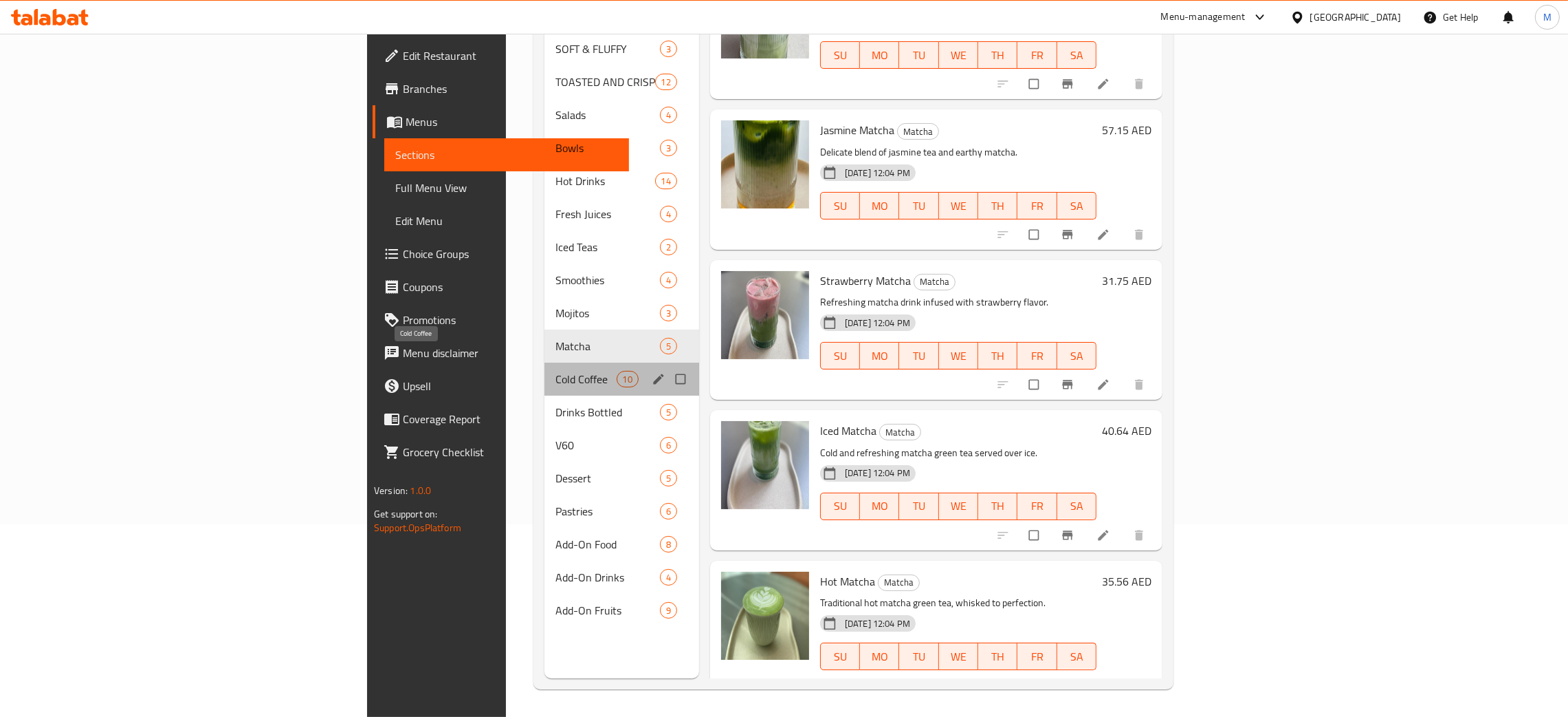
click at [555, 370] on span "Cold Coffee" at bounding box center [585, 378] width 60 height 17
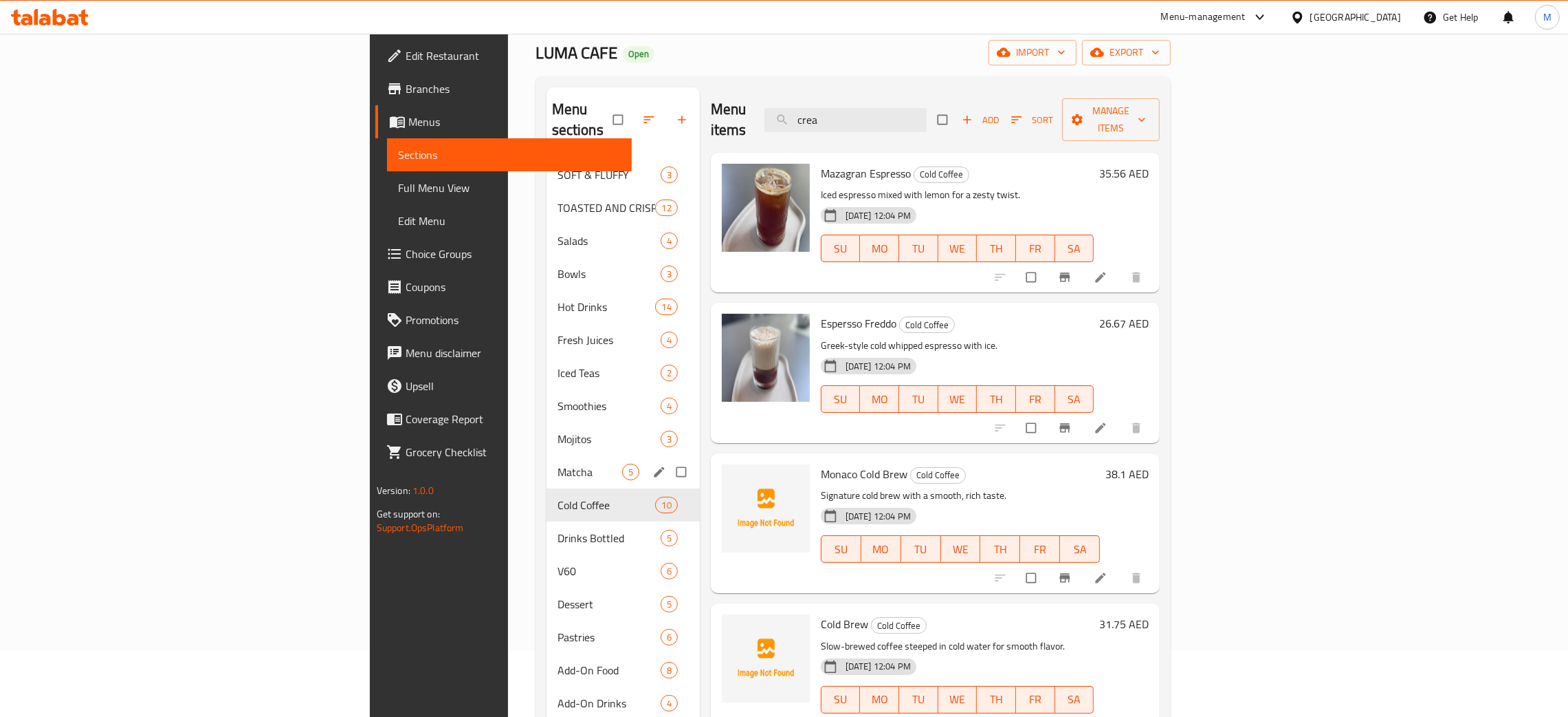
scroll to position [103, 0]
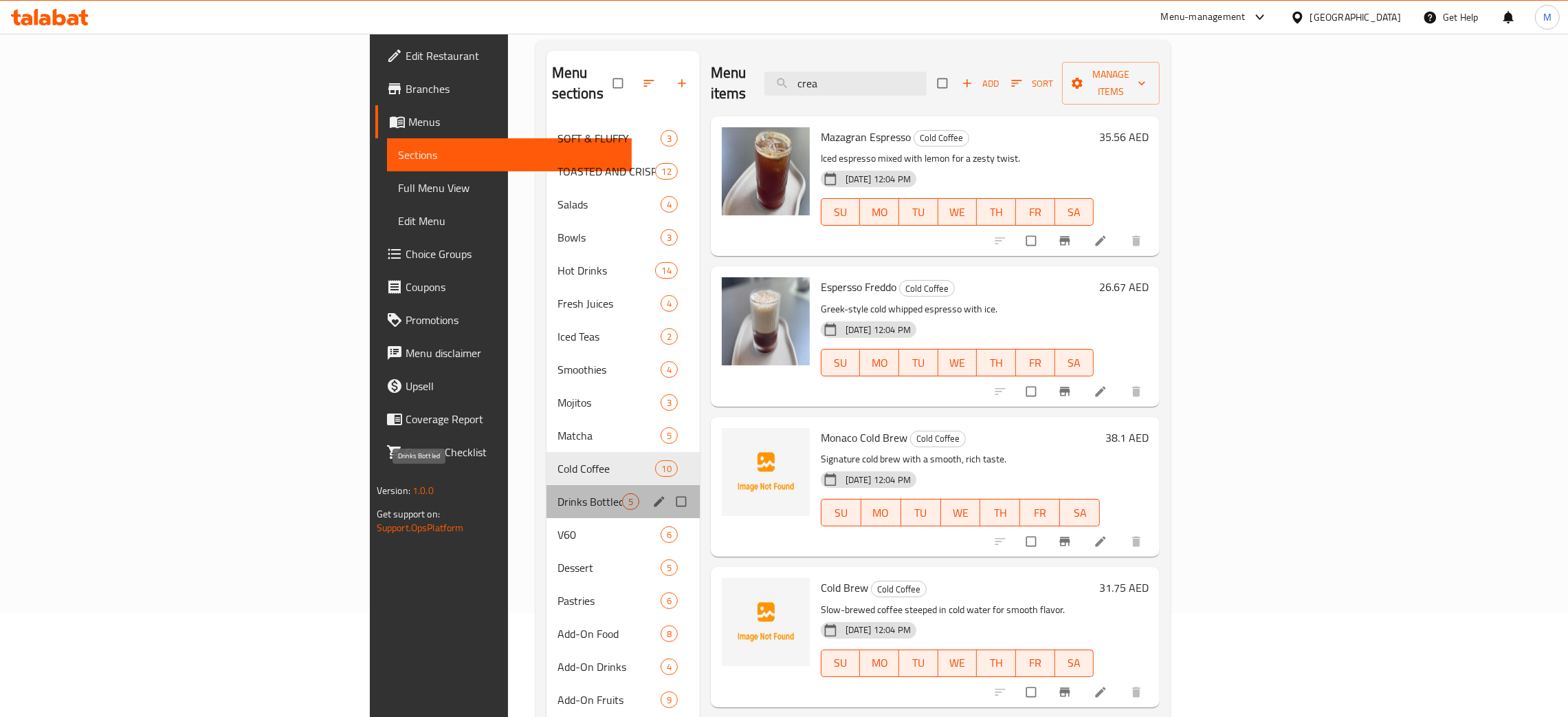
click at [558, 493] on span "Drinks Bottled" at bounding box center [590, 501] width 65 height 17
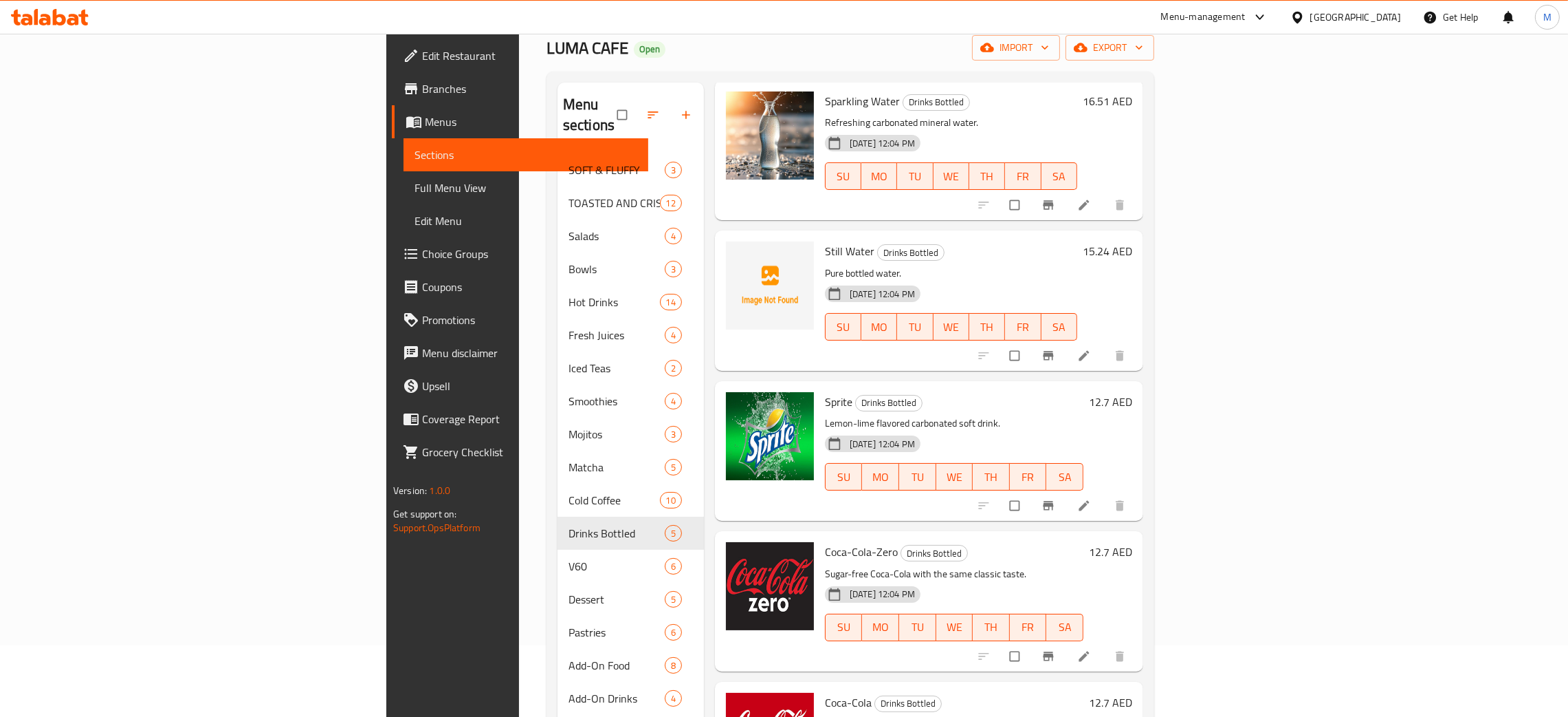
scroll to position [194, 0]
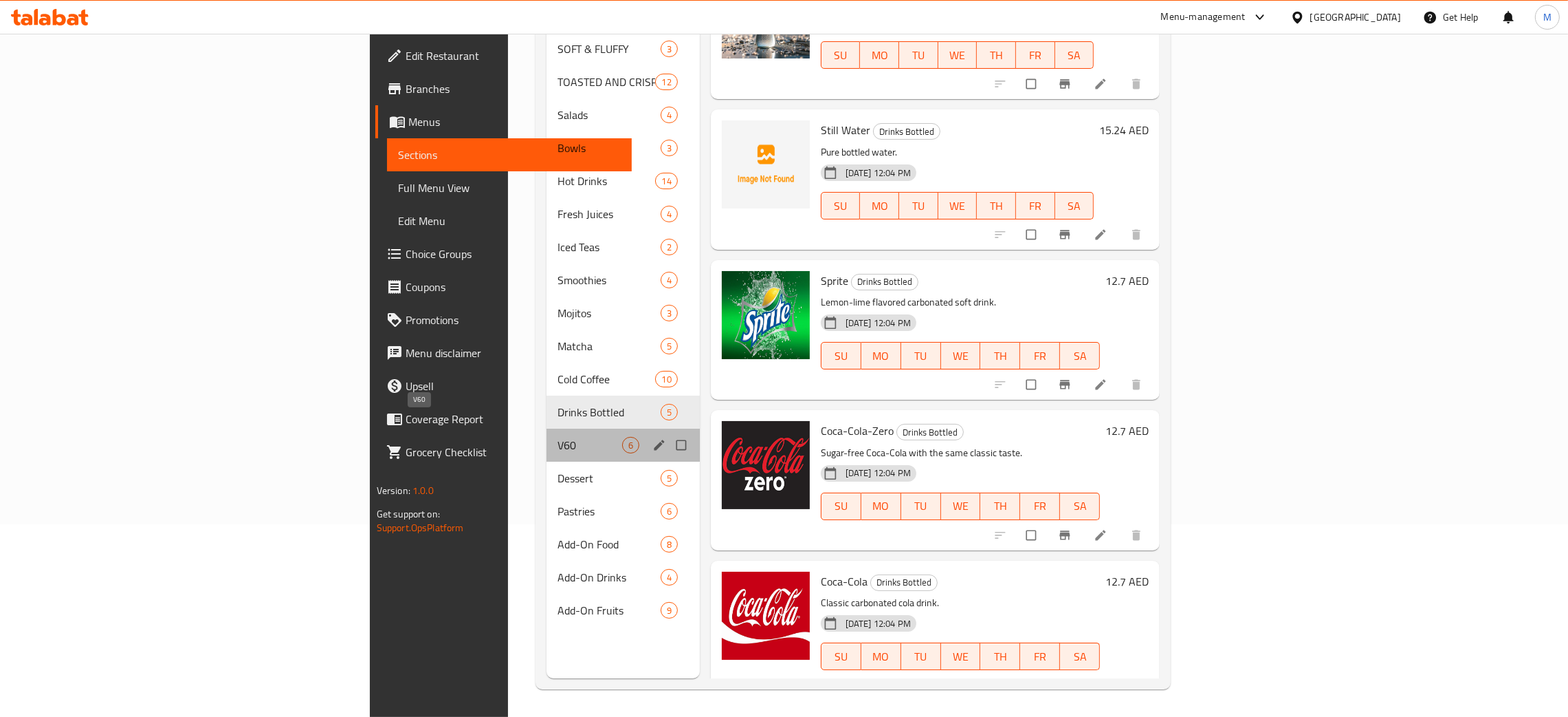
click at [558, 437] on span "V60" at bounding box center [590, 445] width 65 height 17
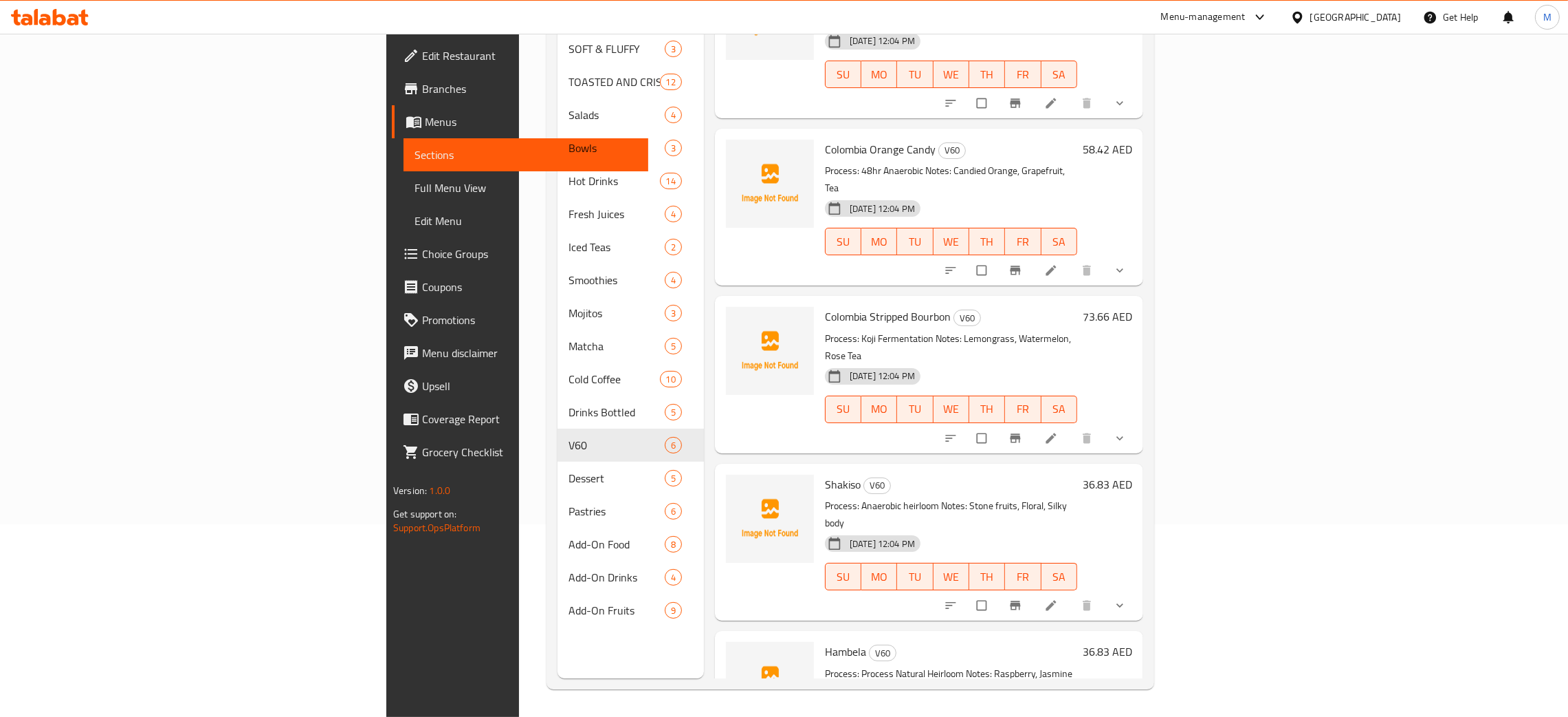
scroll to position [218, 0]
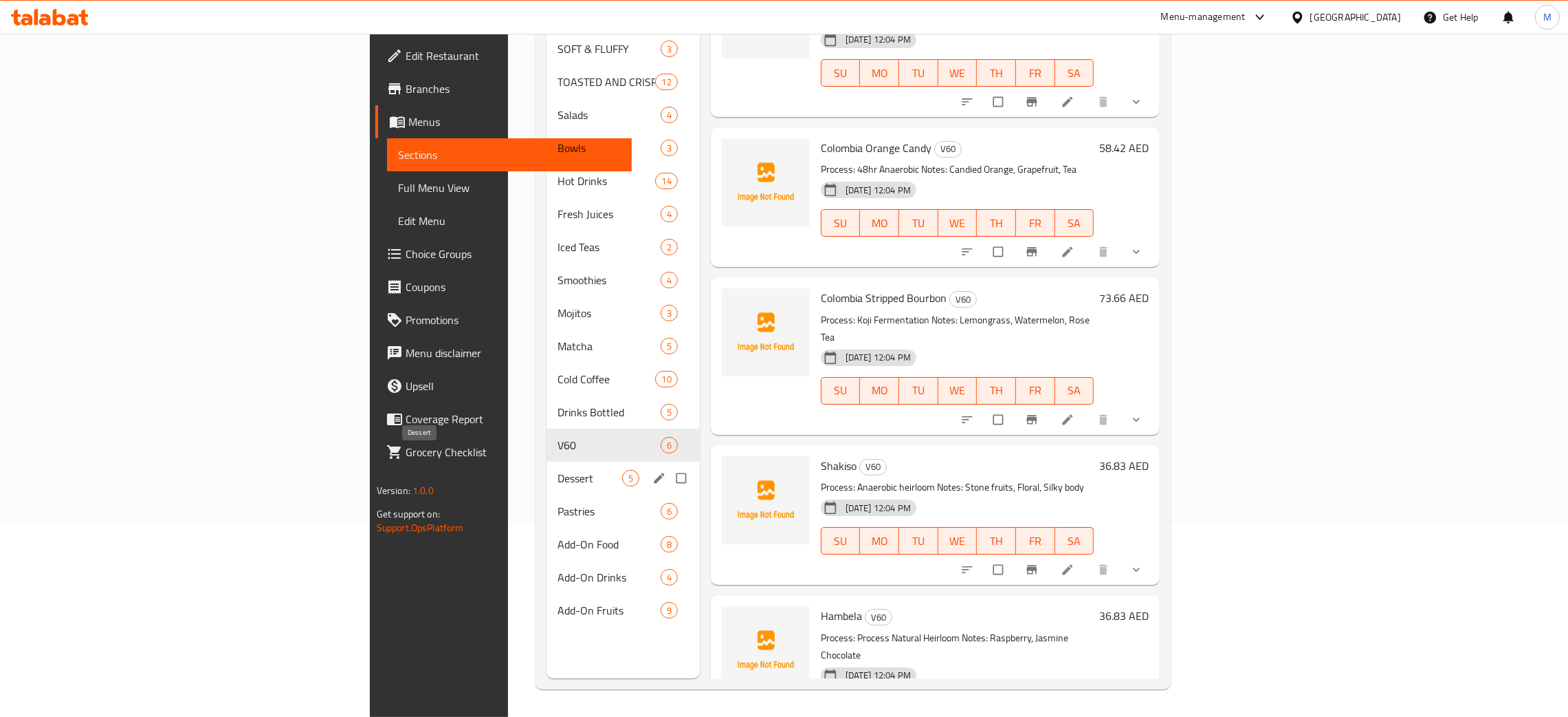
click at [558, 470] on span "Dessert" at bounding box center [590, 478] width 65 height 17
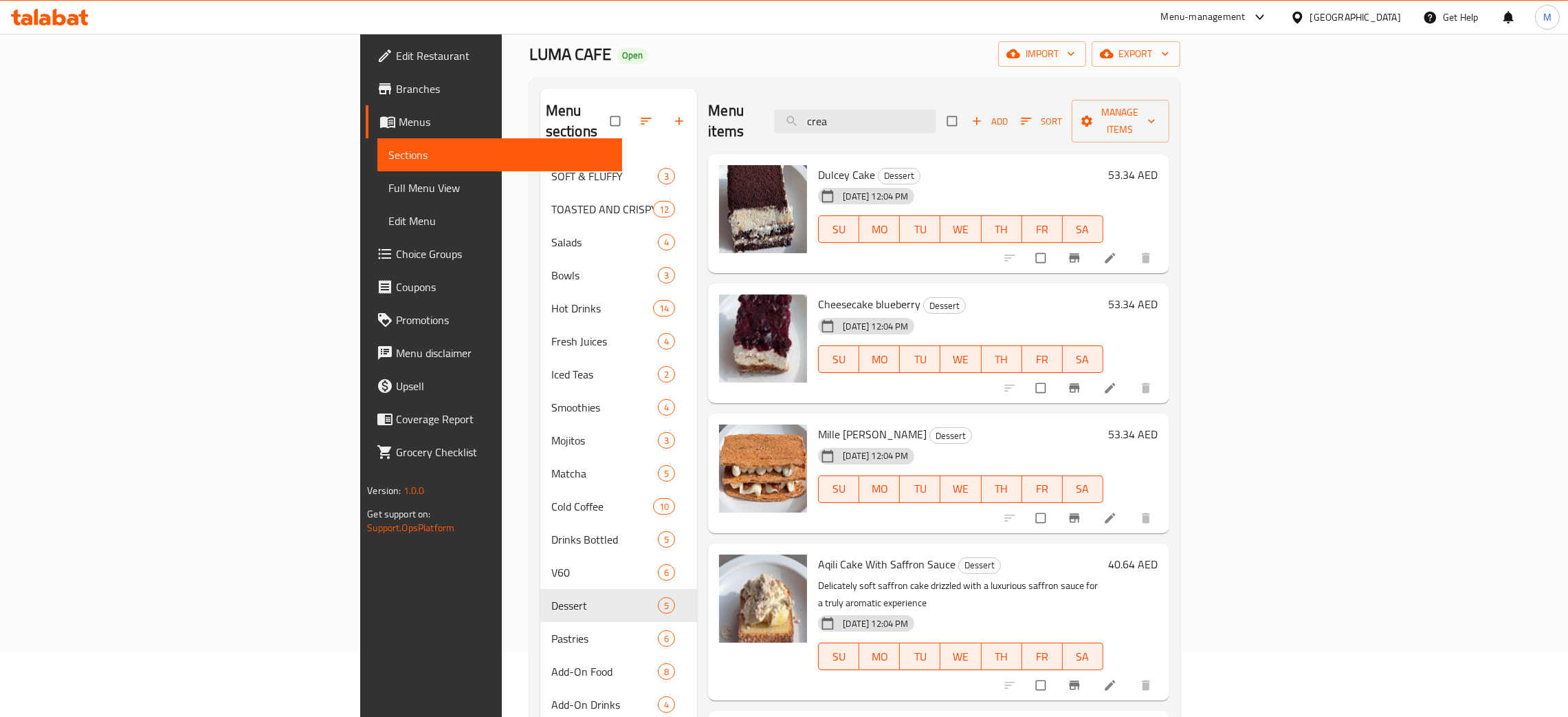
scroll to position [194, 0]
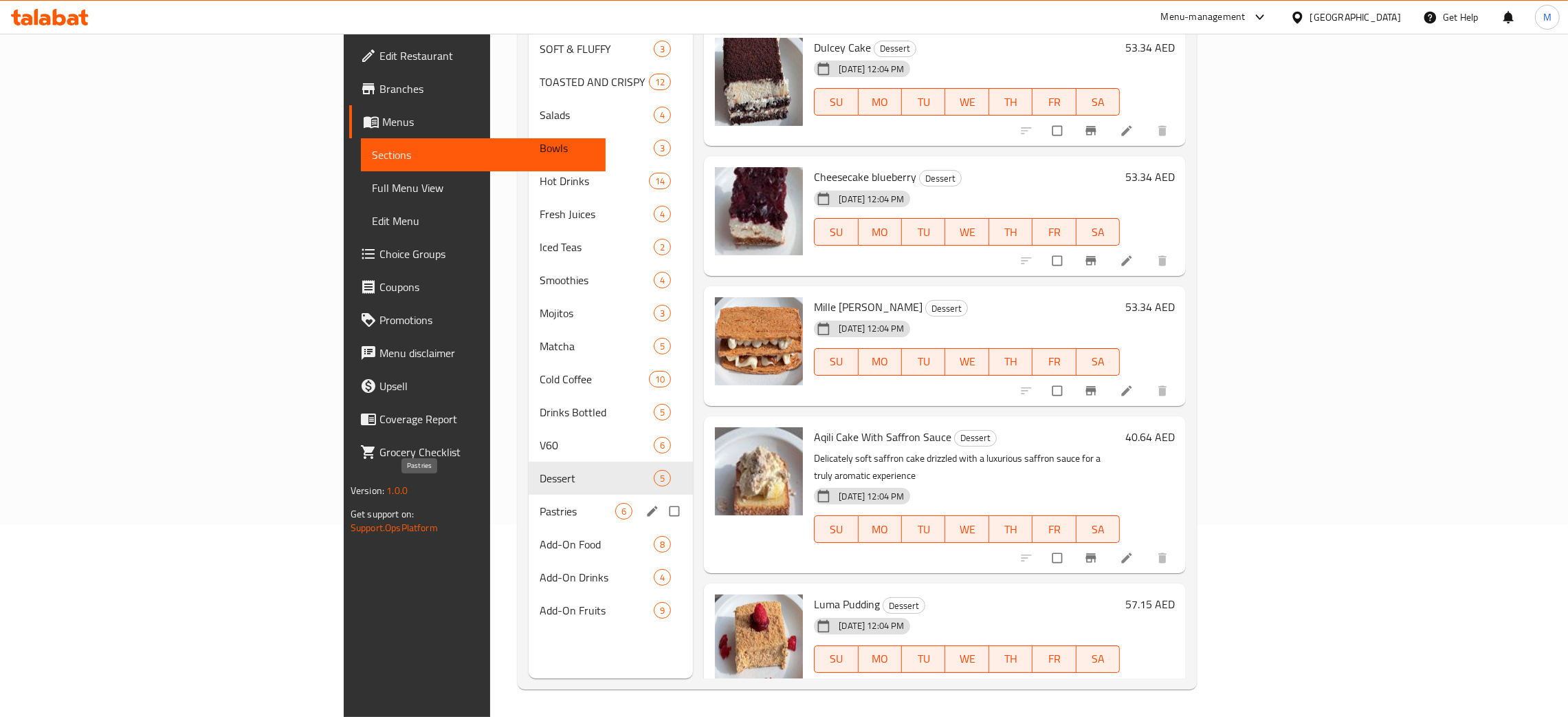
click at [540, 503] on span "Pastries" at bounding box center [577, 511] width 75 height 17
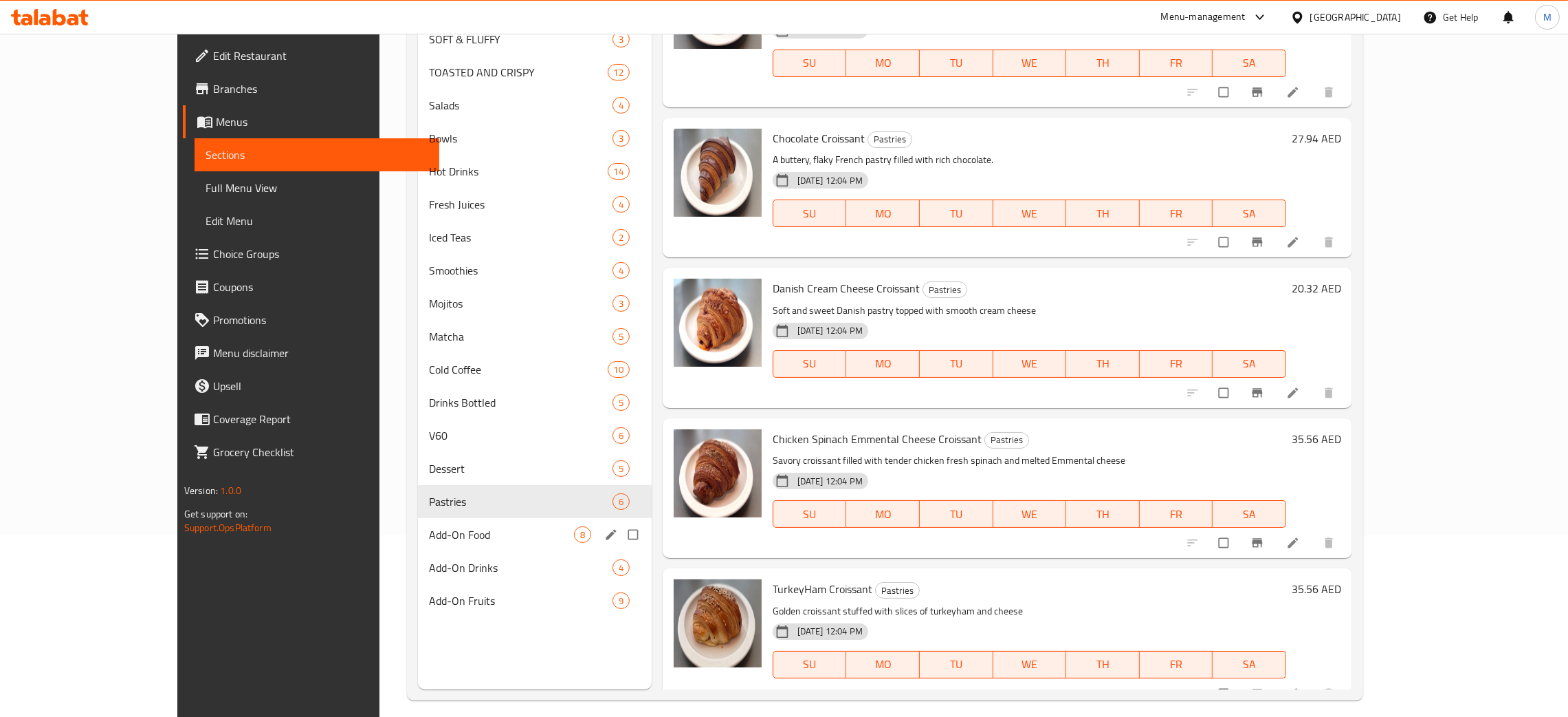
scroll to position [194, 0]
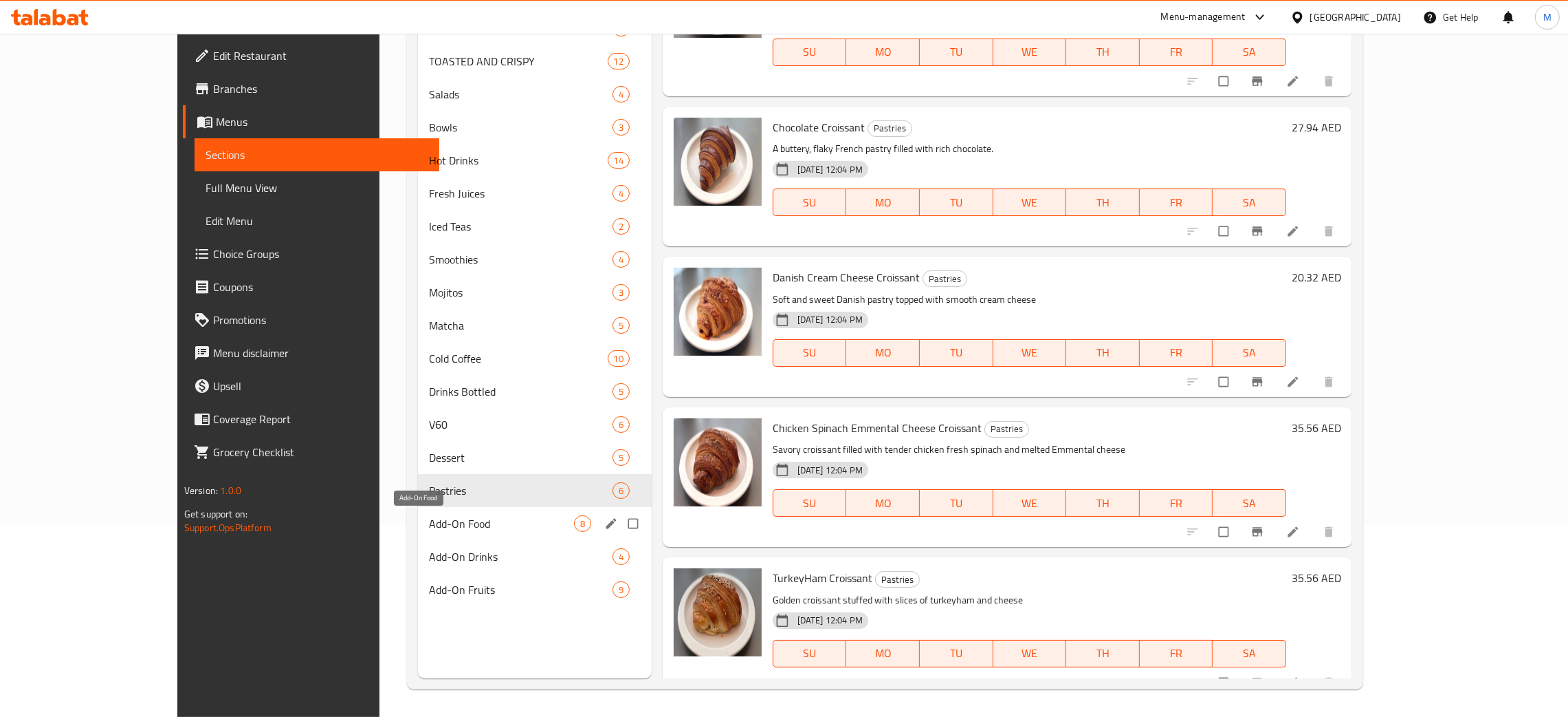
click at [429, 522] on span "Add-On Food" at bounding box center [501, 523] width 145 height 17
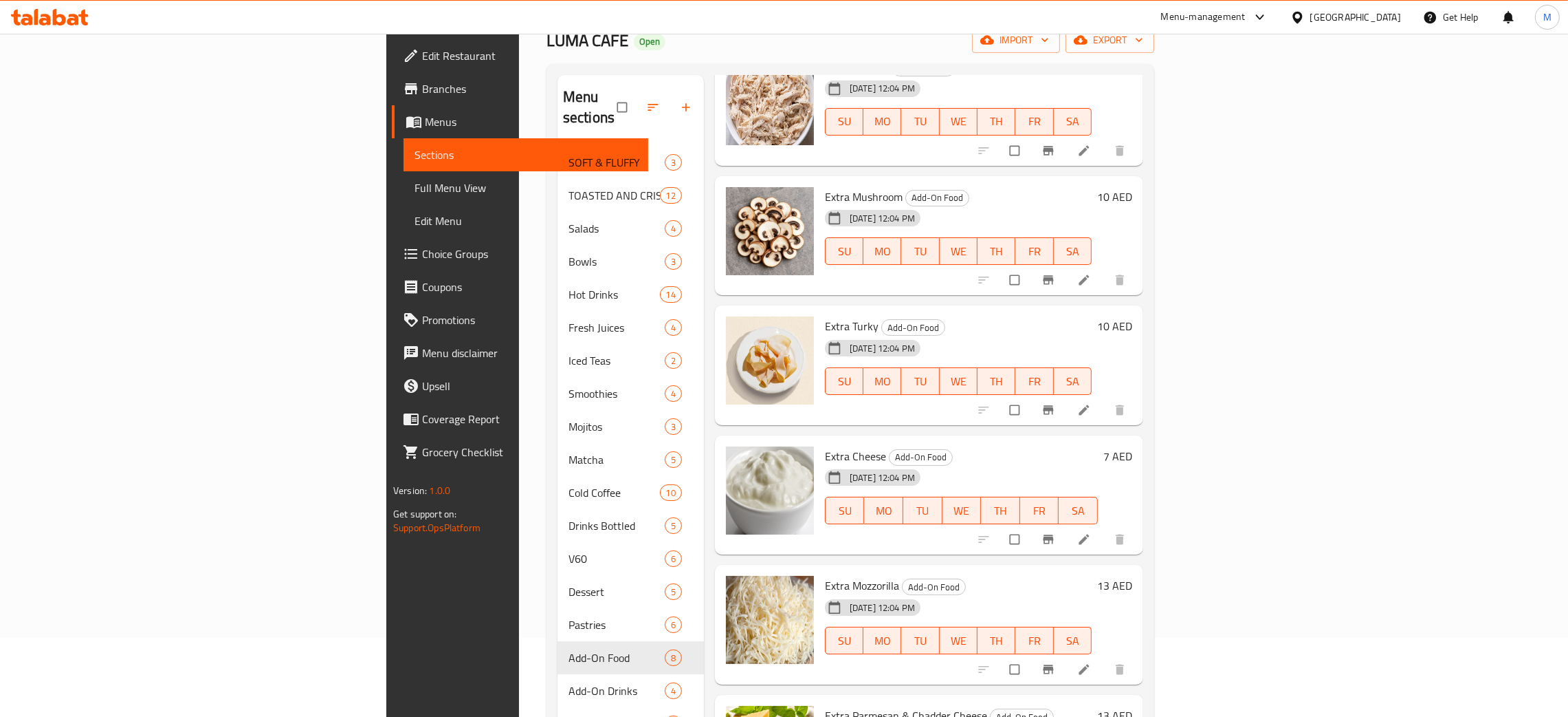
scroll to position [194, 0]
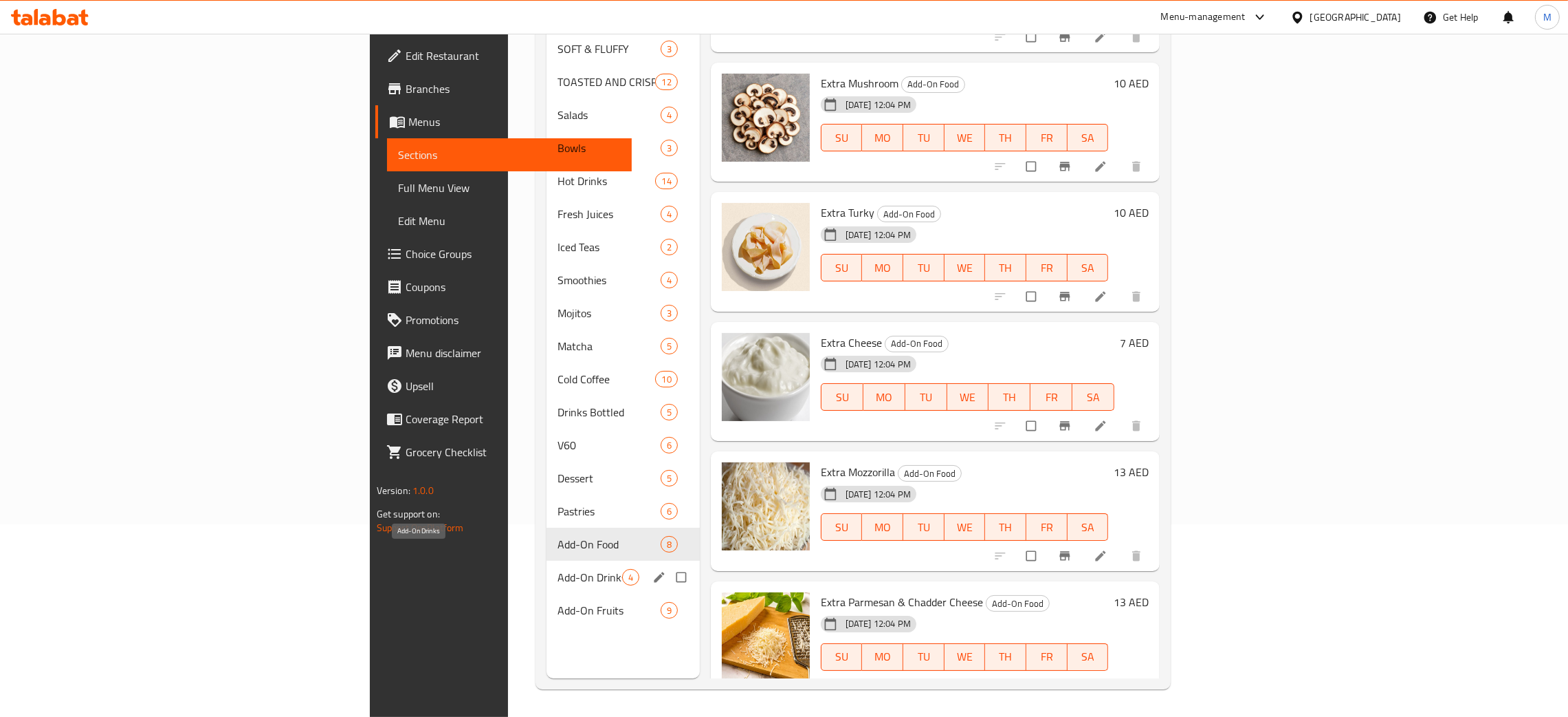
click at [558, 569] on span "Add-On Drinks" at bounding box center [590, 577] width 65 height 17
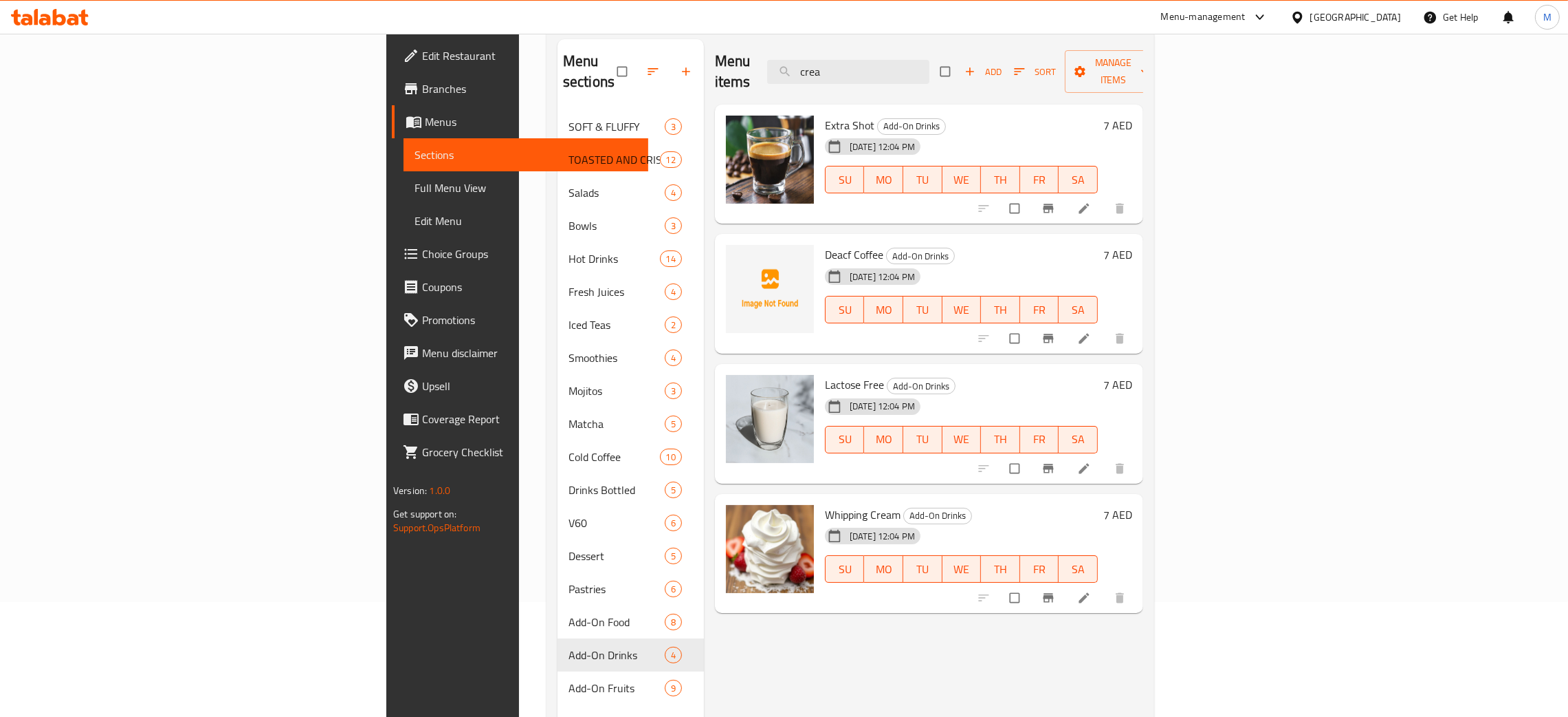
scroll to position [194, 0]
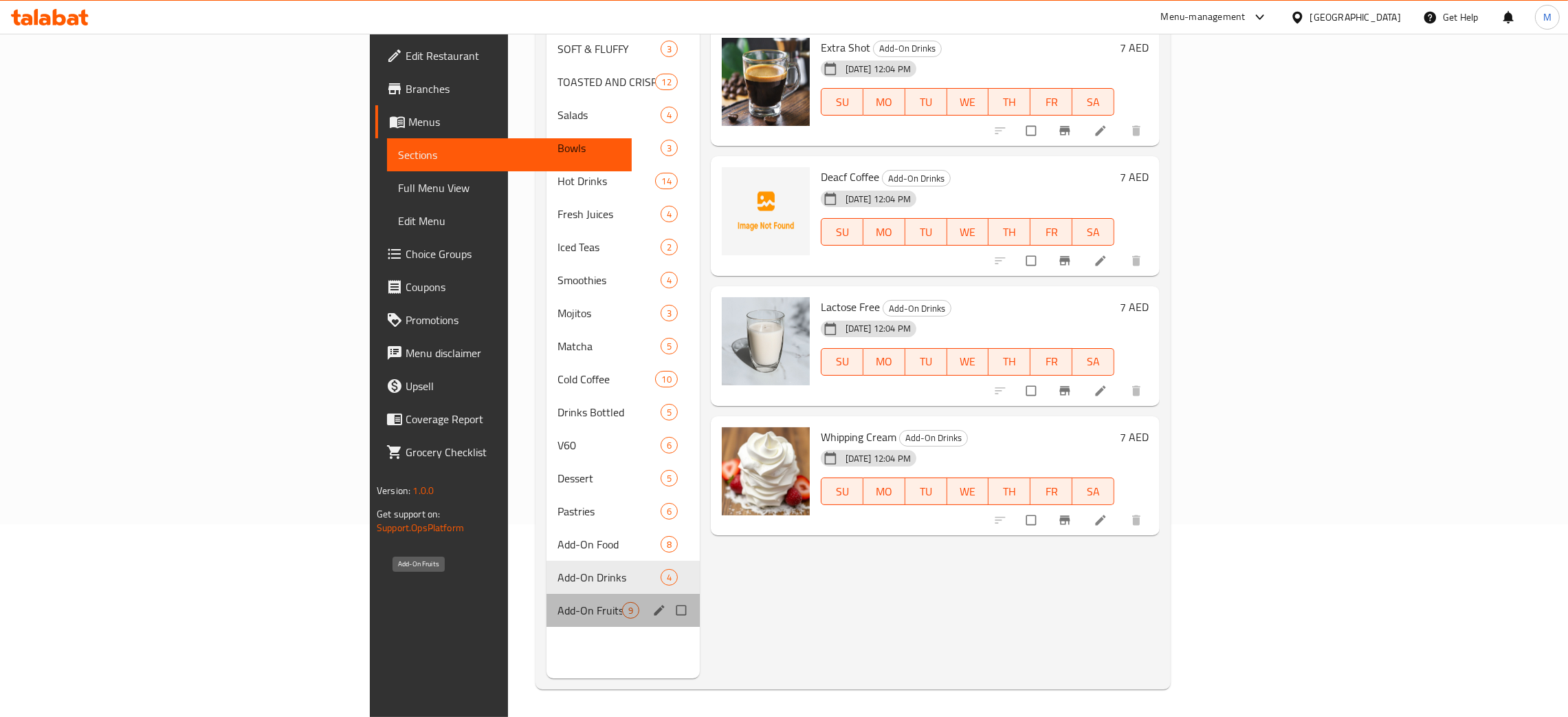
click at [558, 601] on span "Add-On Fruits" at bounding box center [590, 609] width 65 height 17
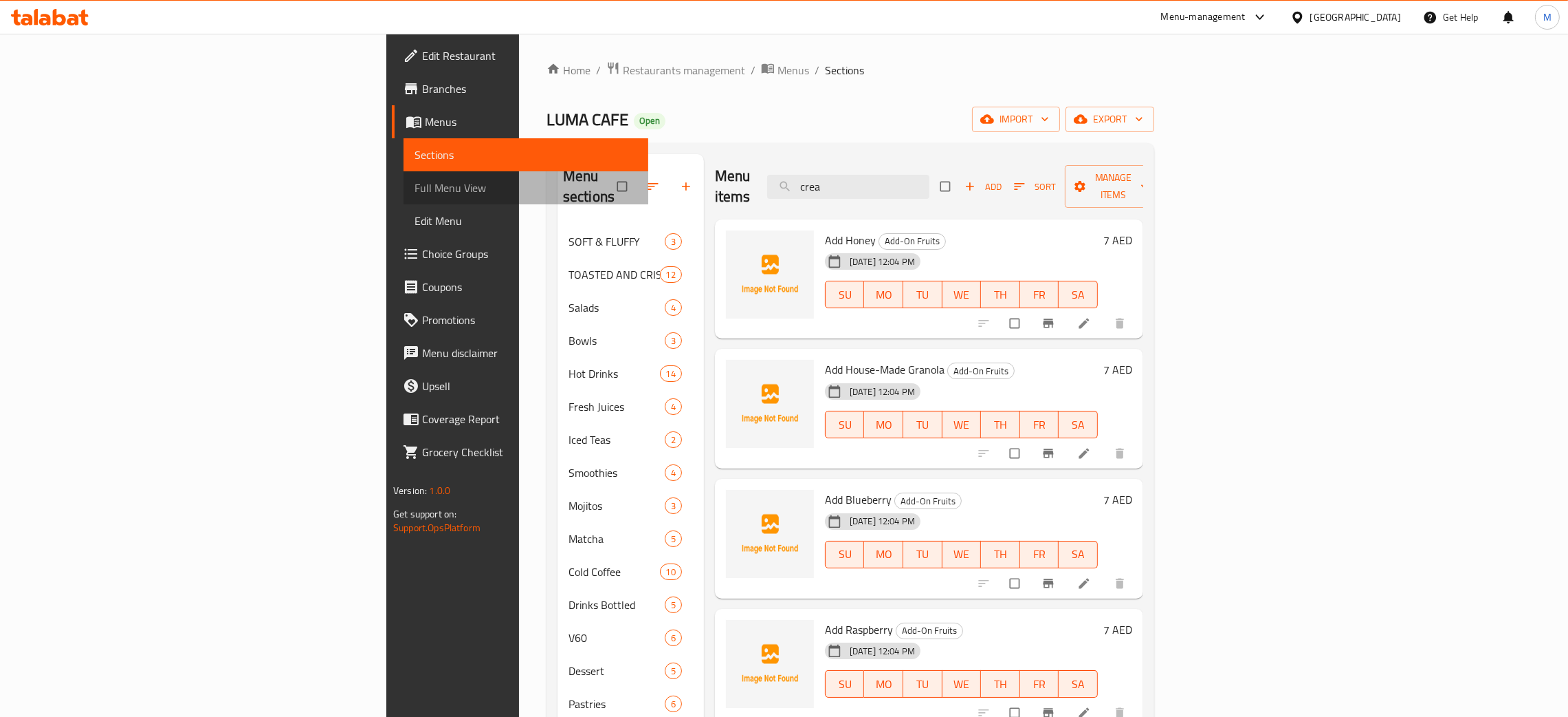
click at [415, 181] on span "Full Menu View" at bounding box center [526, 187] width 223 height 17
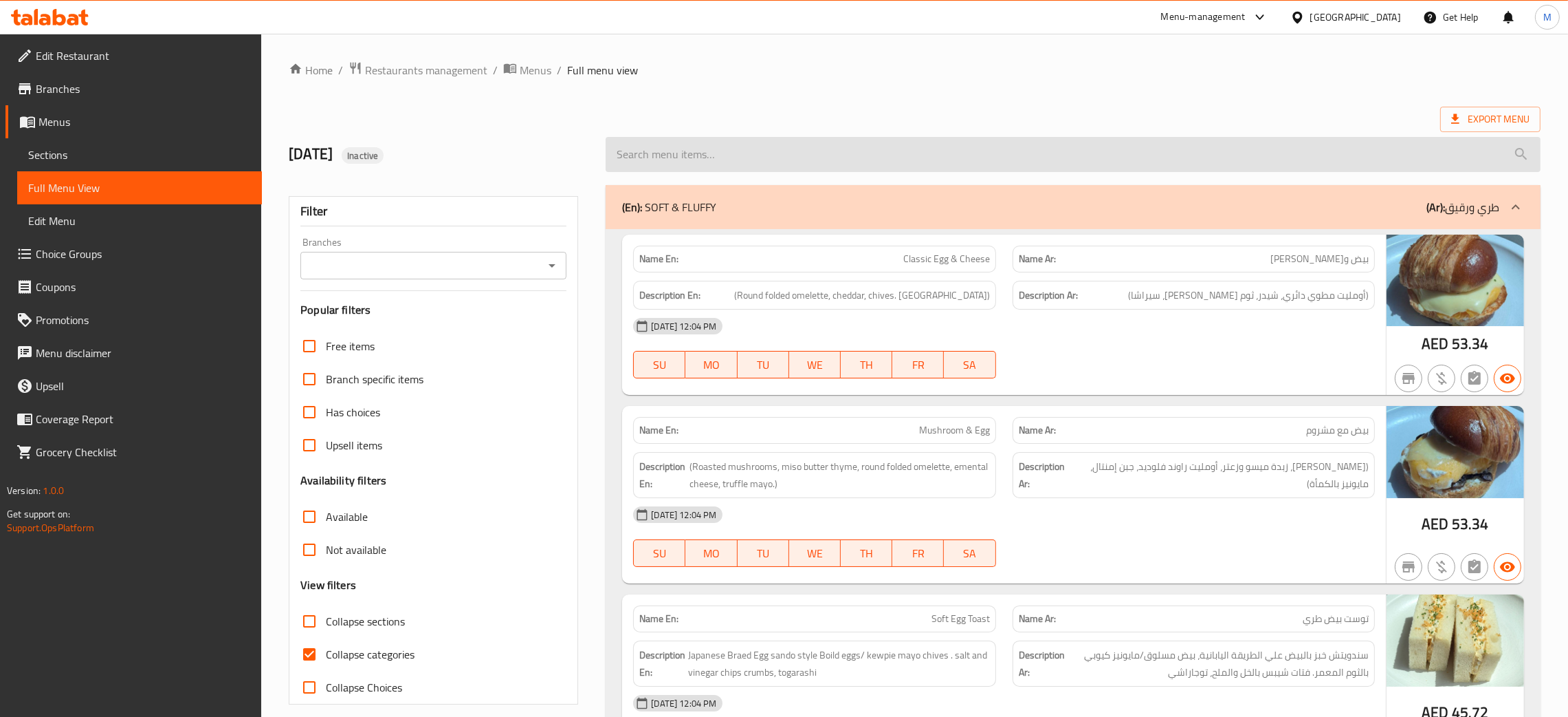
click at [769, 144] on input "search" at bounding box center [1073, 154] width 935 height 35
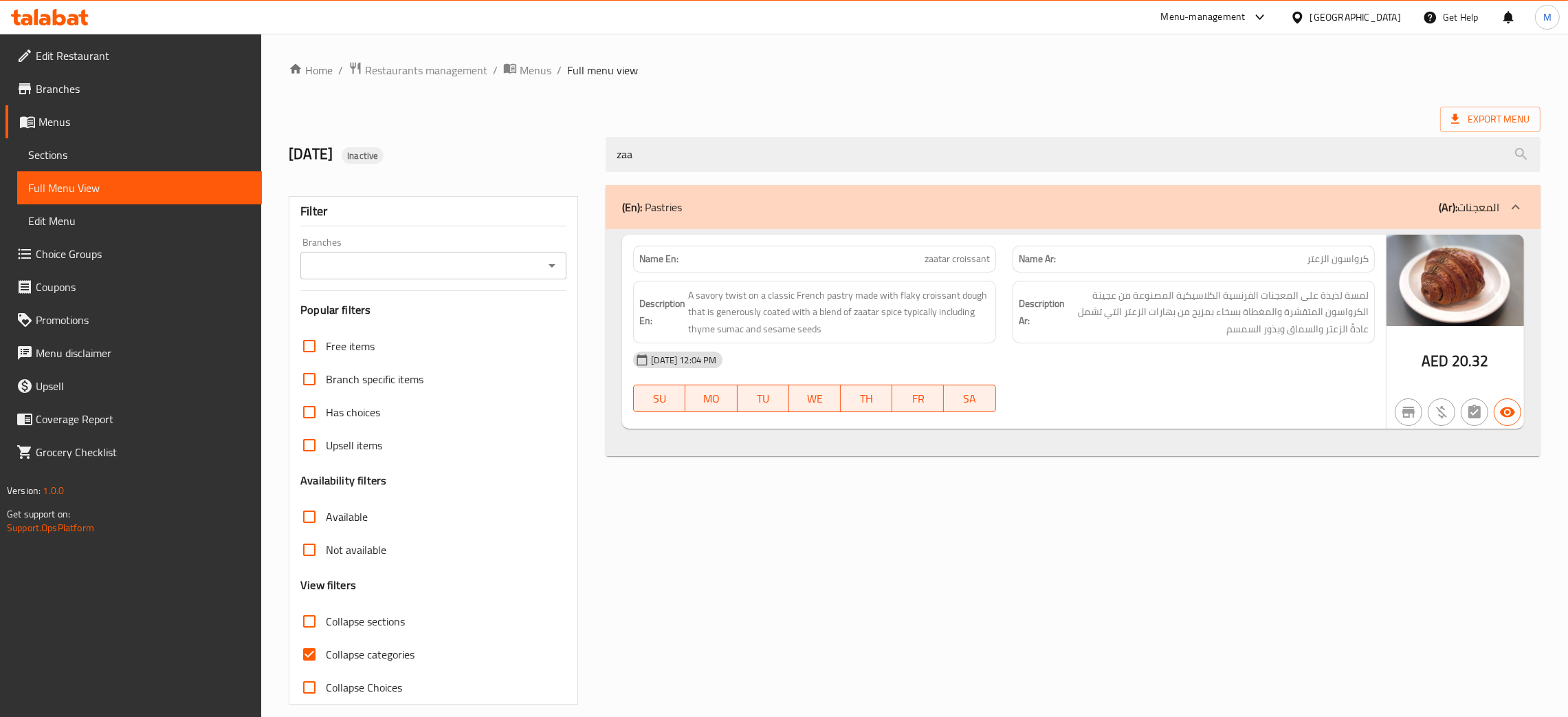
type input "zaa"
drag, startPoint x: 642, startPoint y: 160, endPoint x: 550, endPoint y: 123, distance: 99.2
click at [550, 123] on div "Home / Restaurants management / Menus / Full menu view Export Menu [DATE] Inact…" at bounding box center [915, 383] width 1252 height 643
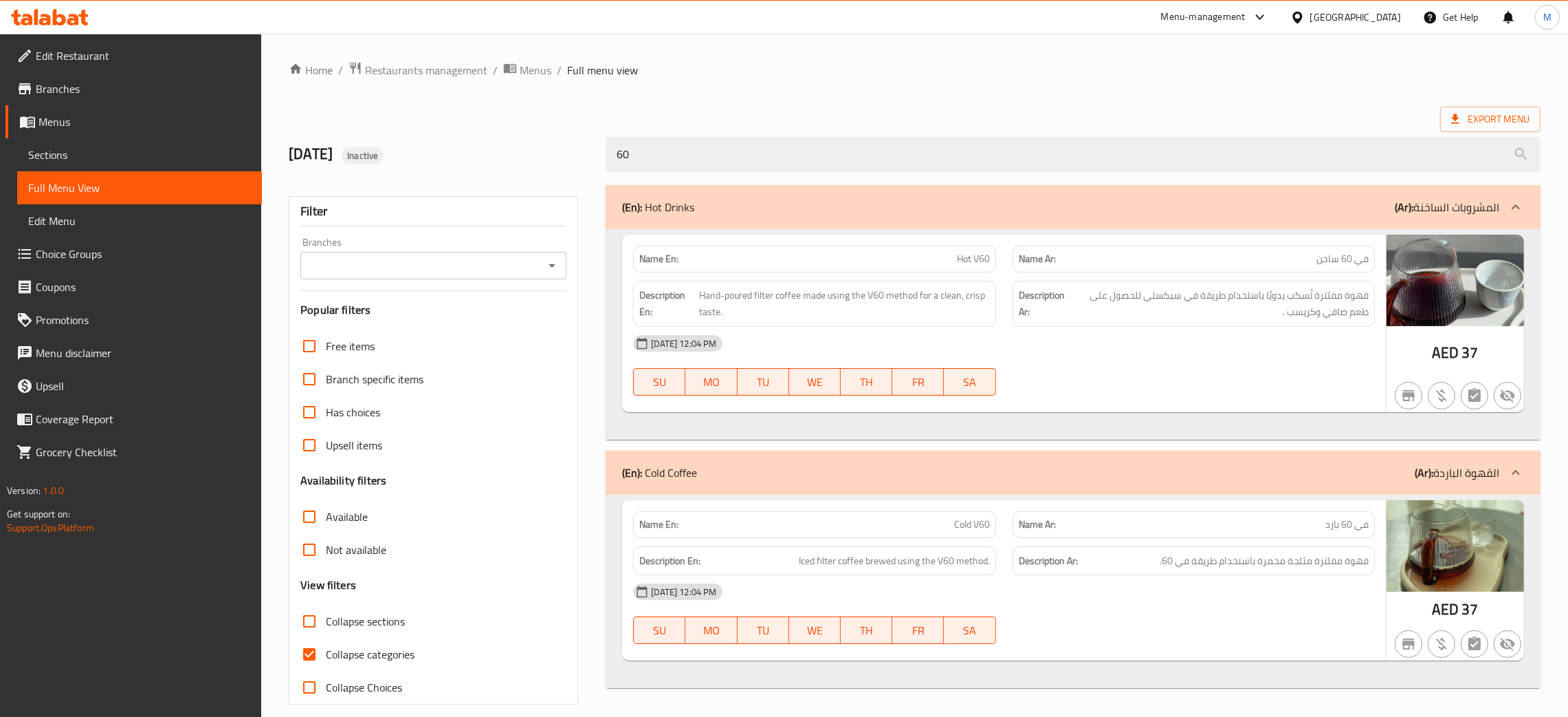
type input "60"
click at [521, 73] on span "Menus" at bounding box center [535, 70] width 32 height 17
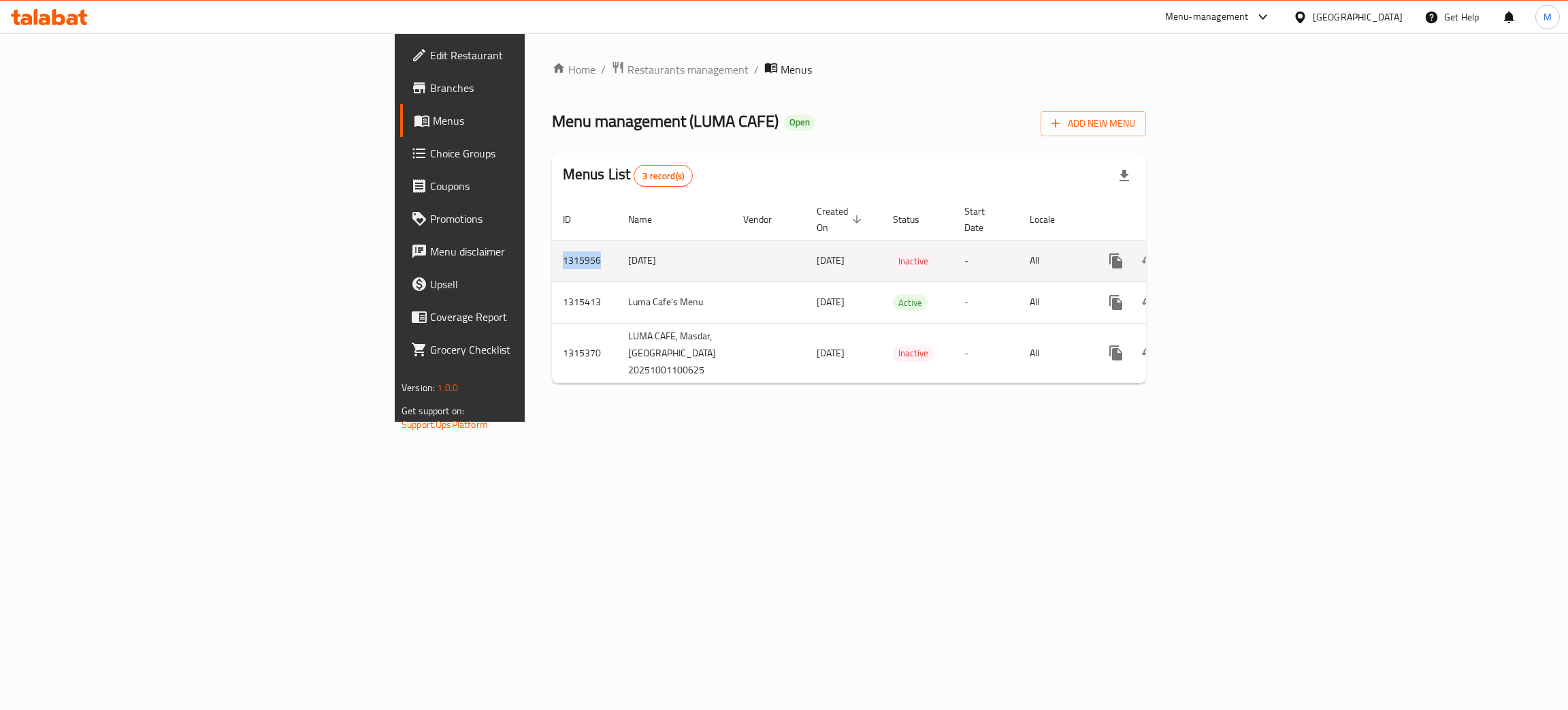
drag, startPoint x: 336, startPoint y: 247, endPoint x: 289, endPoint y: 245, distance: 47.0
click at [552, 245] on td "1315956" at bounding box center [585, 260] width 65 height 41
copy td "1315956"
